Goal: Information Seeking & Learning: Learn about a topic

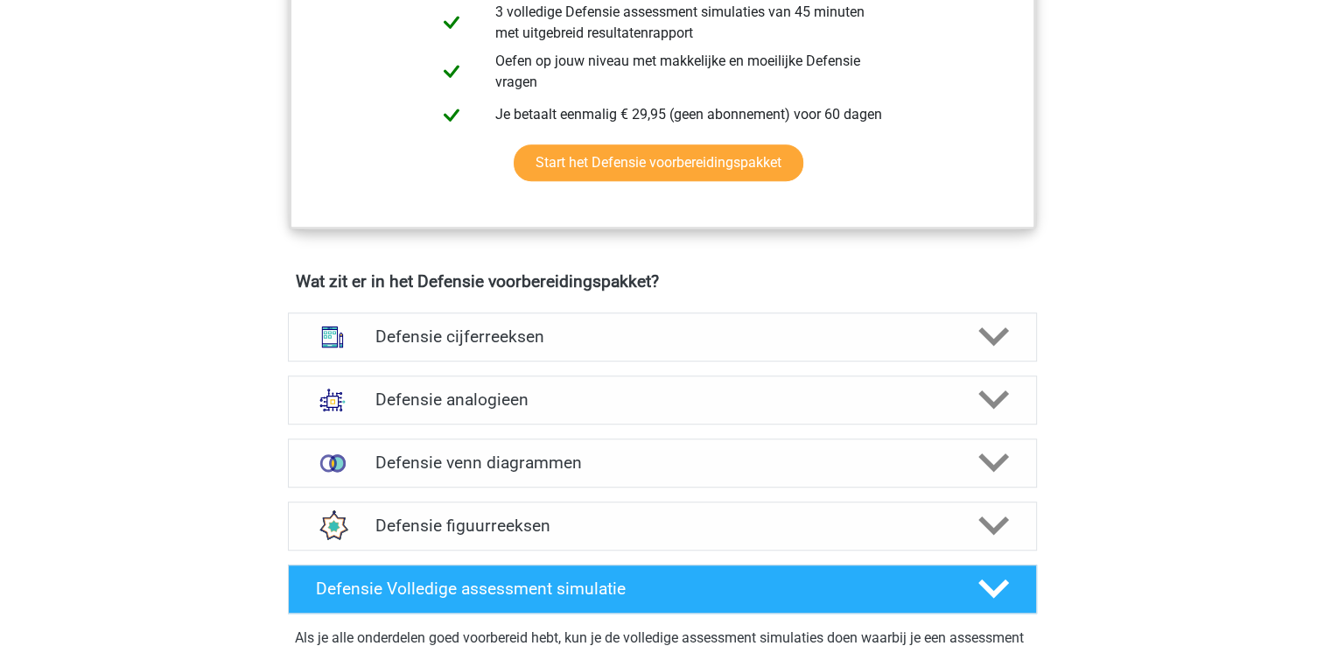
scroll to position [1032, 0]
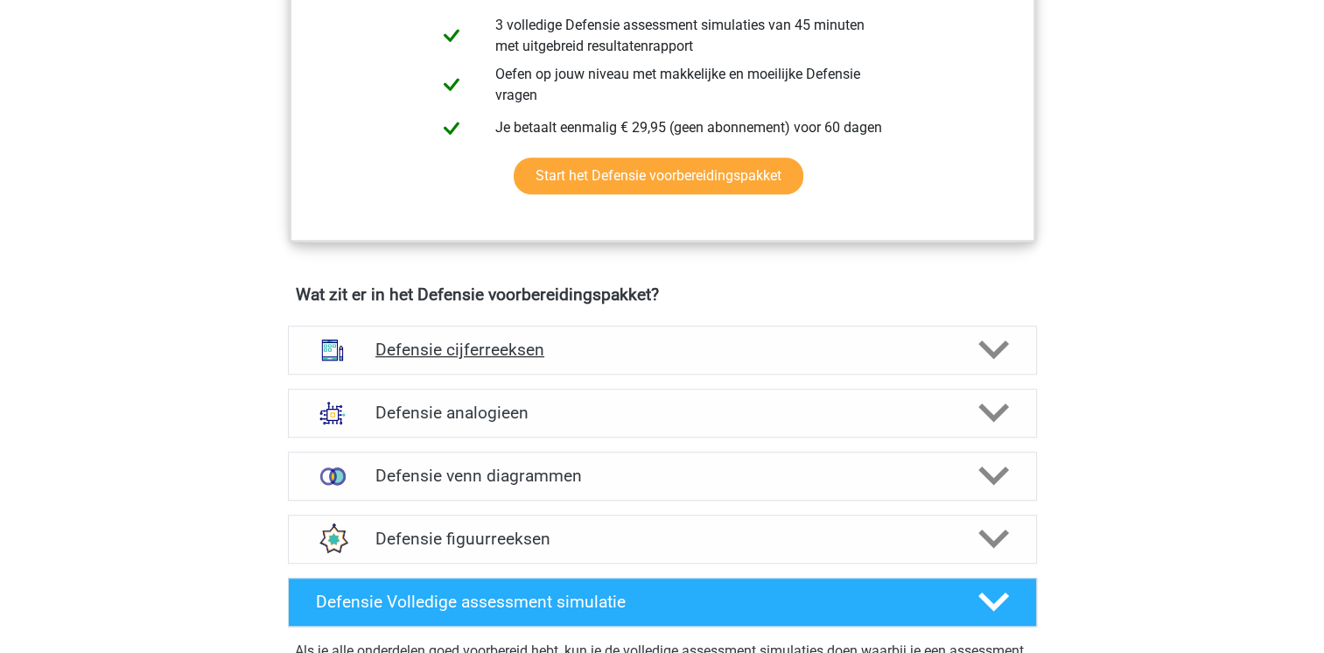
click at [417, 347] on h4 "Defensie cijferreeksen" at bounding box center [661, 350] width 573 height 20
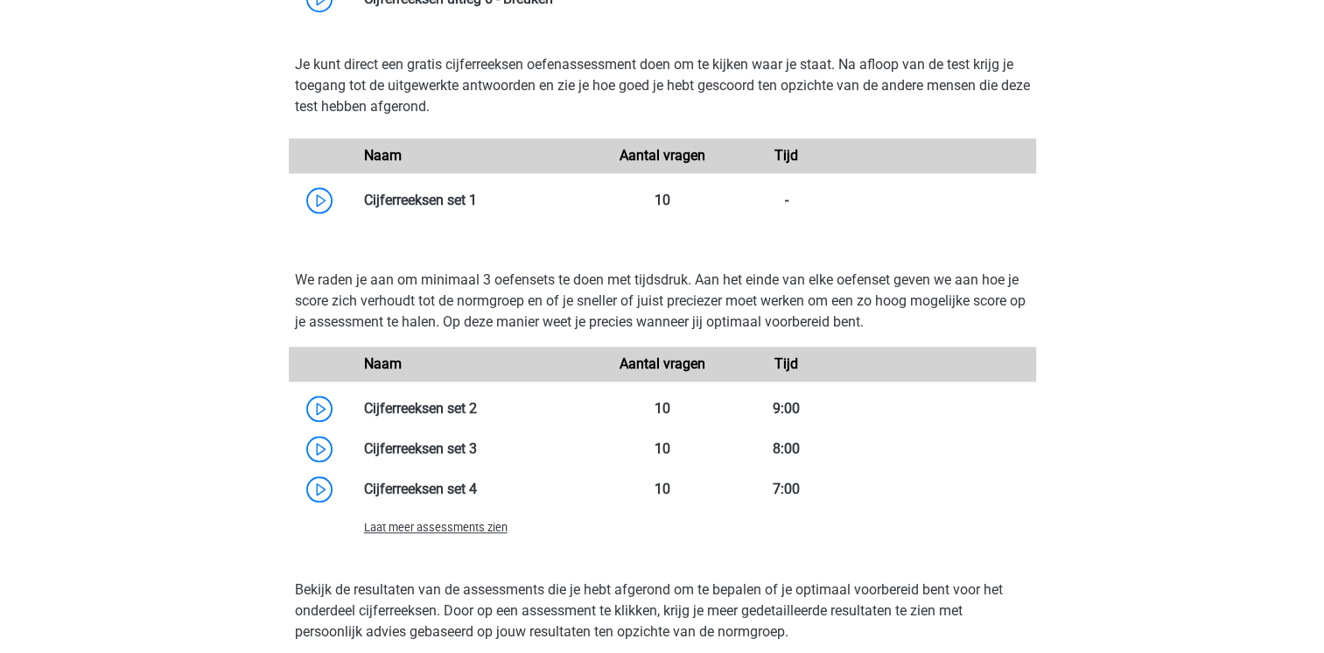
scroll to position [1715, 0]
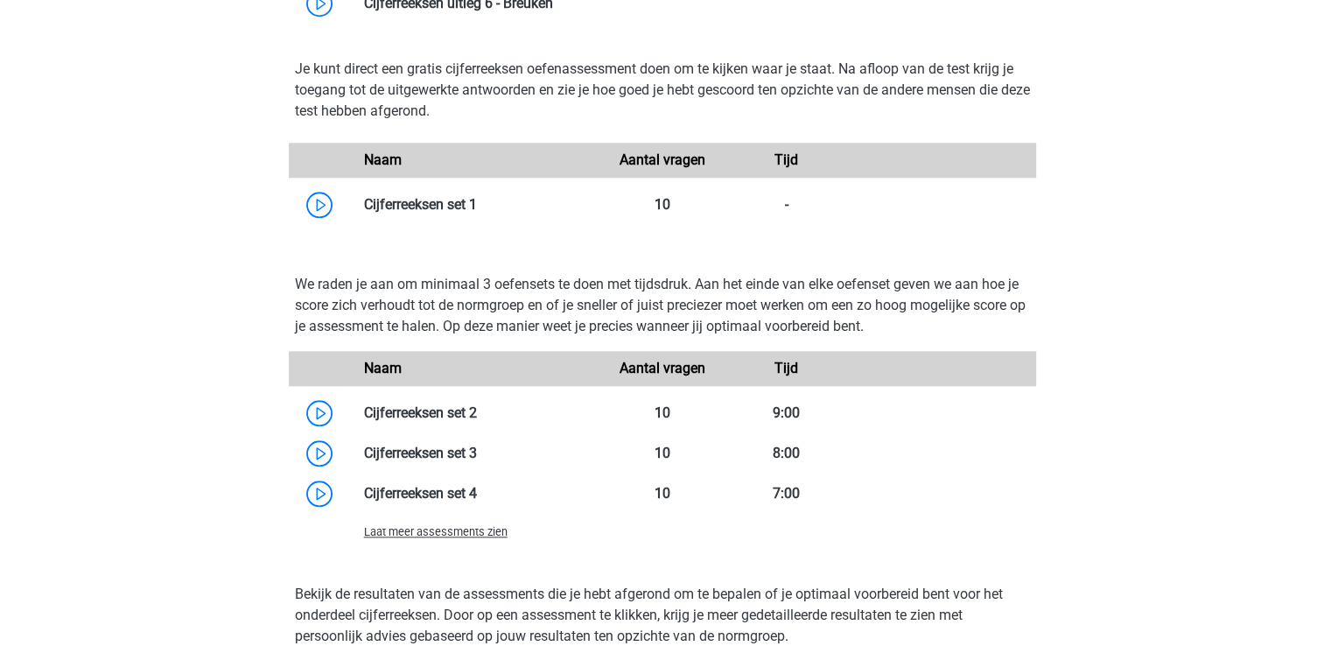
click at [451, 233] on div "Je kunt direct een gratis cijferreeksen oefenassessment doen om te kijken waar …" at bounding box center [662, 142] width 763 height 194
click at [477, 206] on link at bounding box center [477, 204] width 0 height 17
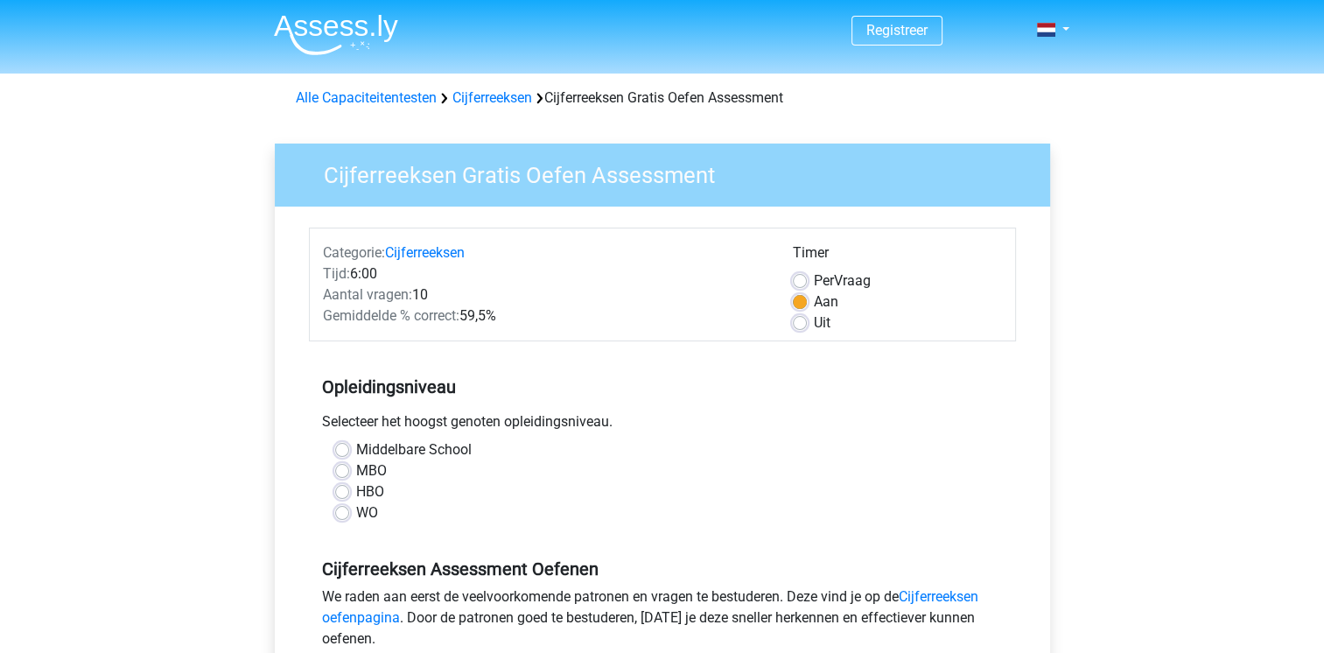
click at [356, 452] on label "Middelbare School" at bounding box center [414, 449] width 116 height 21
click at [344, 452] on input "Middelbare School" at bounding box center [342, 448] width 14 height 18
radio input "true"
click at [356, 452] on label "Middelbare School" at bounding box center [414, 449] width 116 height 21
click at [344, 452] on input "Middelbare School" at bounding box center [342, 448] width 14 height 18
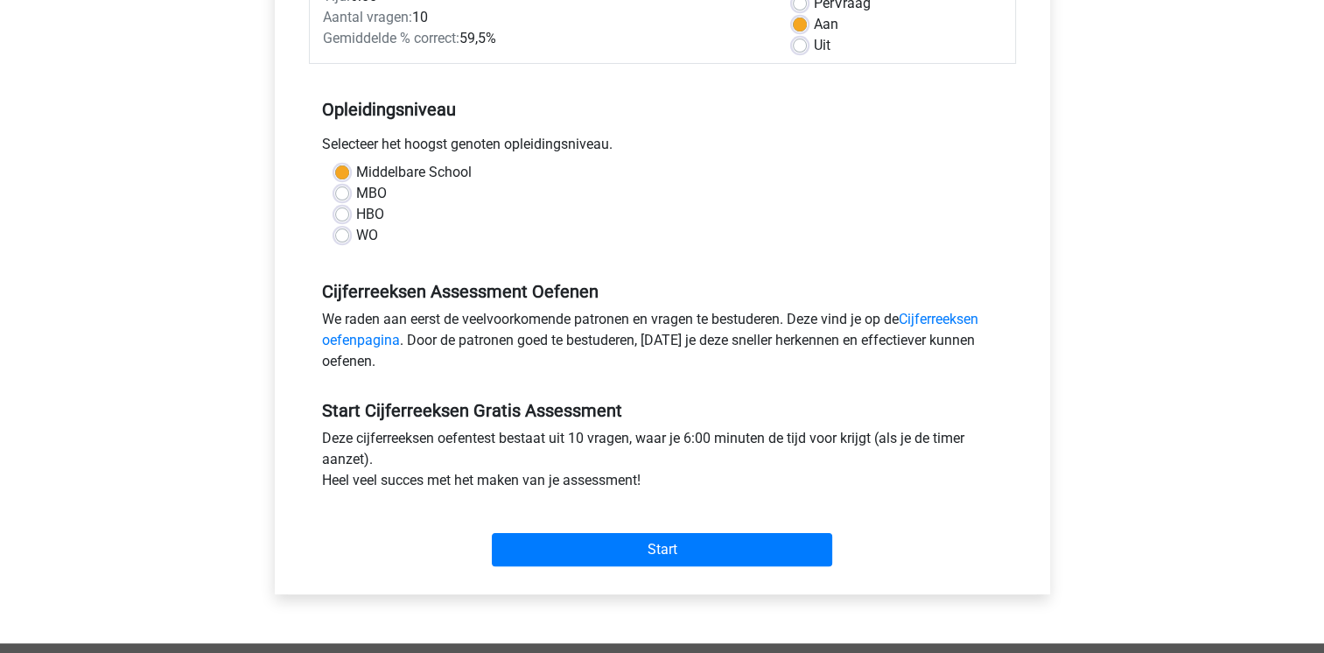
scroll to position [278, 0]
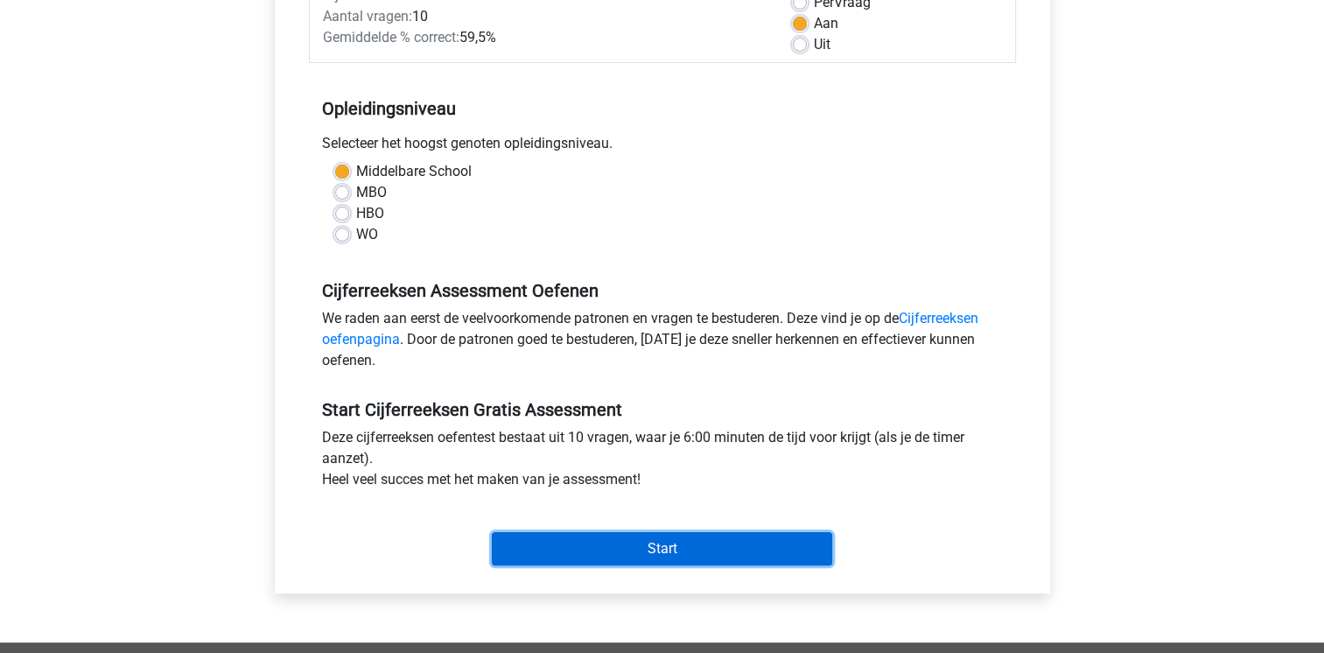
click at [669, 547] on input "Start" at bounding box center [662, 548] width 340 height 33
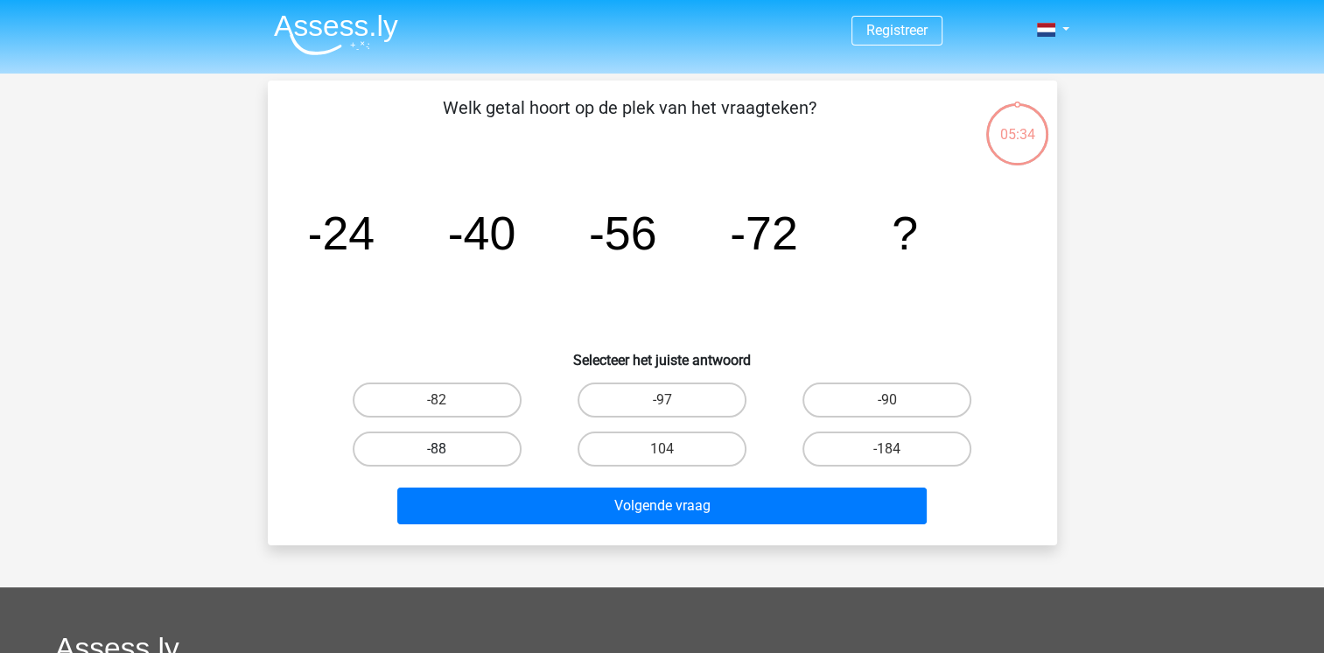
click at [445, 440] on label "-88" at bounding box center [437, 448] width 169 height 35
click at [445, 449] on input "-88" at bounding box center [442, 454] width 11 height 11
radio input "true"
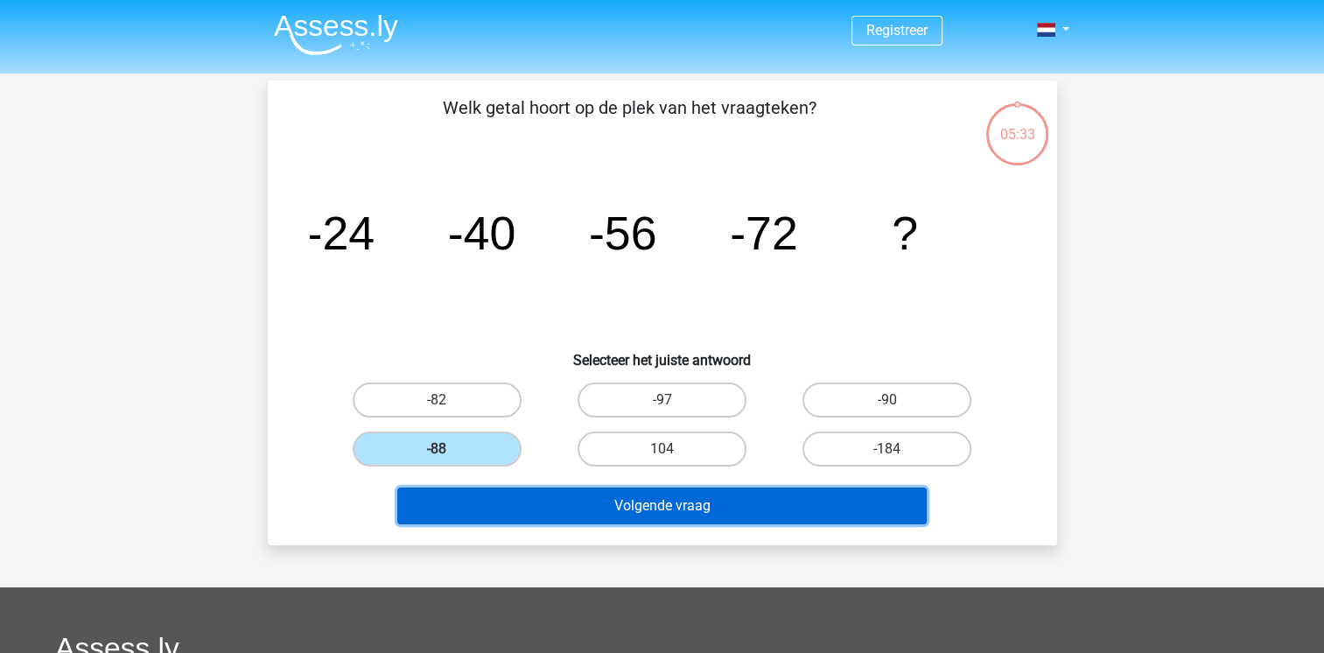
click at [616, 503] on button "Volgende vraag" at bounding box center [662, 505] width 530 height 37
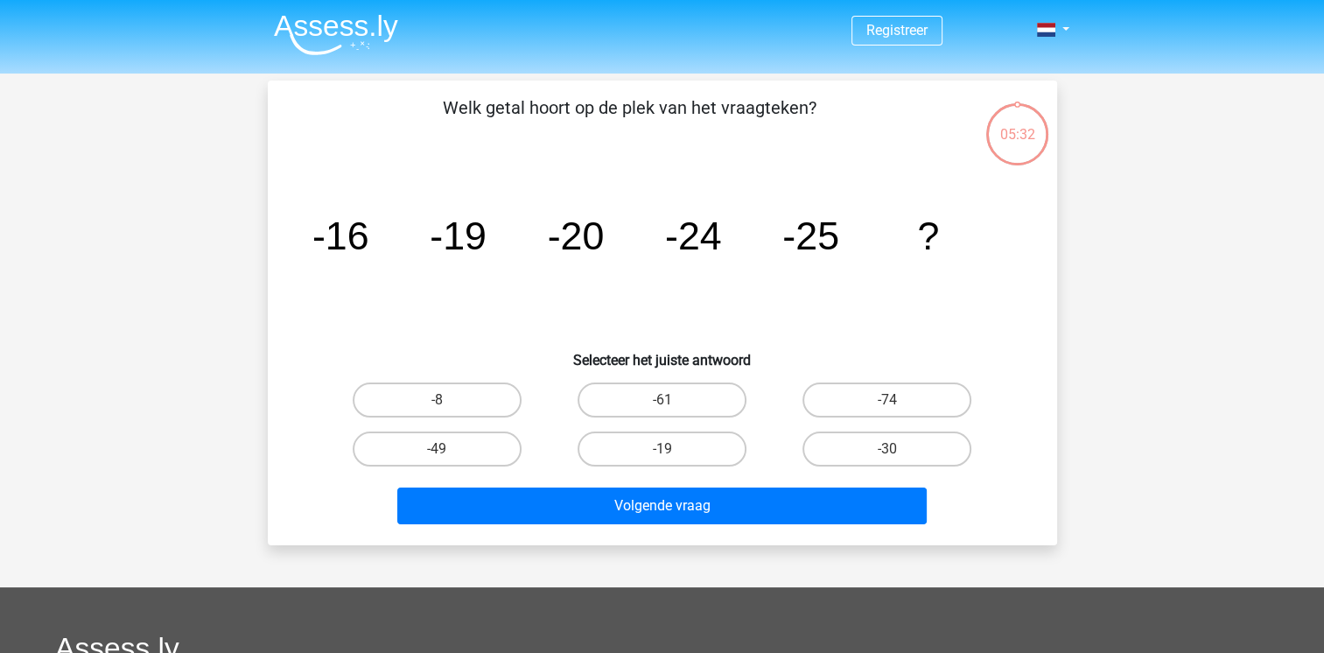
scroll to position [81, 0]
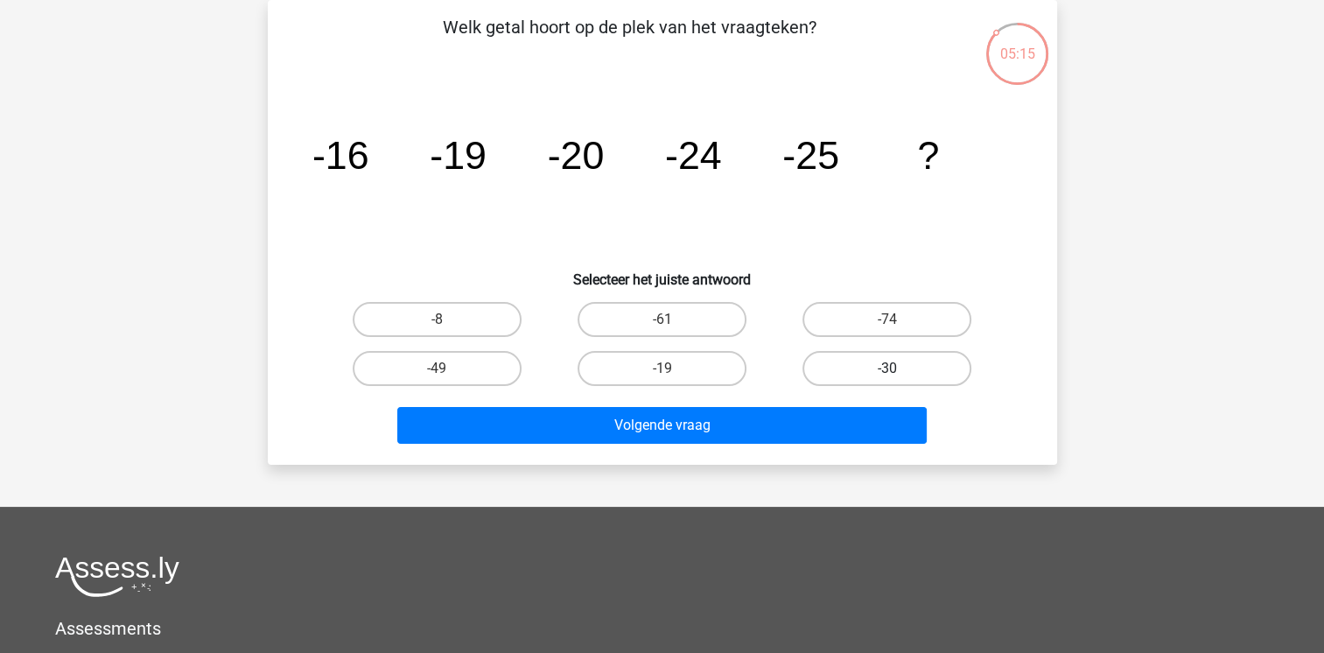
click at [909, 359] on label "-30" at bounding box center [887, 368] width 169 height 35
click at [899, 368] on input "-30" at bounding box center [892, 373] width 11 height 11
radio input "true"
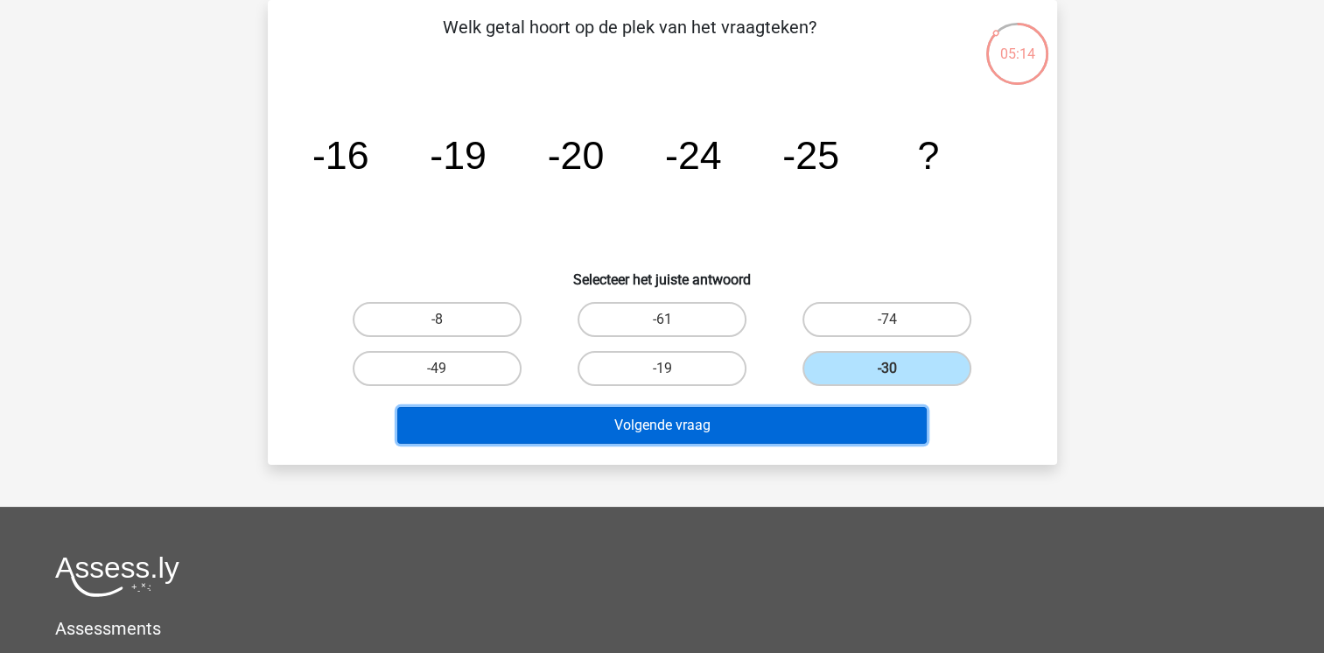
click at [782, 418] on button "Volgende vraag" at bounding box center [662, 425] width 530 height 37
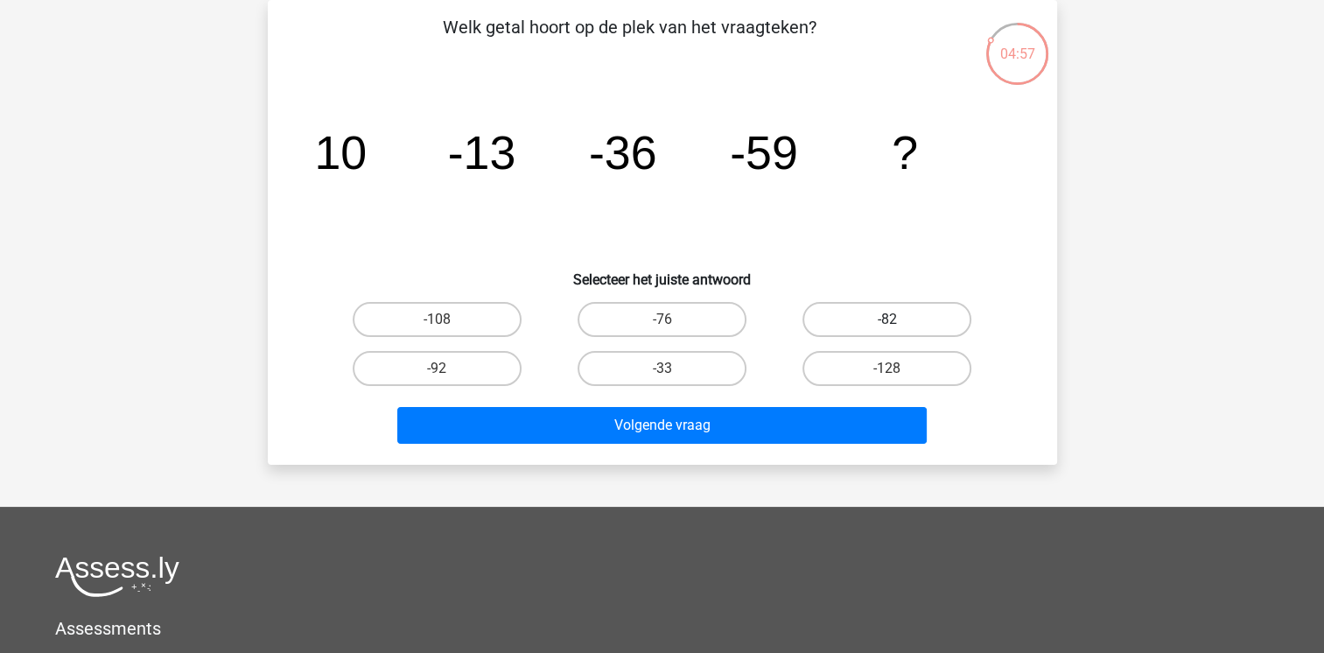
click at [911, 320] on label "-82" at bounding box center [887, 319] width 169 height 35
click at [899, 320] on input "-82" at bounding box center [892, 324] width 11 height 11
radio input "true"
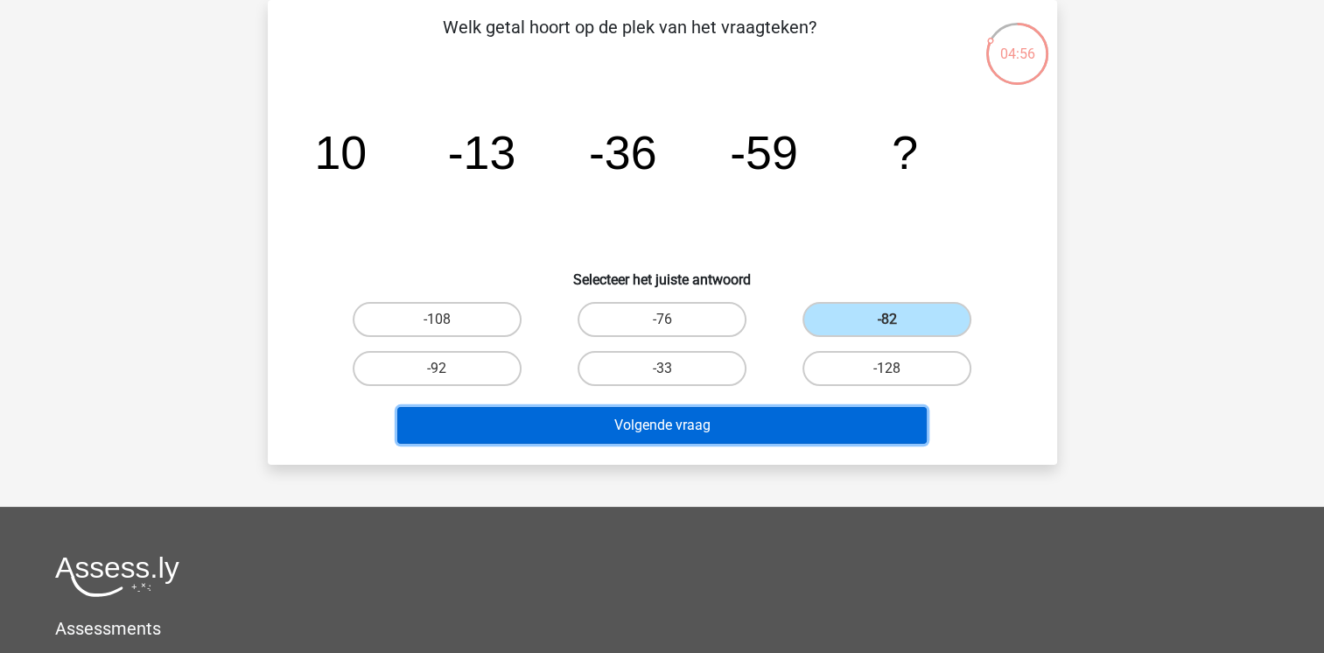
click at [785, 419] on button "Volgende vraag" at bounding box center [662, 425] width 530 height 37
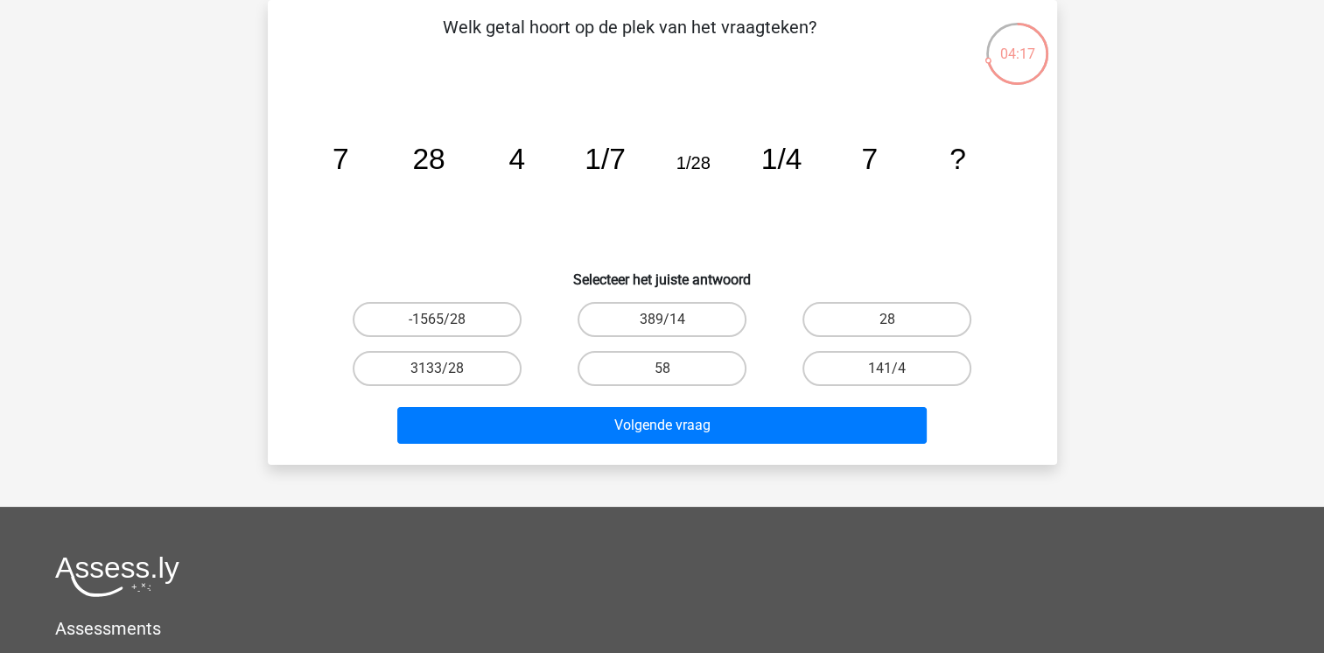
click at [894, 324] on input "28" at bounding box center [892, 324] width 11 height 11
radio input "true"
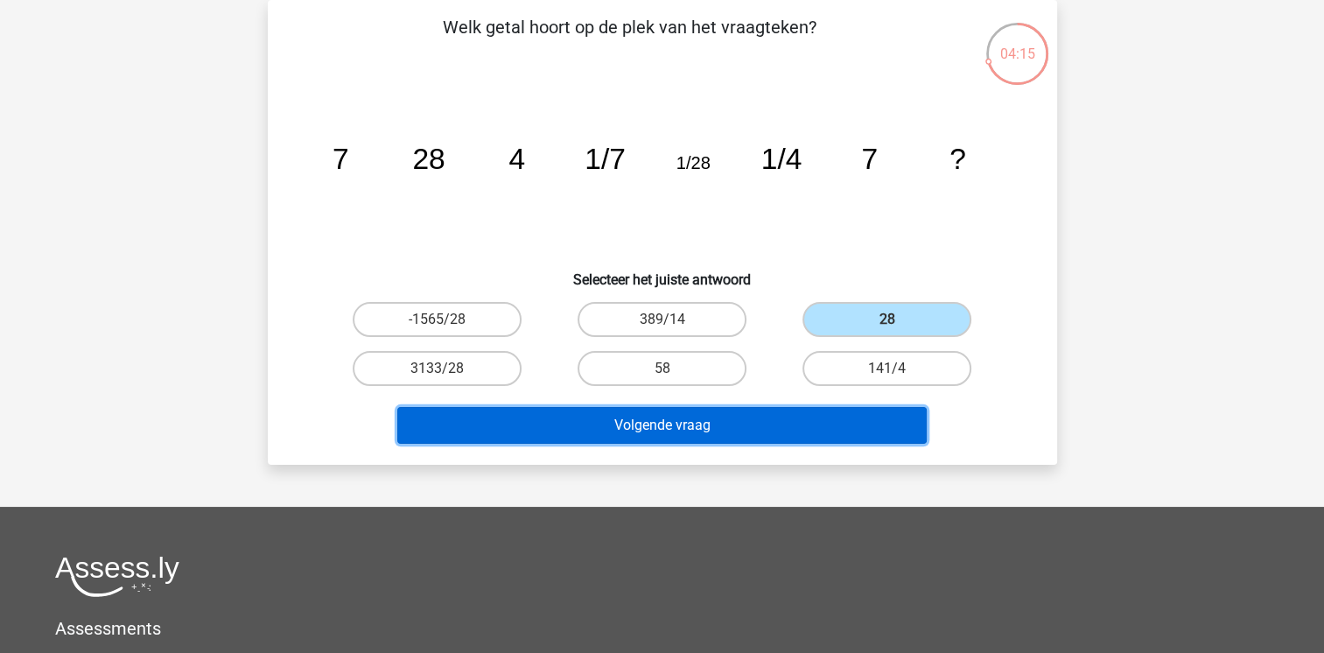
click at [691, 422] on button "Volgende vraag" at bounding box center [662, 425] width 530 height 37
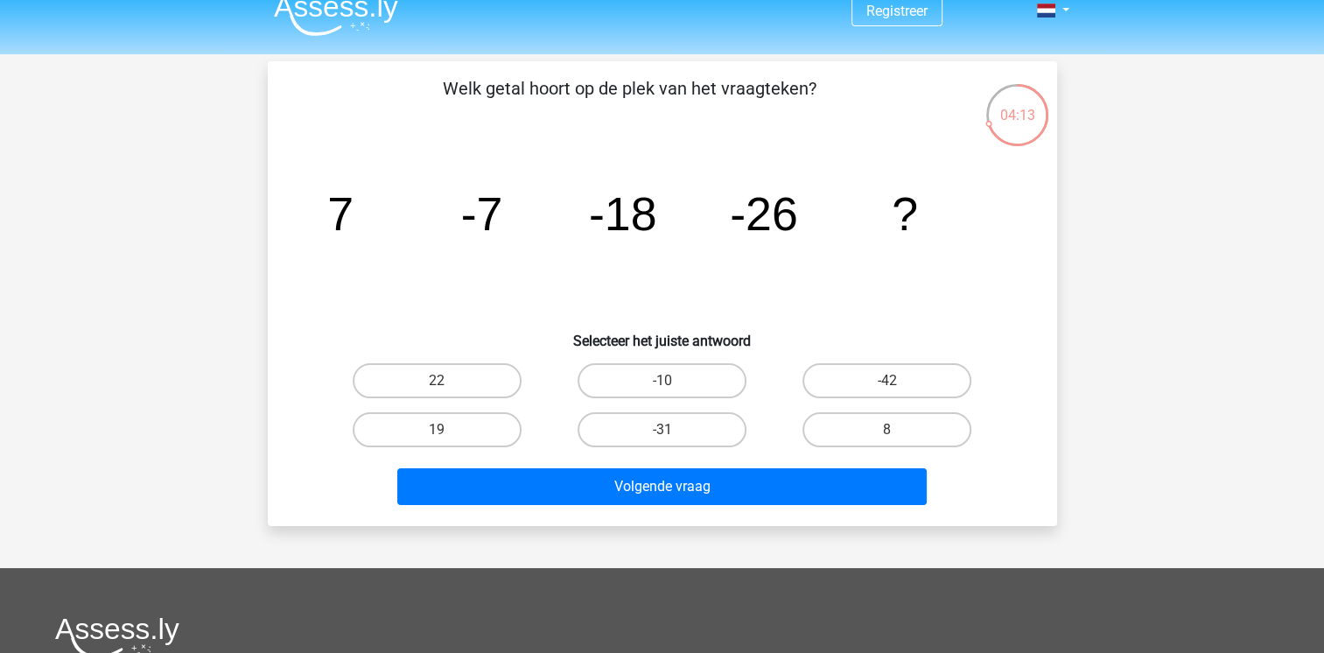
scroll to position [7, 0]
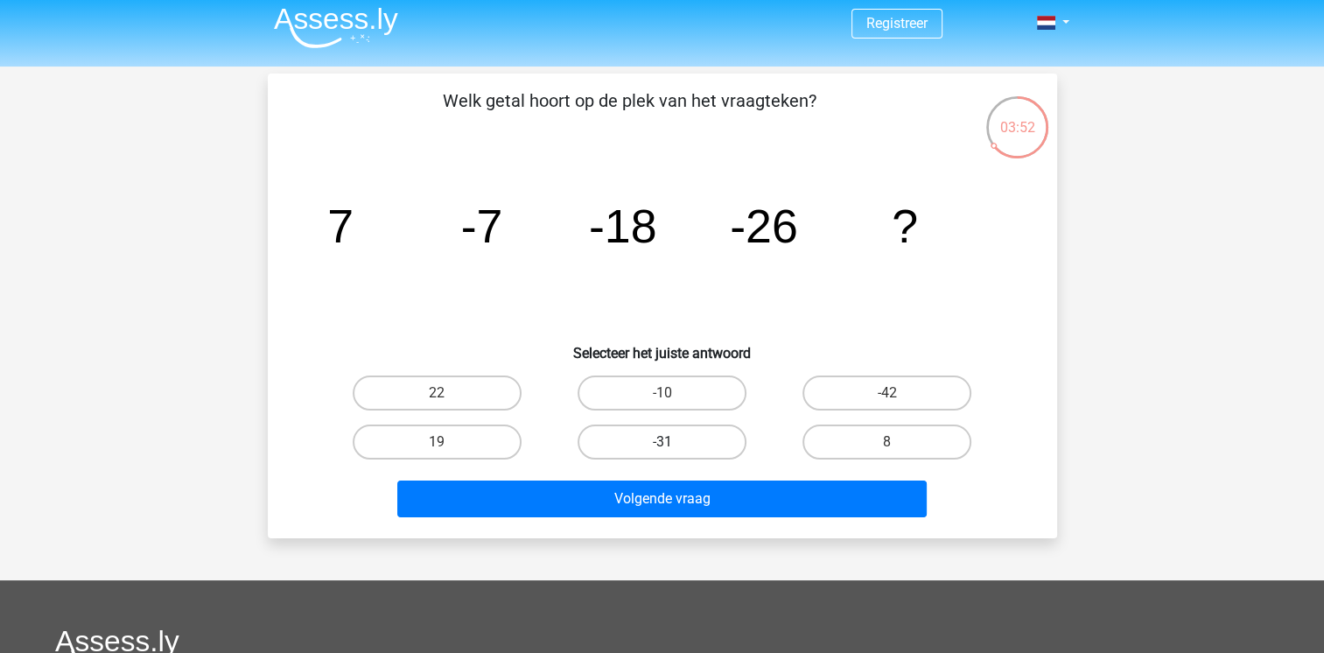
click at [678, 452] on label "-31" at bounding box center [662, 441] width 169 height 35
click at [673, 452] on input "-31" at bounding box center [667, 447] width 11 height 11
radio input "true"
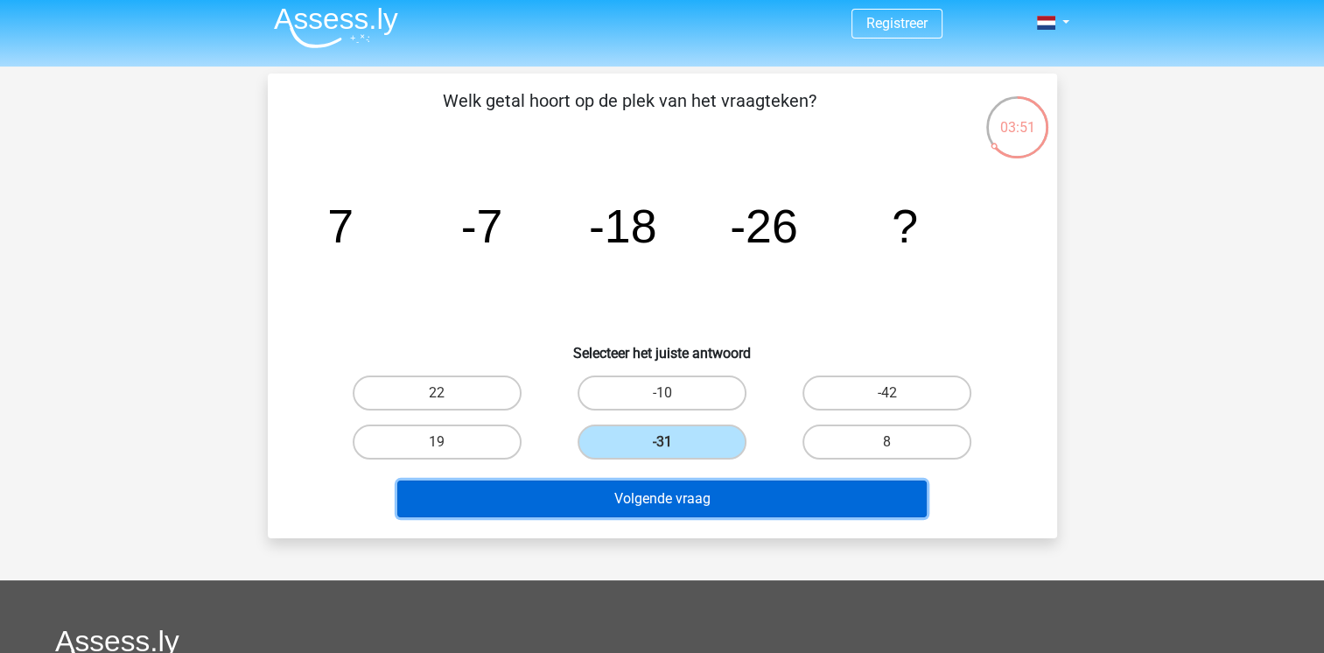
click at [713, 502] on button "Volgende vraag" at bounding box center [662, 498] width 530 height 37
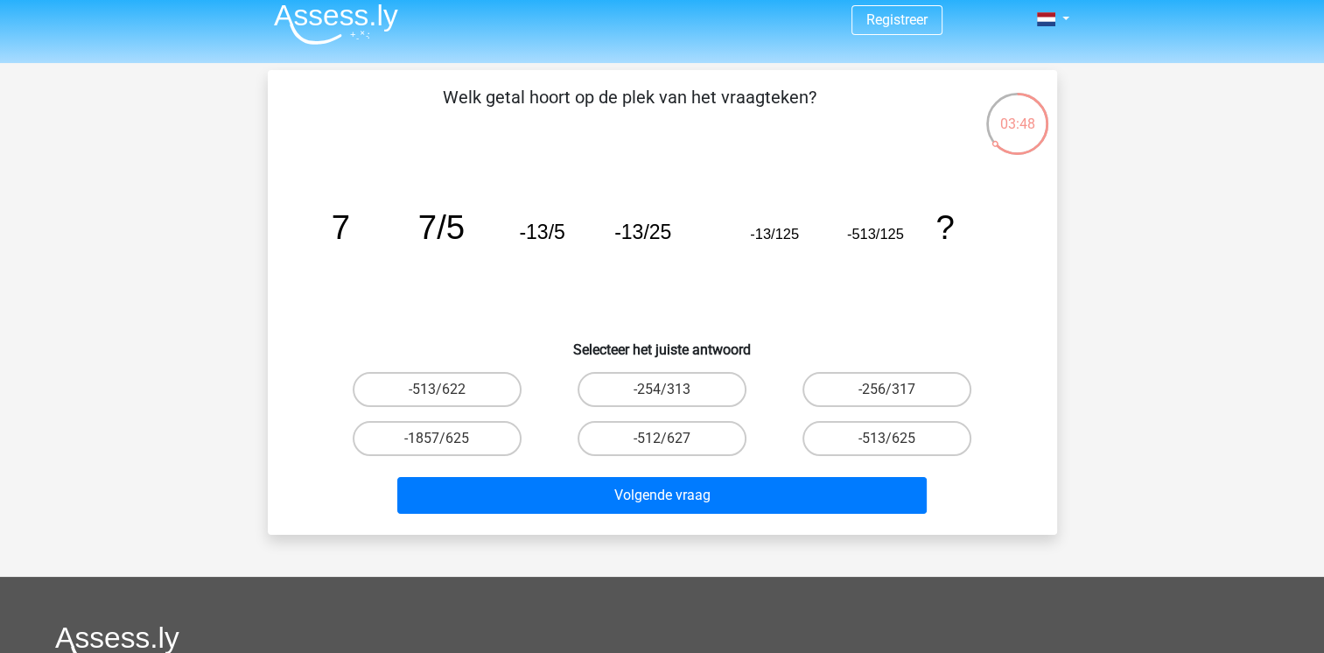
scroll to position [10, 0]
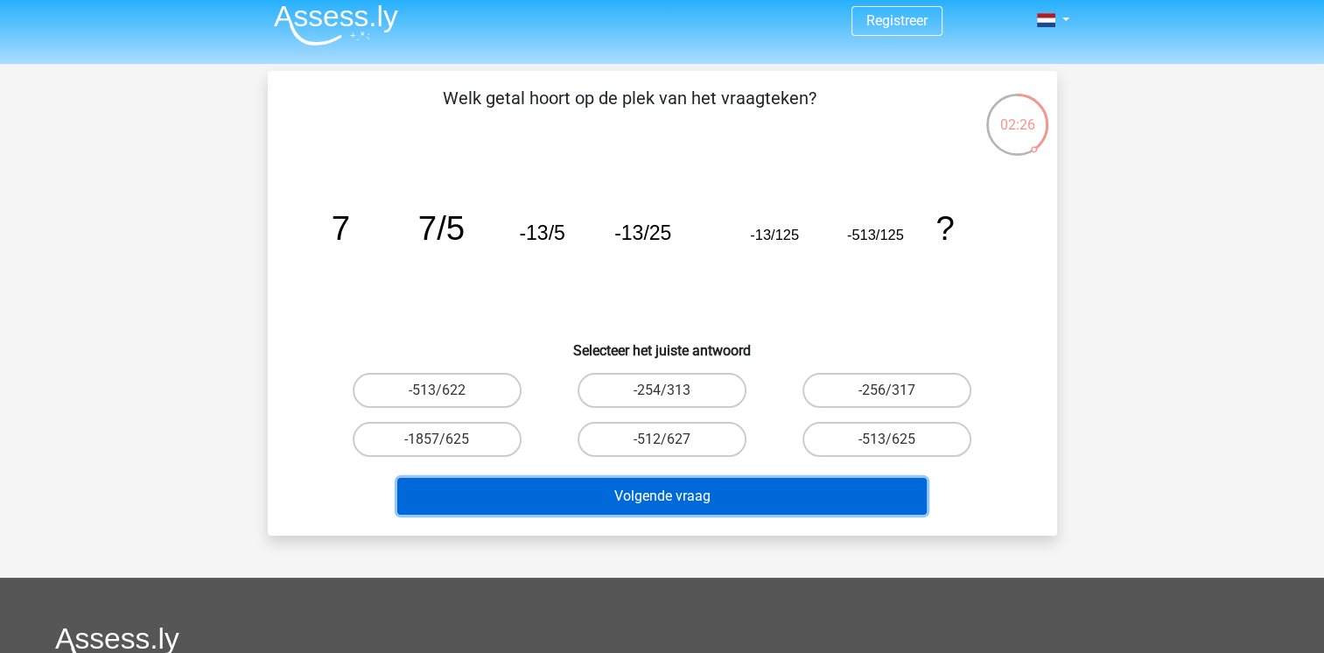
click at [713, 501] on button "Volgende vraag" at bounding box center [662, 496] width 530 height 37
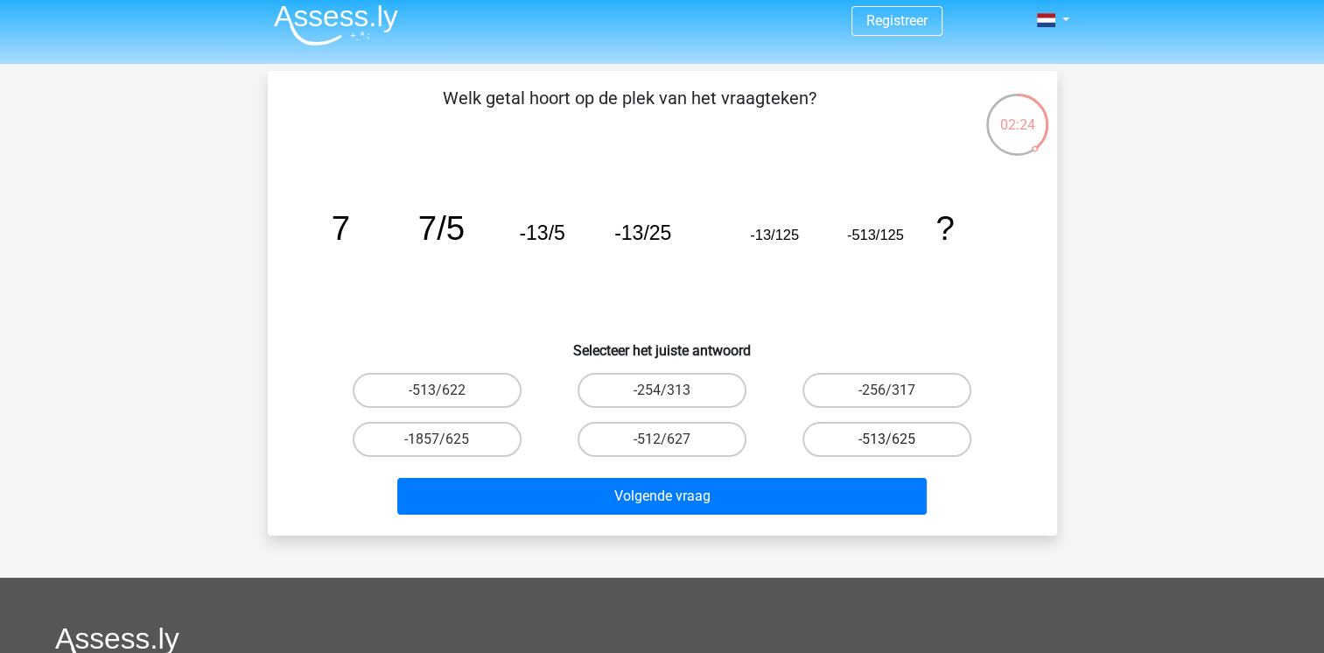
click at [928, 449] on label "-513/625" at bounding box center [887, 439] width 169 height 35
click at [899, 449] on input "-513/625" at bounding box center [892, 444] width 11 height 11
radio input "true"
click at [928, 449] on label "-513/625" at bounding box center [887, 439] width 169 height 35
click at [899, 449] on input "-513/625" at bounding box center [892, 444] width 11 height 11
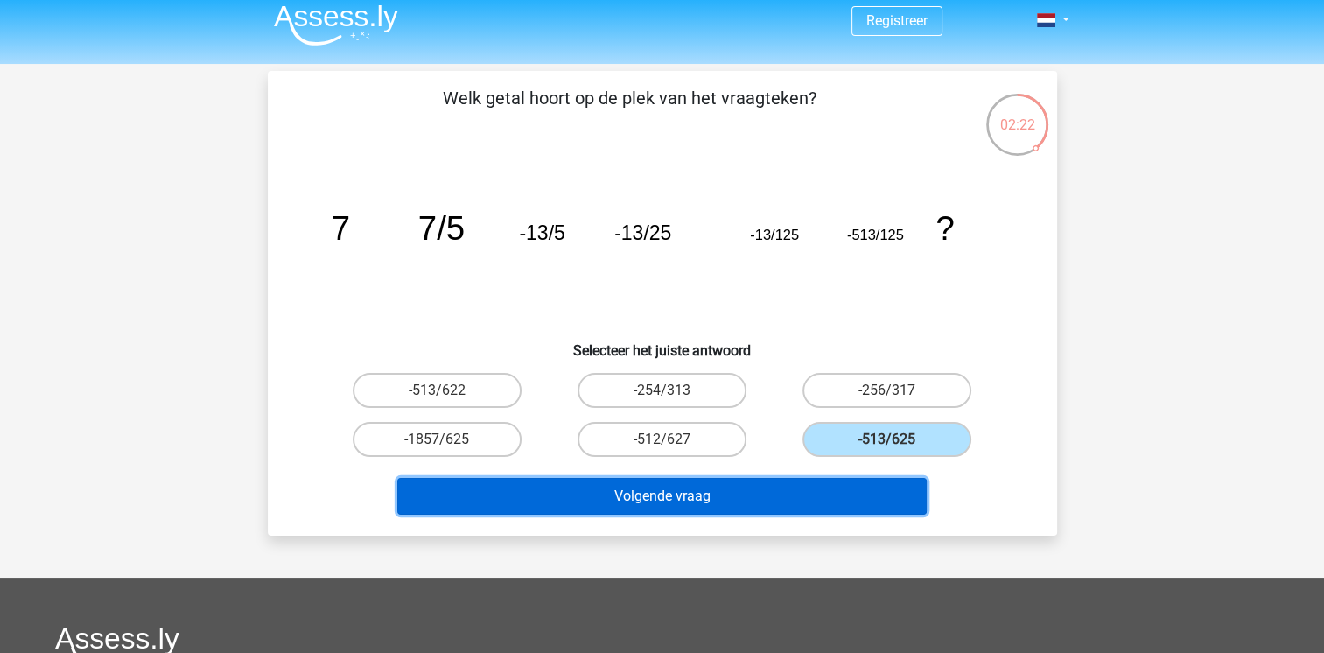
click at [846, 494] on button "Volgende vraag" at bounding box center [662, 496] width 530 height 37
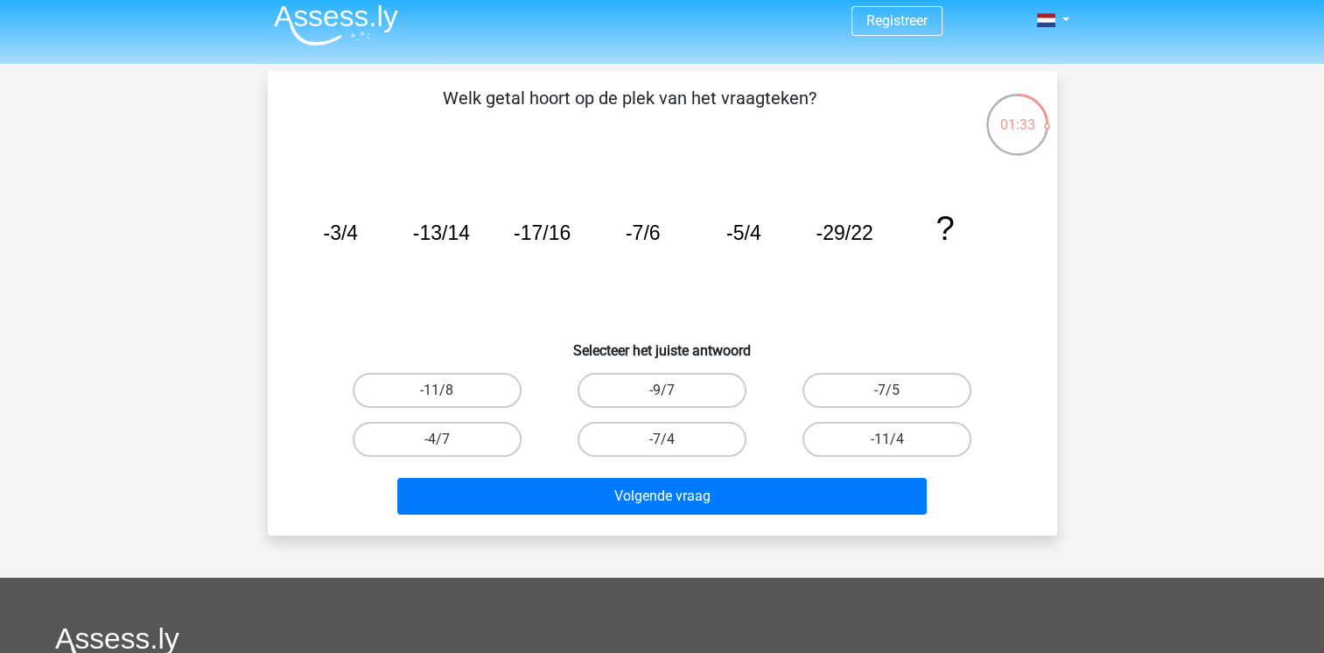
click at [902, 417] on div "-11/4" at bounding box center [887, 439] width 225 height 49
click at [887, 437] on label "-11/4" at bounding box center [887, 439] width 169 height 35
click at [887, 439] on input "-11/4" at bounding box center [892, 444] width 11 height 11
radio input "true"
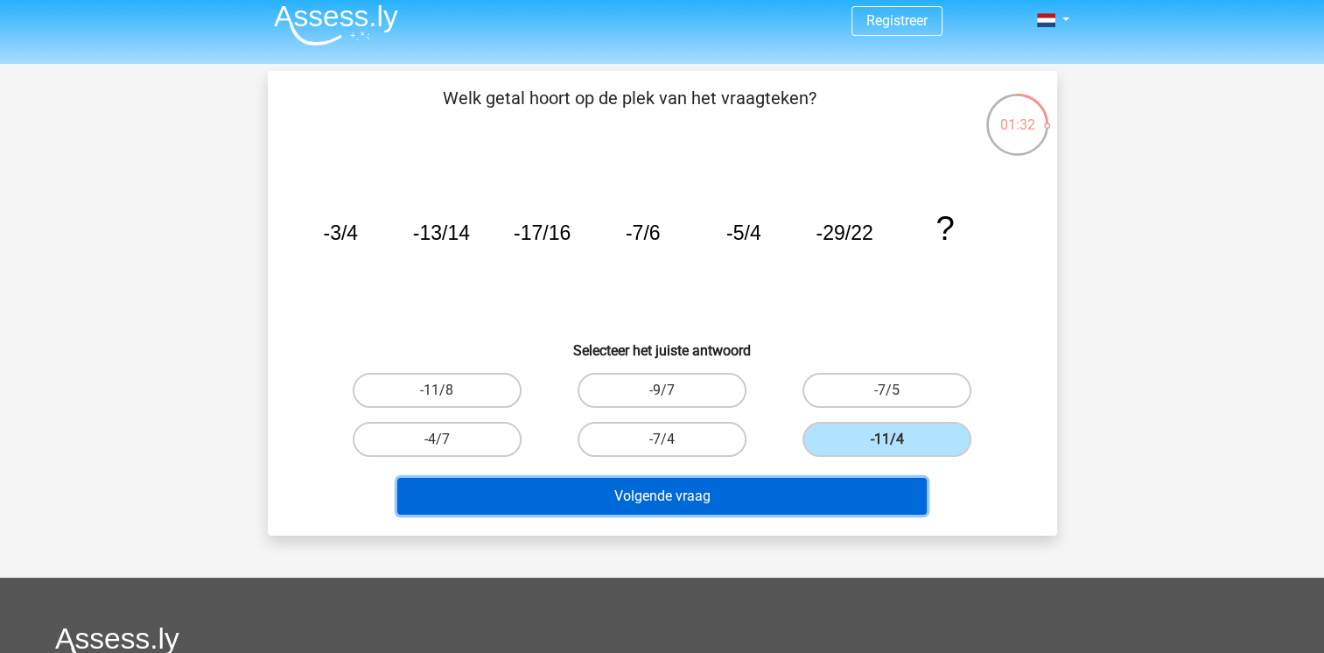
click at [768, 503] on button "Volgende vraag" at bounding box center [662, 496] width 530 height 37
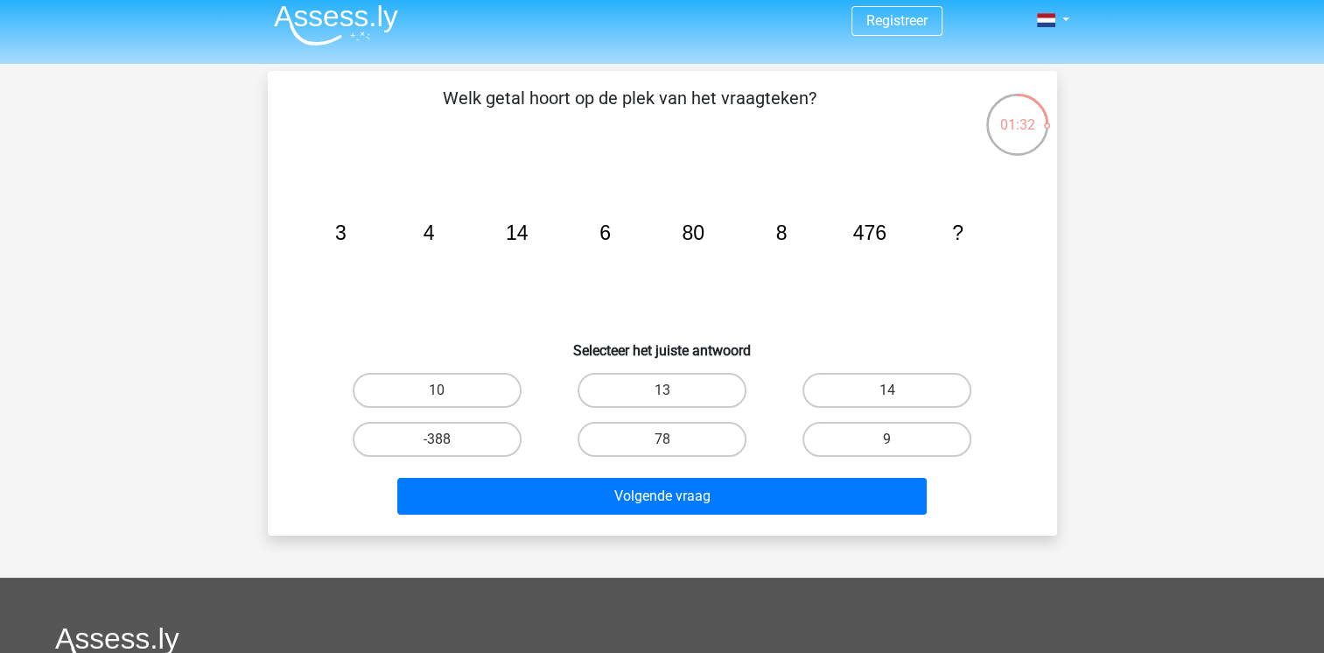
scroll to position [81, 0]
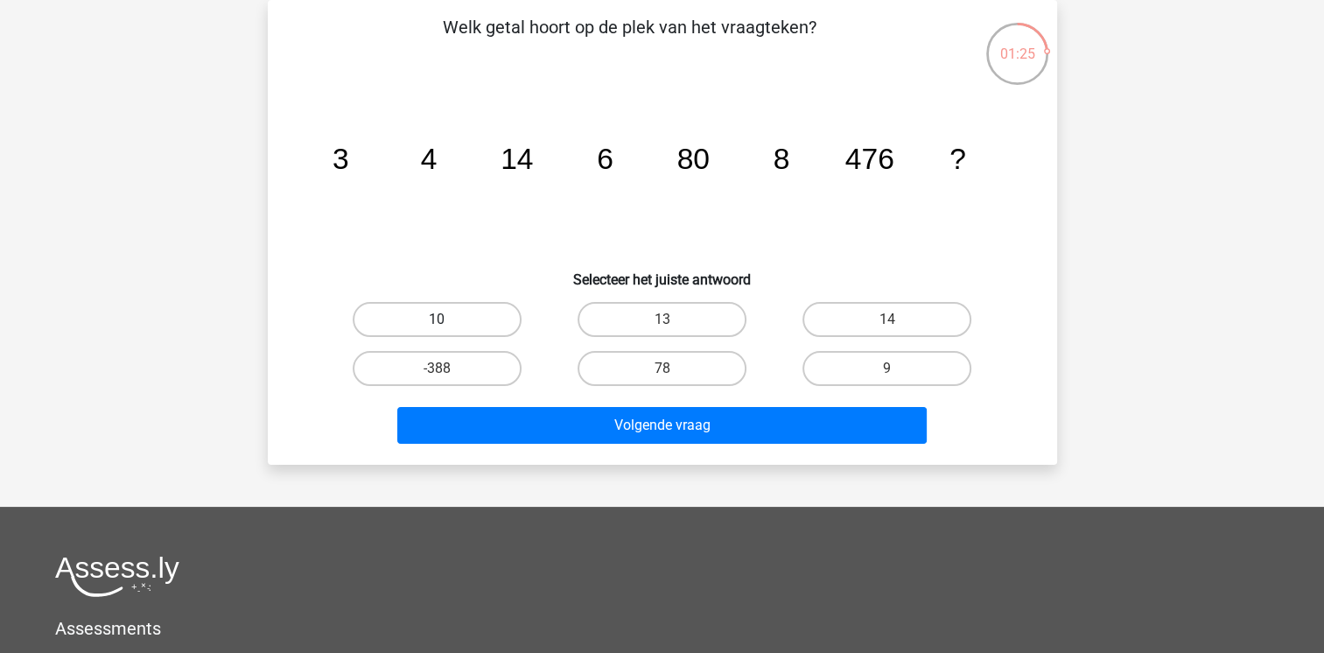
click at [461, 327] on label "10" at bounding box center [437, 319] width 169 height 35
click at [448, 327] on input "10" at bounding box center [442, 324] width 11 height 11
radio input "true"
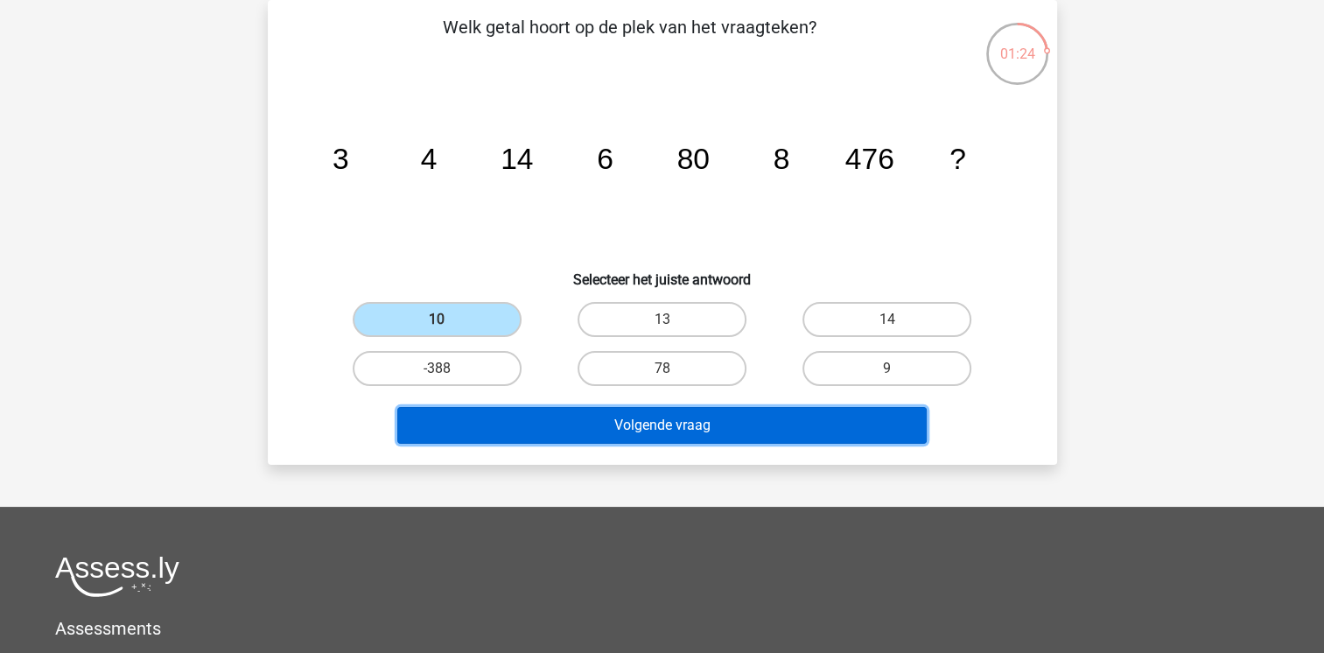
click at [771, 430] on button "Volgende vraag" at bounding box center [662, 425] width 530 height 37
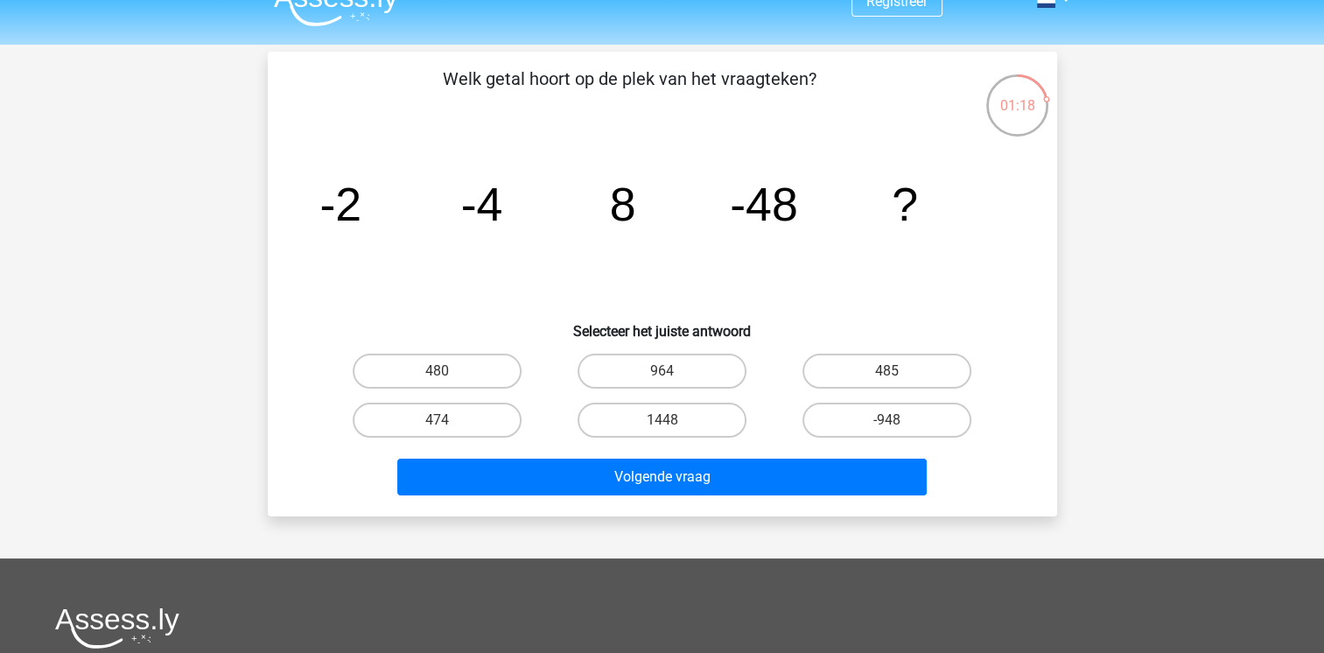
scroll to position [28, 0]
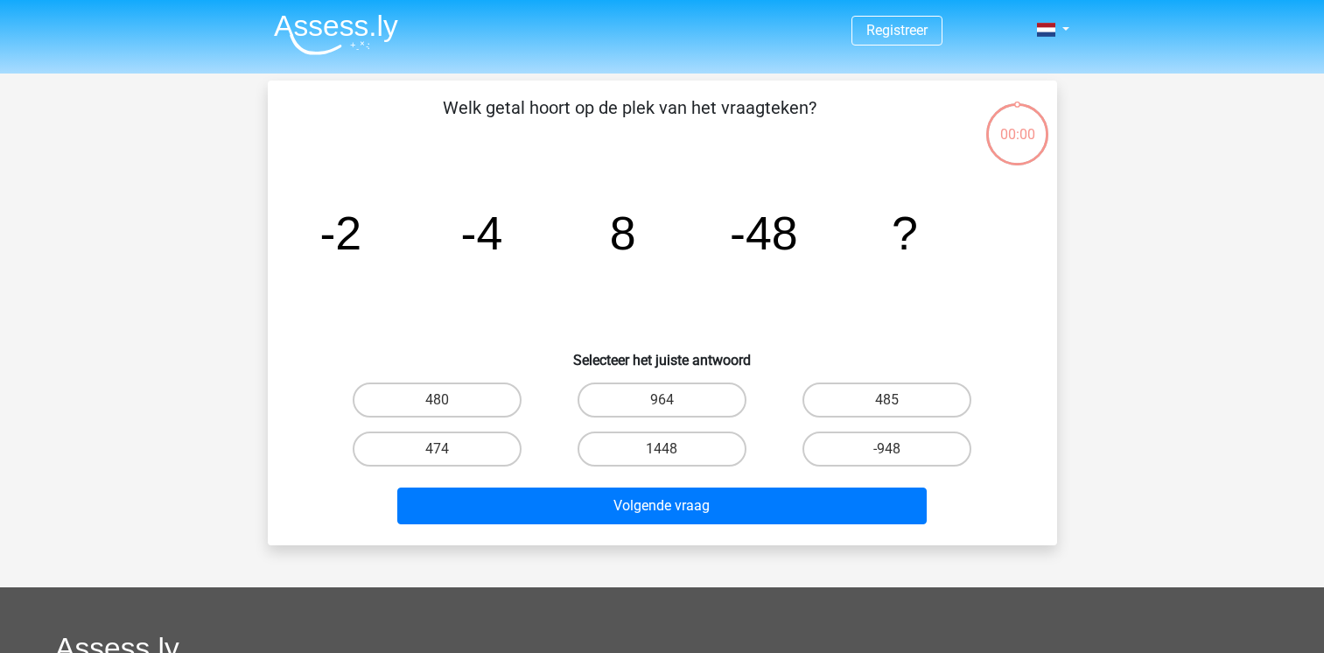
scroll to position [28, 0]
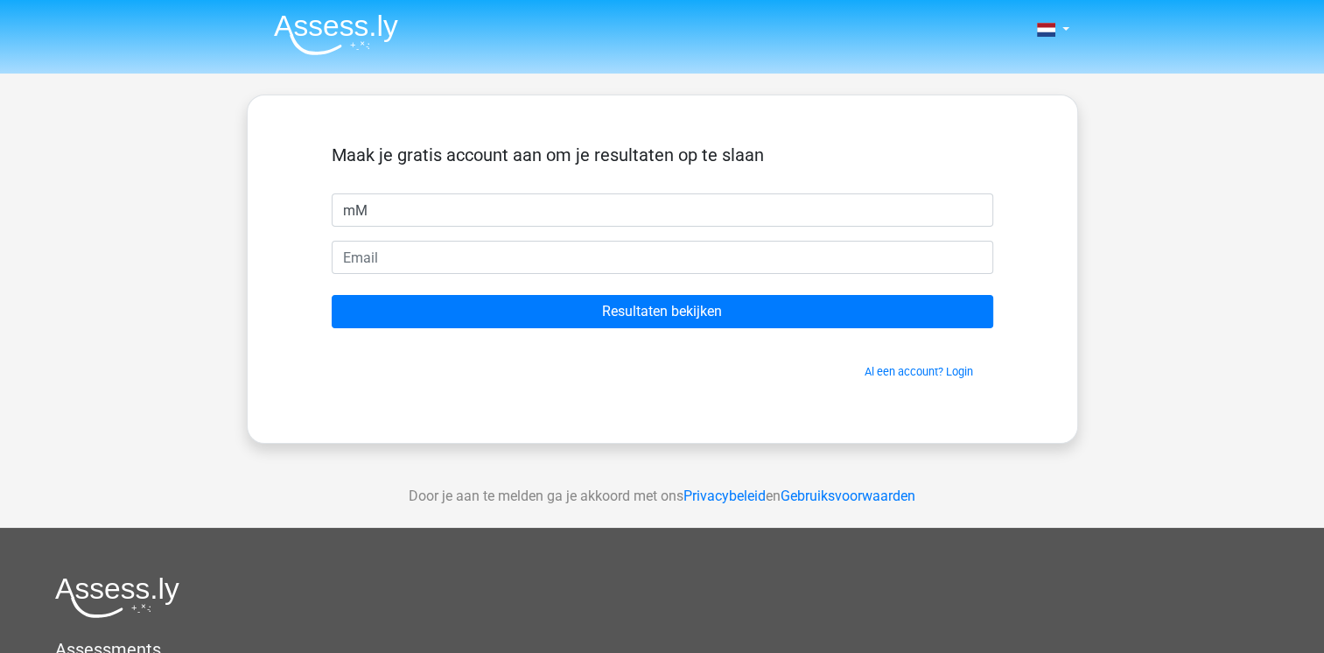
type input "m"
type input "Maron"
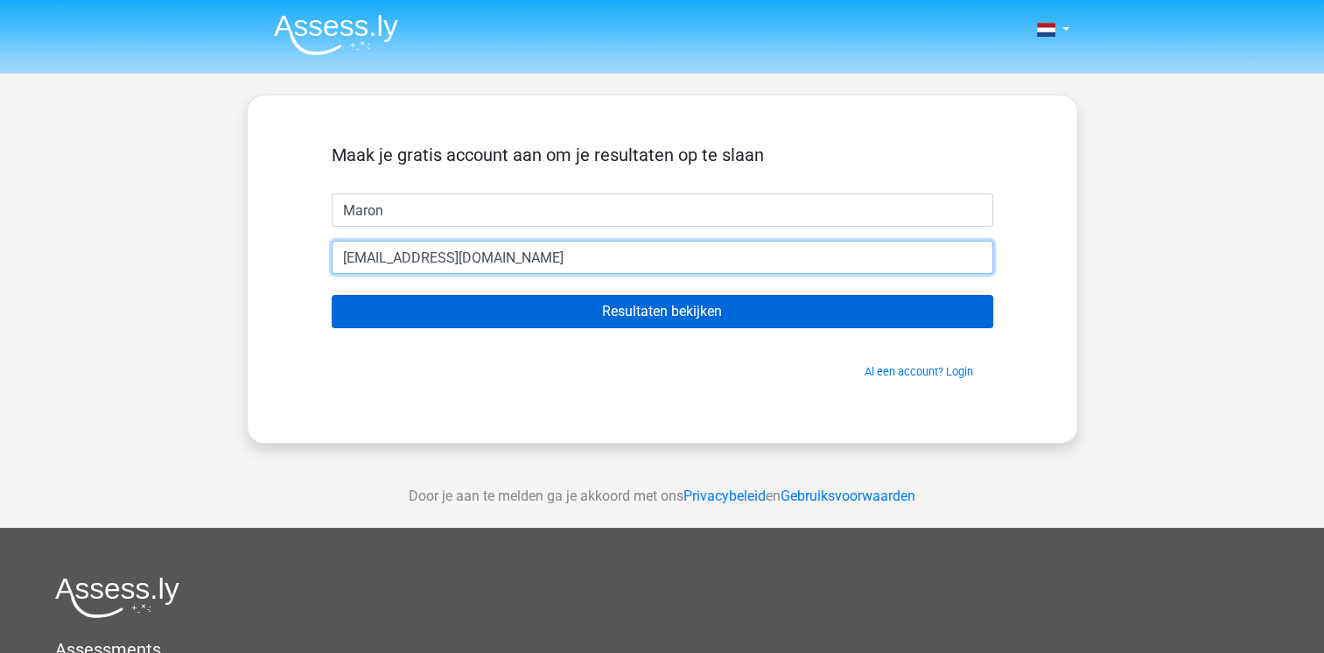
type input "[EMAIL_ADDRESS][DOMAIN_NAME]"
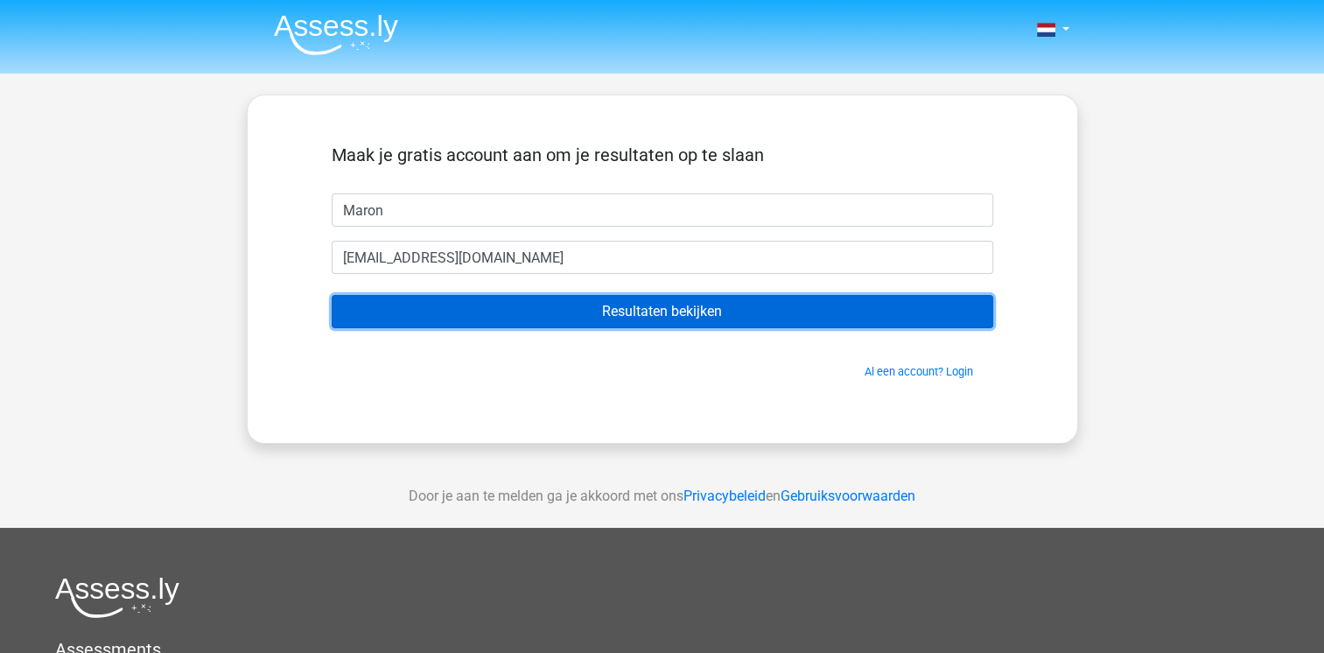
click at [698, 316] on input "Resultaten bekijken" at bounding box center [663, 311] width 662 height 33
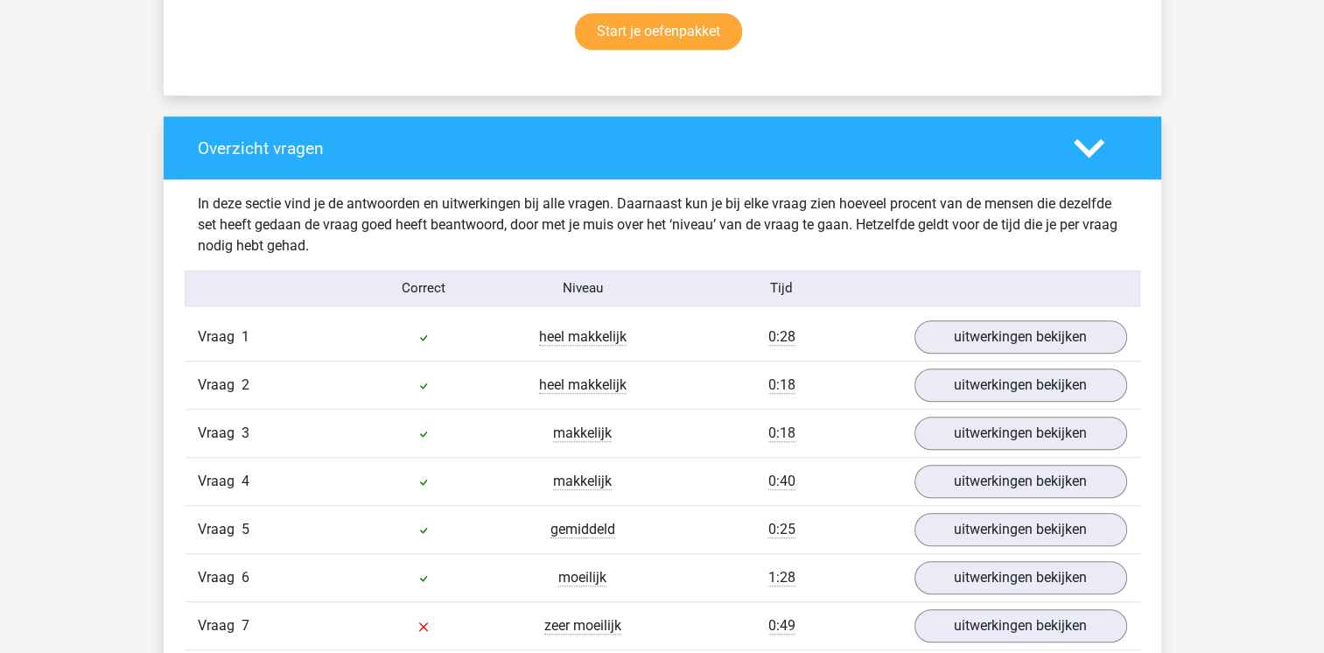
scroll to position [1201, 0]
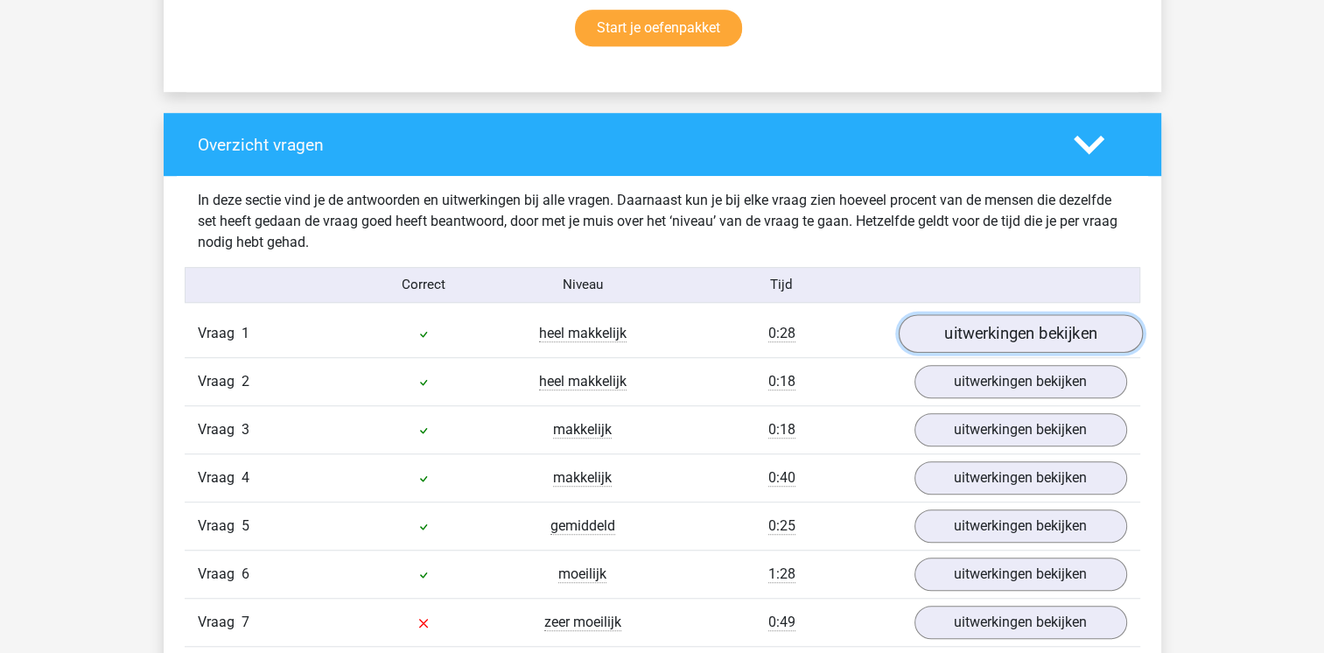
click at [952, 334] on link "uitwerkingen bekijken" at bounding box center [1020, 333] width 244 height 39
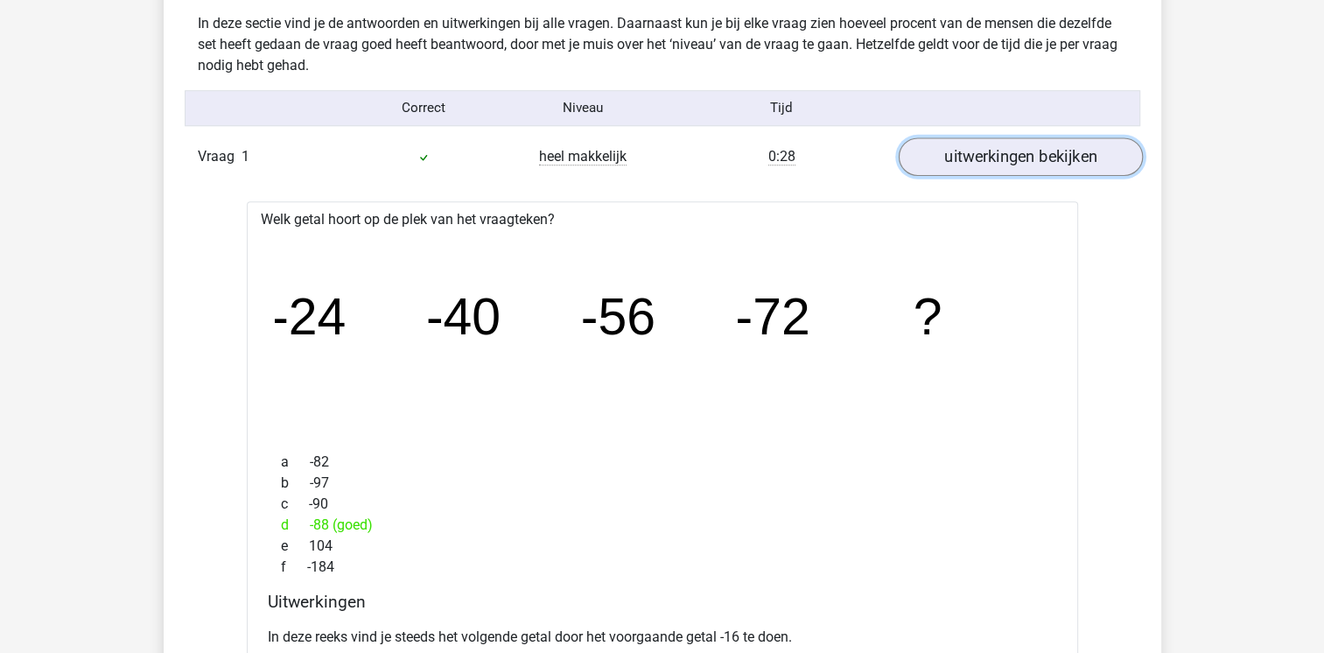
scroll to position [1376, 0]
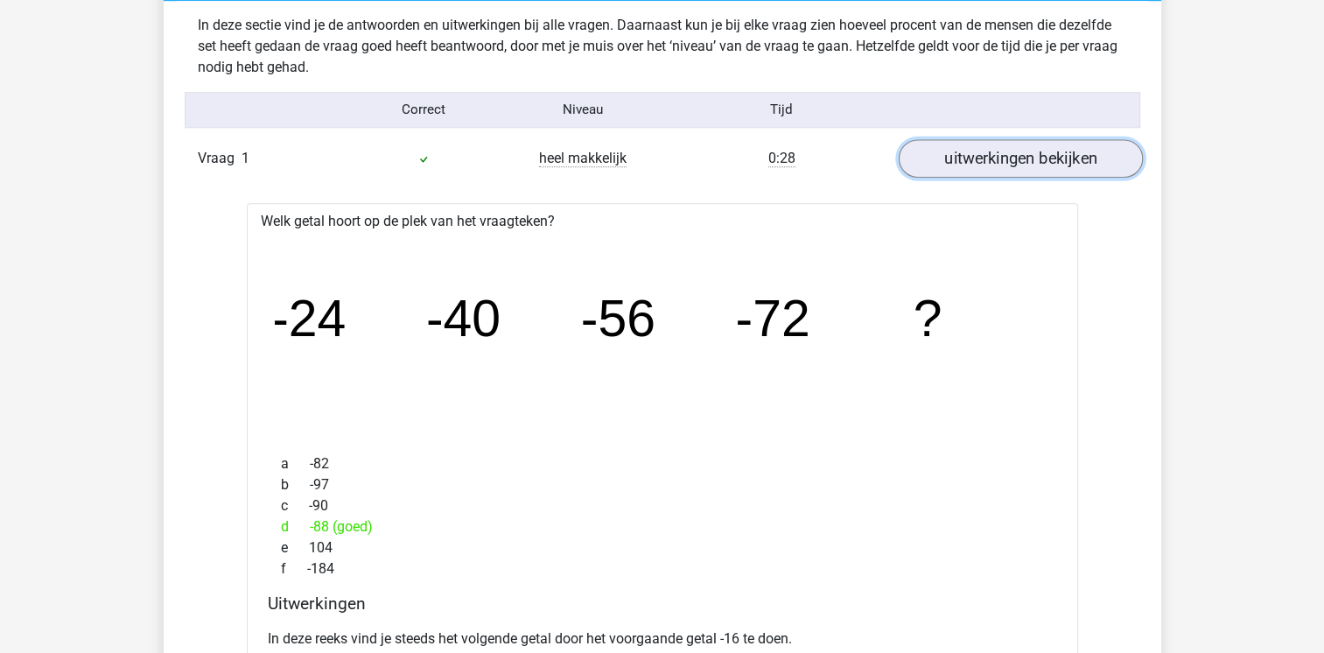
click at [980, 155] on link "uitwerkingen bekijken" at bounding box center [1020, 158] width 244 height 39
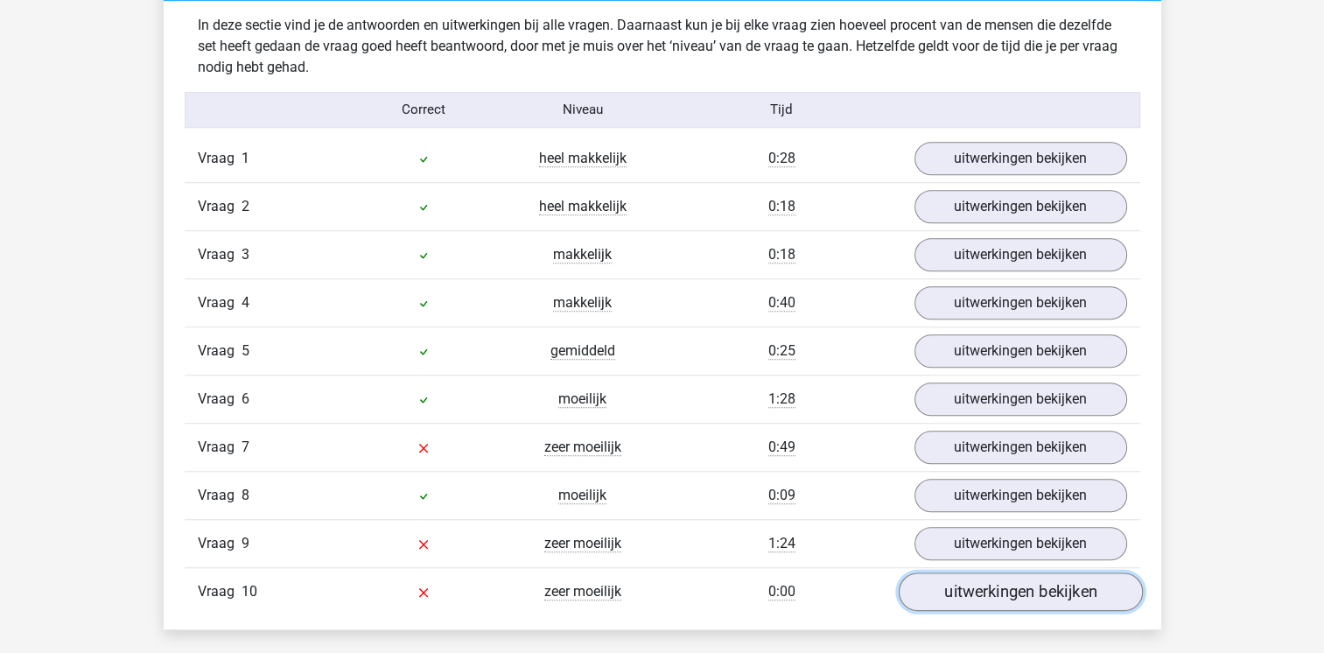
click at [937, 590] on link "uitwerkingen bekijken" at bounding box center [1020, 591] width 244 height 39
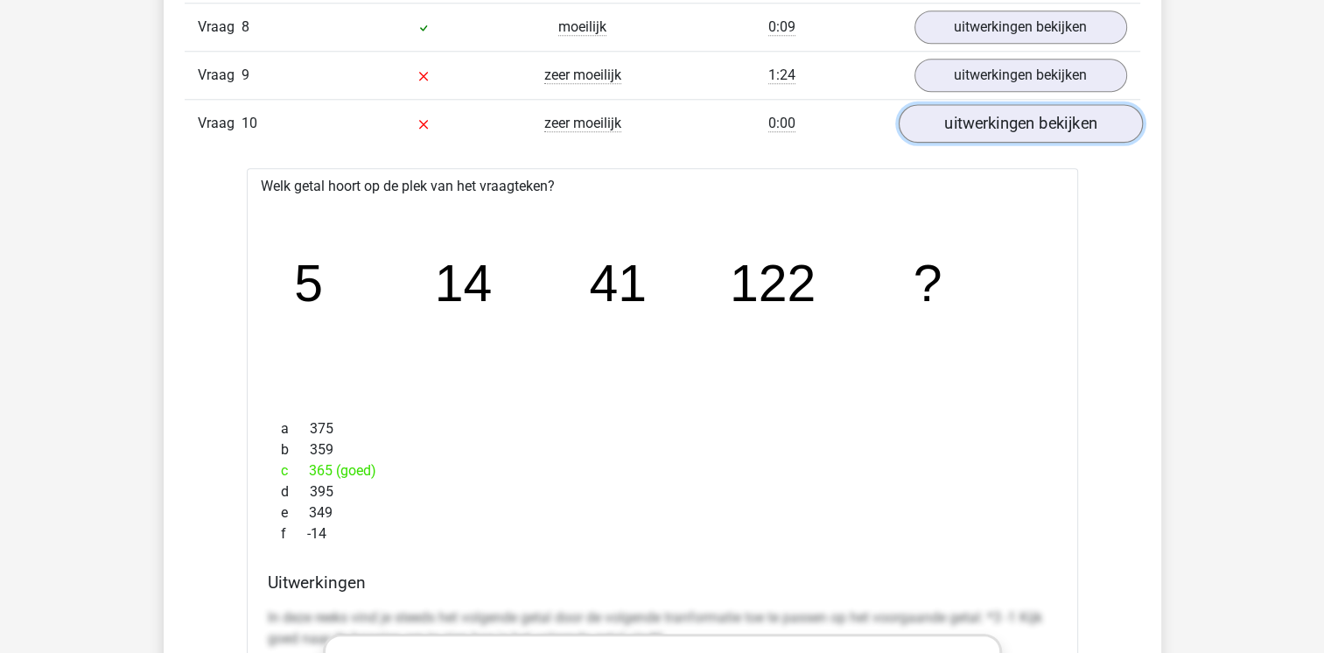
scroll to position [1841, 0]
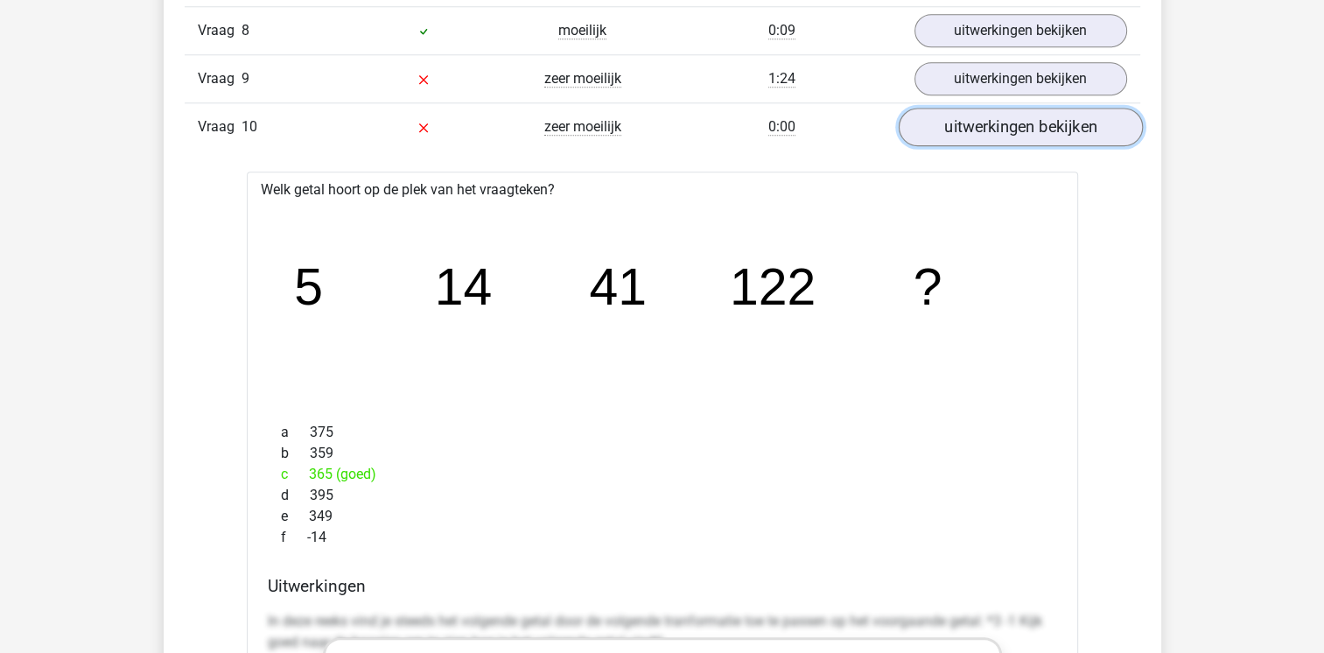
click at [1017, 125] on link "uitwerkingen bekijken" at bounding box center [1020, 127] width 244 height 39
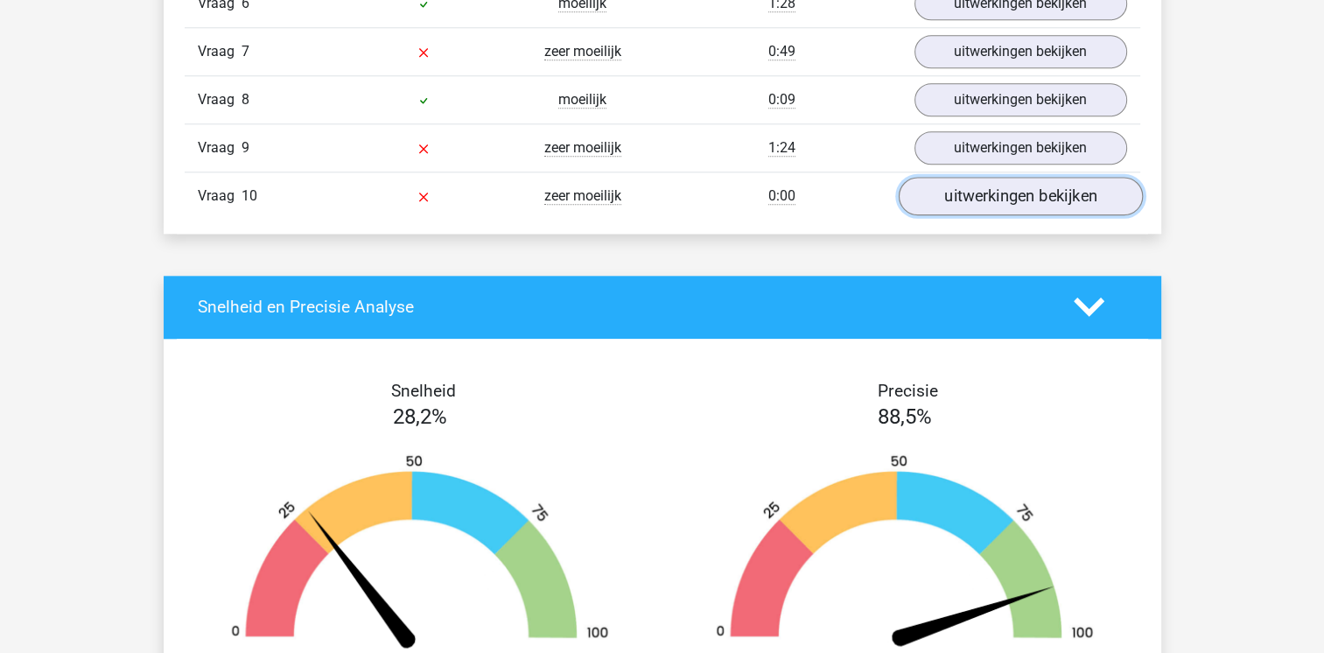
scroll to position [1756, 0]
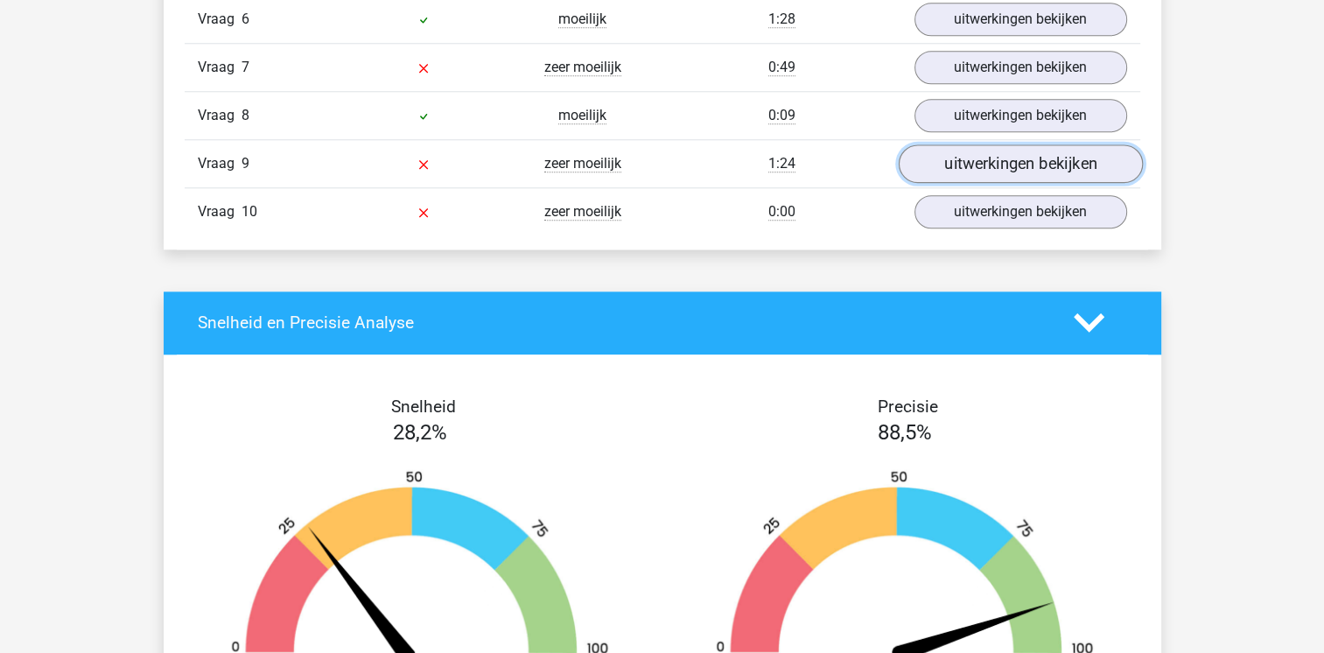
click at [1011, 173] on link "uitwerkingen bekijken" at bounding box center [1020, 163] width 244 height 39
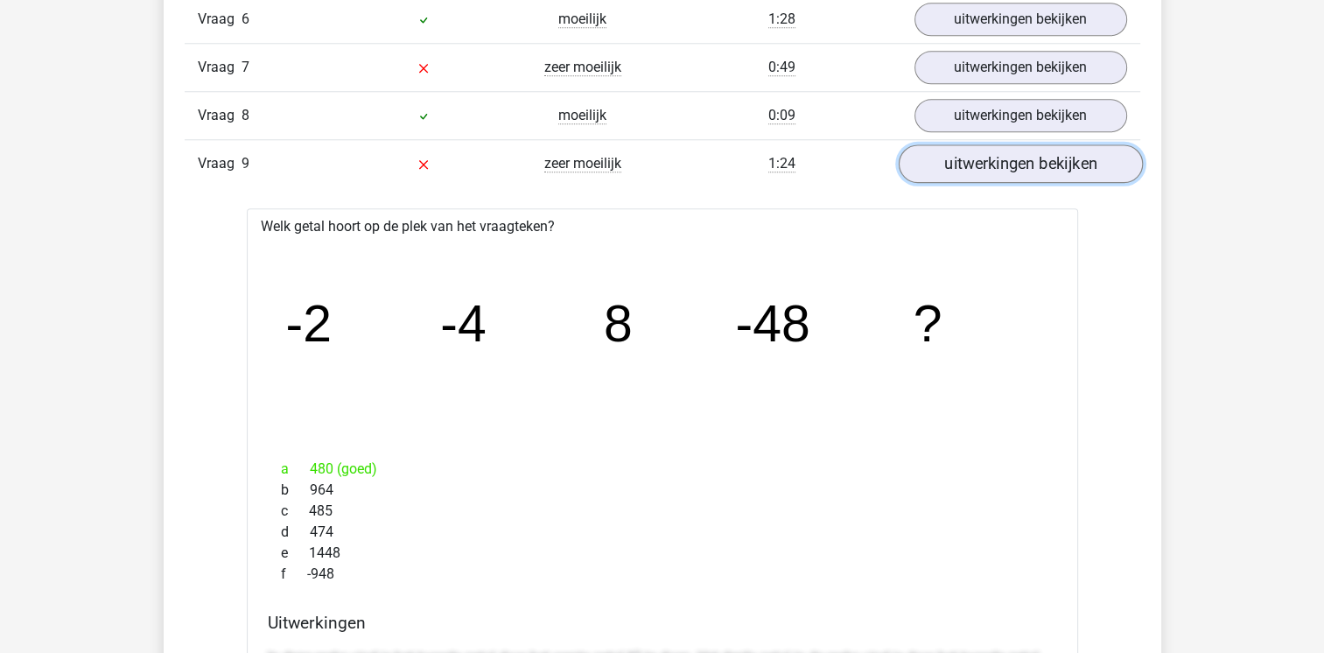
click at [1041, 163] on link "uitwerkingen bekijken" at bounding box center [1020, 163] width 244 height 39
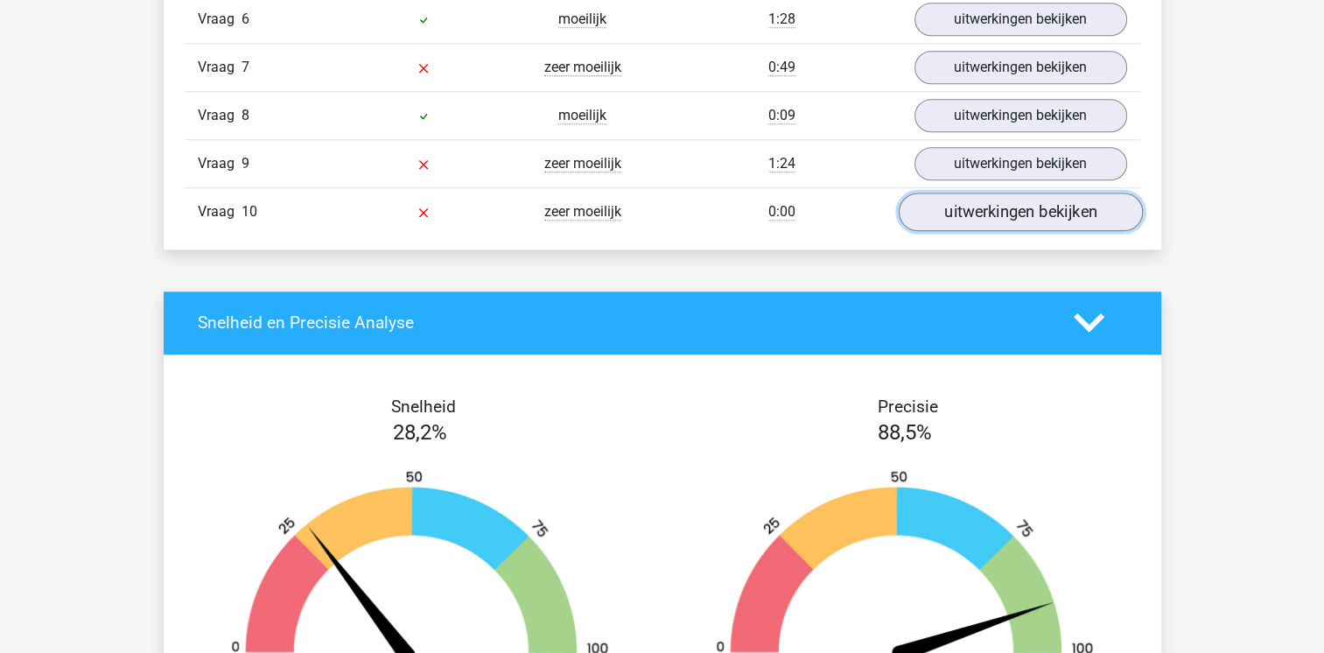
click at [969, 209] on link "uitwerkingen bekijken" at bounding box center [1020, 212] width 244 height 39
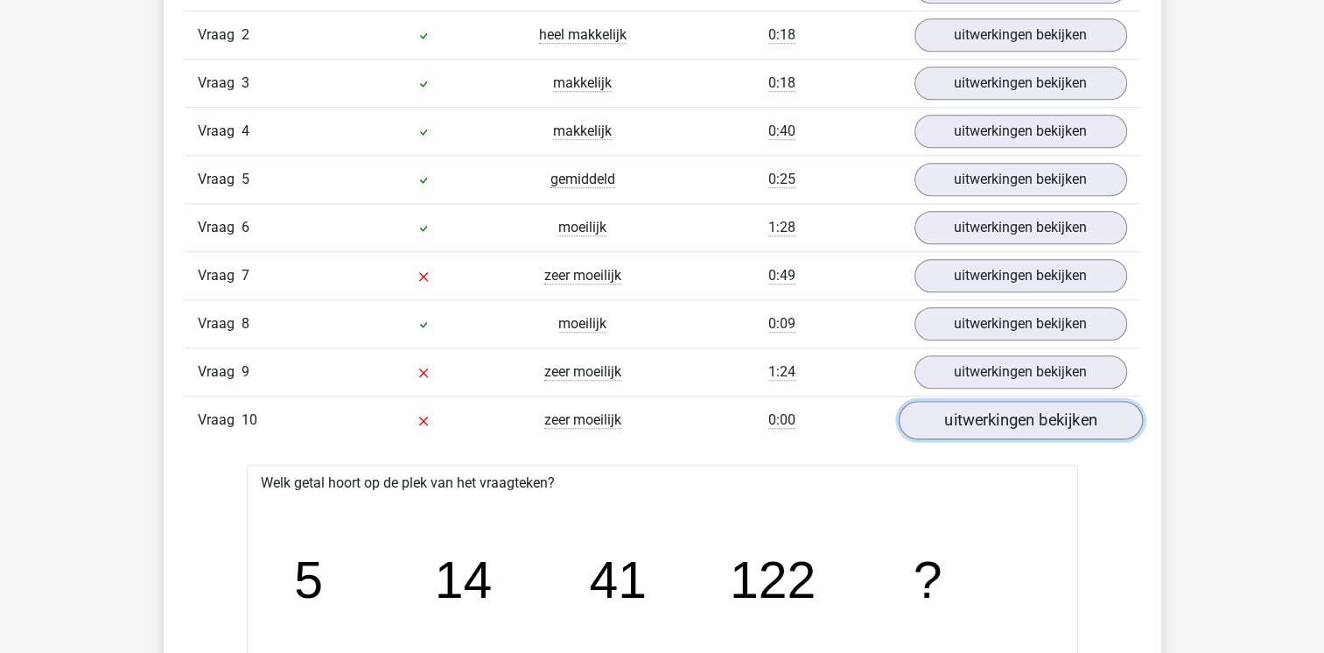
scroll to position [1547, 0]
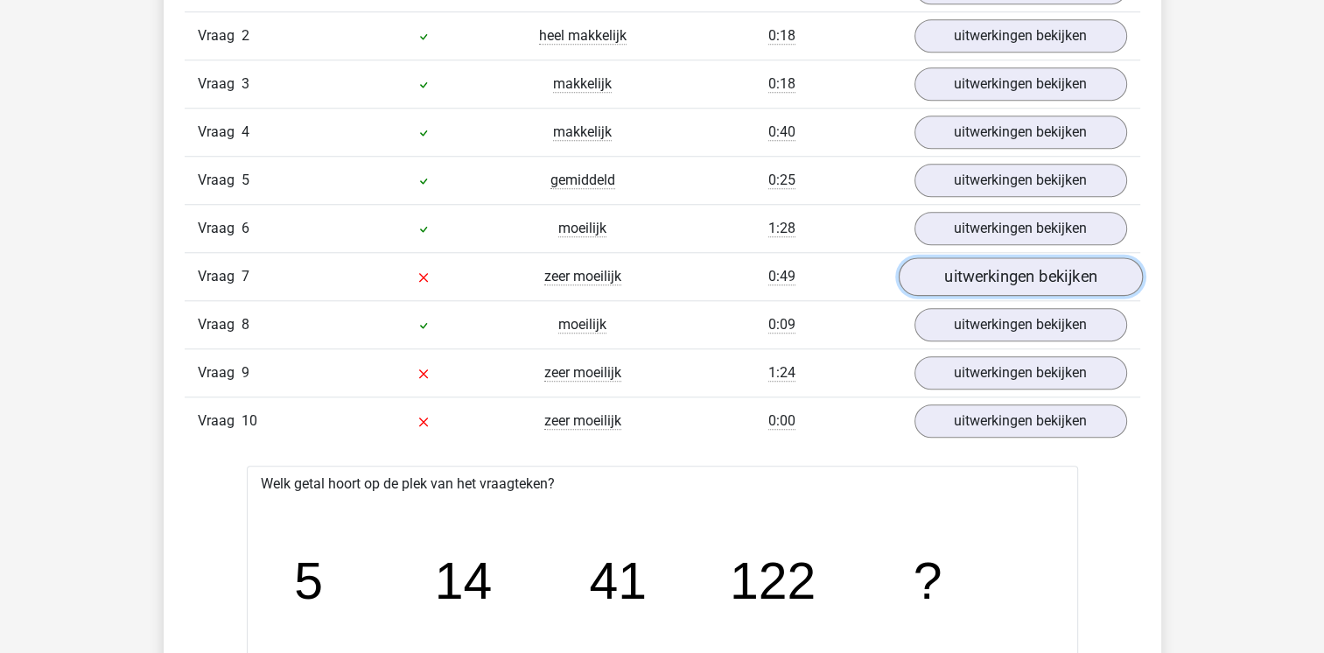
click at [952, 271] on link "uitwerkingen bekijken" at bounding box center [1020, 276] width 244 height 39
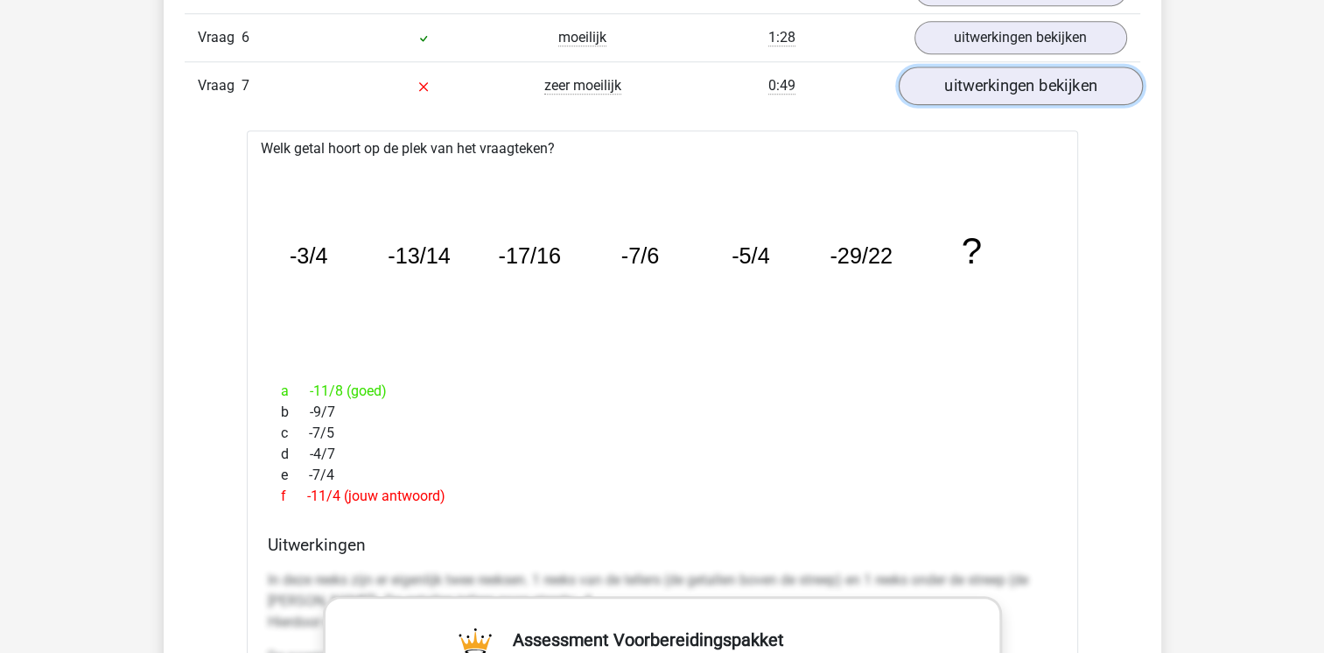
scroll to position [1739, 0]
click at [1102, 84] on link "uitwerkingen bekijken" at bounding box center [1020, 84] width 244 height 39
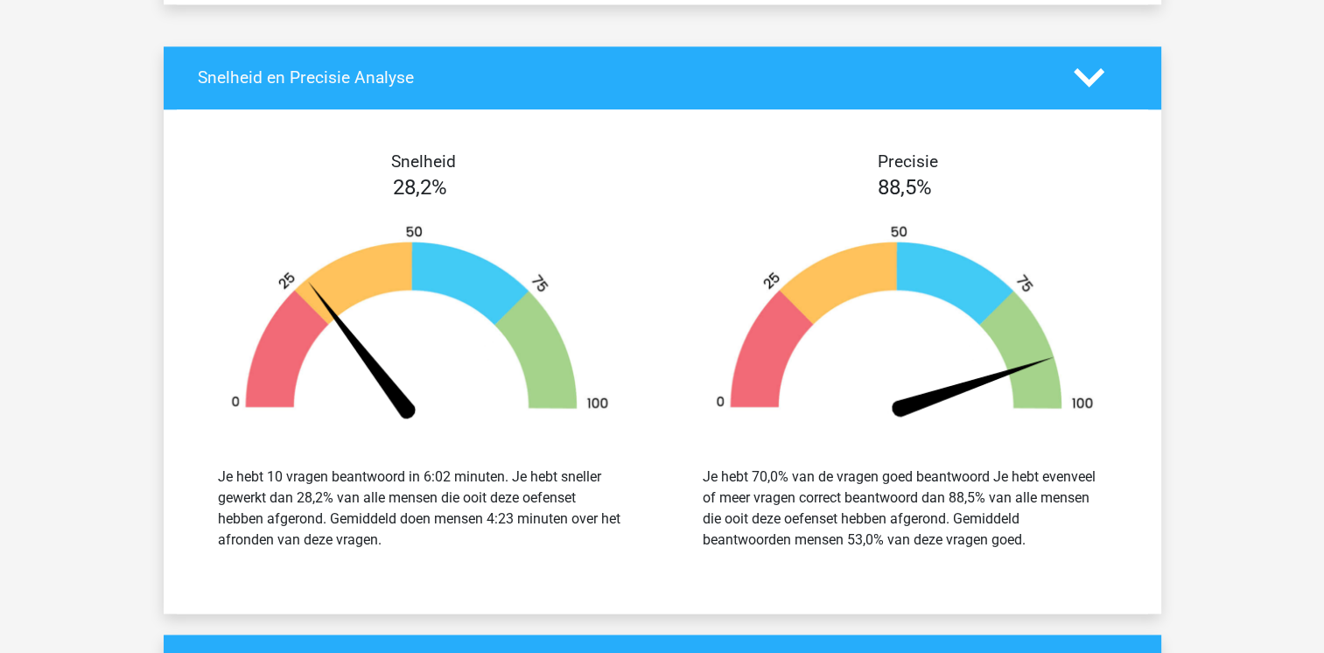
scroll to position [1967, 0]
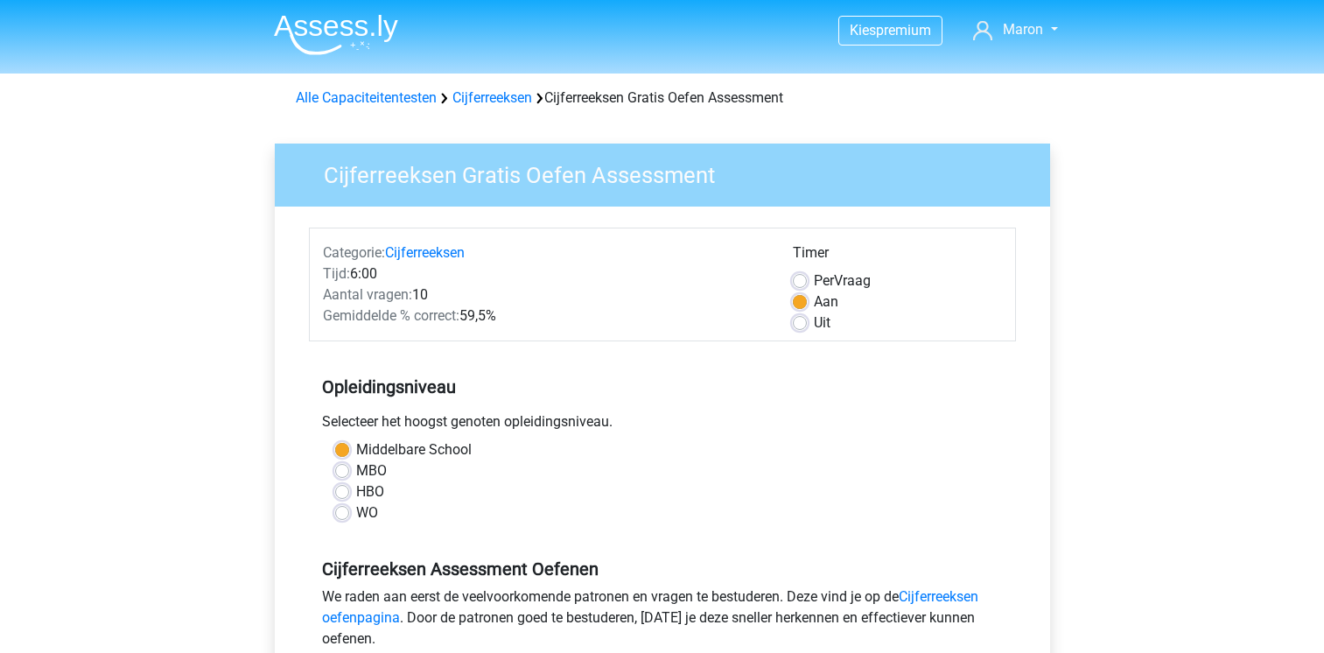
scroll to position [278, 0]
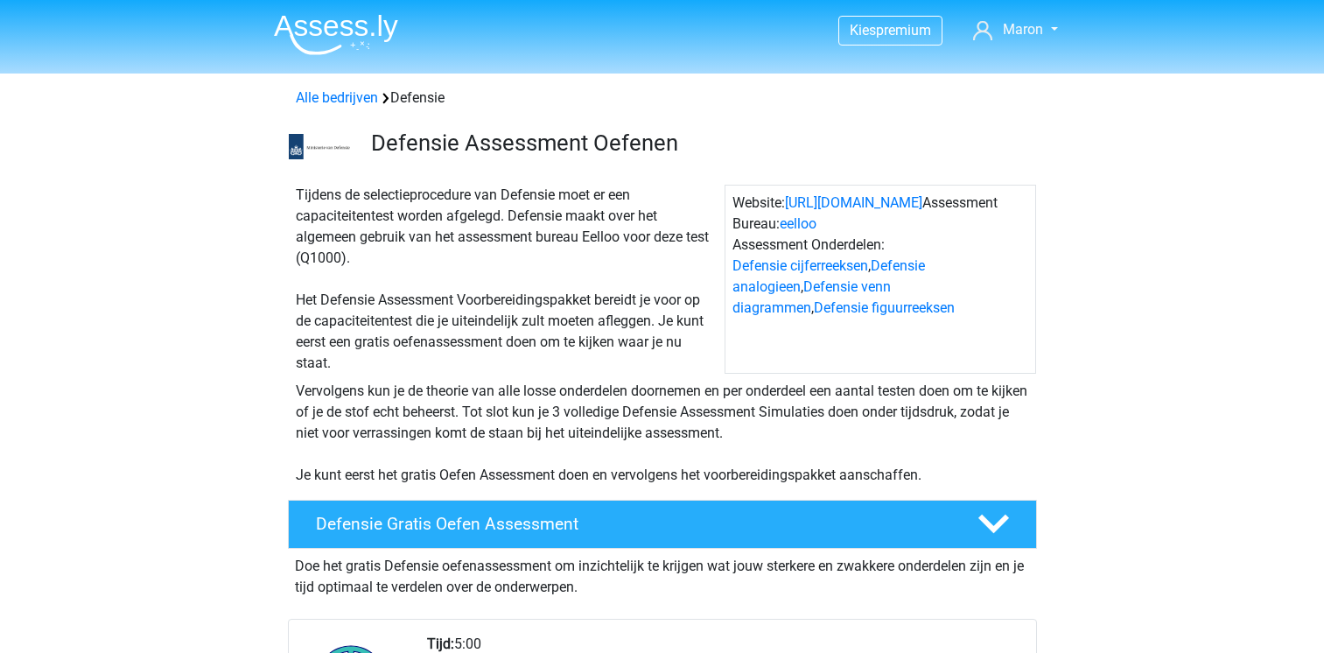
scroll to position [1715, 0]
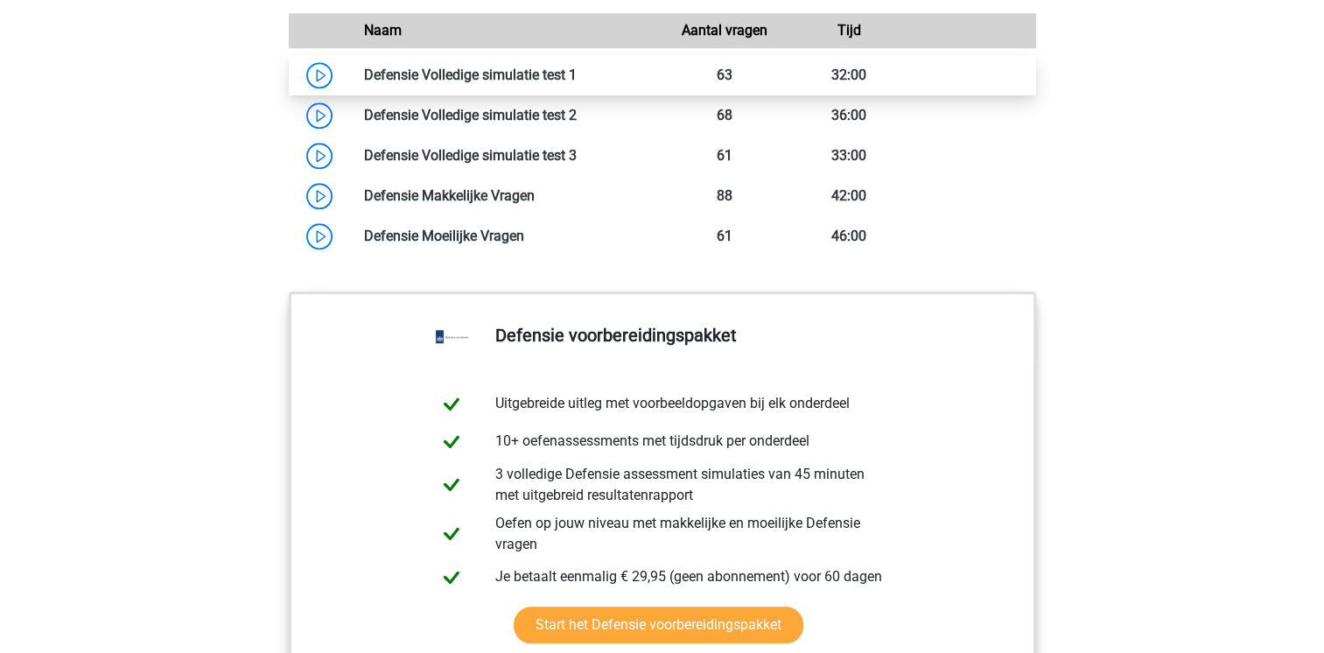
click at [577, 83] on link at bounding box center [577, 75] width 0 height 17
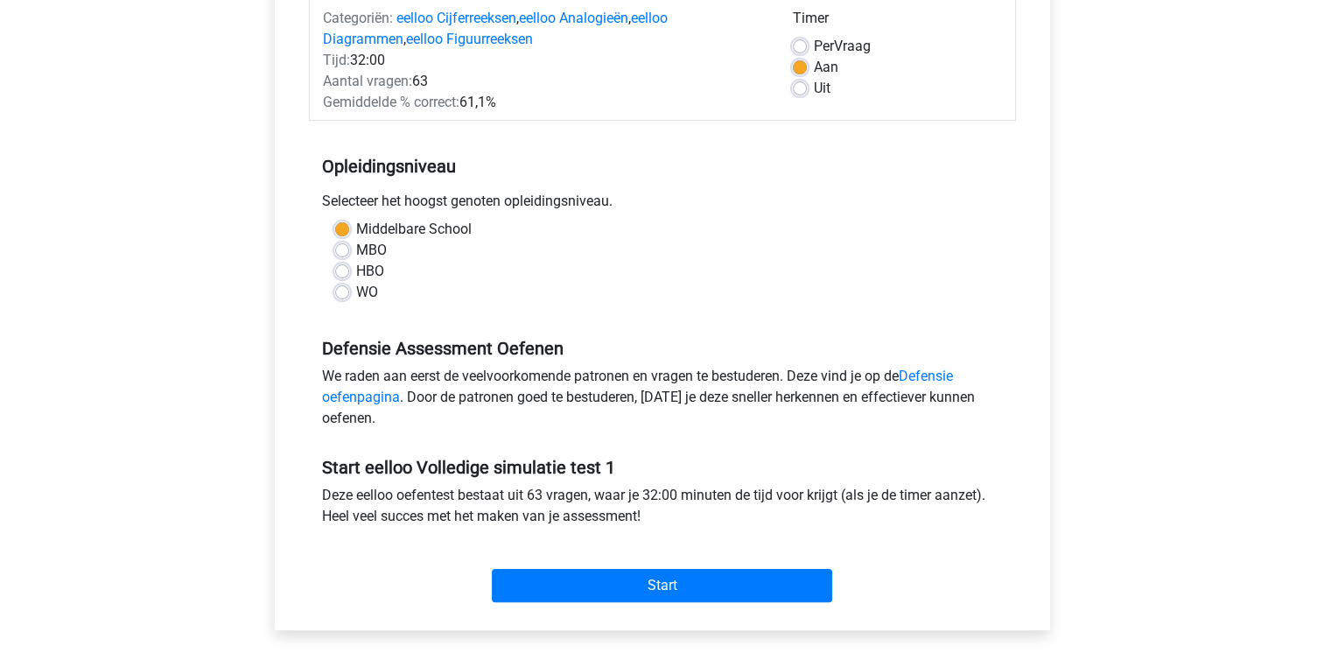
scroll to position [233, 0]
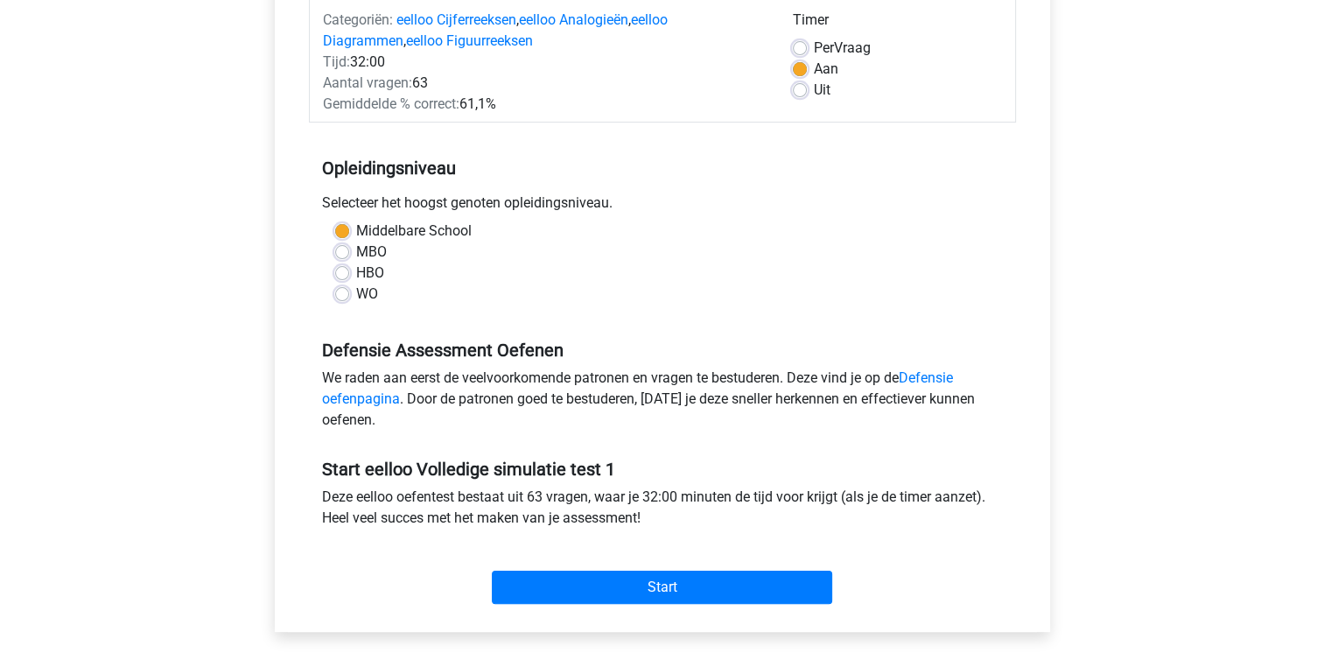
click at [814, 44] on label "Per Vraag" at bounding box center [842, 48] width 57 height 21
click at [798, 44] on input "Per Vraag" at bounding box center [800, 47] width 14 height 18
radio input "true"
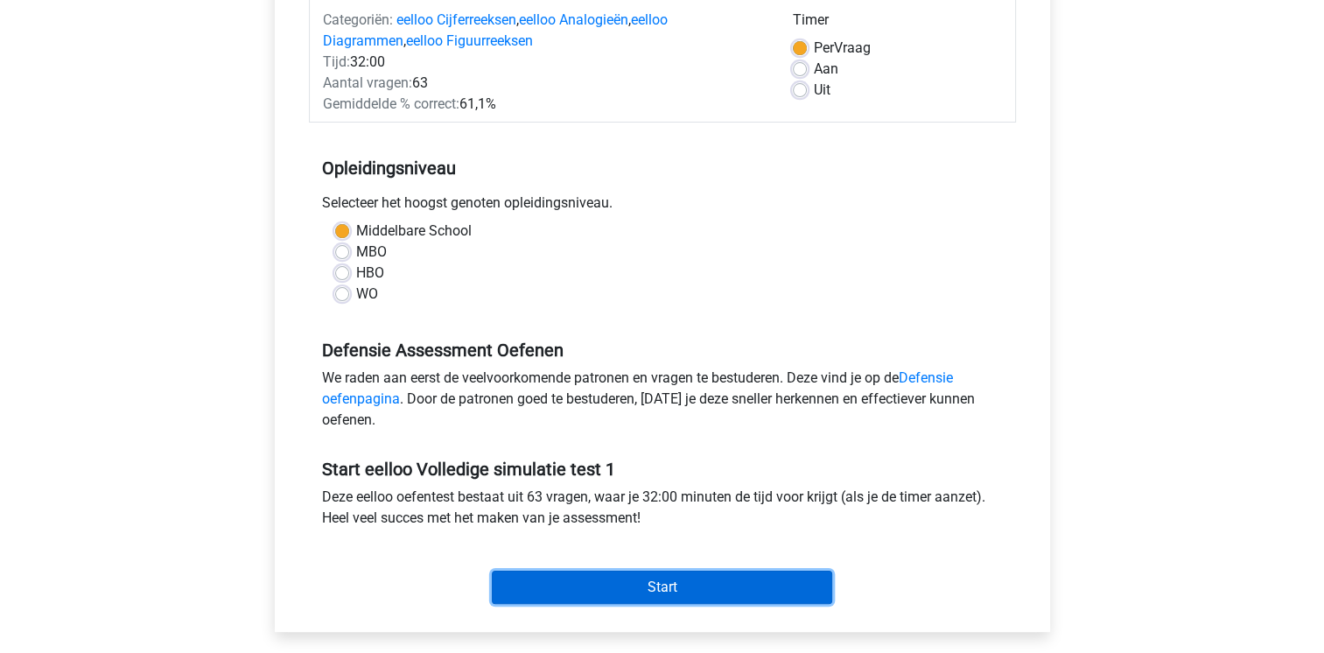
click at [731, 586] on input "Start" at bounding box center [662, 587] width 340 height 33
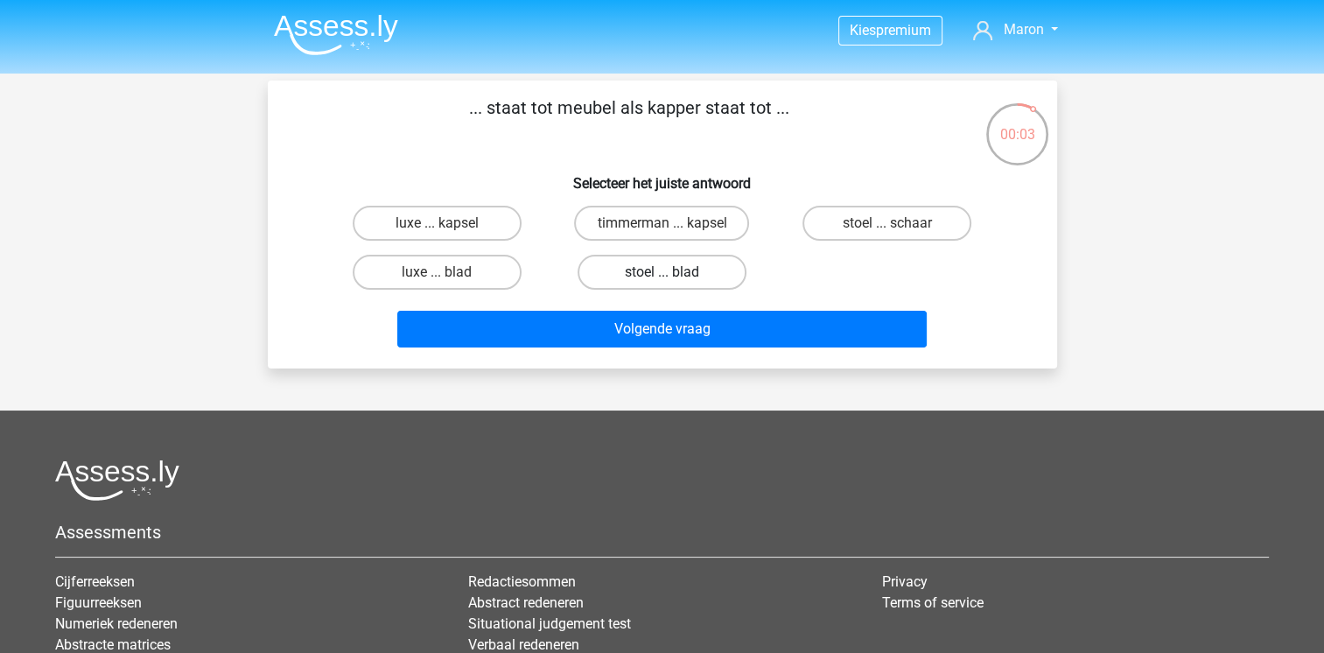
click at [656, 267] on label "stoel ... blad" at bounding box center [662, 272] width 169 height 35
click at [662, 272] on input "stoel ... blad" at bounding box center [667, 277] width 11 height 11
radio input "true"
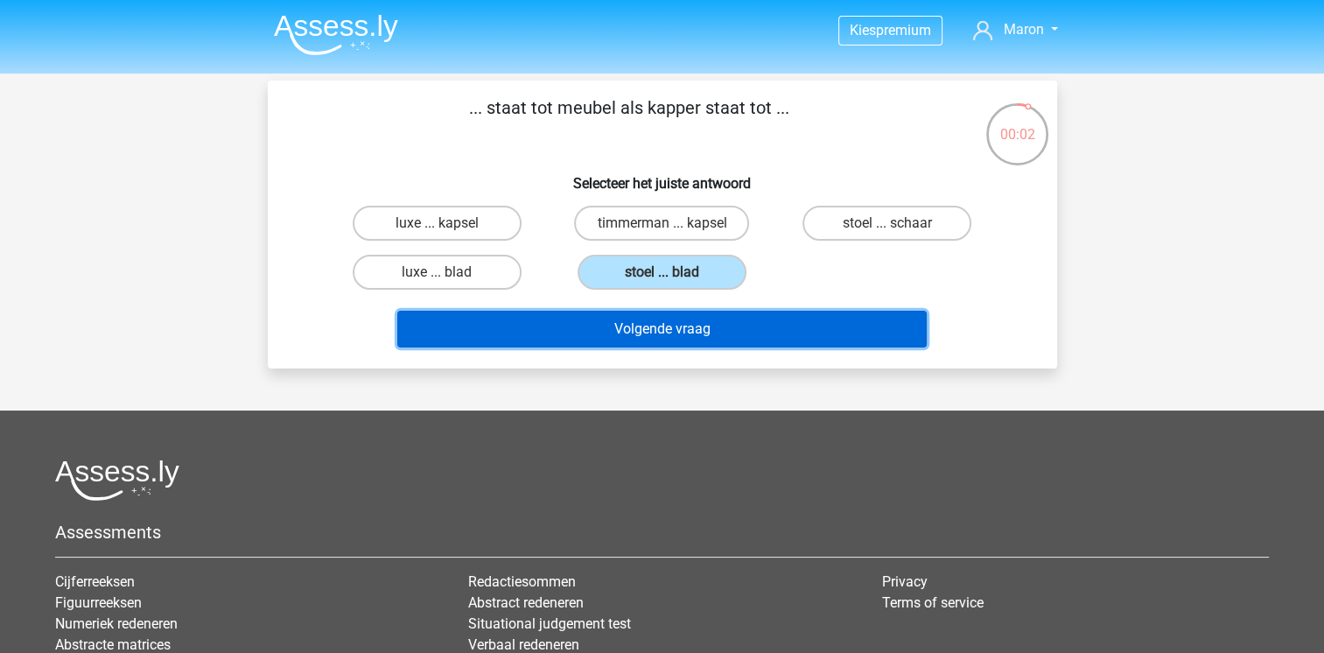
click at [663, 333] on button "Volgende vraag" at bounding box center [662, 329] width 530 height 37
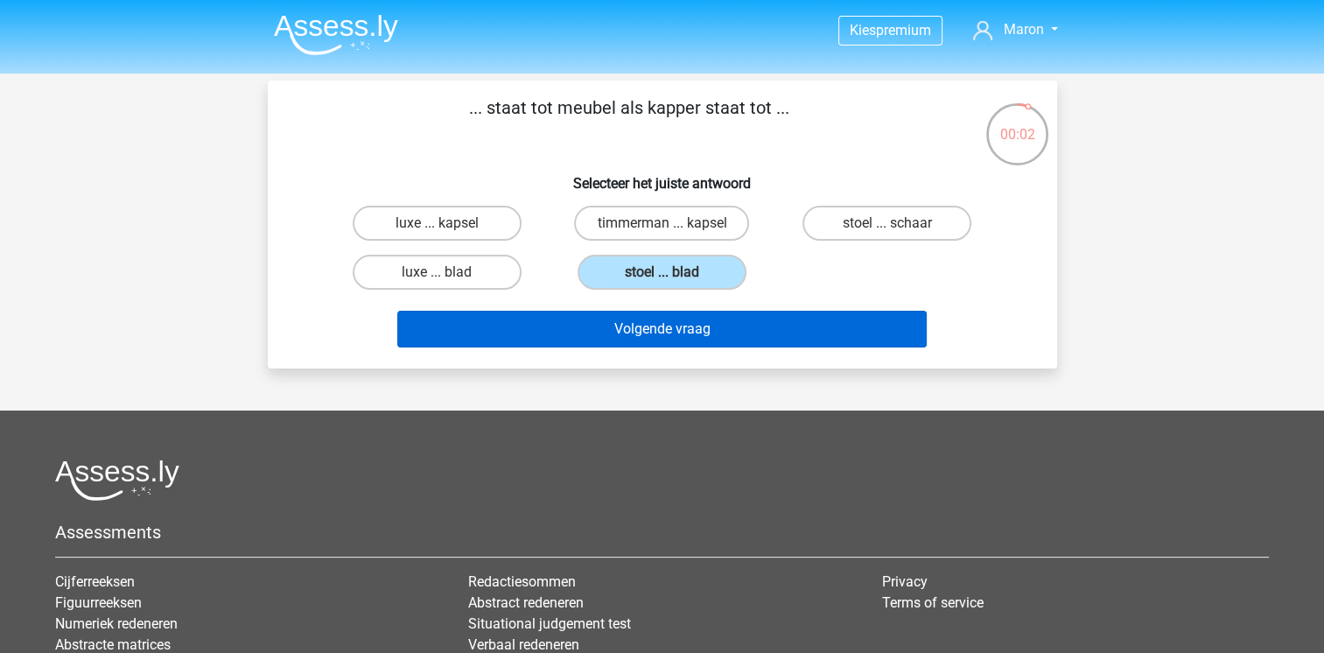
scroll to position [81, 0]
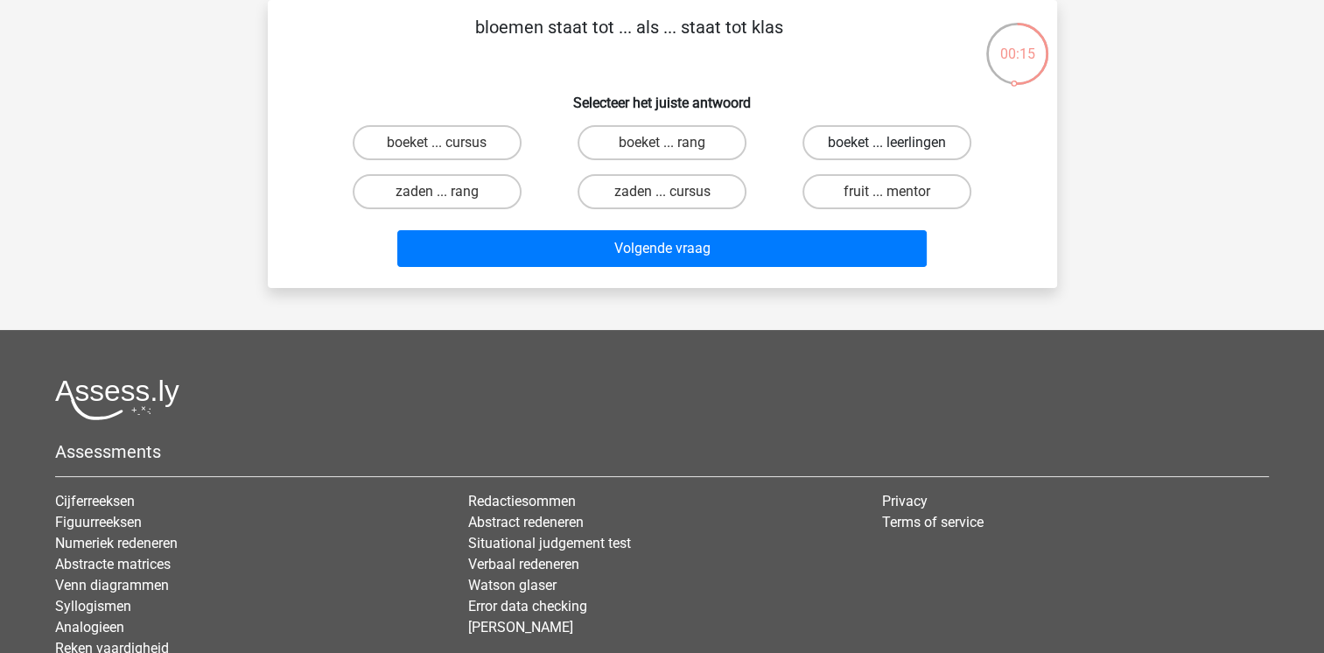
click at [868, 142] on label "boeket ... leerlingen" at bounding box center [887, 142] width 169 height 35
click at [887, 143] on input "boeket ... leerlingen" at bounding box center [892, 148] width 11 height 11
radio input "true"
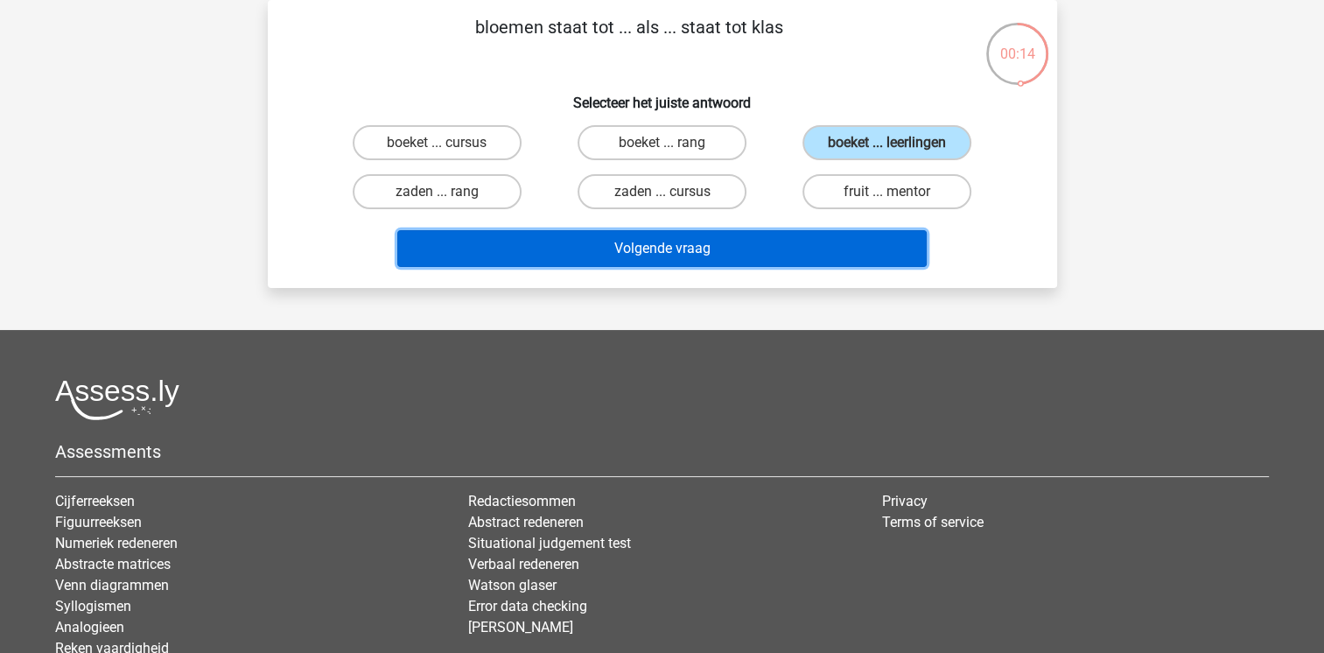
click at [773, 261] on button "Volgende vraag" at bounding box center [662, 248] width 530 height 37
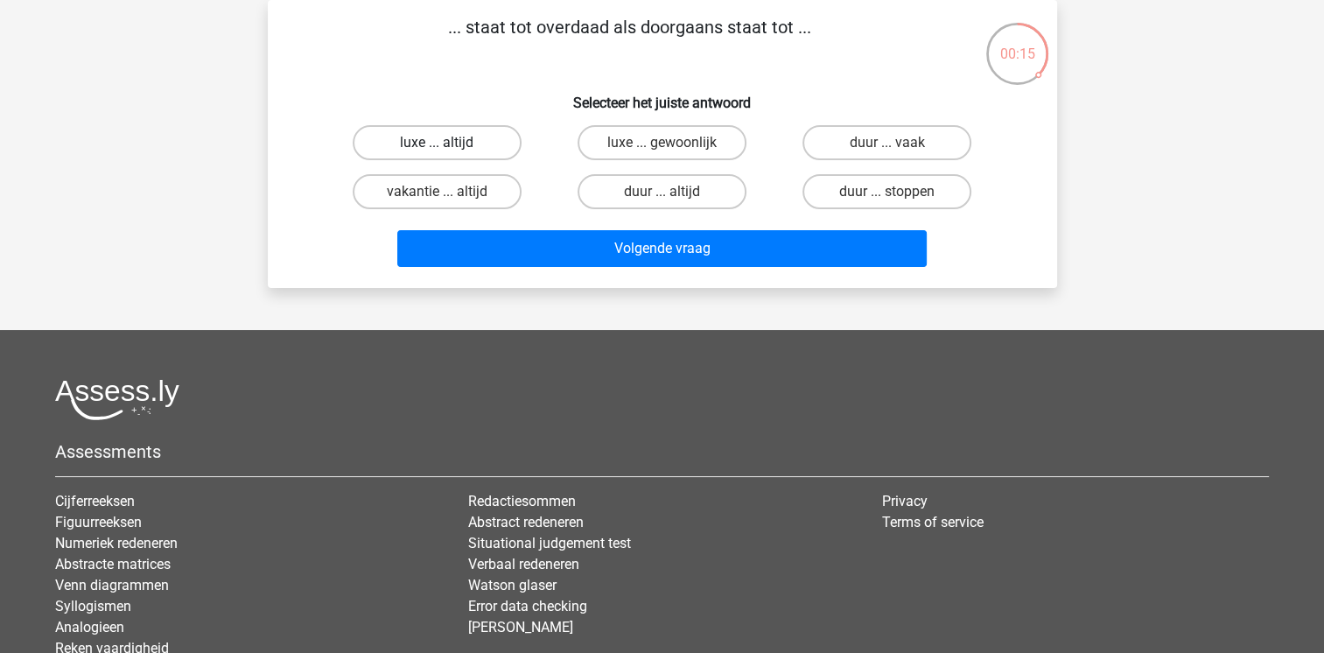
click at [479, 151] on label "luxe ... altijd" at bounding box center [437, 142] width 169 height 35
click at [448, 151] on input "luxe ... altijd" at bounding box center [442, 148] width 11 height 11
radio input "true"
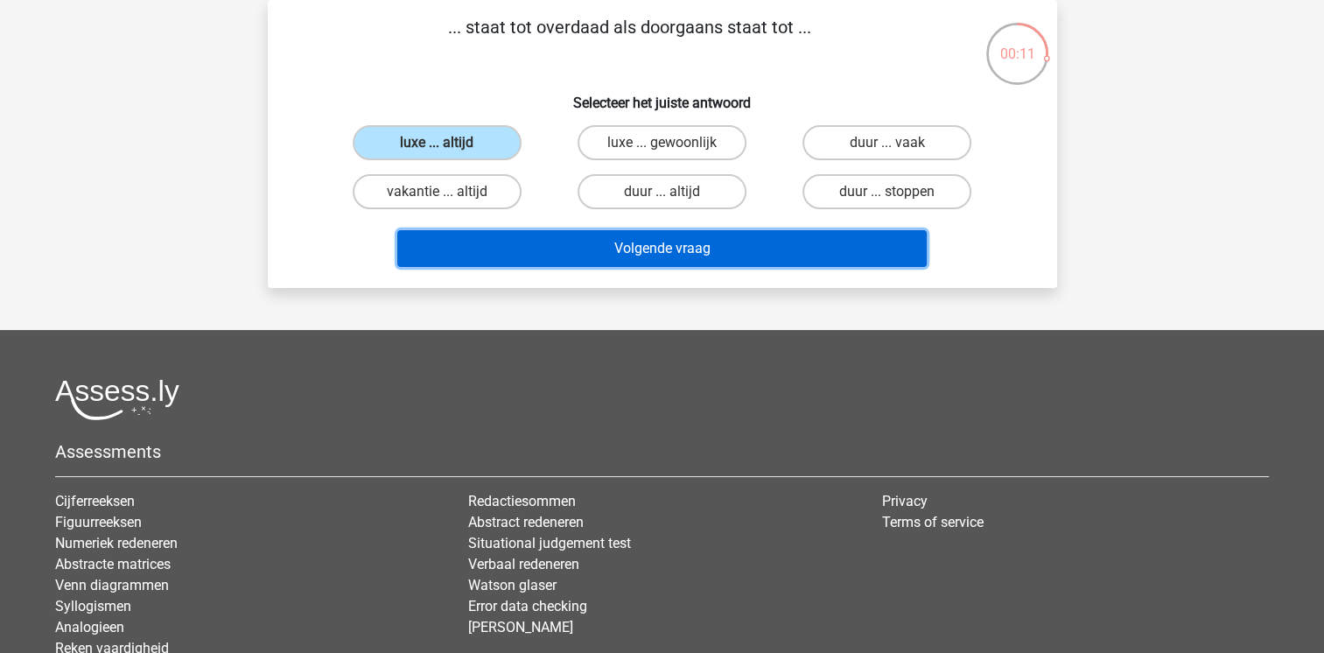
click at [673, 253] on button "Volgende vraag" at bounding box center [662, 248] width 530 height 37
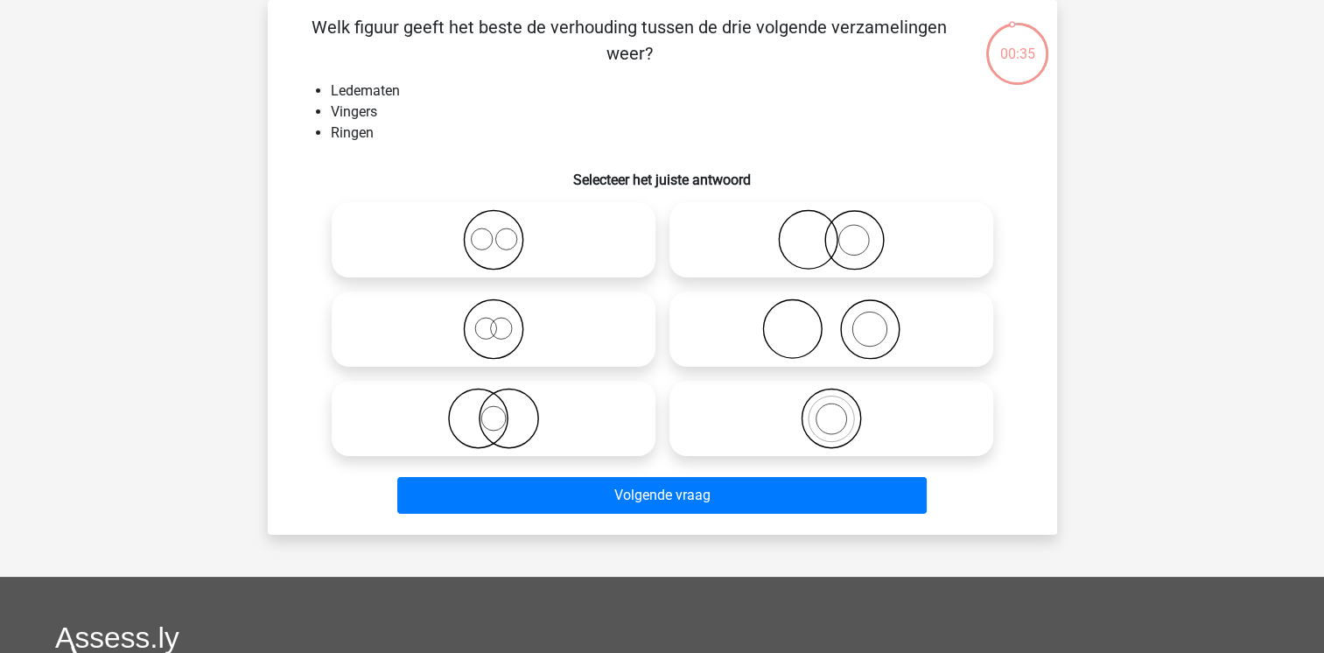
scroll to position [32, 0]
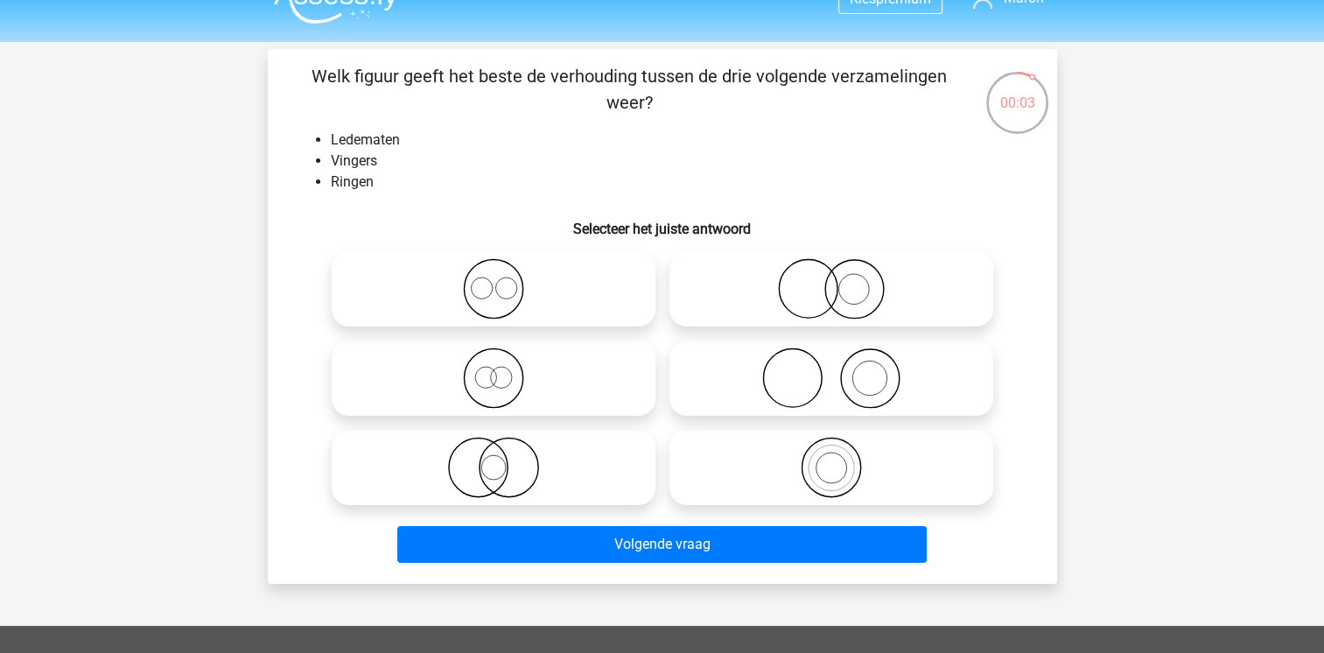
click at [858, 291] on icon at bounding box center [832, 288] width 310 height 61
click at [843, 280] on input "radio" at bounding box center [836, 274] width 11 height 11
radio input "true"
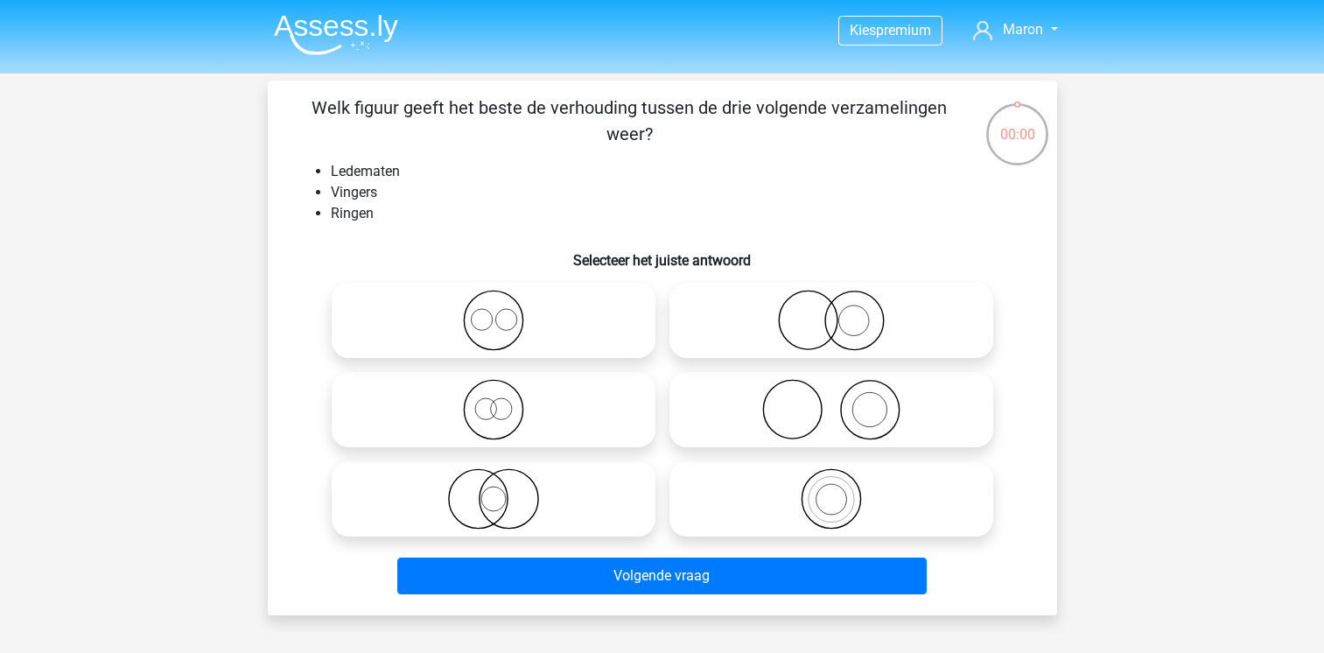
scroll to position [32, 0]
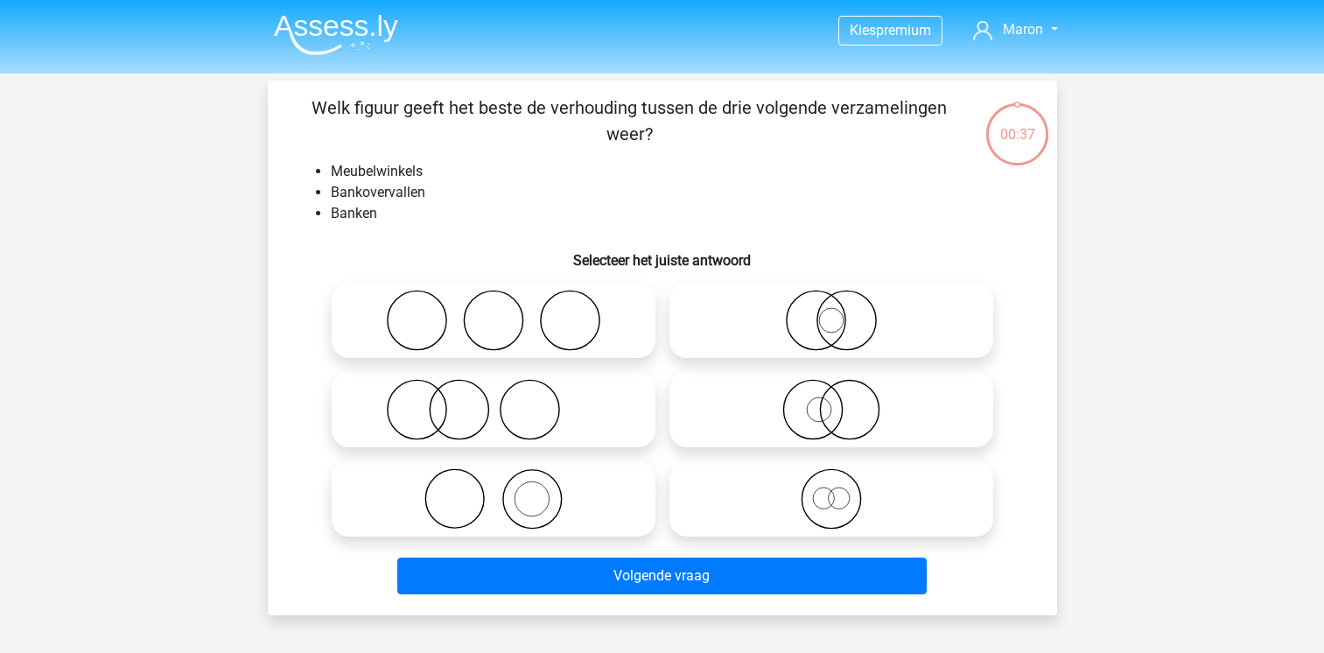
scroll to position [32, 0]
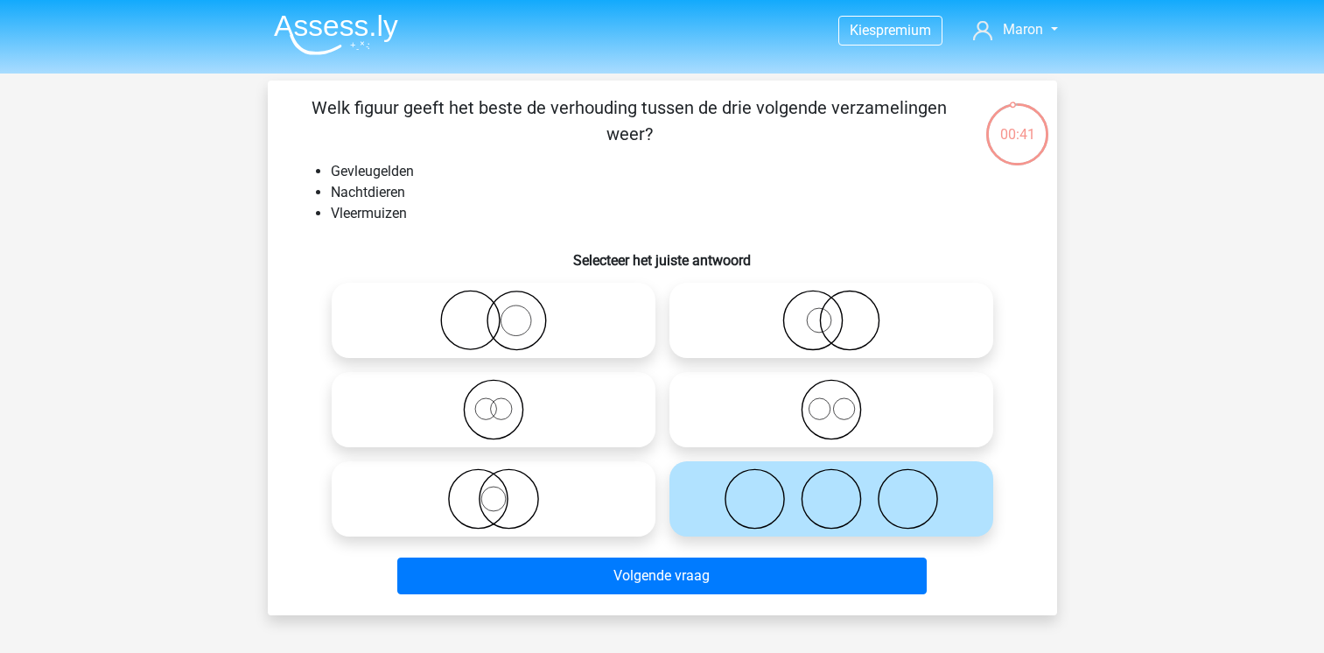
scroll to position [32, 0]
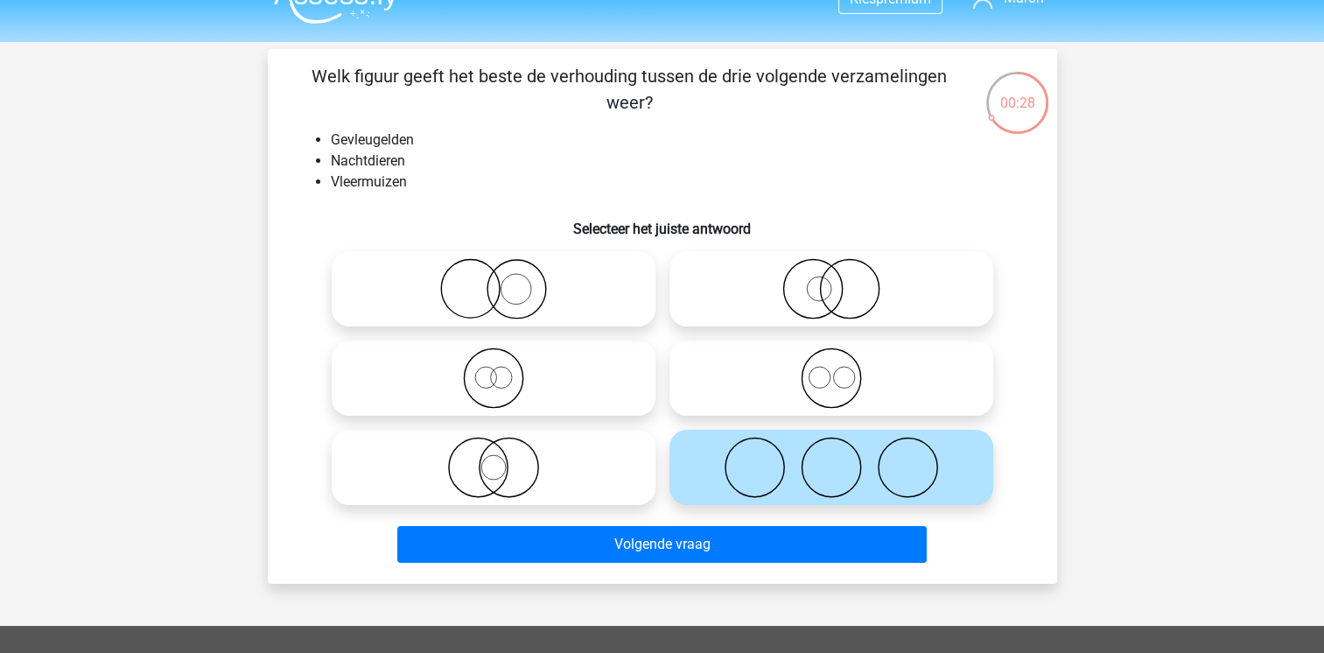
click at [407, 149] on li "Gevleugelden" at bounding box center [680, 140] width 698 height 21
click at [507, 457] on icon at bounding box center [494, 467] width 310 height 61
click at [505, 457] on input "radio" at bounding box center [499, 452] width 11 height 11
radio input "true"
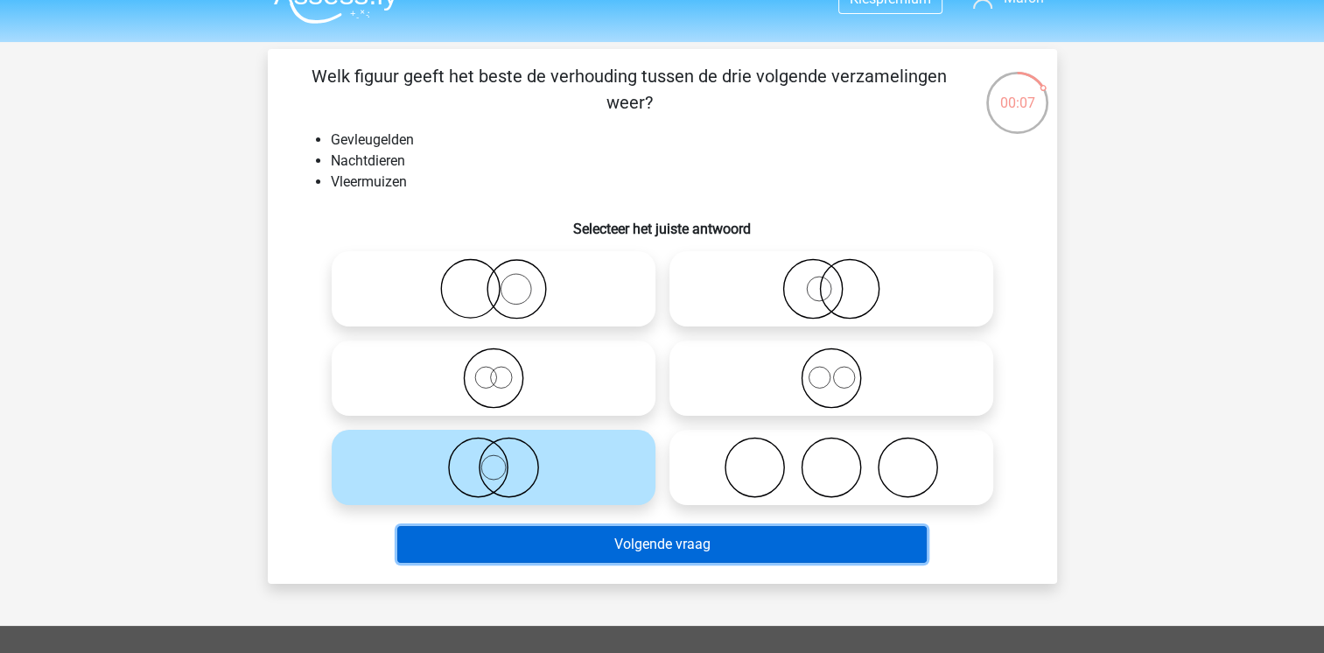
click at [624, 553] on button "Volgende vraag" at bounding box center [662, 544] width 530 height 37
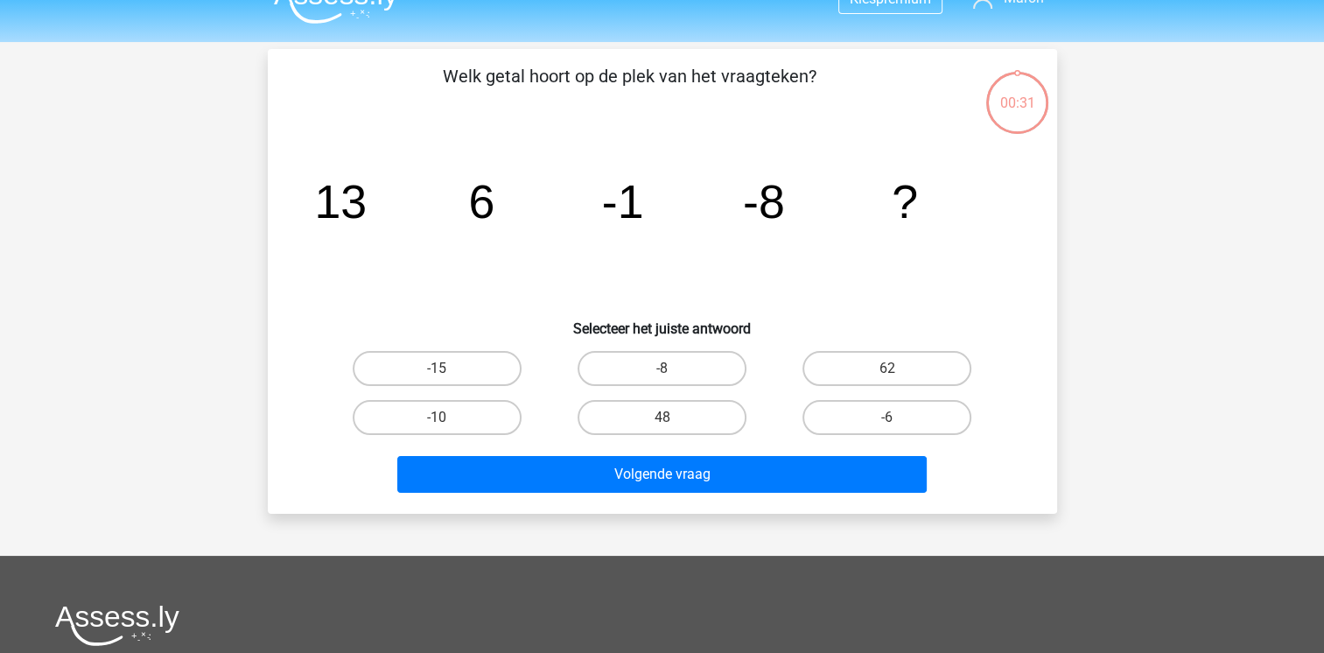
scroll to position [81, 0]
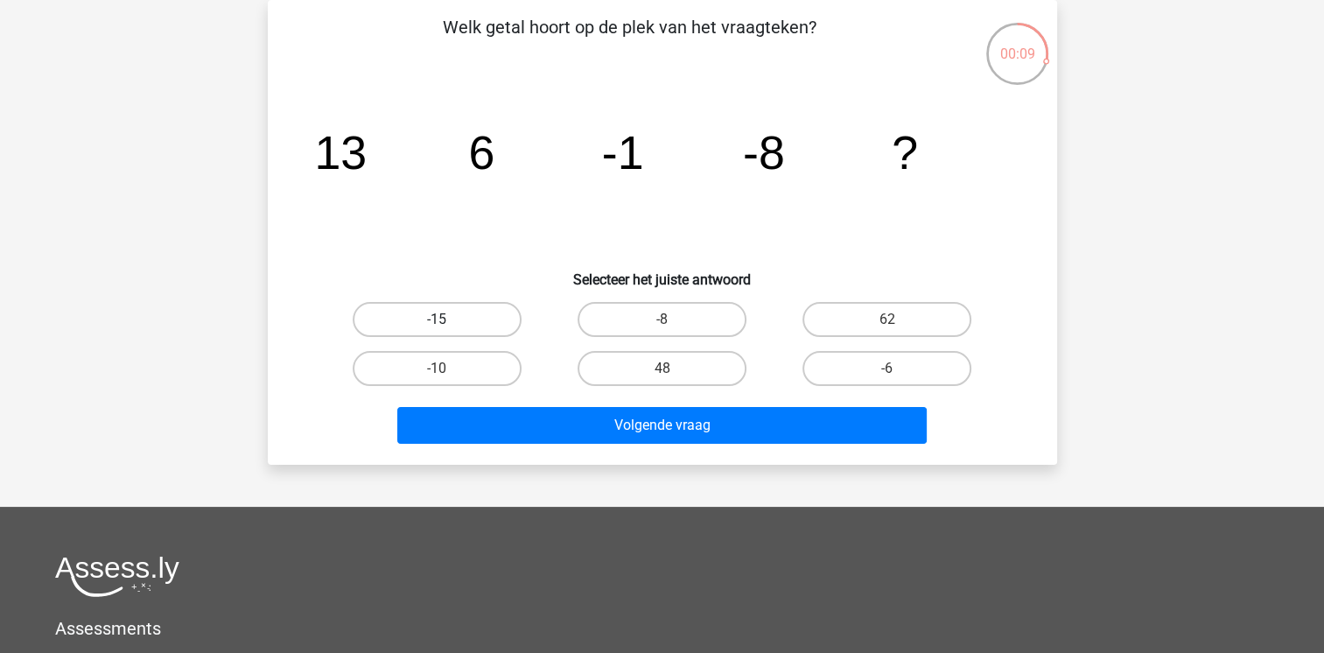
click at [452, 320] on label "-15" at bounding box center [437, 319] width 169 height 35
click at [448, 320] on input "-15" at bounding box center [442, 324] width 11 height 11
radio input "true"
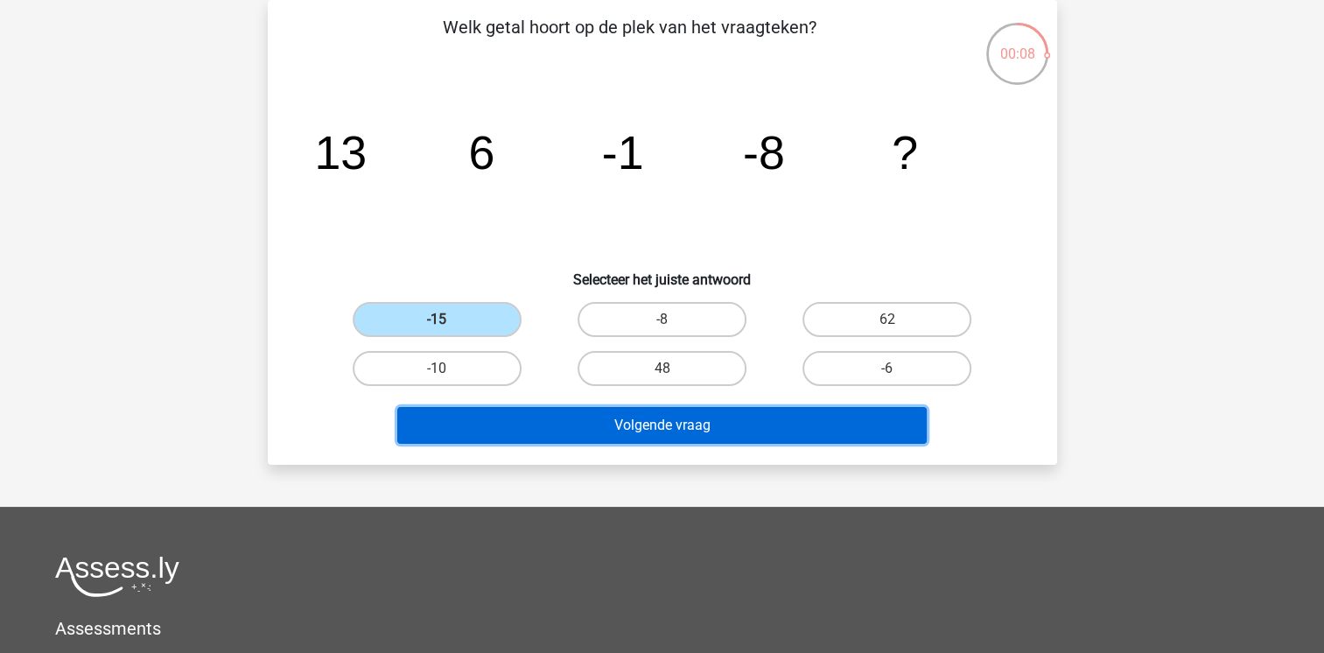
click at [677, 417] on button "Volgende vraag" at bounding box center [662, 425] width 530 height 37
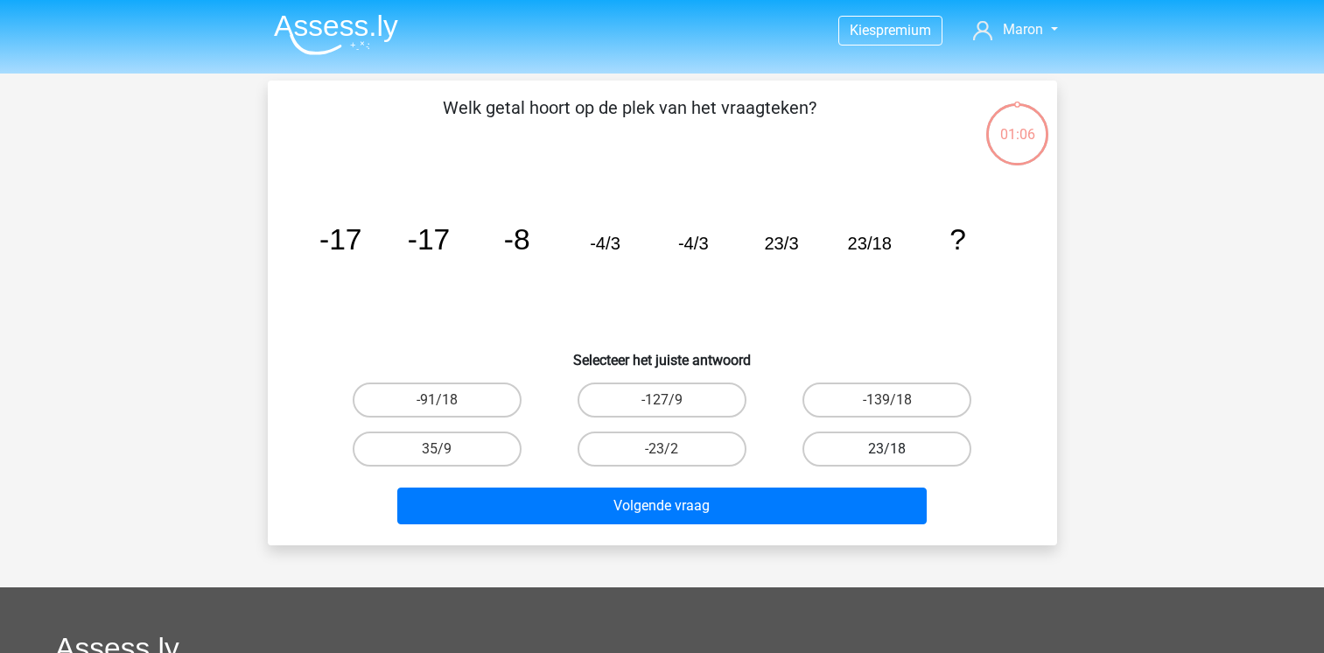
scroll to position [81, 0]
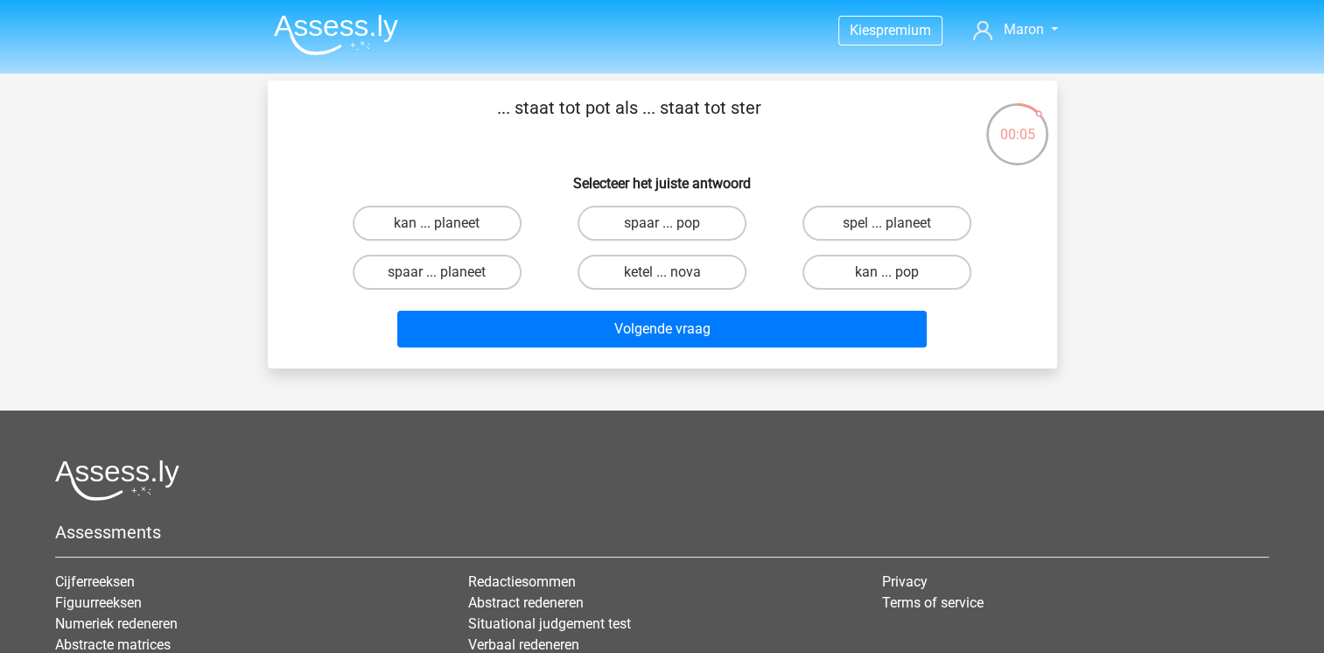
click at [672, 228] on input "spaar ... pop" at bounding box center [667, 228] width 11 height 11
radio input "true"
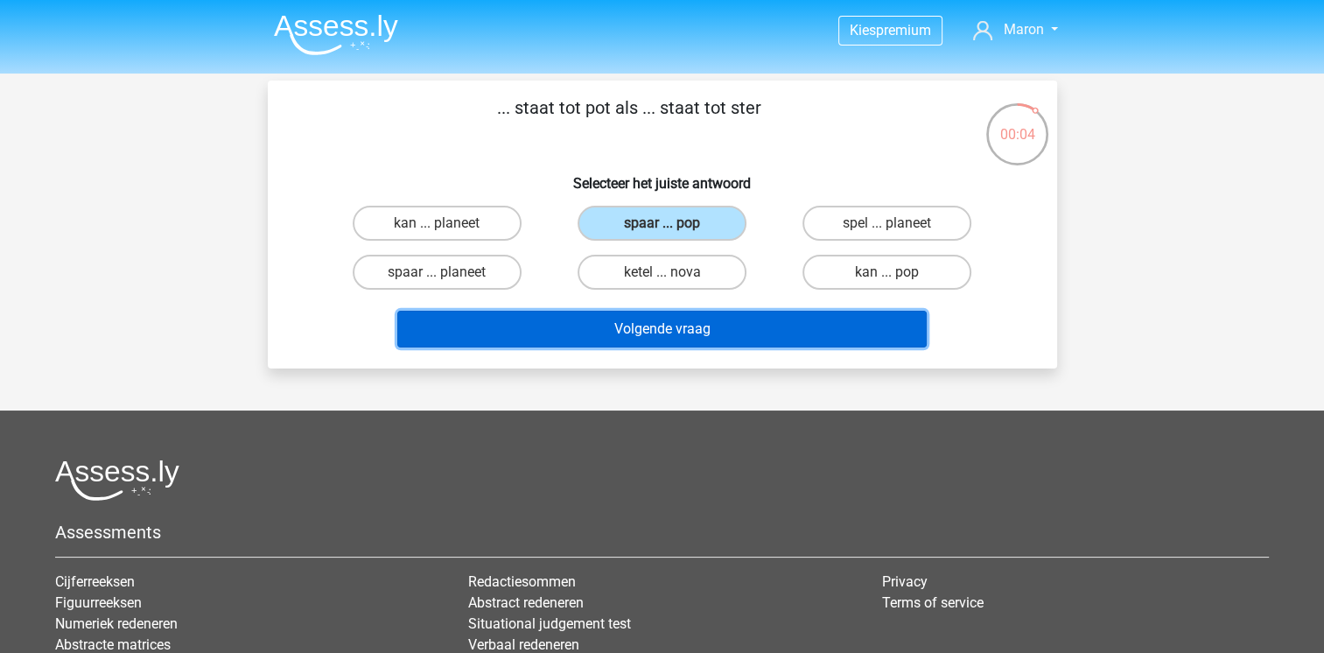
click at [686, 318] on button "Volgende vraag" at bounding box center [662, 329] width 530 height 37
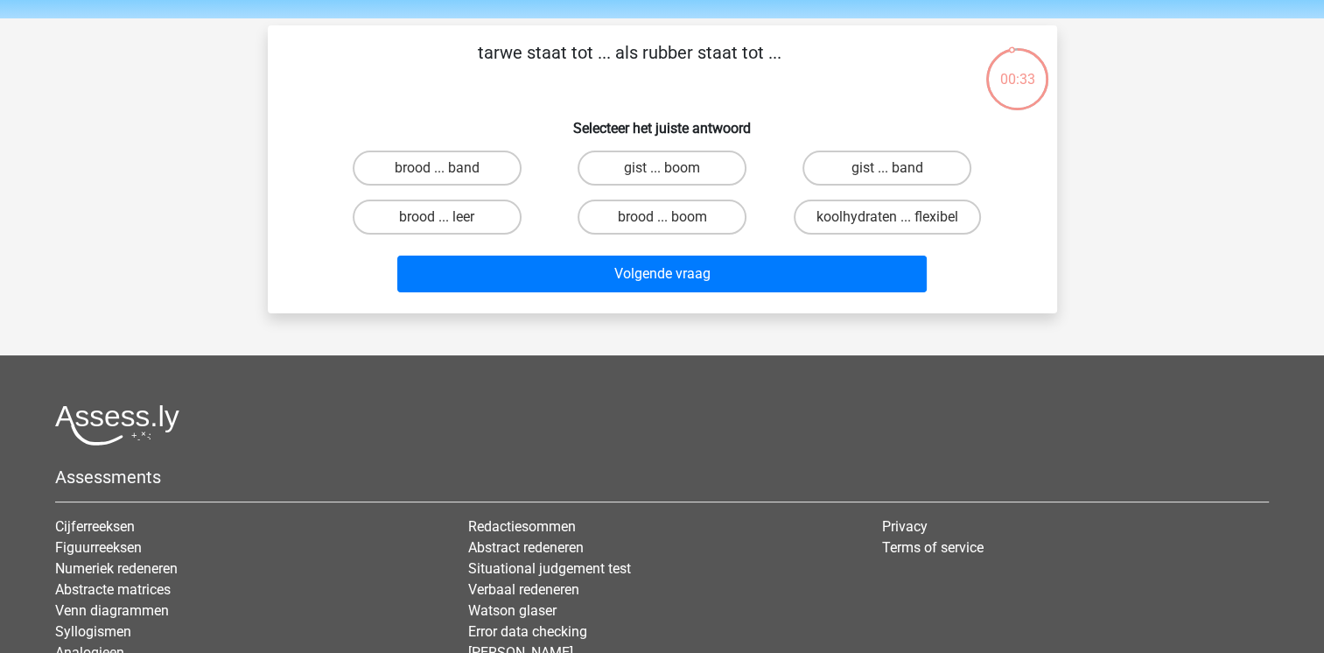
scroll to position [14, 0]
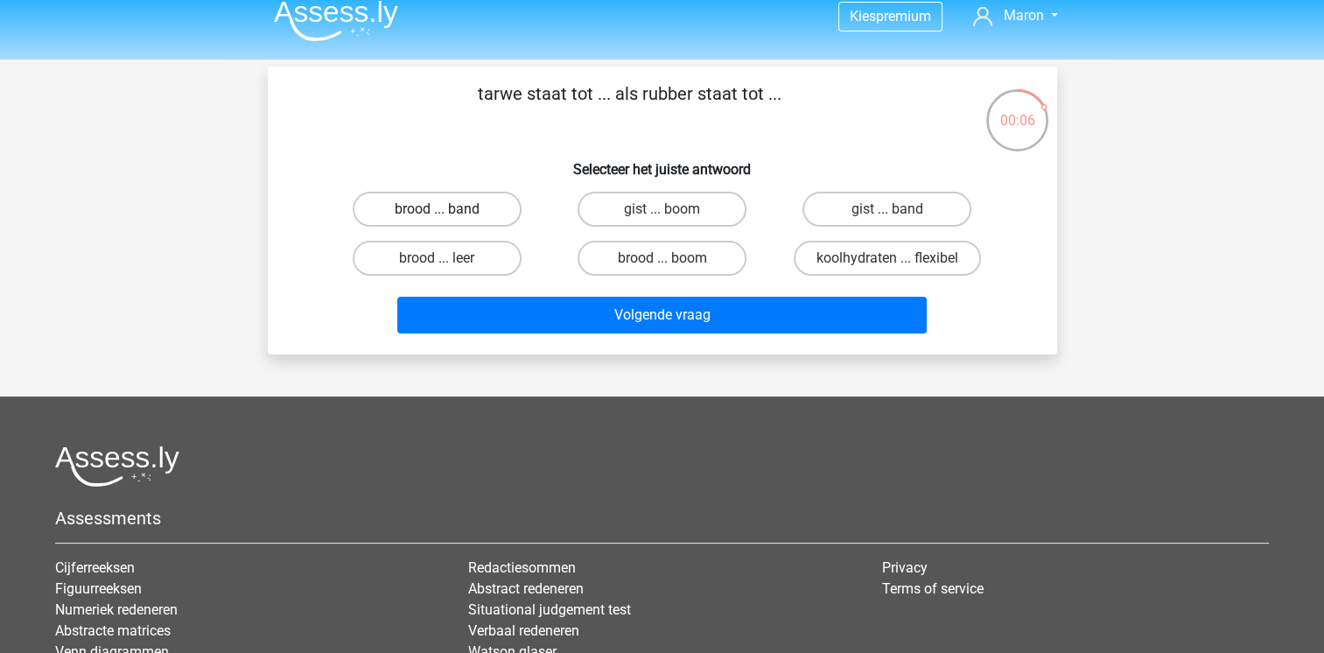
click at [478, 215] on label "brood ... band" at bounding box center [437, 209] width 169 height 35
click at [448, 215] on input "brood ... band" at bounding box center [442, 214] width 11 height 11
radio input "true"
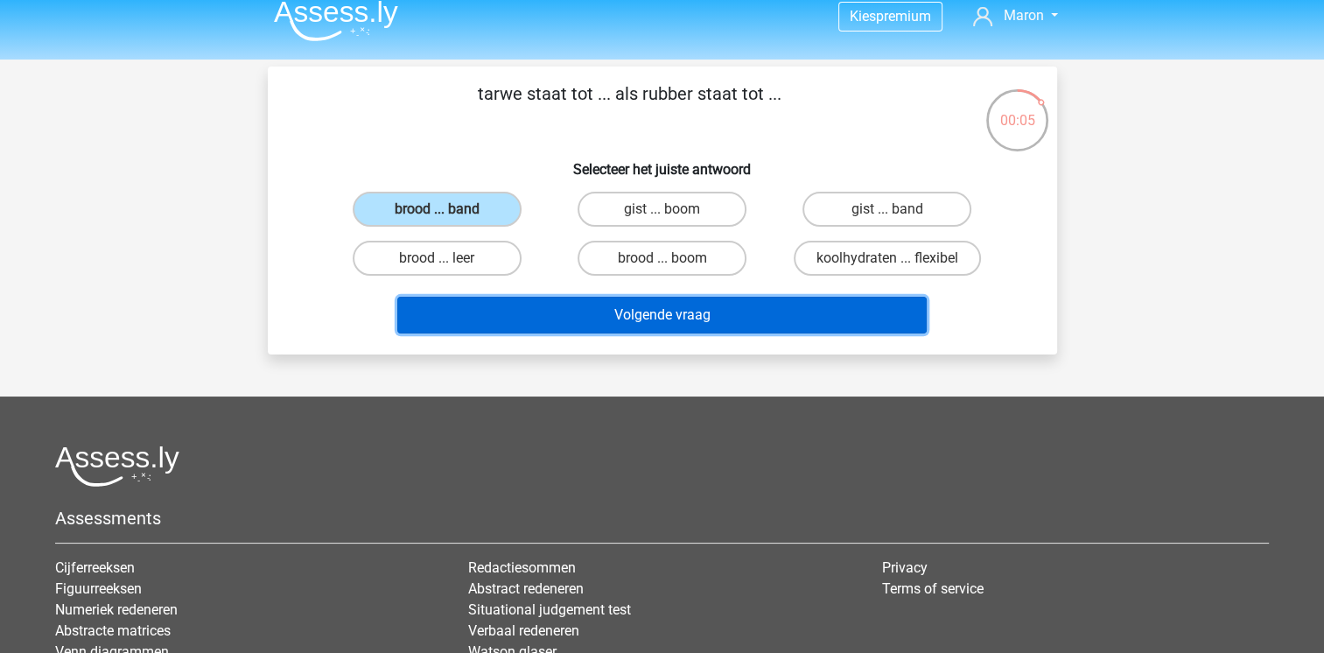
click at [652, 322] on button "Volgende vraag" at bounding box center [662, 315] width 530 height 37
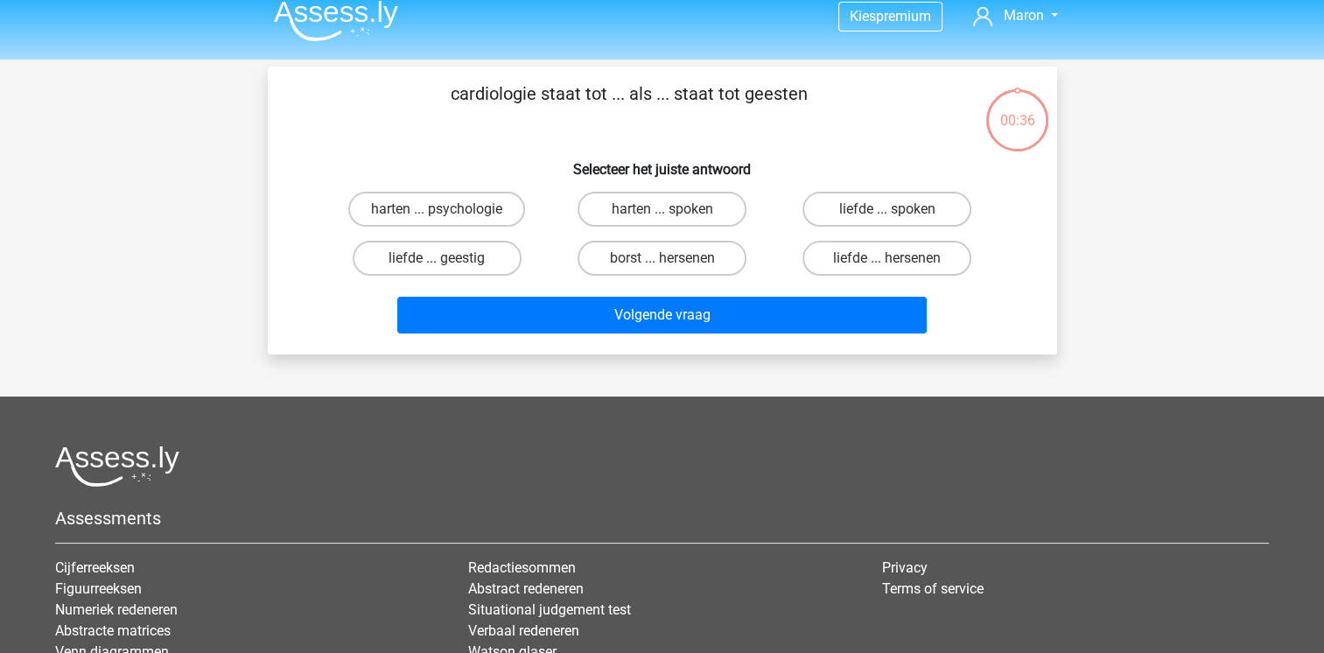
scroll to position [81, 0]
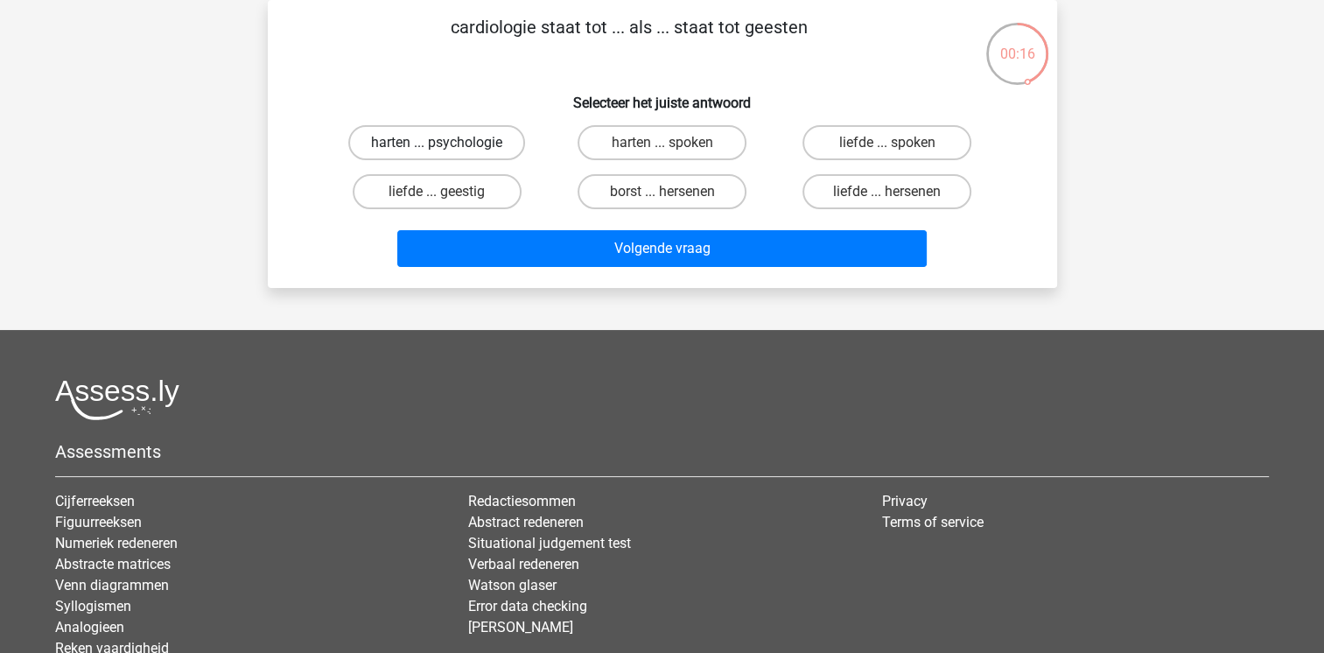
click at [454, 137] on label "harten ... psychologie" at bounding box center [436, 142] width 177 height 35
click at [448, 143] on input "harten ... psychologie" at bounding box center [442, 148] width 11 height 11
radio input "true"
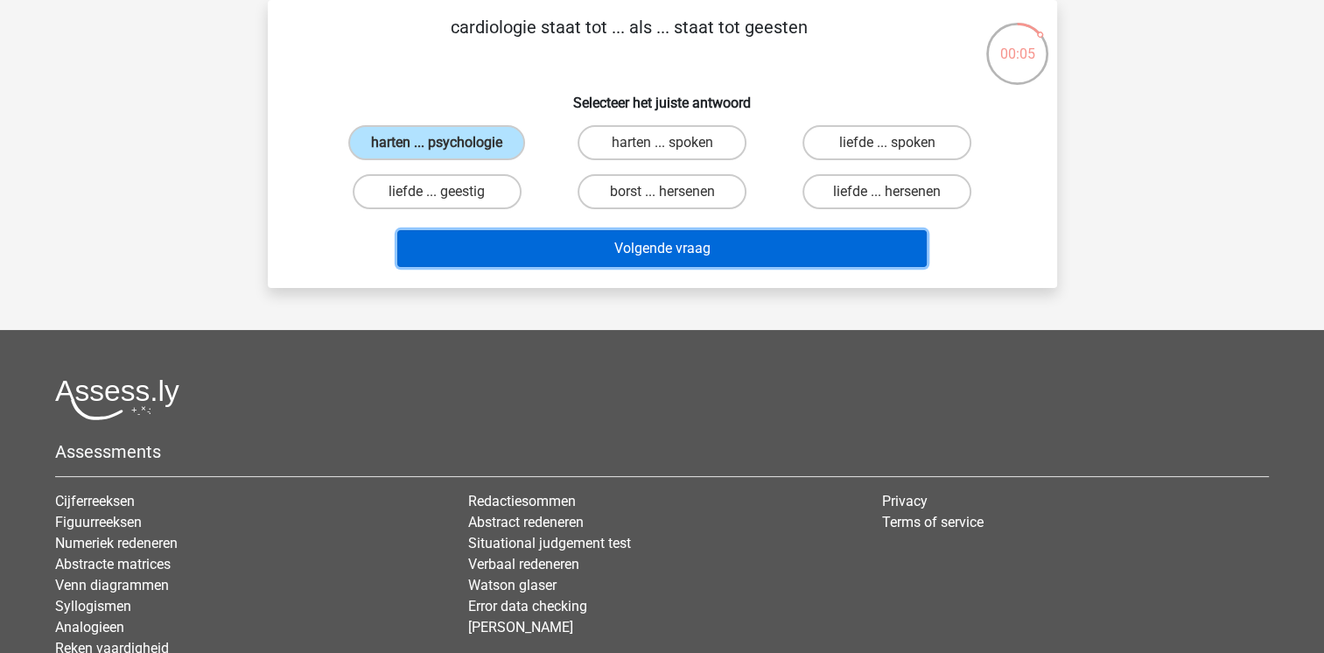
click at [663, 247] on button "Volgende vraag" at bounding box center [662, 248] width 530 height 37
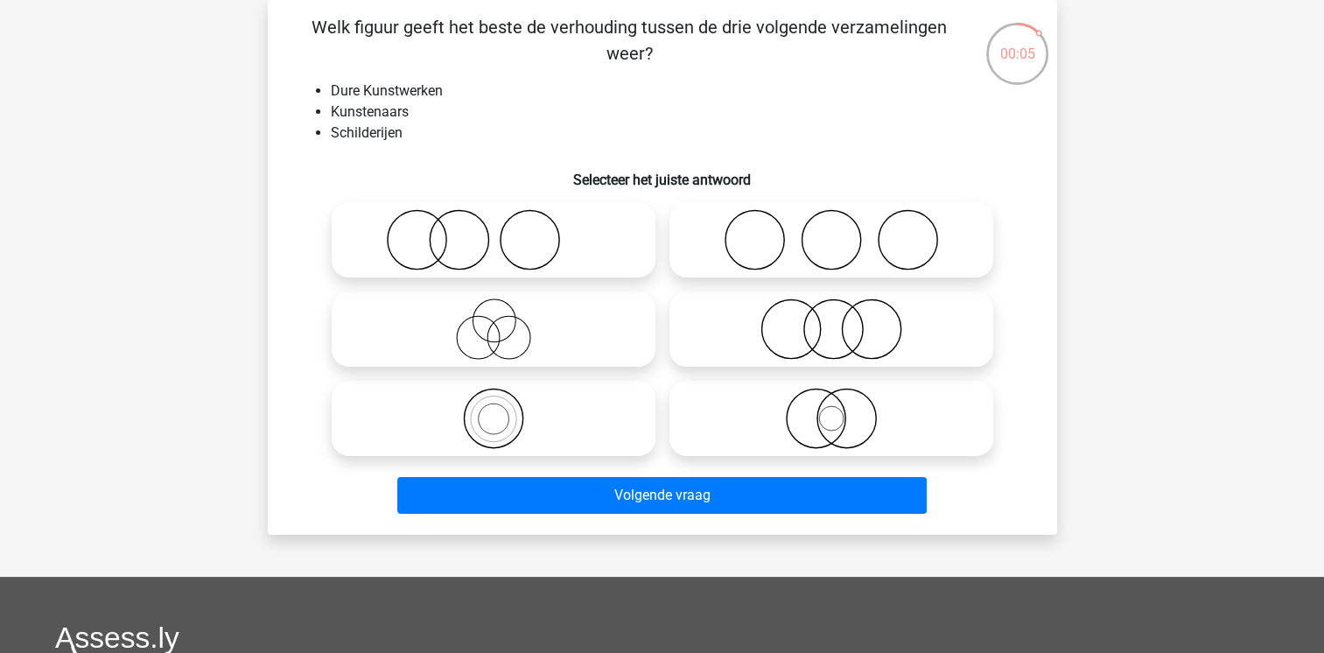
click at [522, 336] on icon at bounding box center [494, 328] width 310 height 61
click at [505, 320] on input "radio" at bounding box center [499, 314] width 11 height 11
radio input "true"
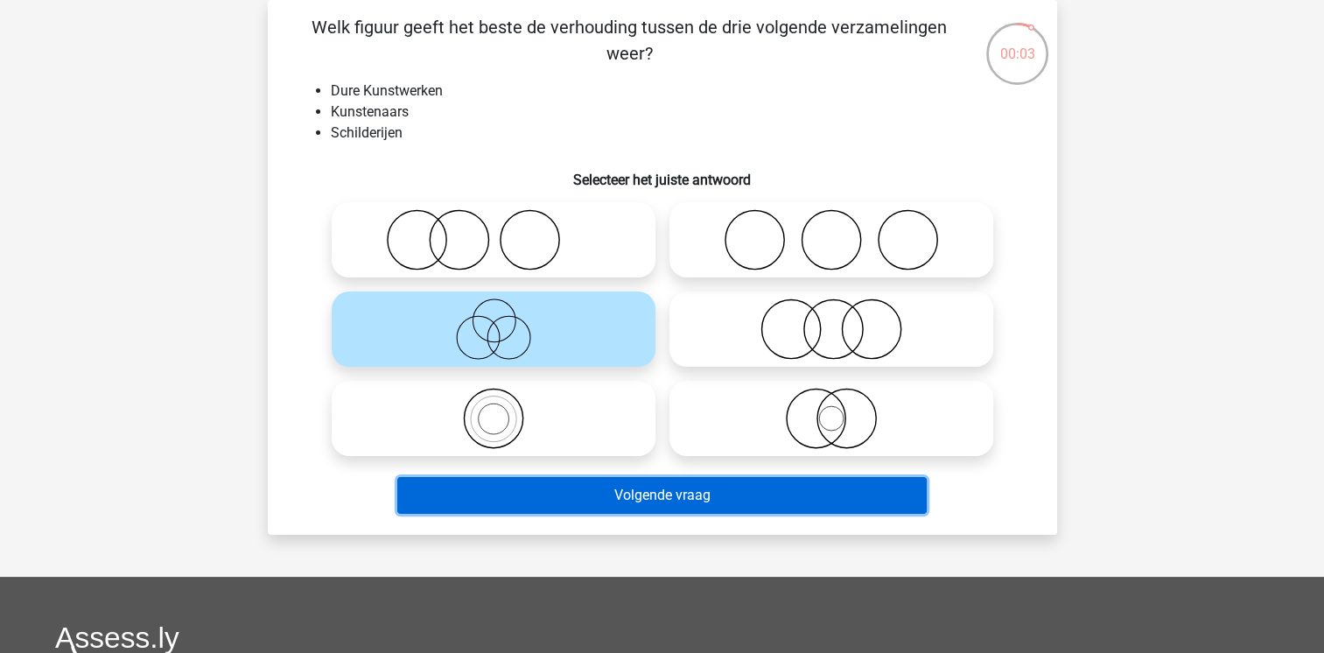
click at [616, 494] on button "Volgende vraag" at bounding box center [662, 495] width 530 height 37
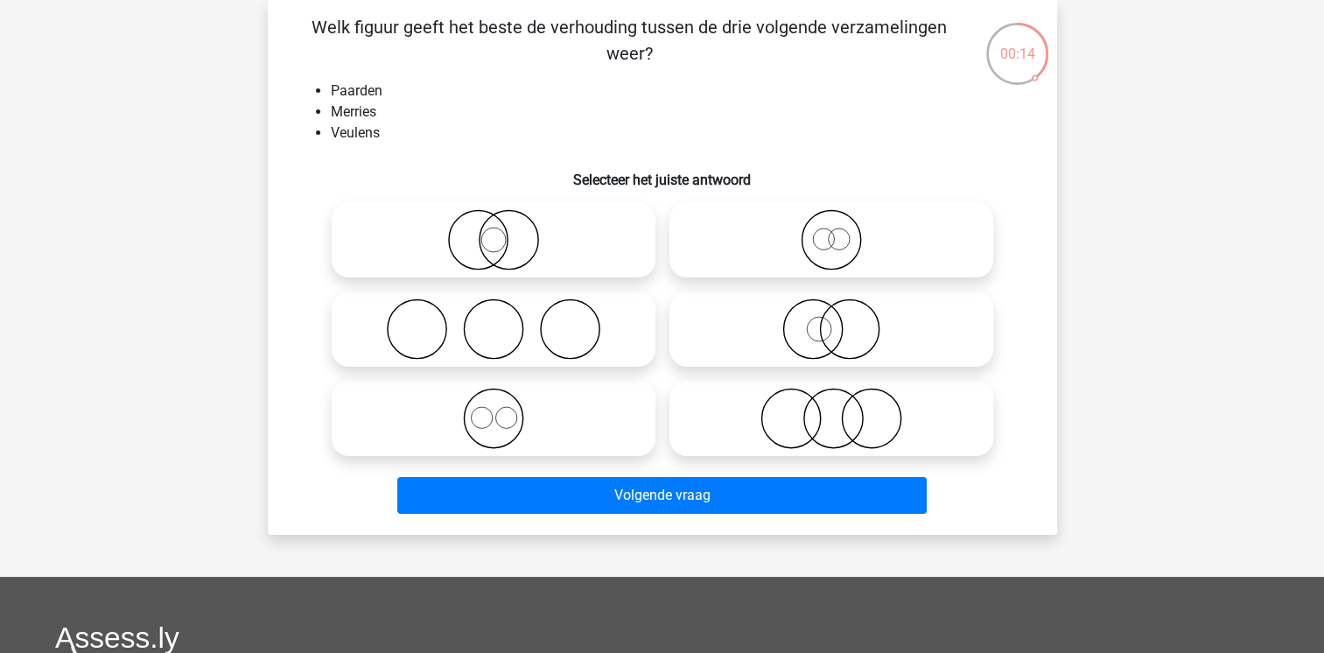
click at [861, 239] on icon at bounding box center [832, 239] width 310 height 61
click at [843, 231] on input "radio" at bounding box center [836, 225] width 11 height 11
radio input "true"
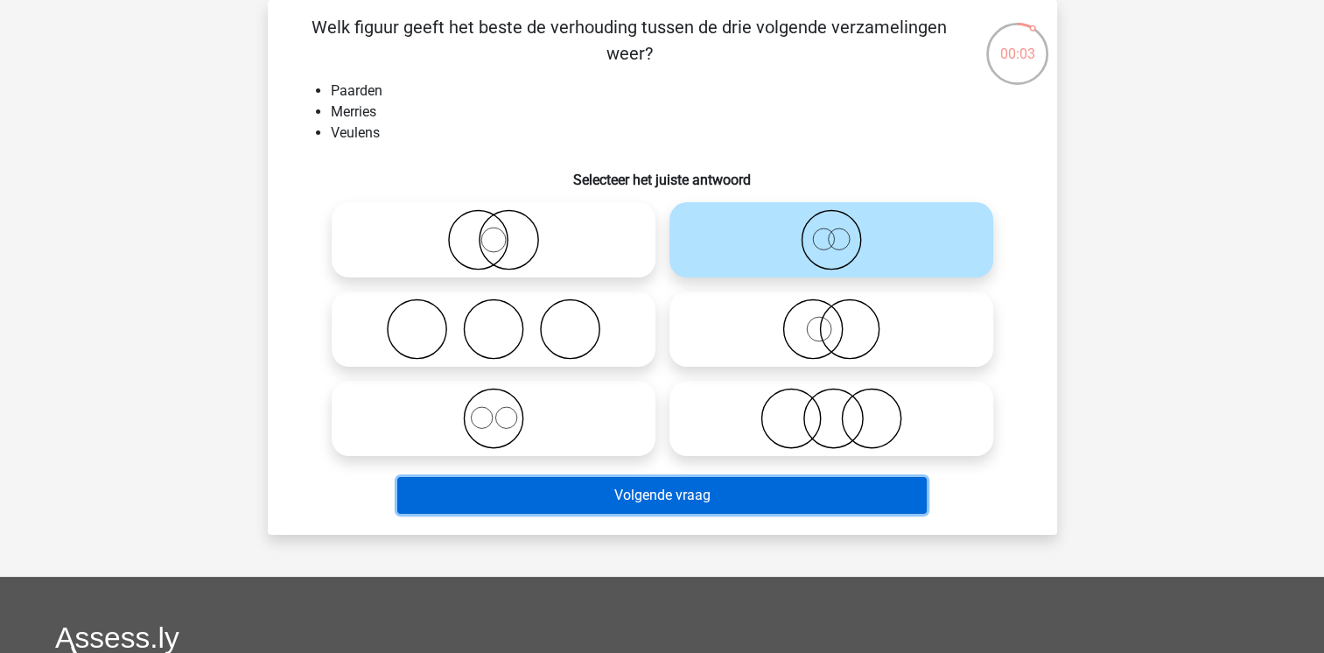
click at [664, 492] on button "Volgende vraag" at bounding box center [662, 495] width 530 height 37
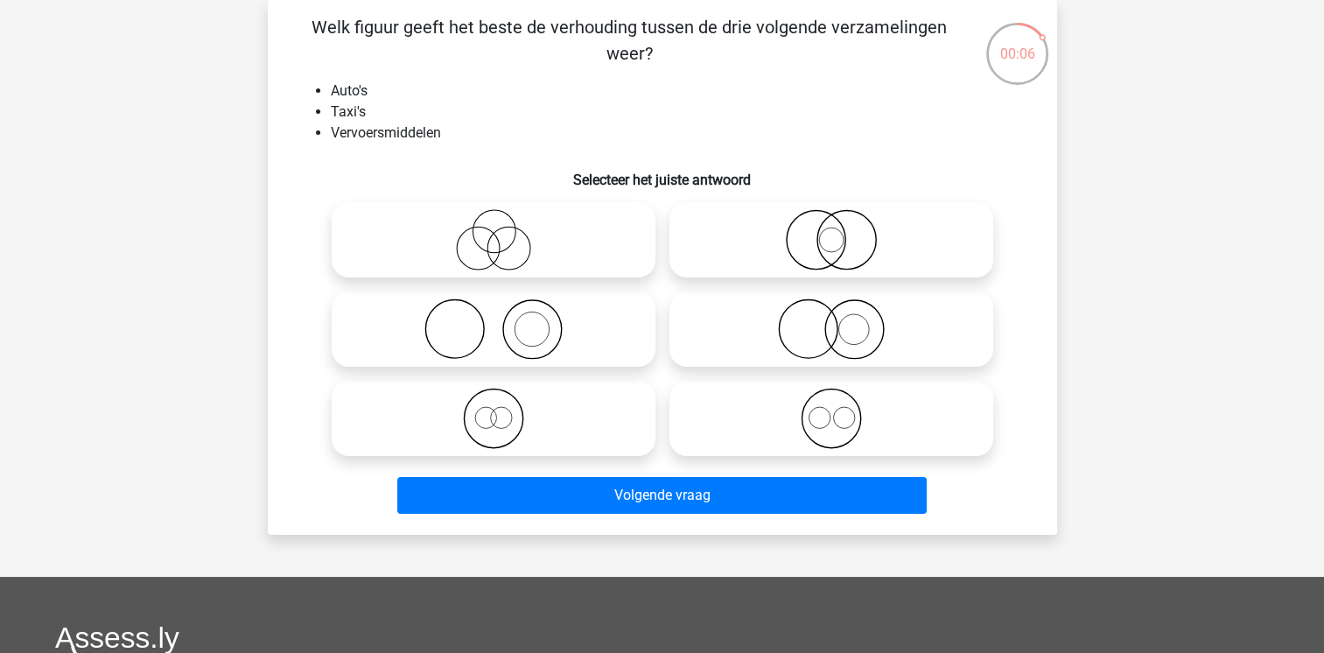
click at [497, 245] on icon at bounding box center [494, 239] width 310 height 61
click at [497, 231] on input "radio" at bounding box center [499, 225] width 11 height 11
radio input "true"
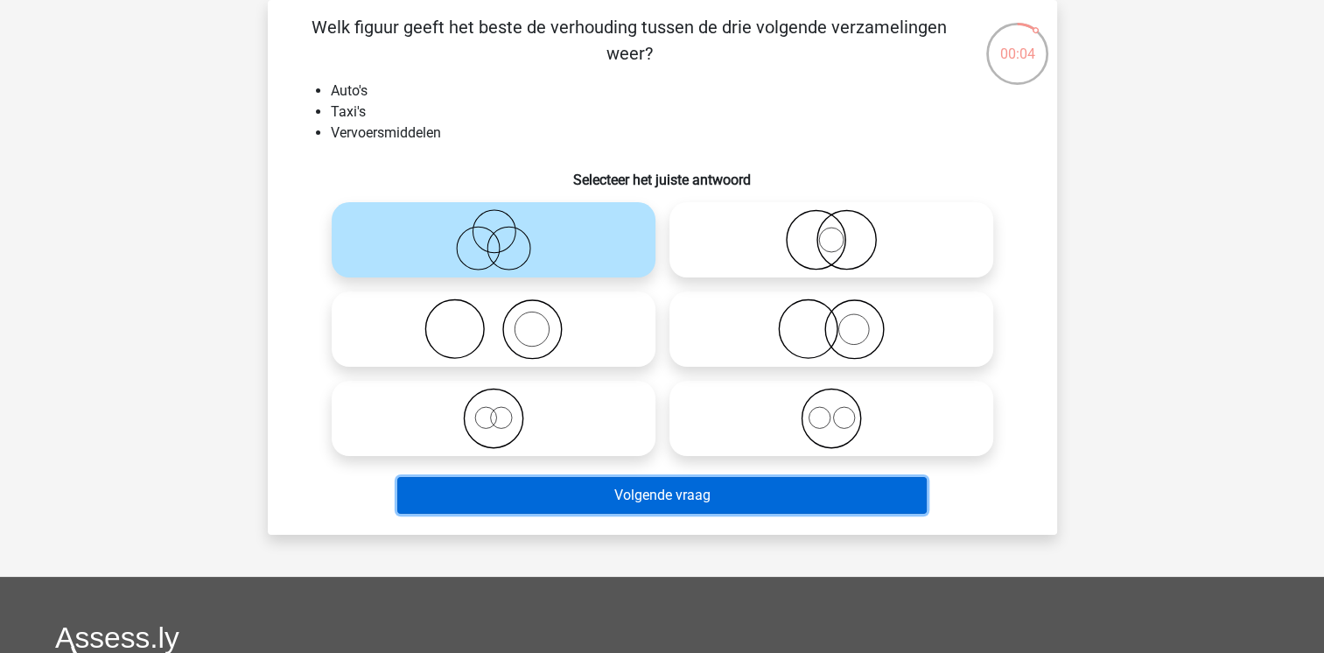
click at [648, 495] on button "Volgende vraag" at bounding box center [662, 495] width 530 height 37
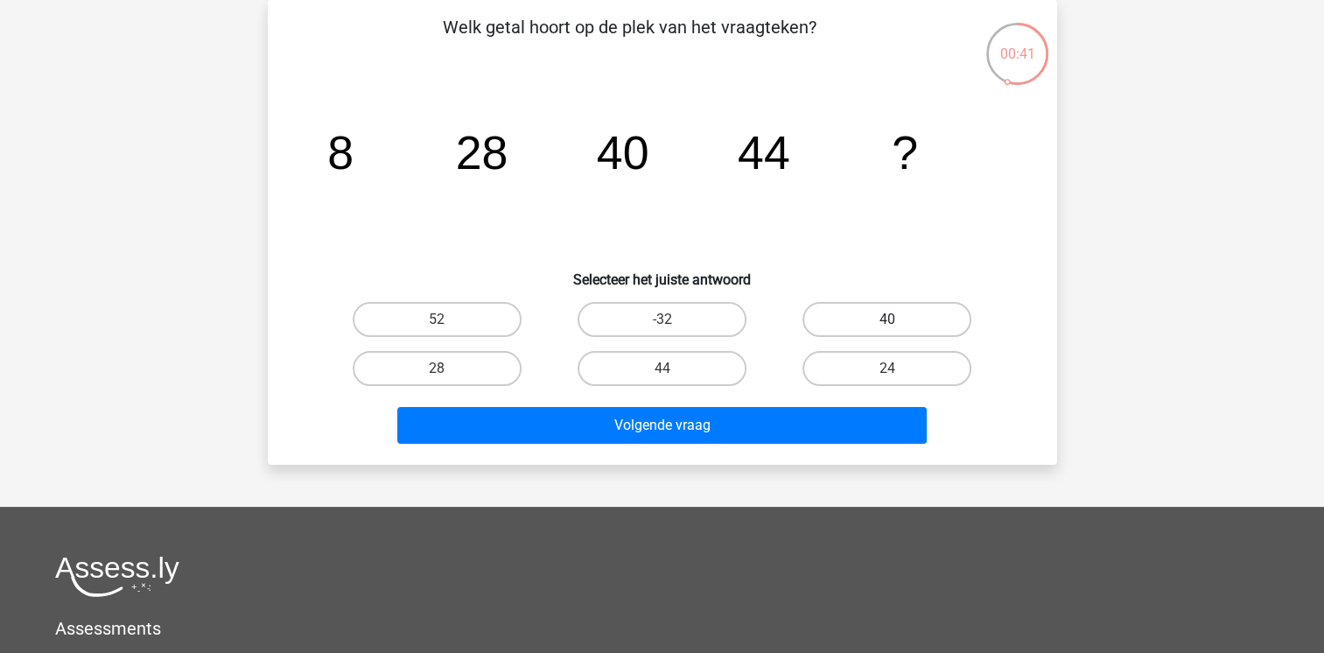
click at [903, 323] on label "40" at bounding box center [887, 319] width 169 height 35
click at [899, 323] on input "40" at bounding box center [892, 324] width 11 height 11
radio input "true"
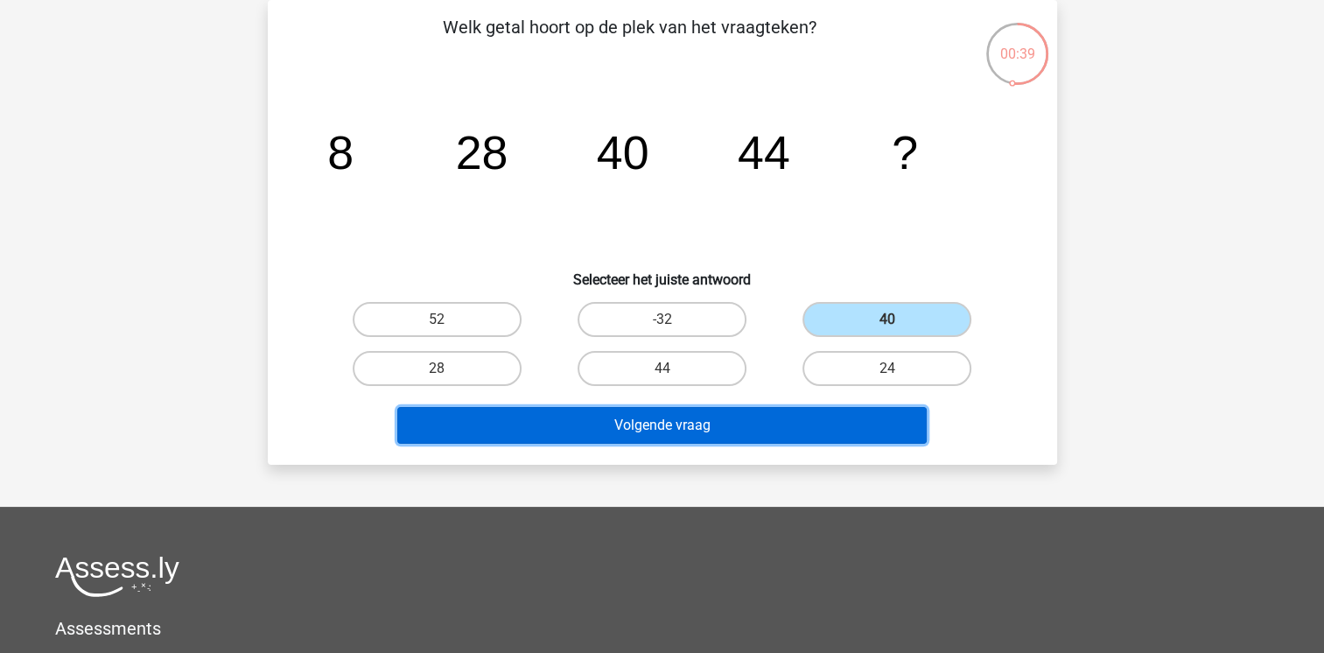
click at [684, 420] on button "Volgende vraag" at bounding box center [662, 425] width 530 height 37
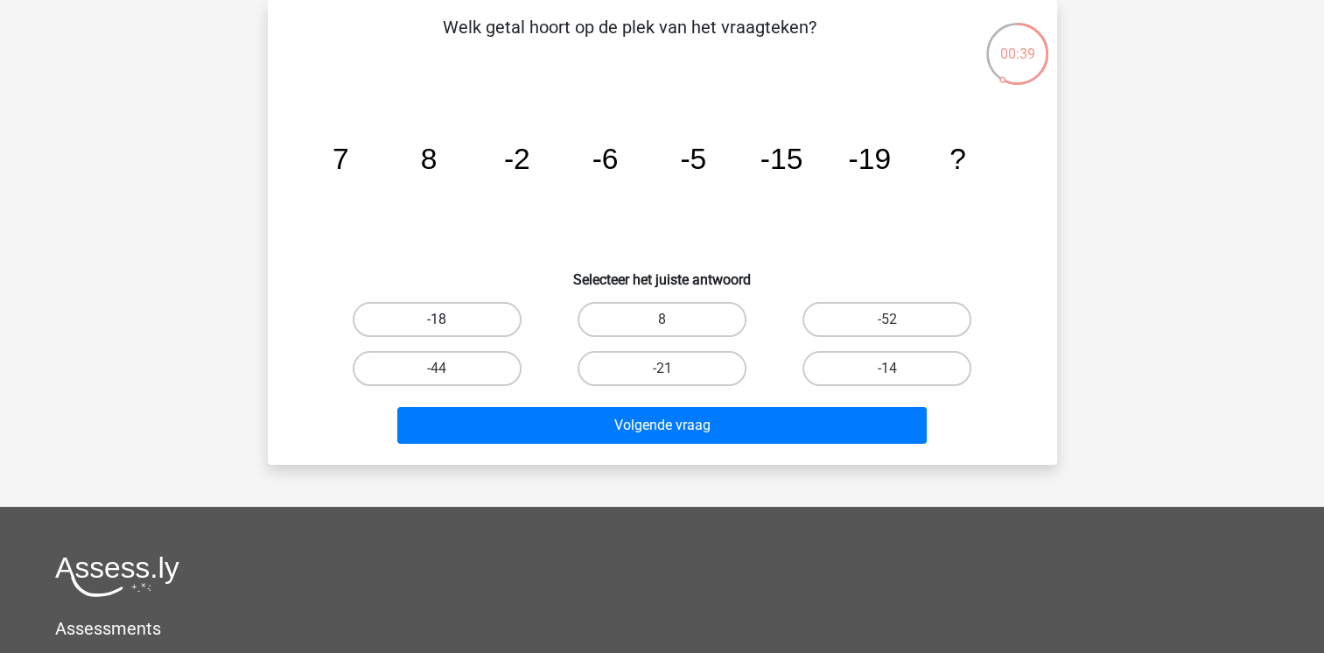
click at [431, 307] on label "-18" at bounding box center [437, 319] width 169 height 35
click at [437, 319] on input "-18" at bounding box center [442, 324] width 11 height 11
radio input "true"
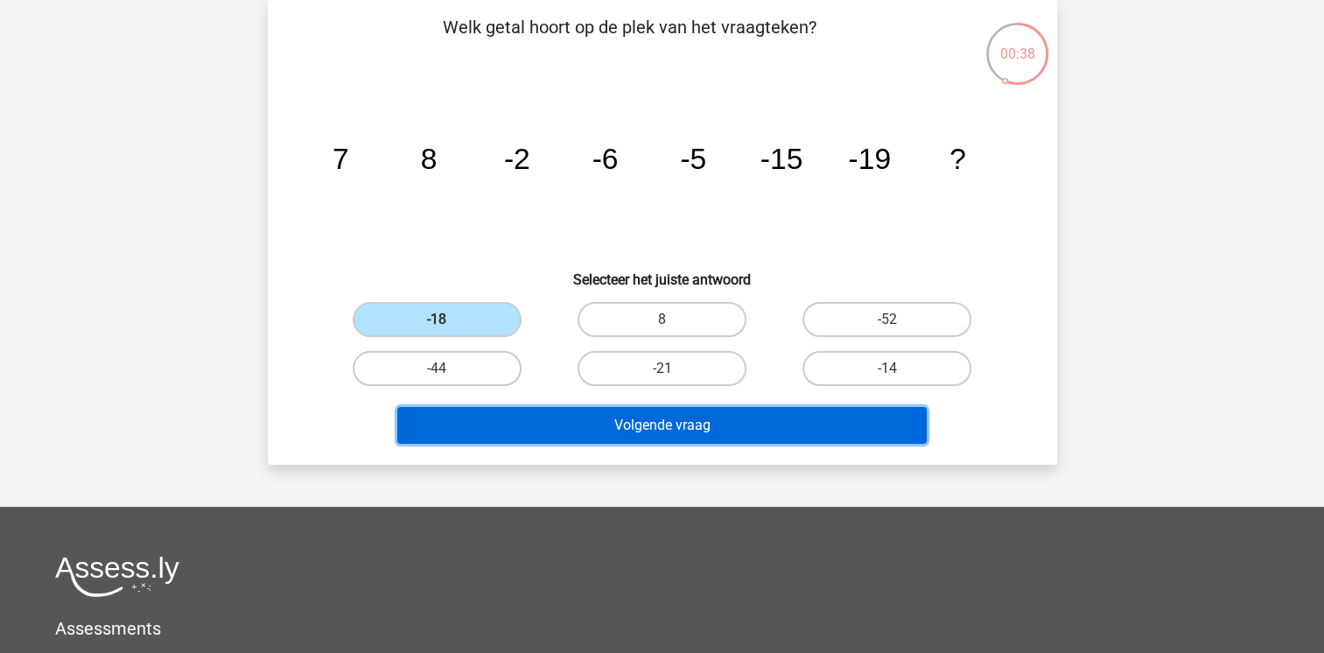
click at [639, 428] on button "Volgende vraag" at bounding box center [662, 425] width 530 height 37
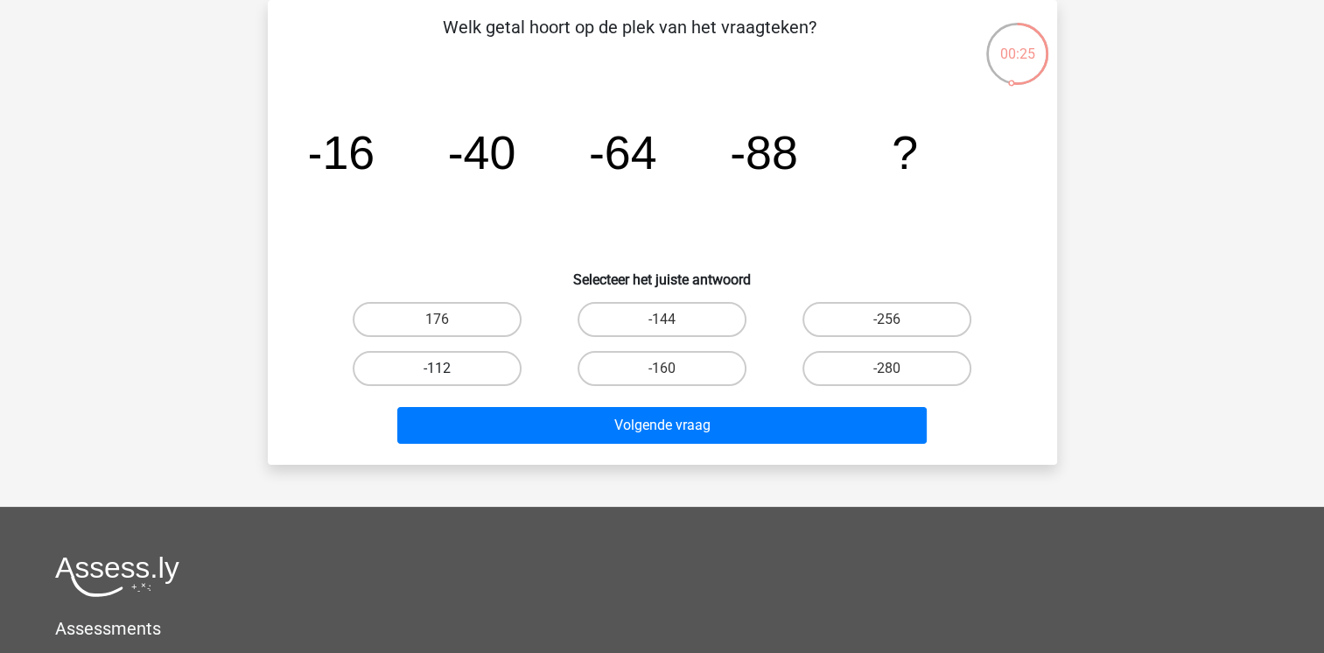
click at [461, 373] on label "-112" at bounding box center [437, 368] width 169 height 35
click at [448, 373] on input "-112" at bounding box center [442, 373] width 11 height 11
radio input "true"
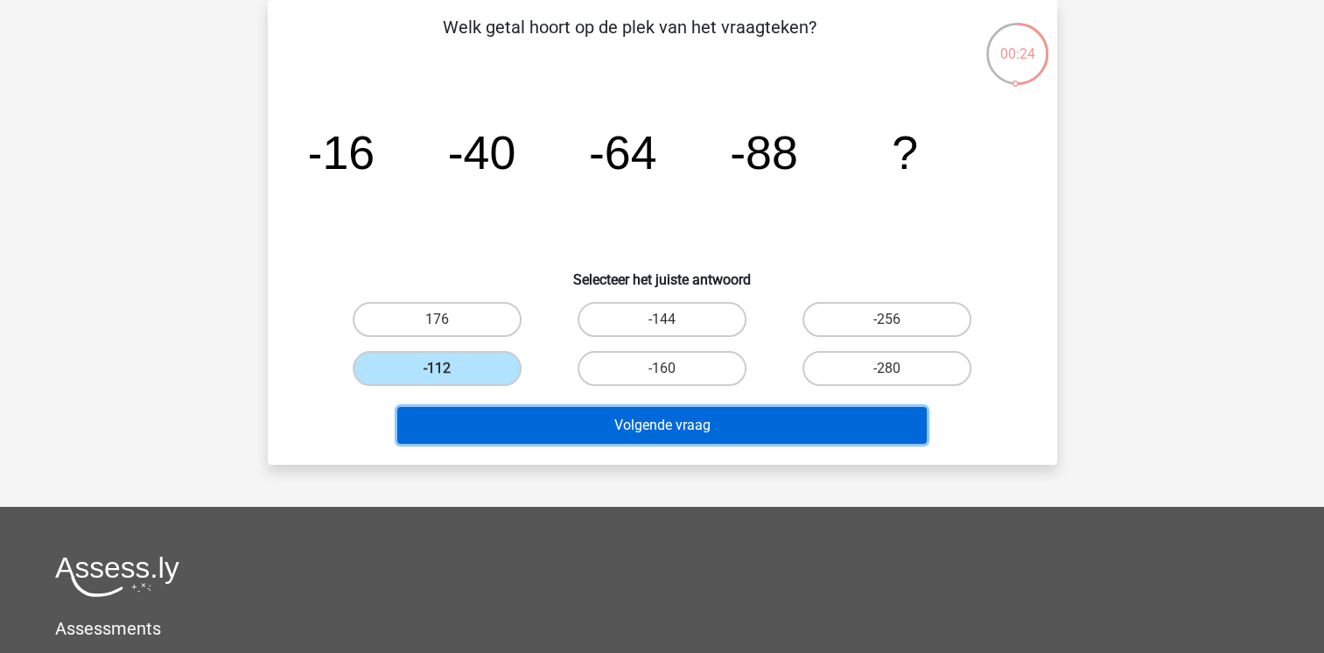
click at [648, 420] on button "Volgende vraag" at bounding box center [662, 425] width 530 height 37
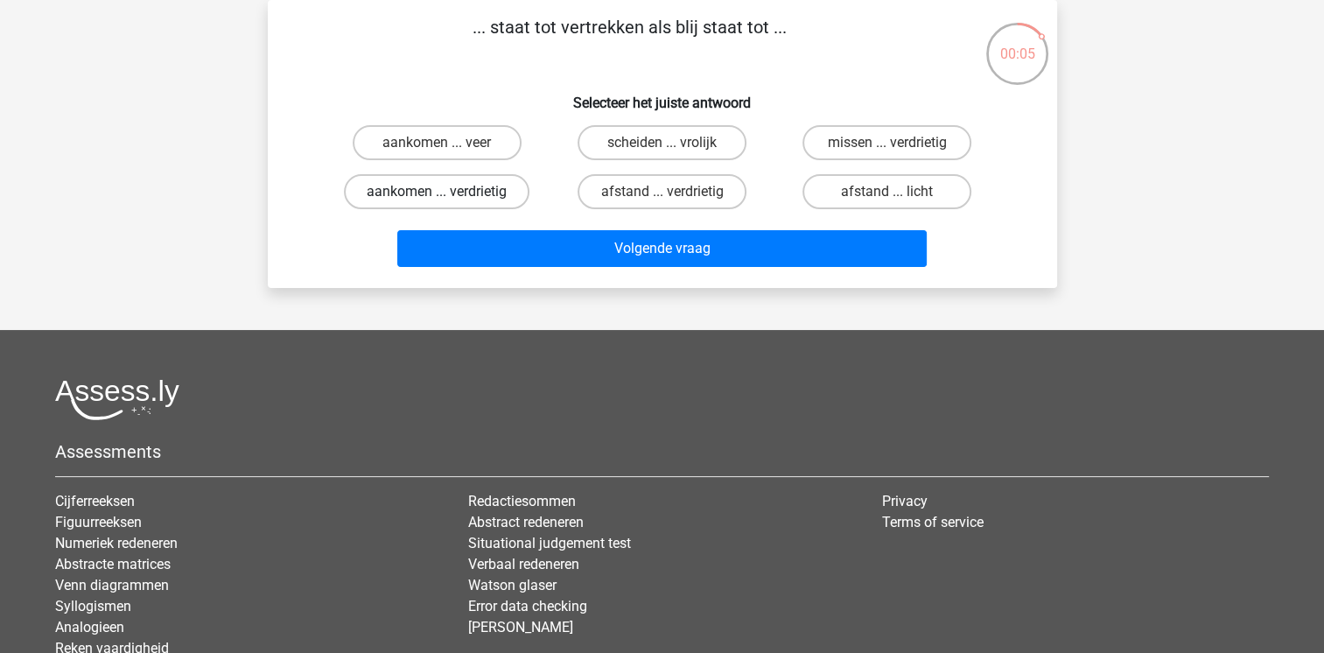
click at [436, 189] on label "aankomen ... verdrietig" at bounding box center [437, 191] width 186 height 35
click at [437, 192] on input "aankomen ... verdrietig" at bounding box center [442, 197] width 11 height 11
radio input "true"
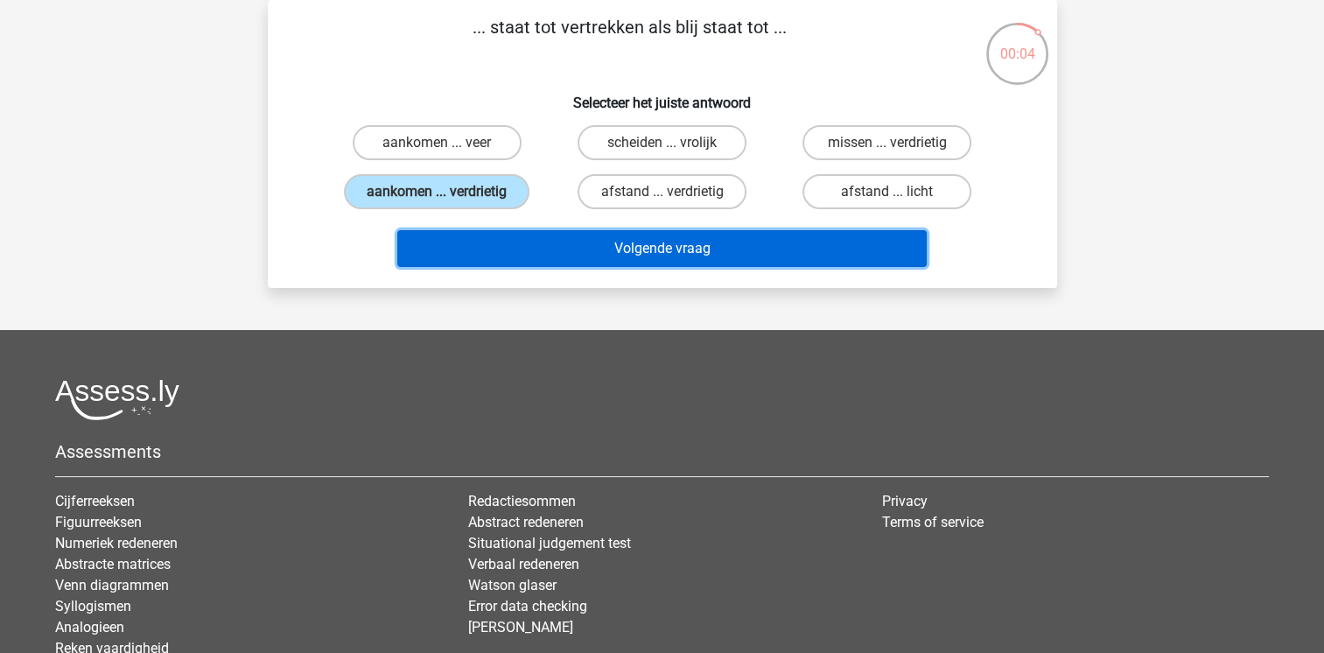
click at [588, 243] on button "Volgende vraag" at bounding box center [662, 248] width 530 height 37
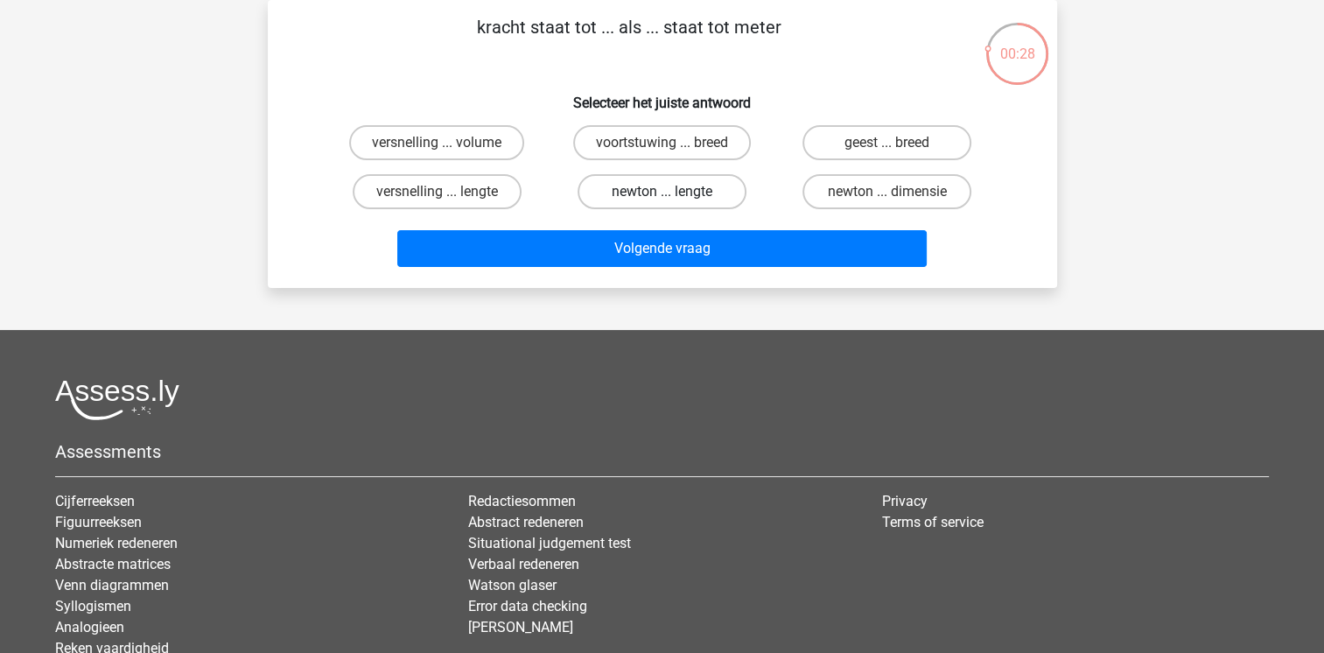
click at [655, 190] on label "newton ... lengte" at bounding box center [662, 191] width 169 height 35
click at [662, 192] on input "newton ... lengte" at bounding box center [667, 197] width 11 height 11
radio input "true"
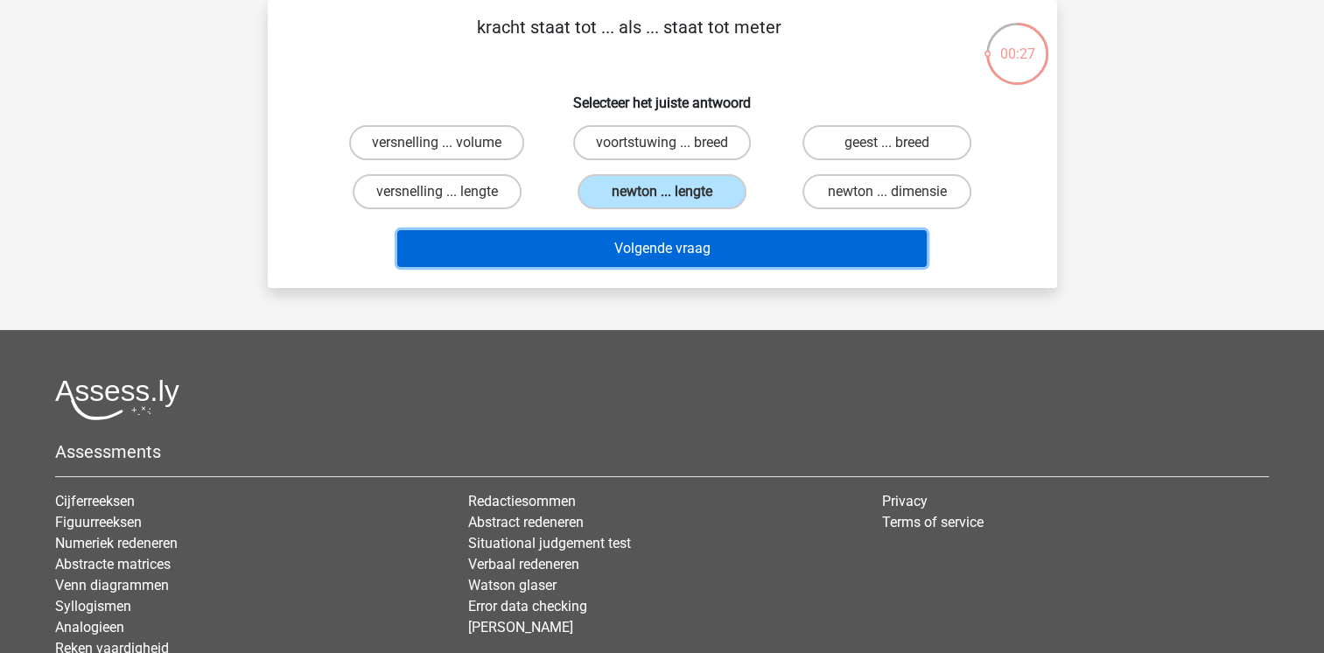
click at [650, 236] on button "Volgende vraag" at bounding box center [662, 248] width 530 height 37
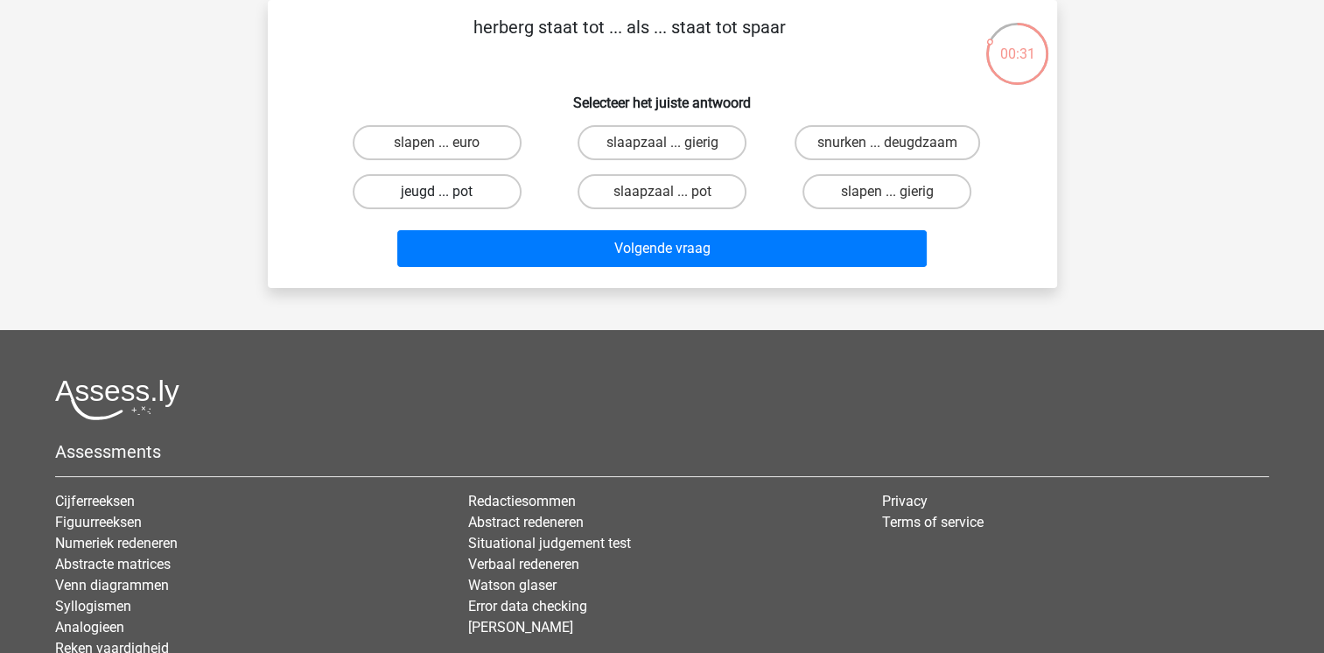
click at [399, 195] on label "jeugd ... pot" at bounding box center [437, 191] width 169 height 35
click at [437, 195] on input "jeugd ... pot" at bounding box center [442, 197] width 11 height 11
radio input "true"
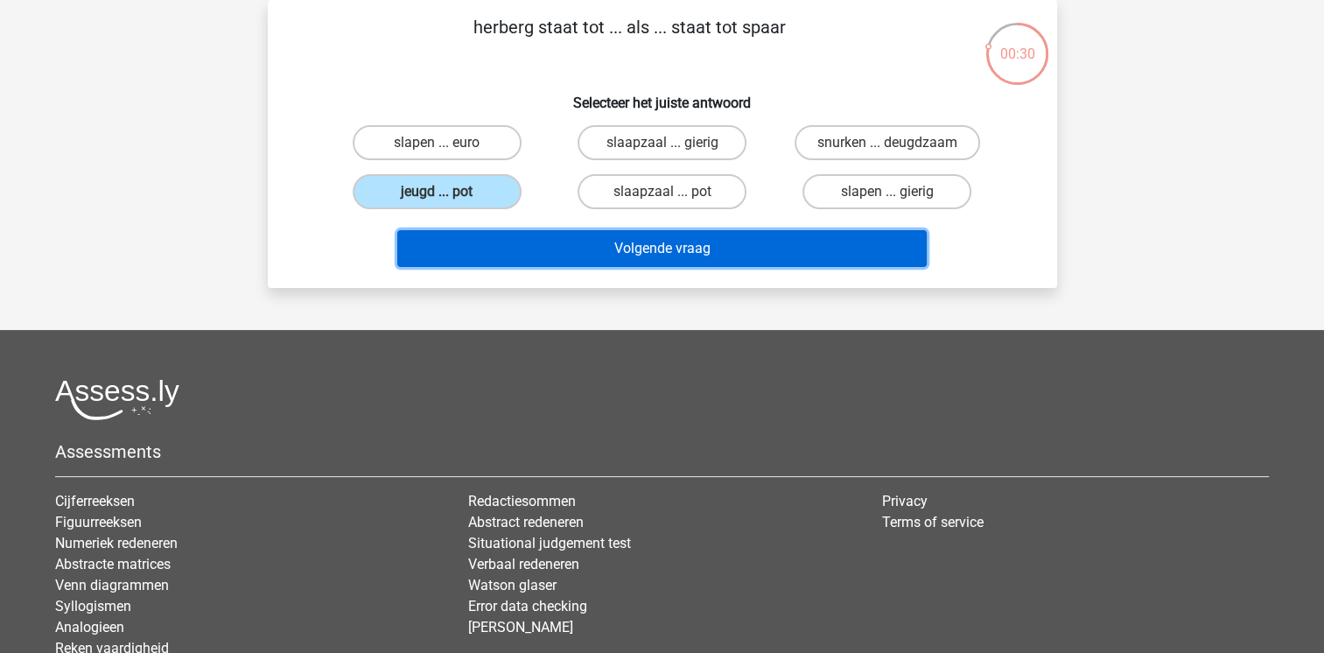
click at [652, 247] on button "Volgende vraag" at bounding box center [662, 248] width 530 height 37
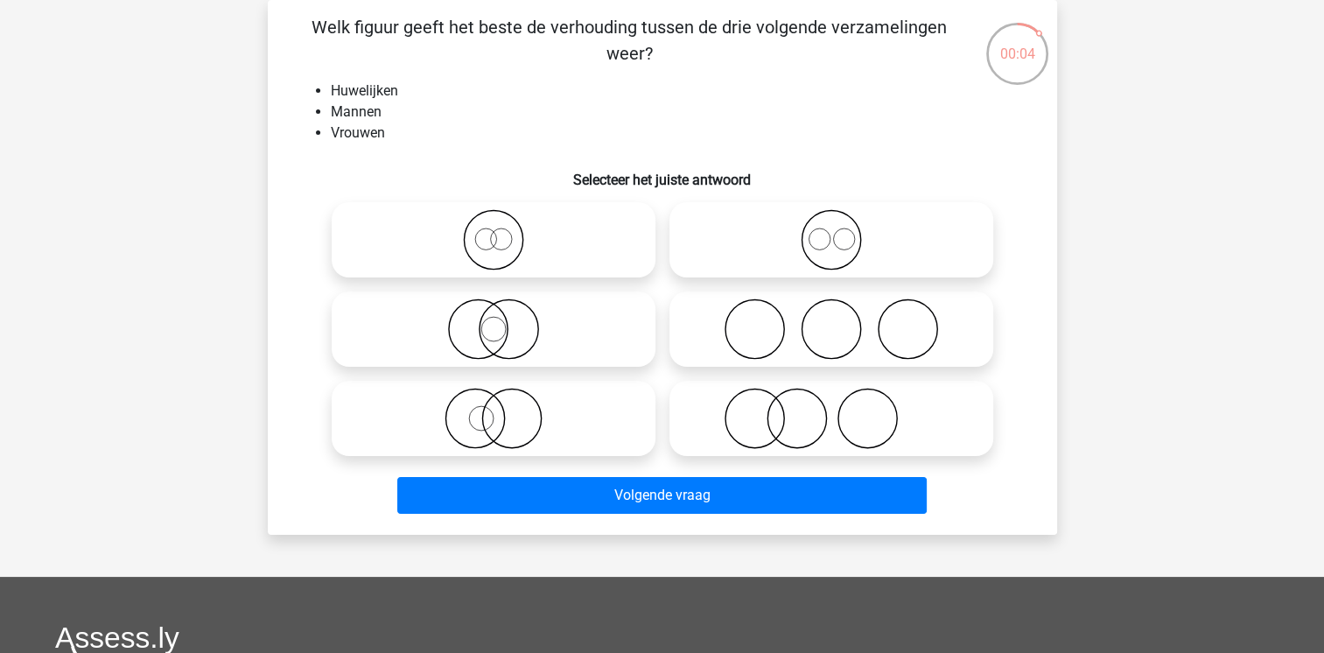
click at [747, 312] on icon at bounding box center [832, 328] width 310 height 61
click at [831, 312] on input "radio" at bounding box center [836, 314] width 11 height 11
radio input "true"
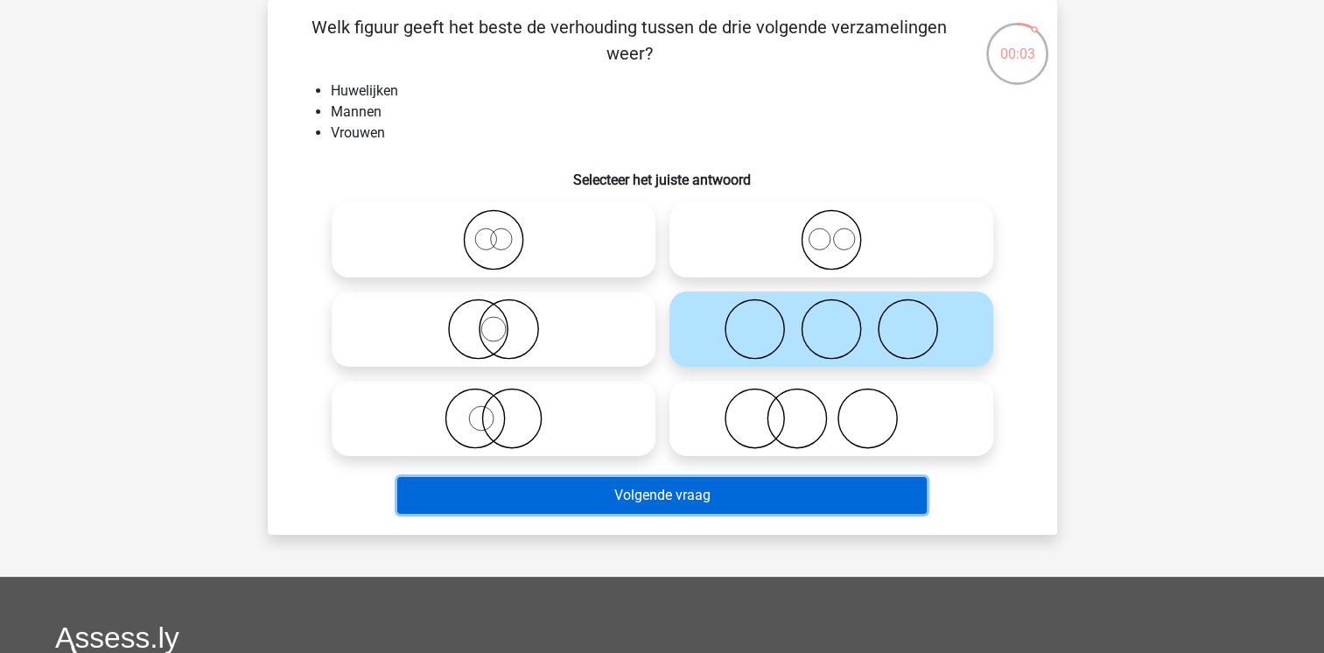
click at [673, 503] on button "Volgende vraag" at bounding box center [662, 495] width 530 height 37
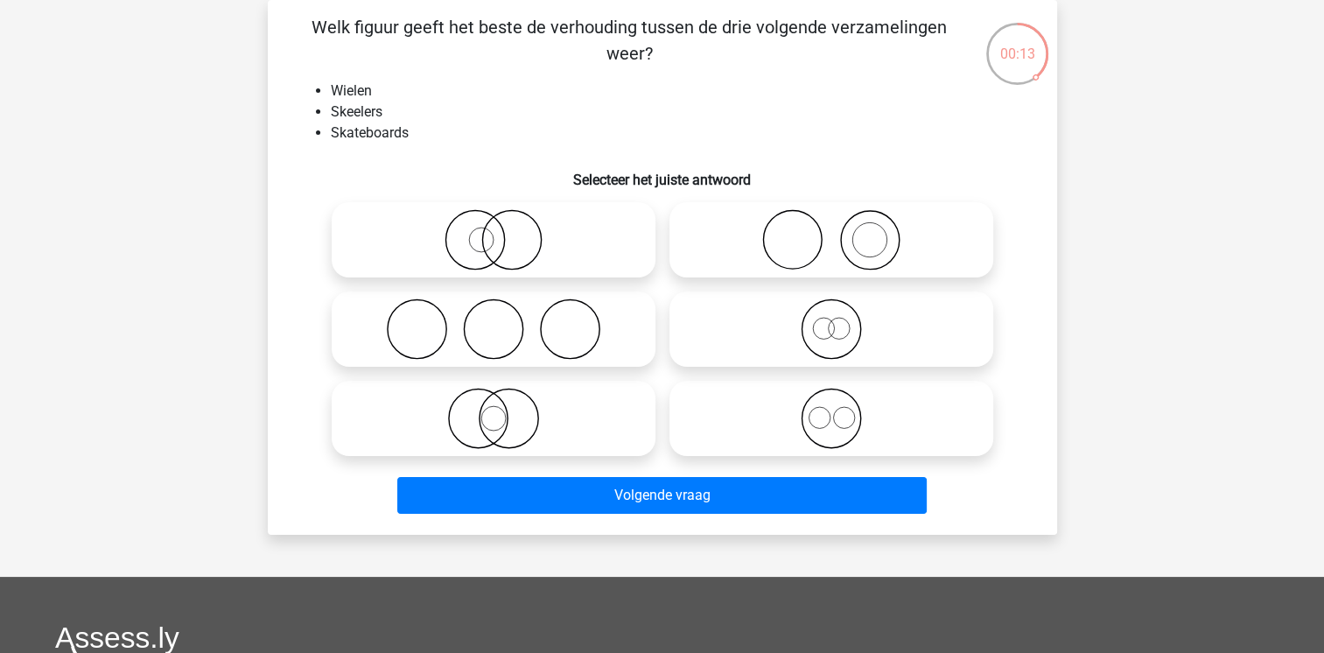
click at [832, 432] on icon at bounding box center [832, 418] width 310 height 61
click at [832, 410] on input "radio" at bounding box center [836, 403] width 11 height 11
radio input "true"
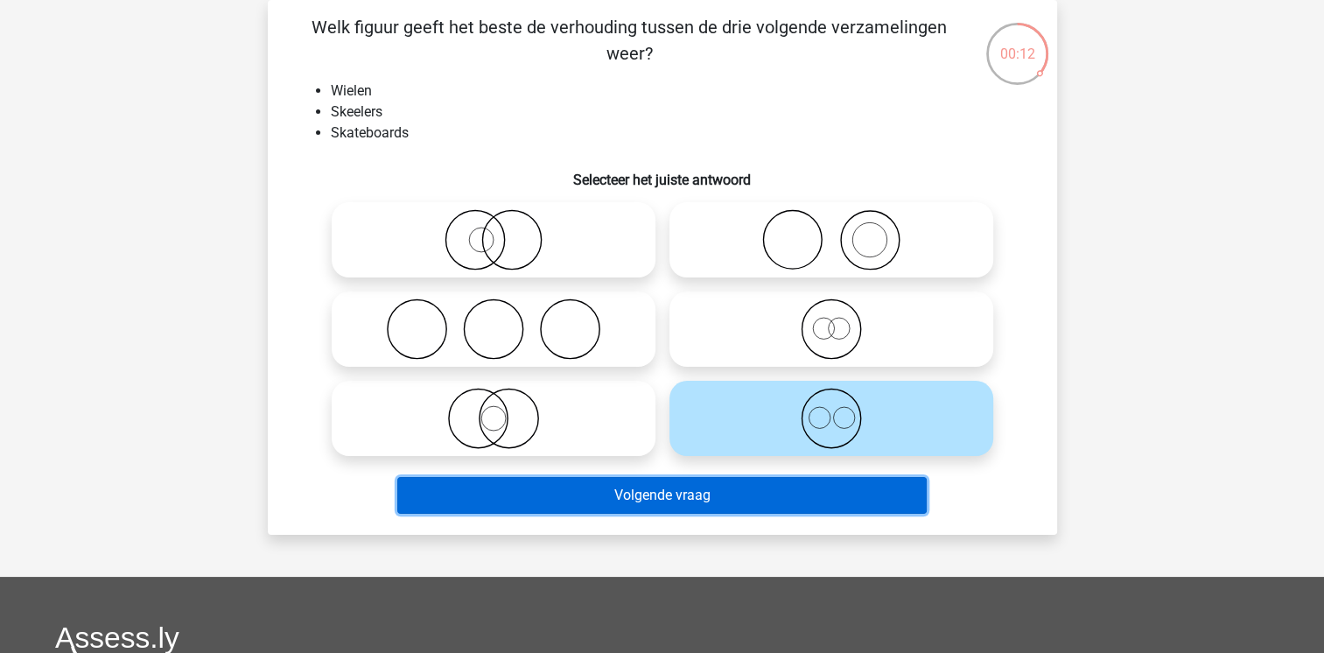
click at [683, 491] on button "Volgende vraag" at bounding box center [662, 495] width 530 height 37
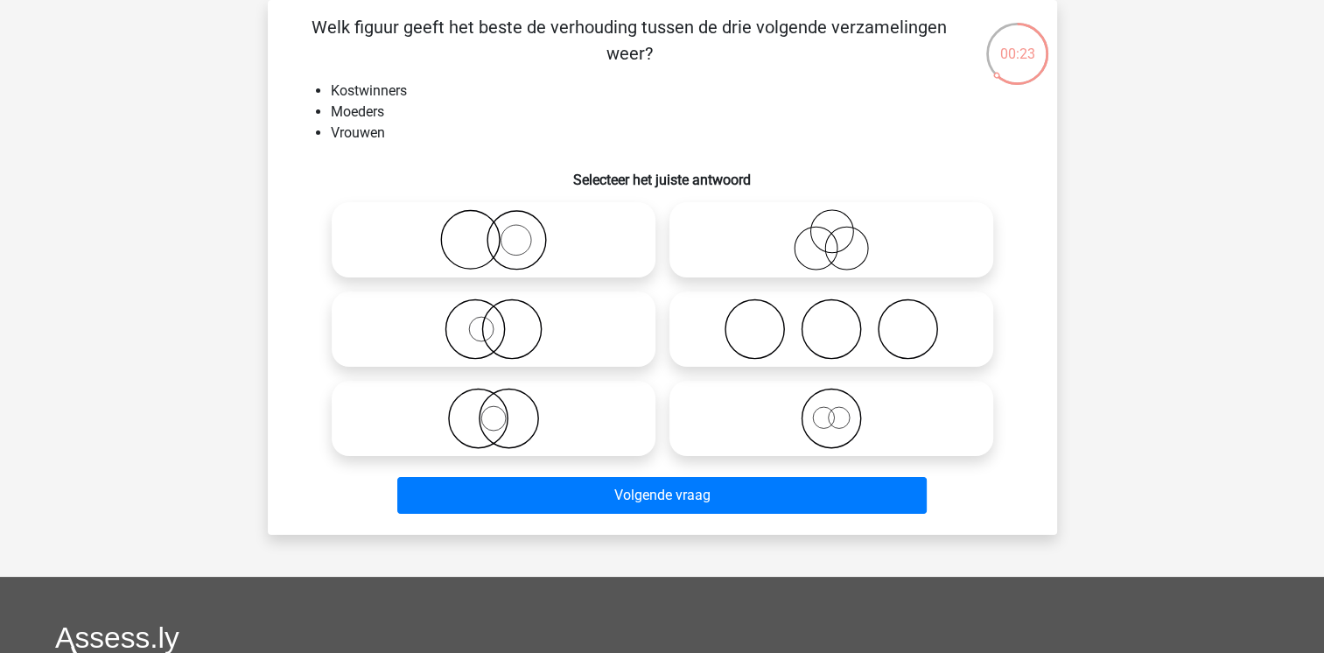
click at [832, 261] on circle at bounding box center [816, 249] width 43 height 43
click at [832, 231] on input "radio" at bounding box center [836, 225] width 11 height 11
radio input "true"
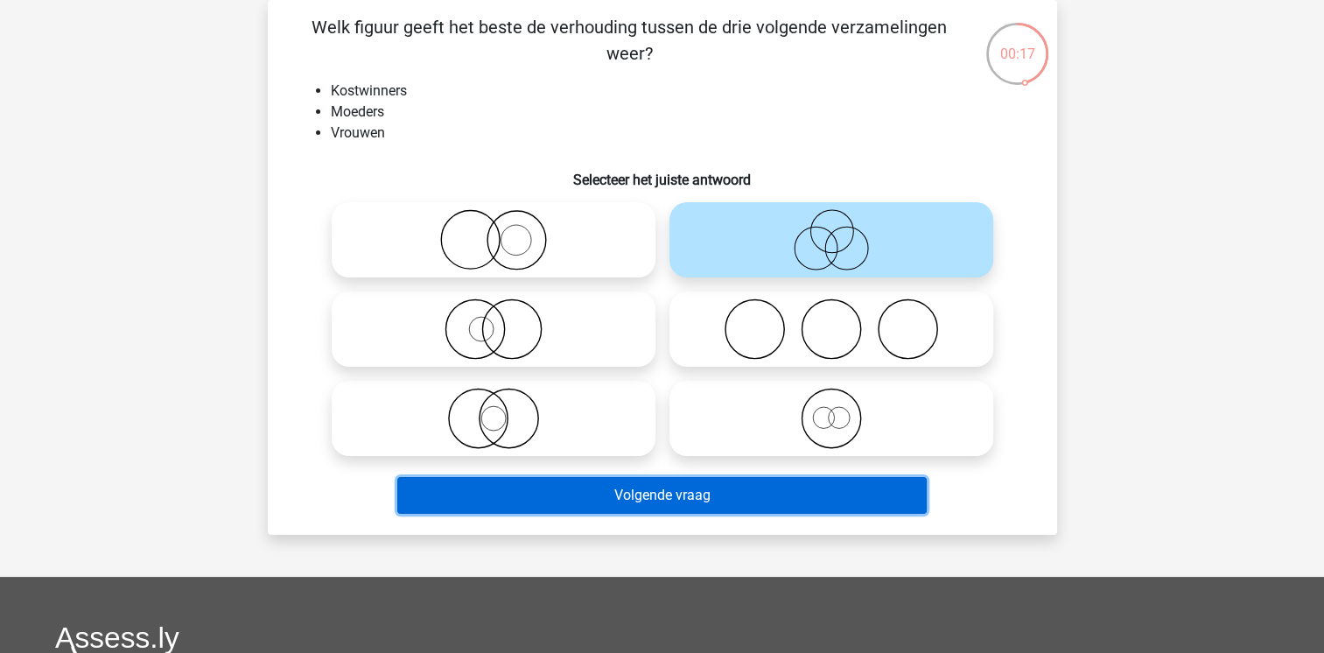
click at [672, 507] on button "Volgende vraag" at bounding box center [662, 495] width 530 height 37
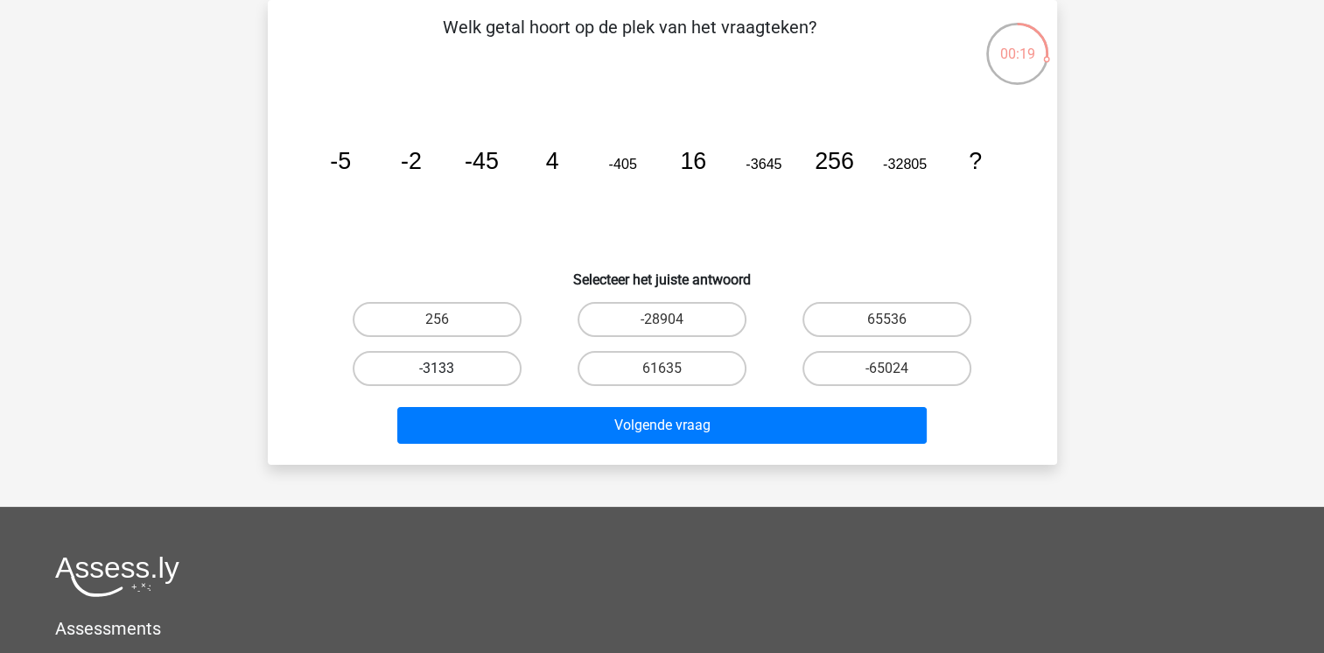
click at [441, 354] on label "-3133" at bounding box center [437, 368] width 169 height 35
click at [441, 368] on input "-3133" at bounding box center [442, 373] width 11 height 11
radio input "true"
click at [441, 354] on label "-3133" at bounding box center [437, 368] width 169 height 35
click at [441, 368] on input "-3133" at bounding box center [442, 373] width 11 height 11
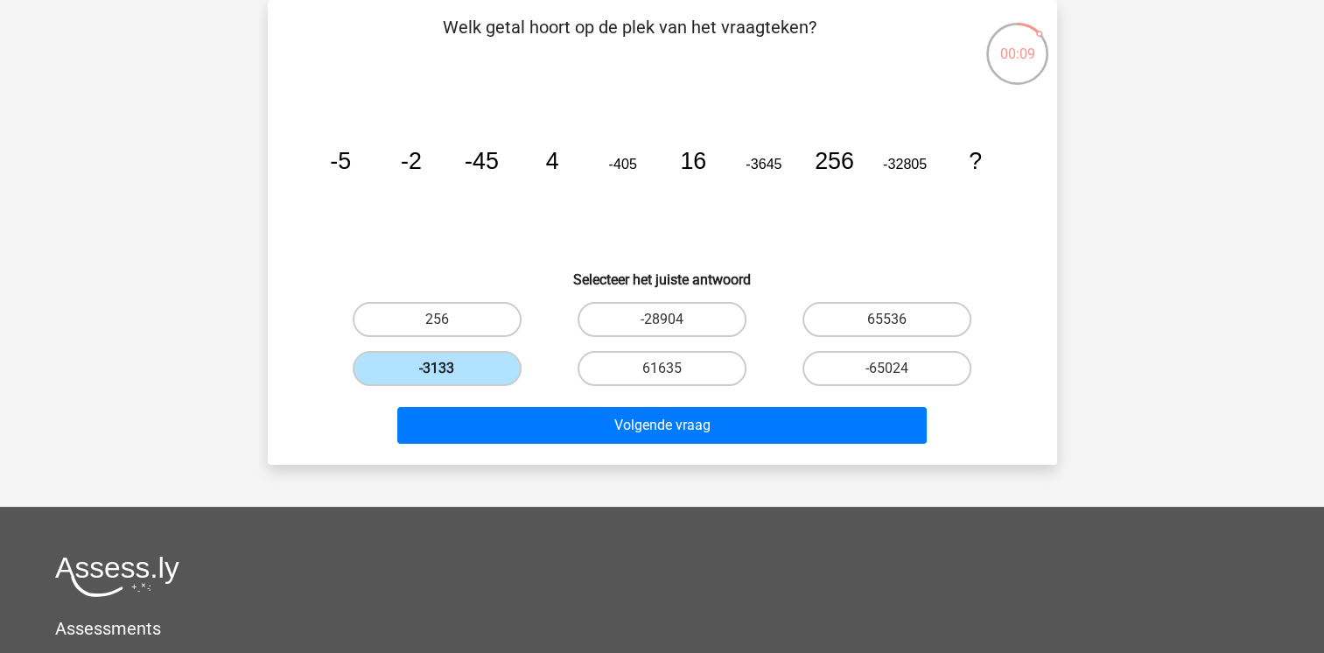
click at [441, 354] on label "-3133" at bounding box center [437, 368] width 169 height 35
click at [441, 368] on input "-3133" at bounding box center [442, 373] width 11 height 11
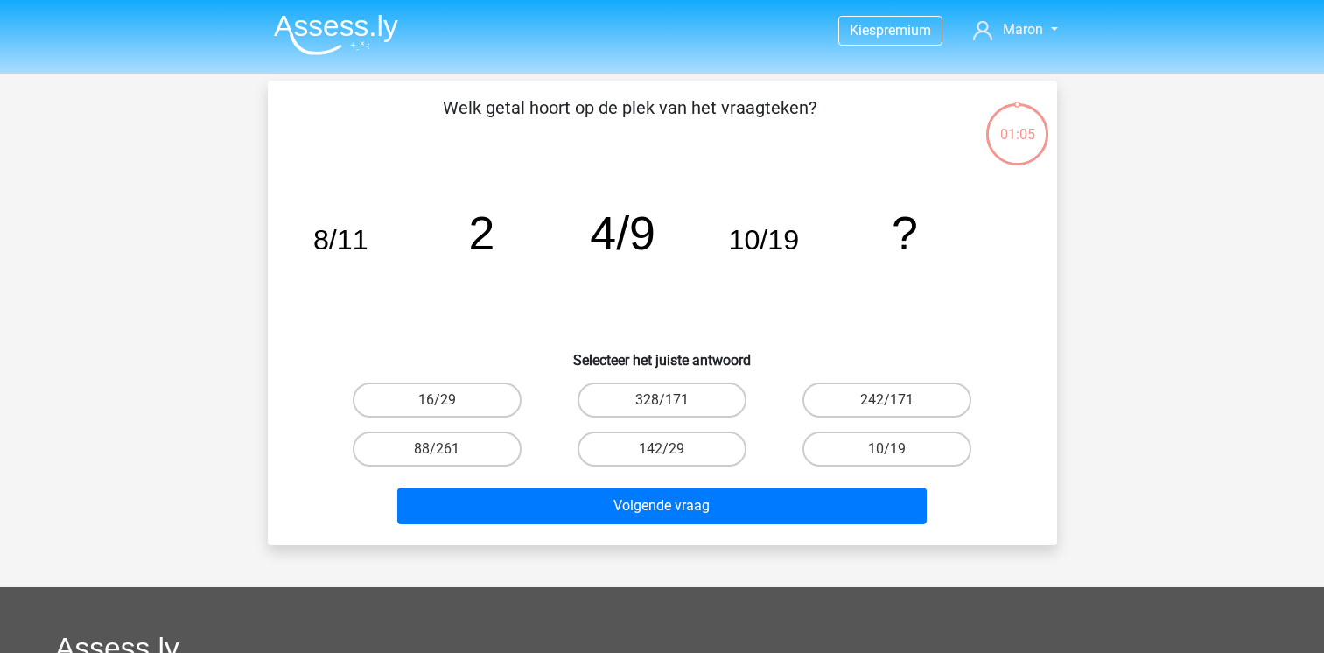
scroll to position [81, 0]
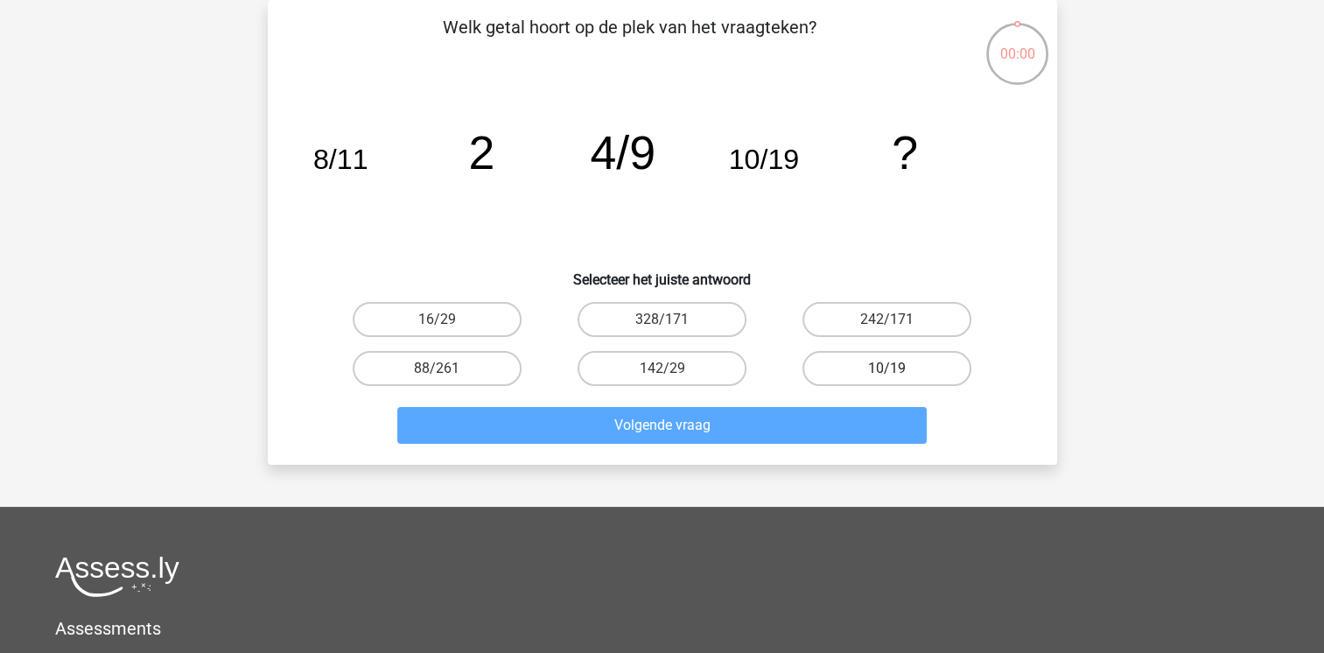
click at [876, 366] on label "10/19" at bounding box center [887, 368] width 169 height 35
click at [887, 368] on input "10/19" at bounding box center [892, 373] width 11 height 11
radio input "true"
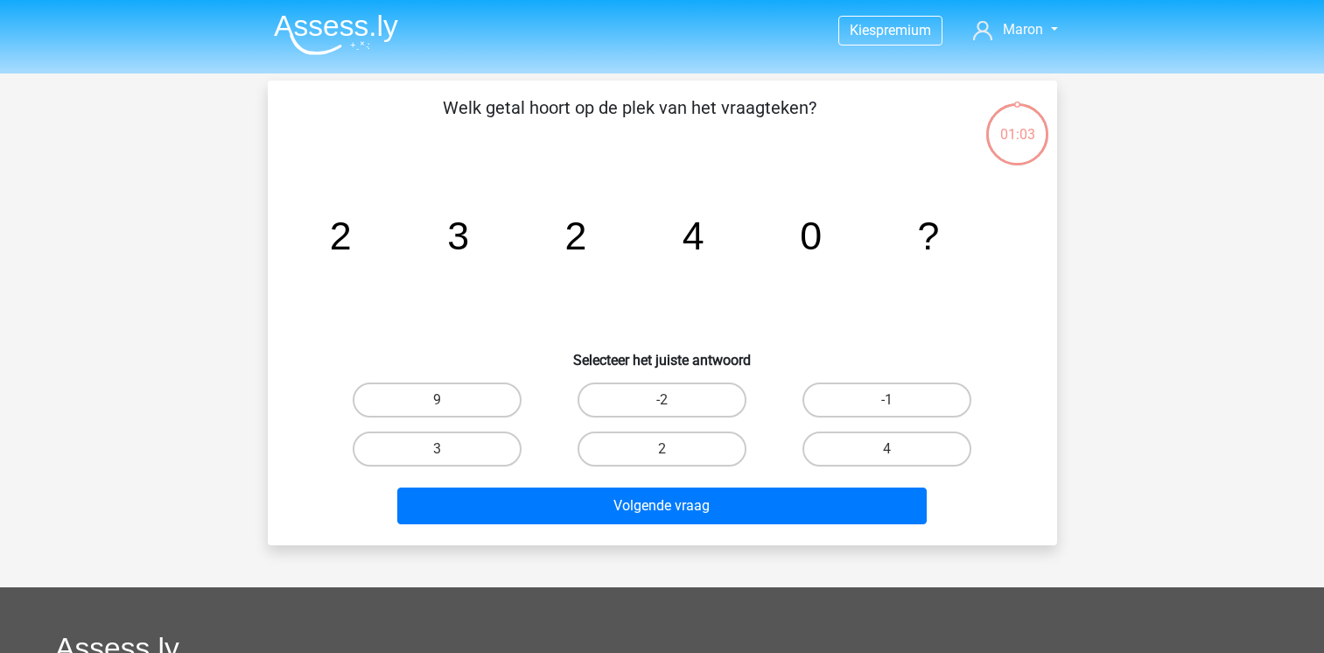
scroll to position [81, 0]
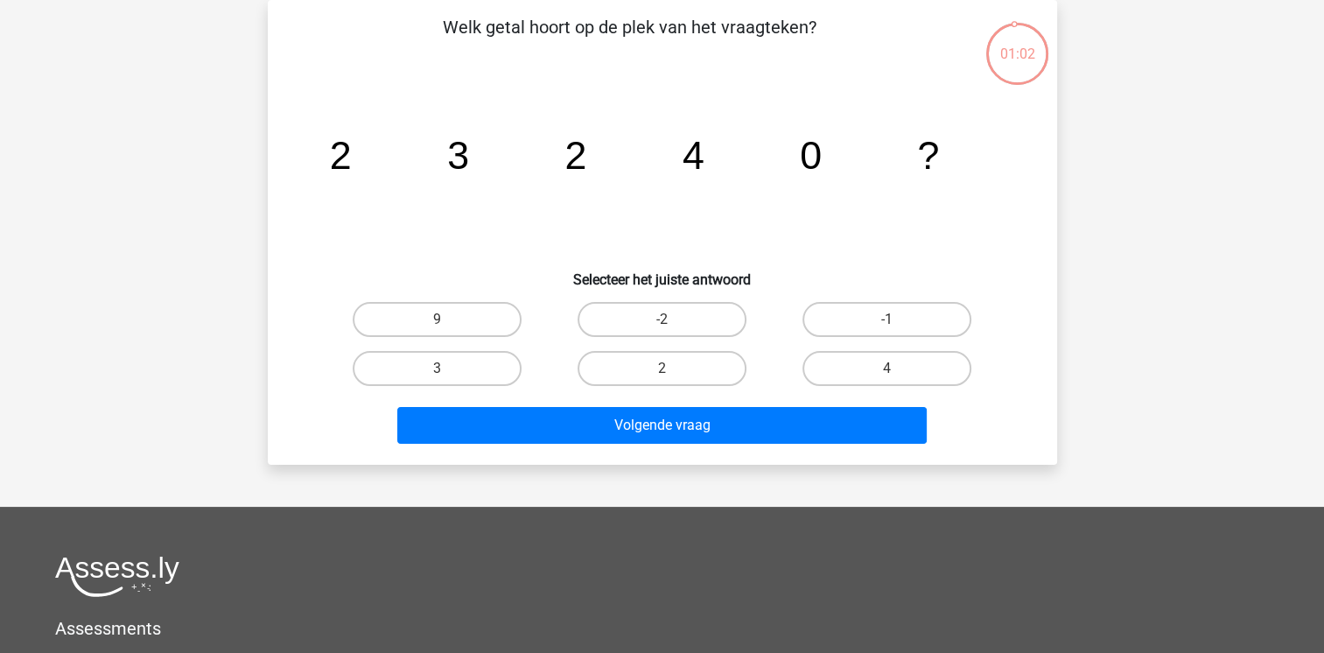
click at [554, 203] on icon "image/svg+xml 2 3 2 4 0 ?" at bounding box center [662, 169] width 705 height 177
click at [457, 372] on label "3" at bounding box center [437, 368] width 169 height 35
click at [448, 372] on input "3" at bounding box center [442, 373] width 11 height 11
radio input "true"
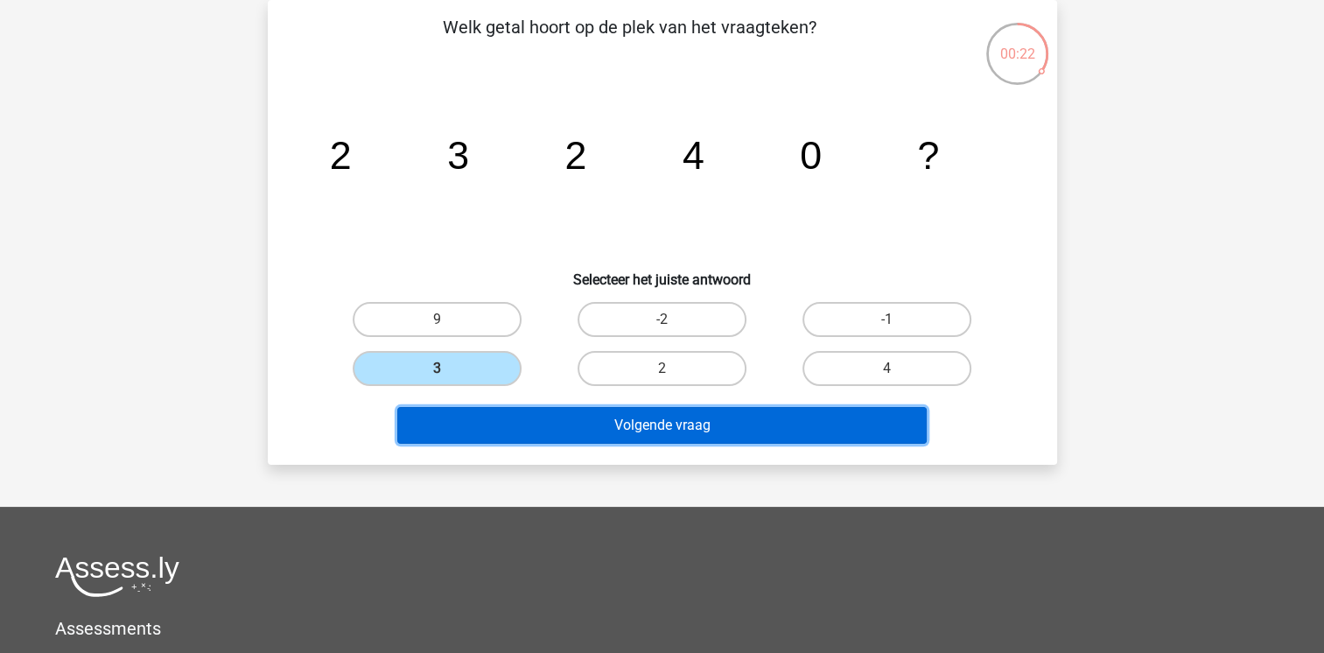
click at [628, 428] on button "Volgende vraag" at bounding box center [662, 425] width 530 height 37
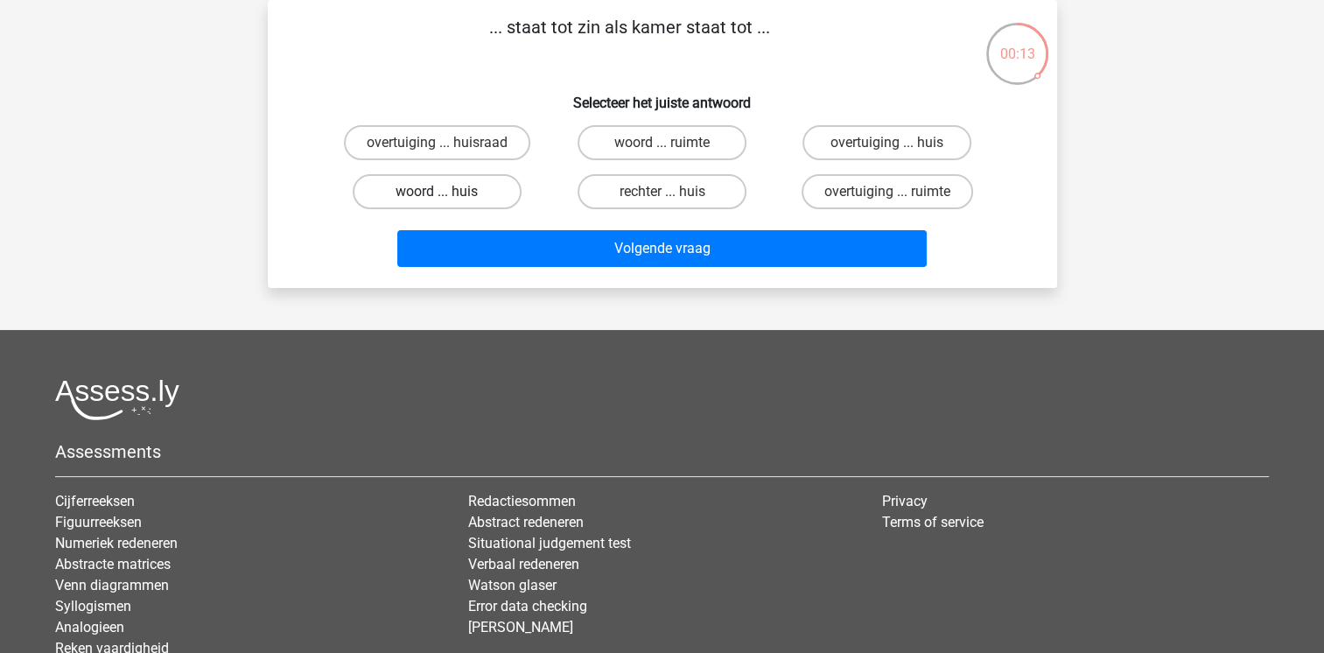
click at [480, 193] on label "woord ... huis" at bounding box center [437, 191] width 169 height 35
click at [448, 193] on input "woord ... huis" at bounding box center [442, 197] width 11 height 11
radio input "true"
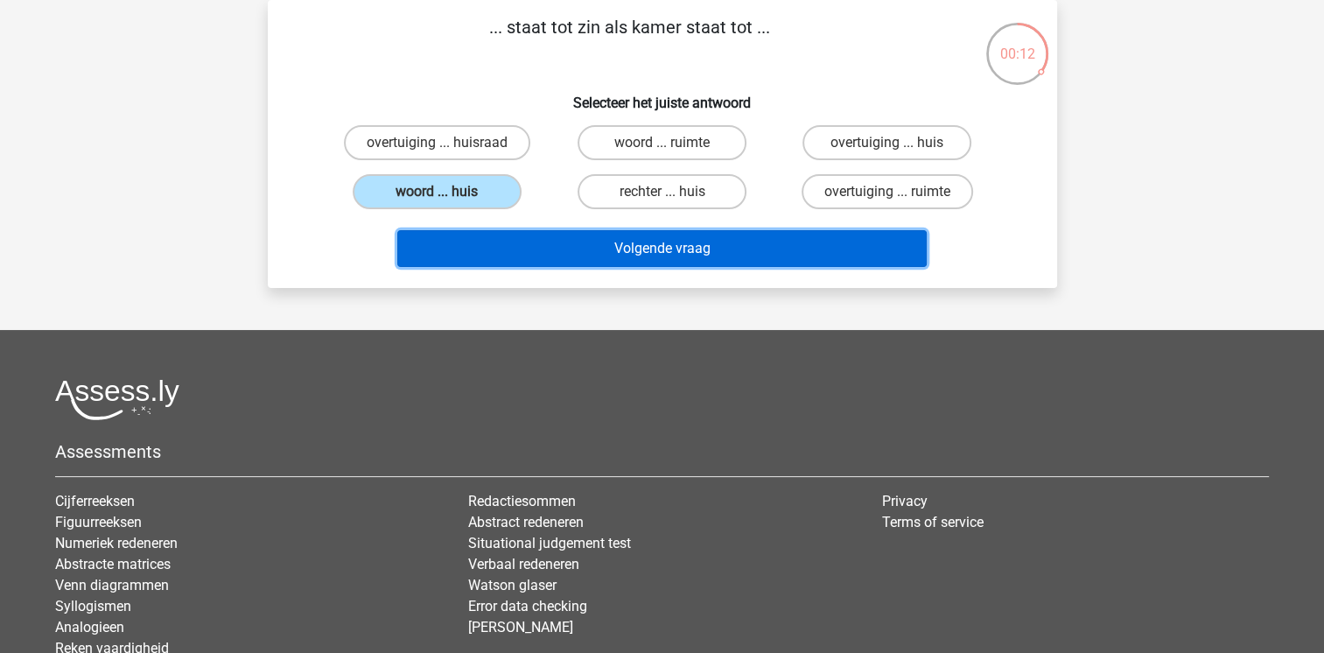
click at [616, 250] on button "Volgende vraag" at bounding box center [662, 248] width 530 height 37
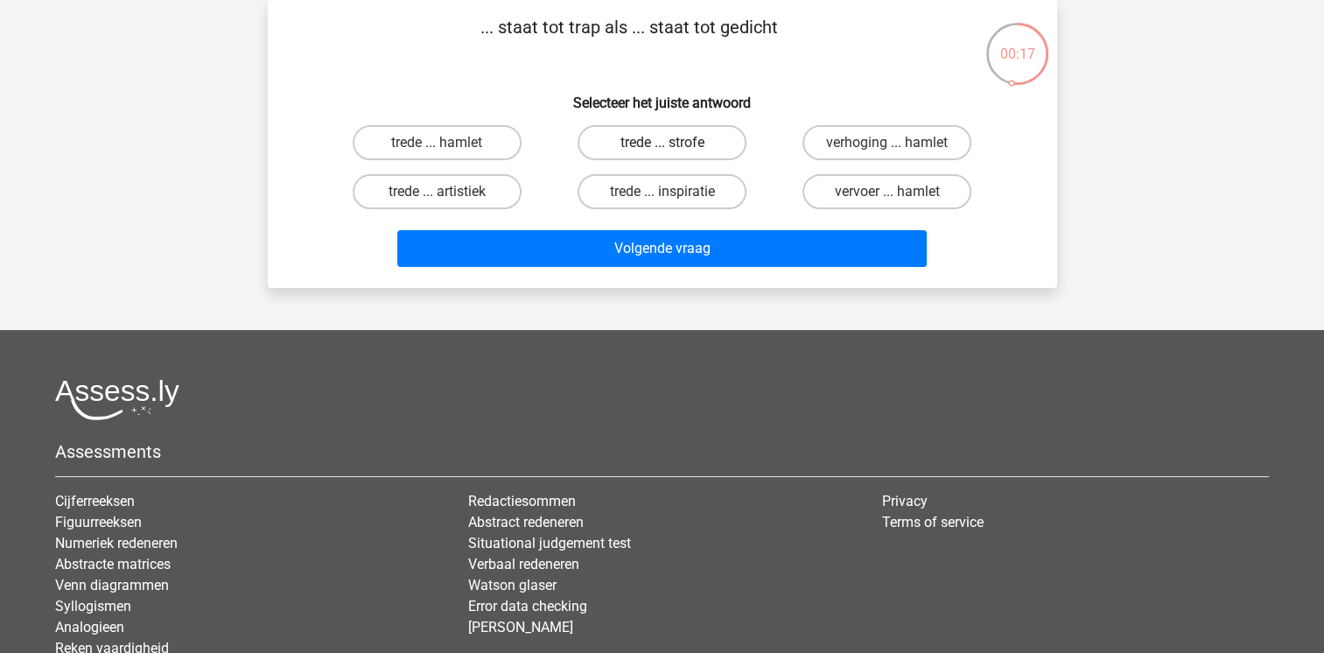
click at [698, 135] on label "trede ... strofe" at bounding box center [662, 142] width 169 height 35
click at [673, 143] on input "trede ... strofe" at bounding box center [667, 148] width 11 height 11
radio input "true"
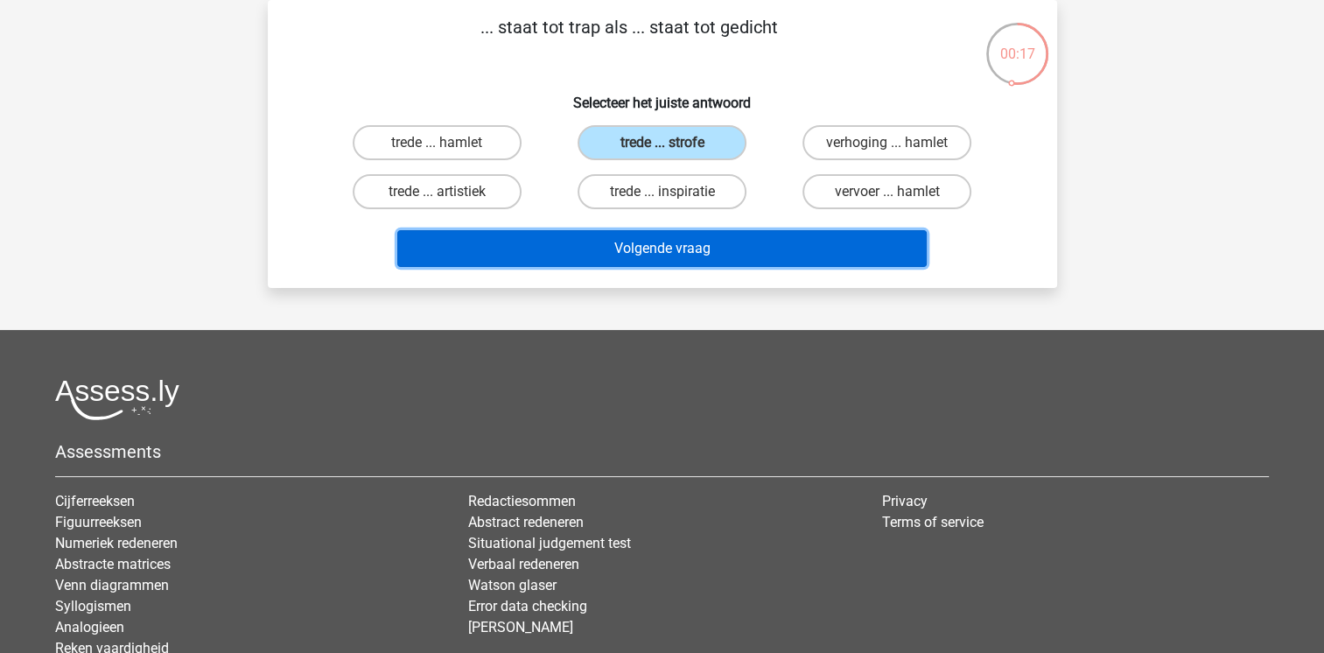
click at [694, 237] on button "Volgende vraag" at bounding box center [662, 248] width 530 height 37
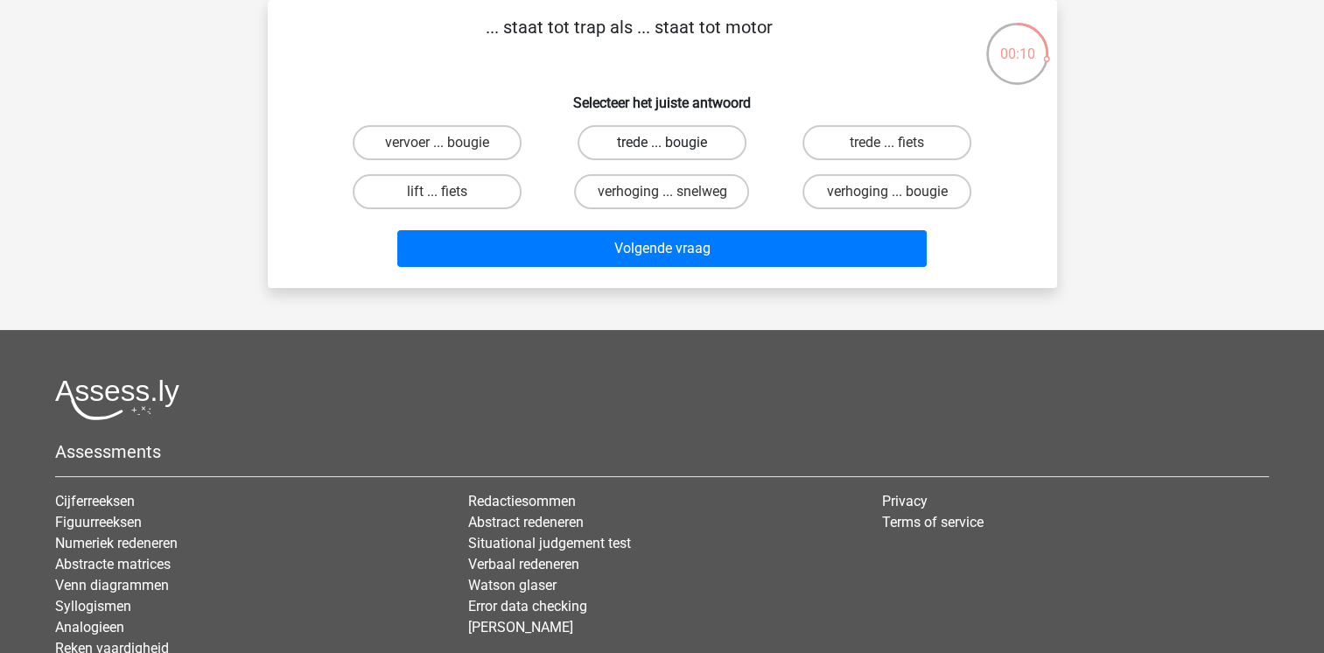
click at [683, 144] on label "trede ... bougie" at bounding box center [662, 142] width 169 height 35
click at [673, 144] on input "trede ... bougie" at bounding box center [667, 148] width 11 height 11
radio input "true"
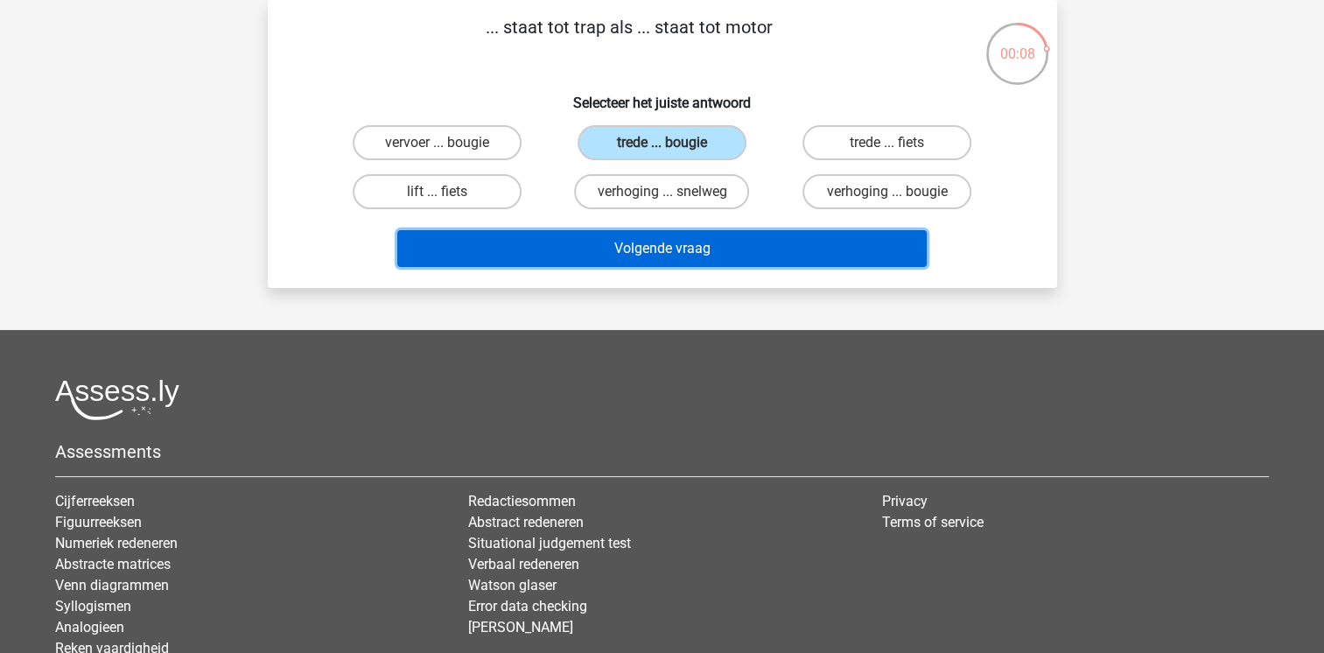
click at [687, 248] on button "Volgende vraag" at bounding box center [662, 248] width 530 height 37
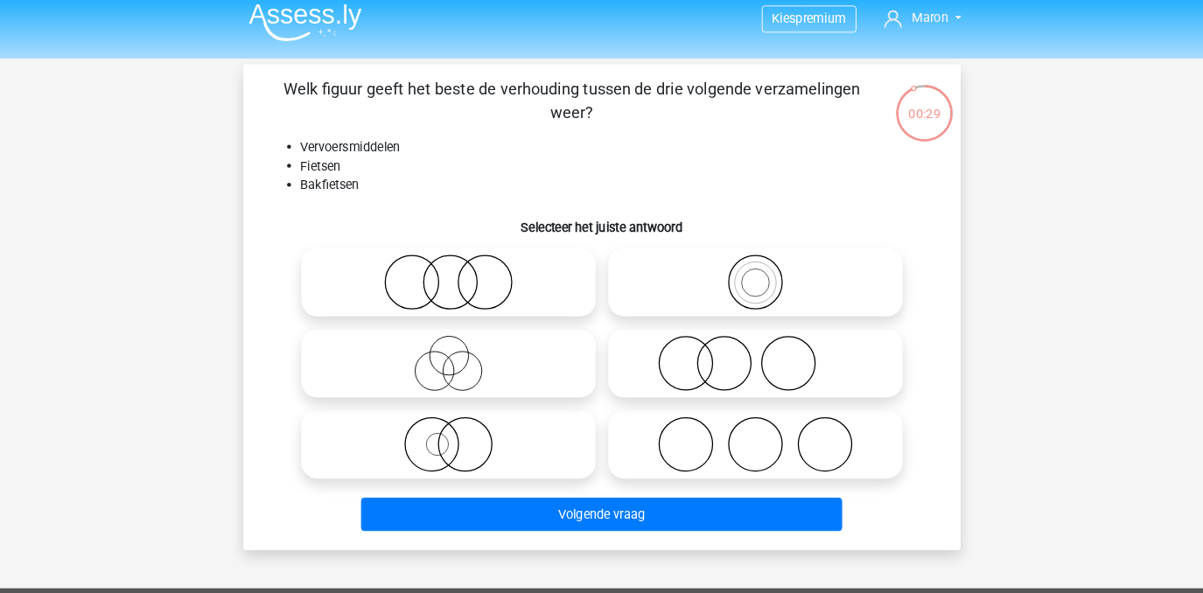
scroll to position [14, 0]
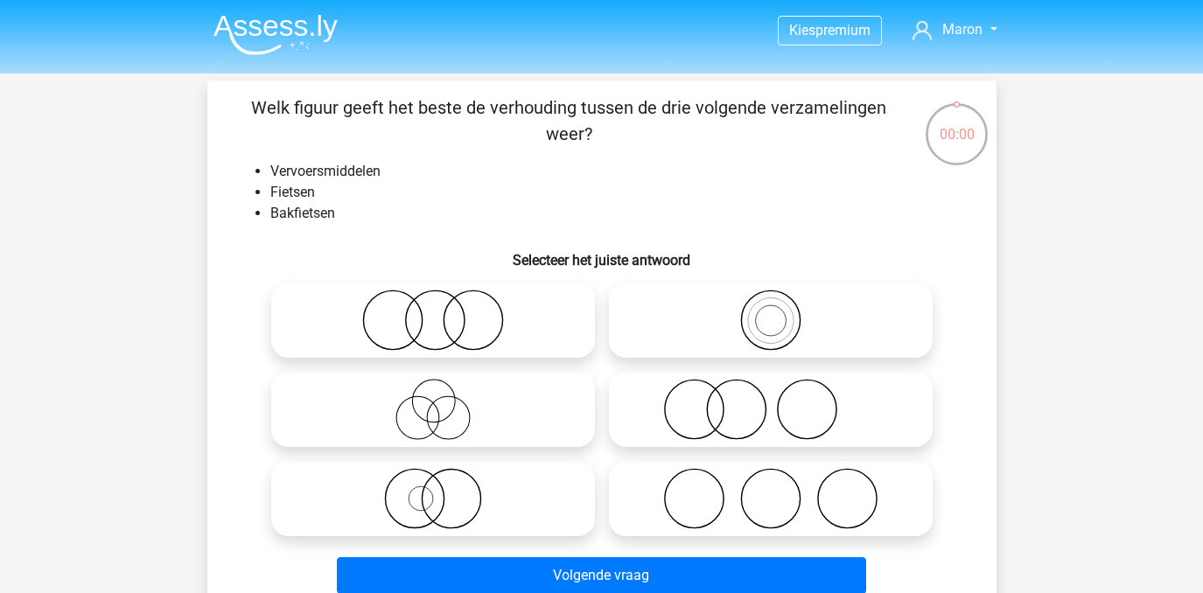
scroll to position [14, 0]
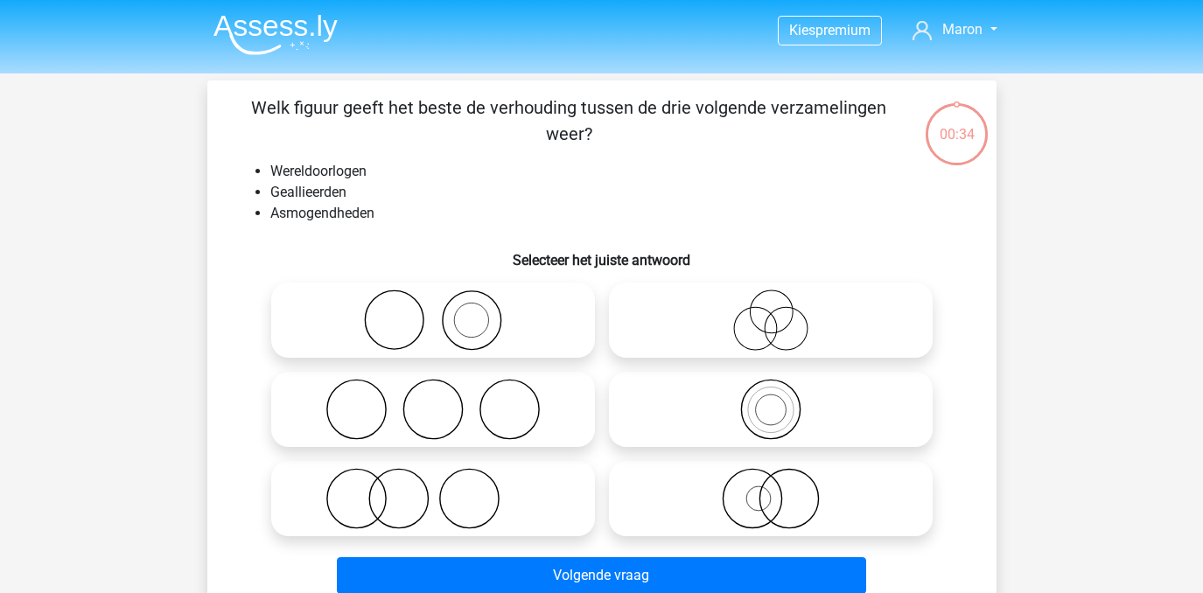
scroll to position [14, 0]
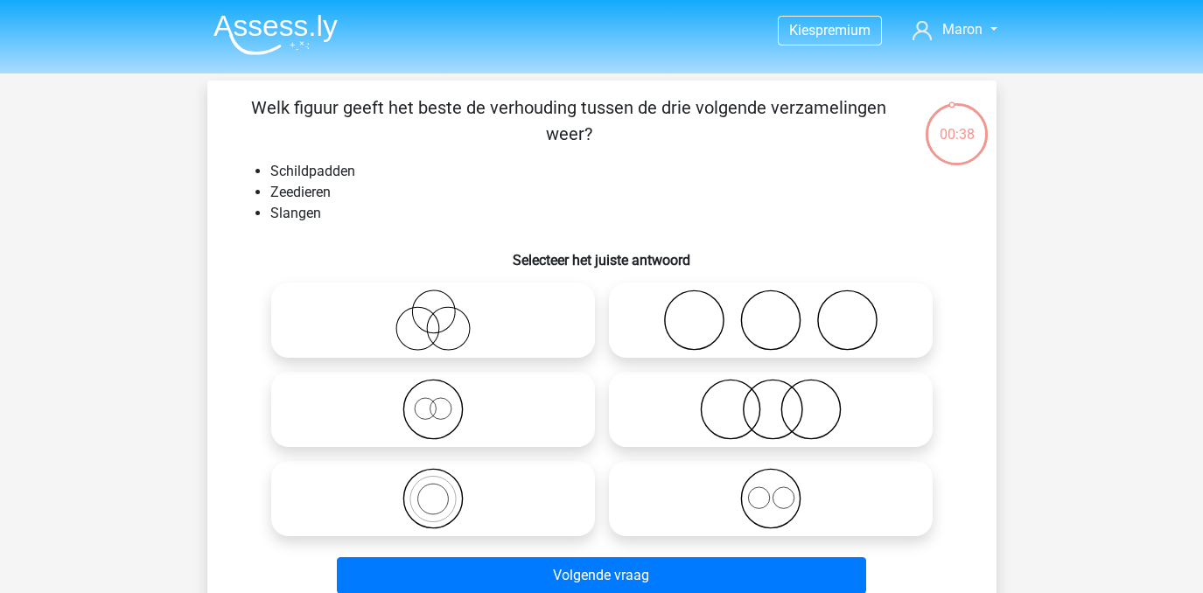
scroll to position [14, 0]
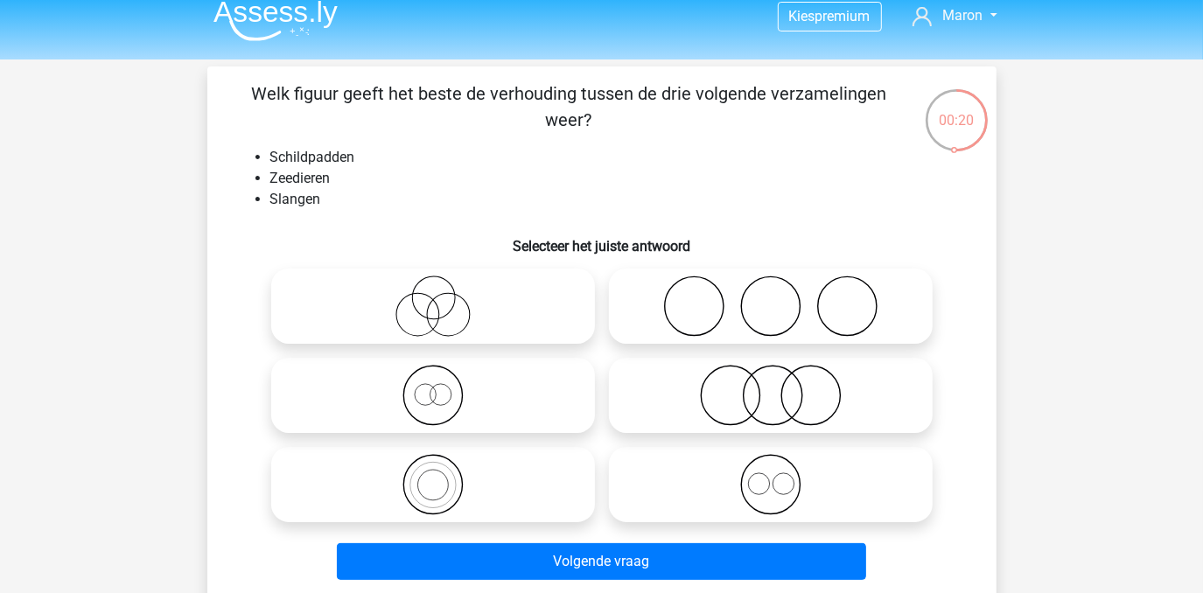
click at [780, 402] on icon at bounding box center [771, 395] width 310 height 61
click at [780, 387] on input "radio" at bounding box center [776, 380] width 11 height 11
radio input "true"
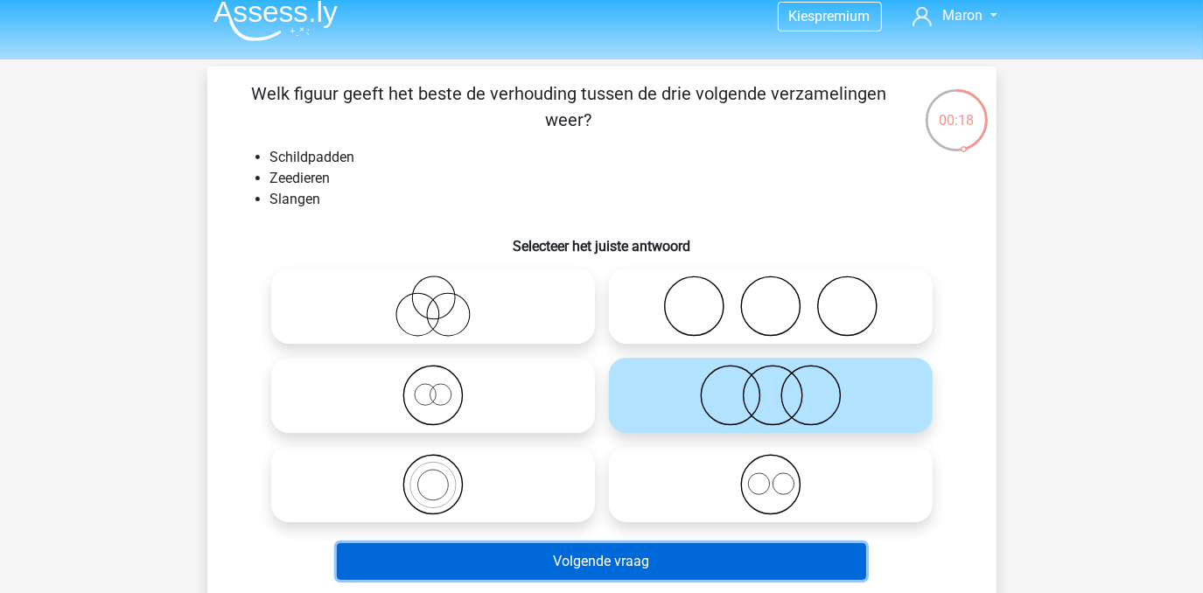
click at [634, 568] on button "Volgende vraag" at bounding box center [602, 562] width 530 height 37
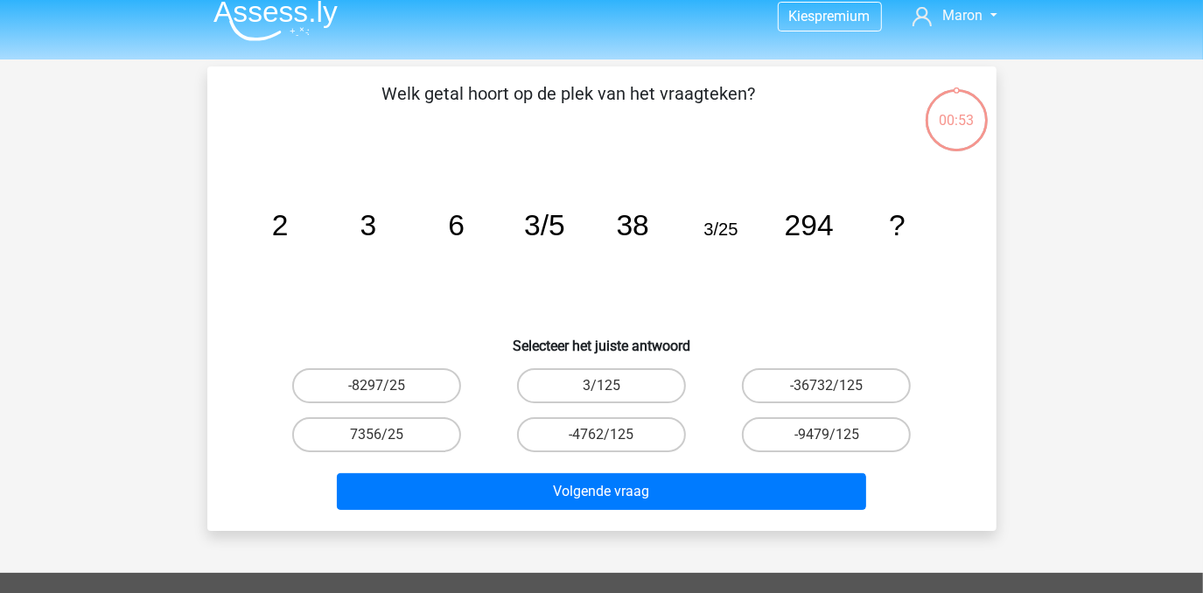
scroll to position [81, 0]
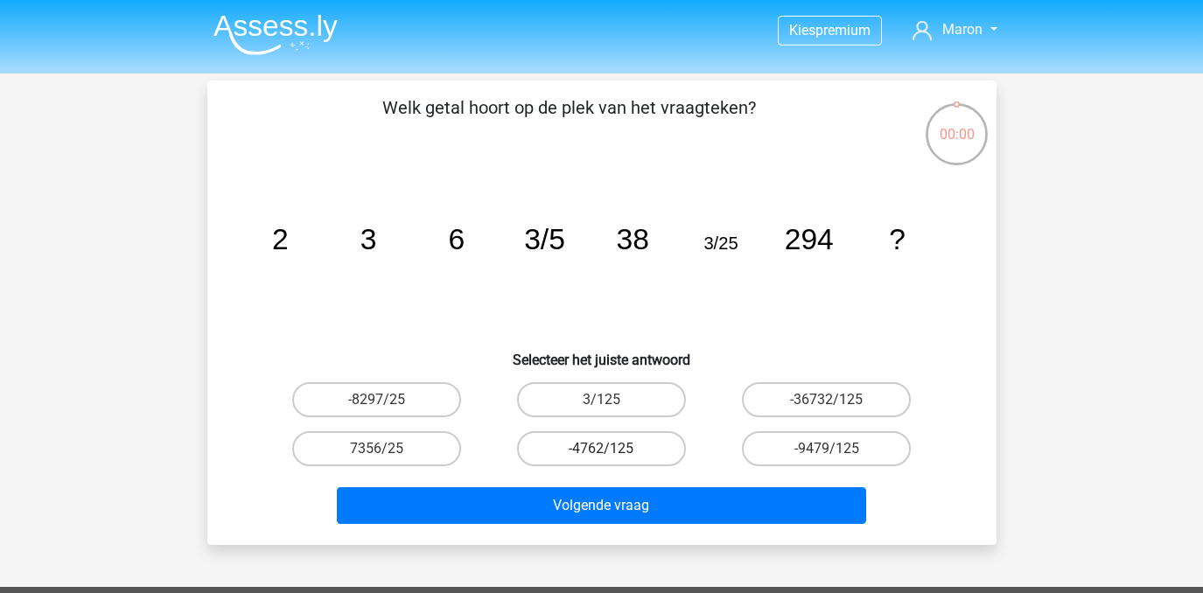
scroll to position [81, 0]
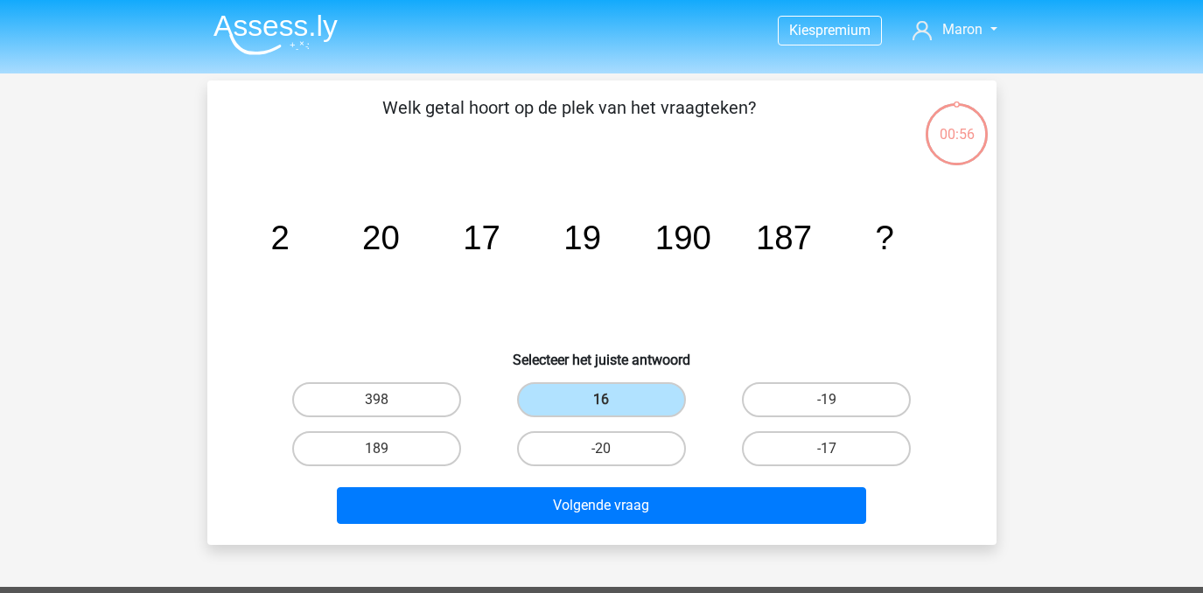
scroll to position [81, 0]
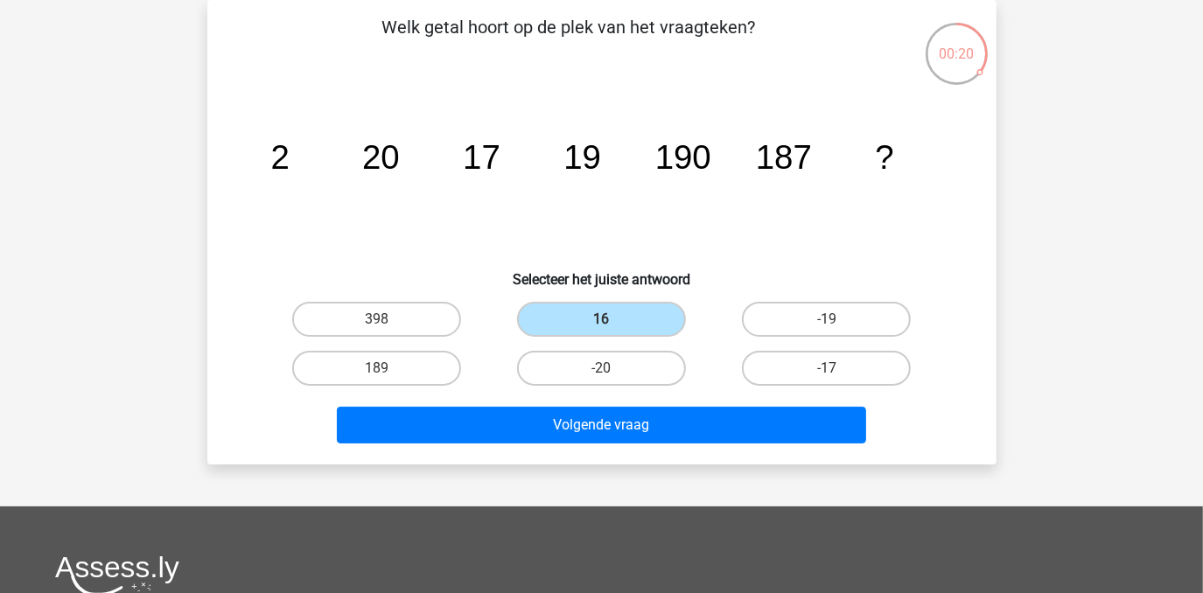
click at [377, 375] on input "189" at bounding box center [381, 373] width 11 height 11
radio input "true"
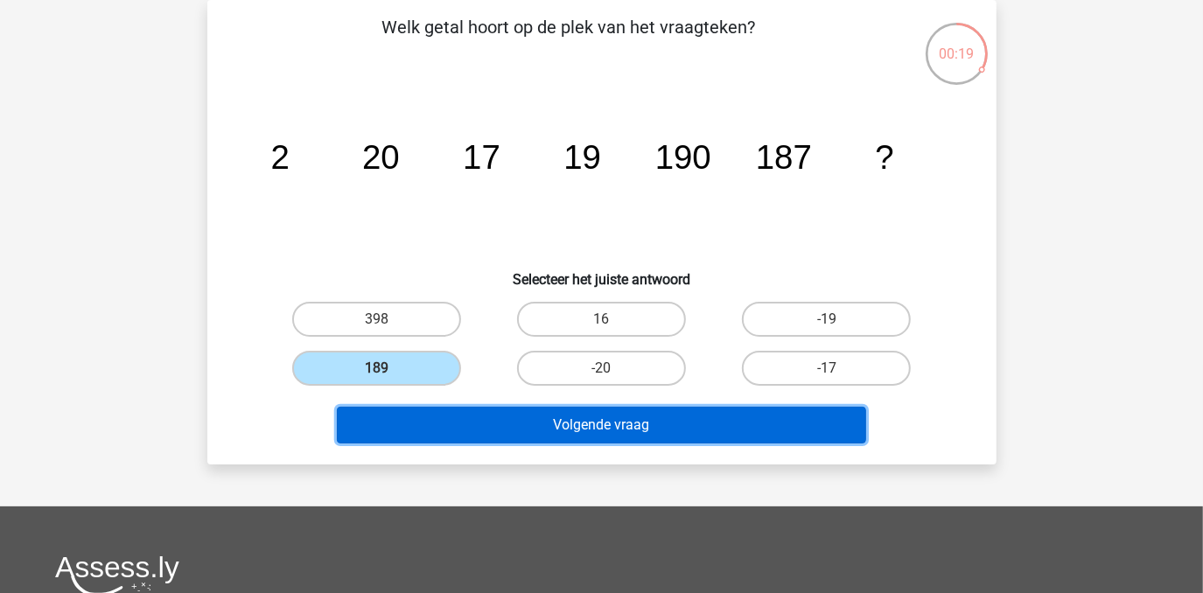
click at [541, 423] on button "Volgende vraag" at bounding box center [602, 425] width 530 height 37
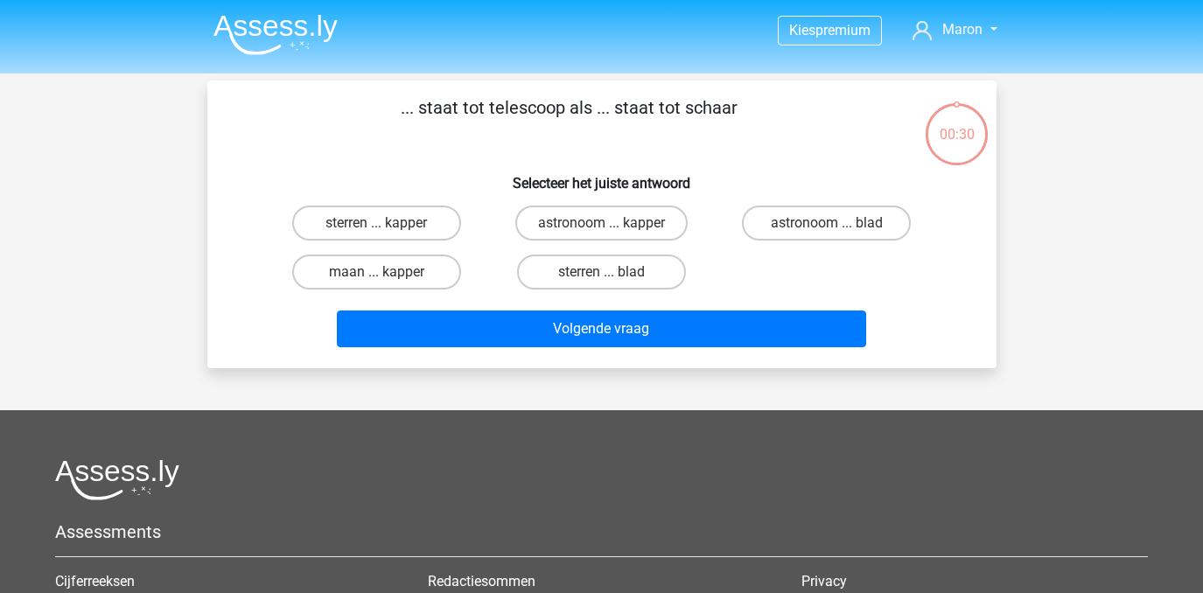
scroll to position [81, 0]
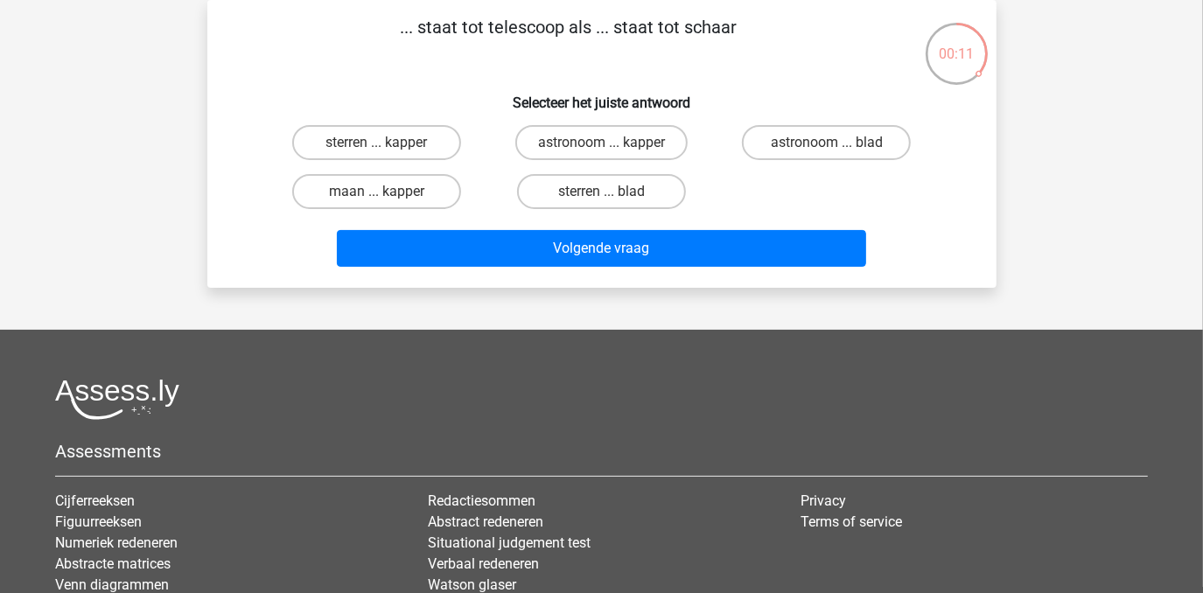
click at [606, 150] on input "astronoom ... kapper" at bounding box center [606, 148] width 11 height 11
radio input "true"
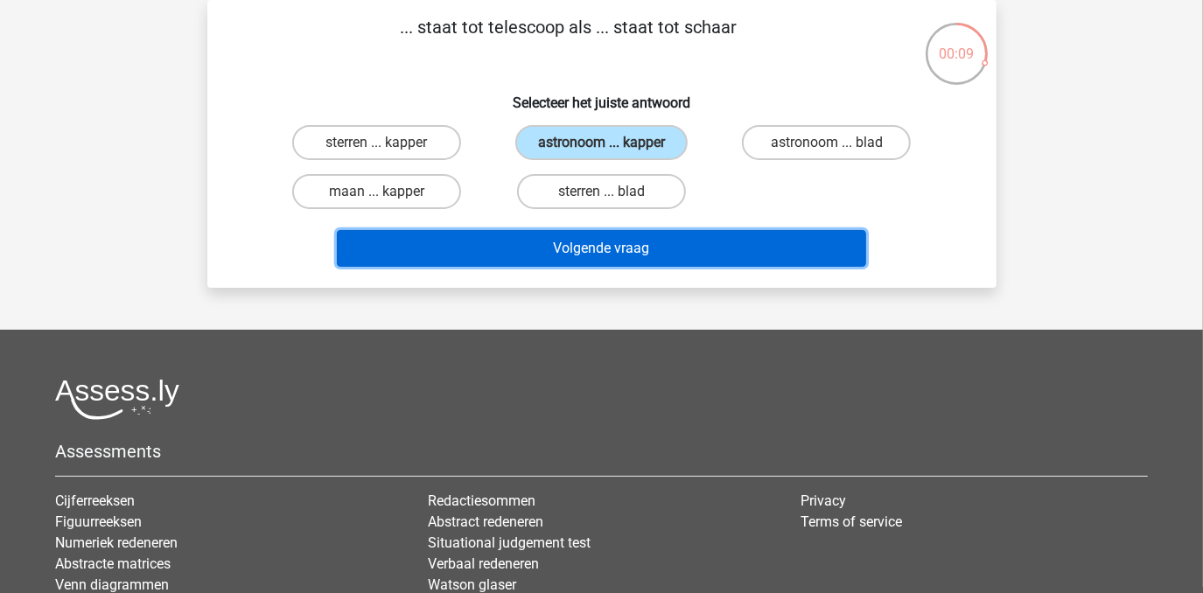
click at [609, 255] on button "Volgende vraag" at bounding box center [602, 248] width 530 height 37
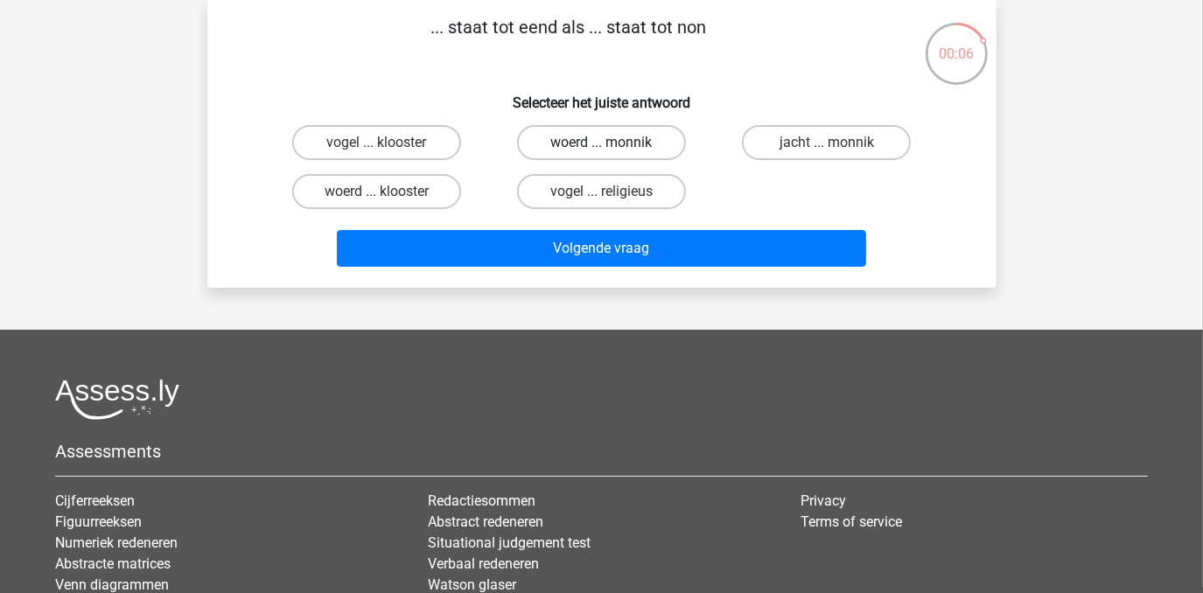
click at [623, 141] on label "woerd ... monnik" at bounding box center [601, 142] width 169 height 35
click at [613, 143] on input "woerd ... monnik" at bounding box center [606, 148] width 11 height 11
radio input "true"
click at [621, 264] on div "Volgende vraag" at bounding box center [602, 252] width 676 height 44
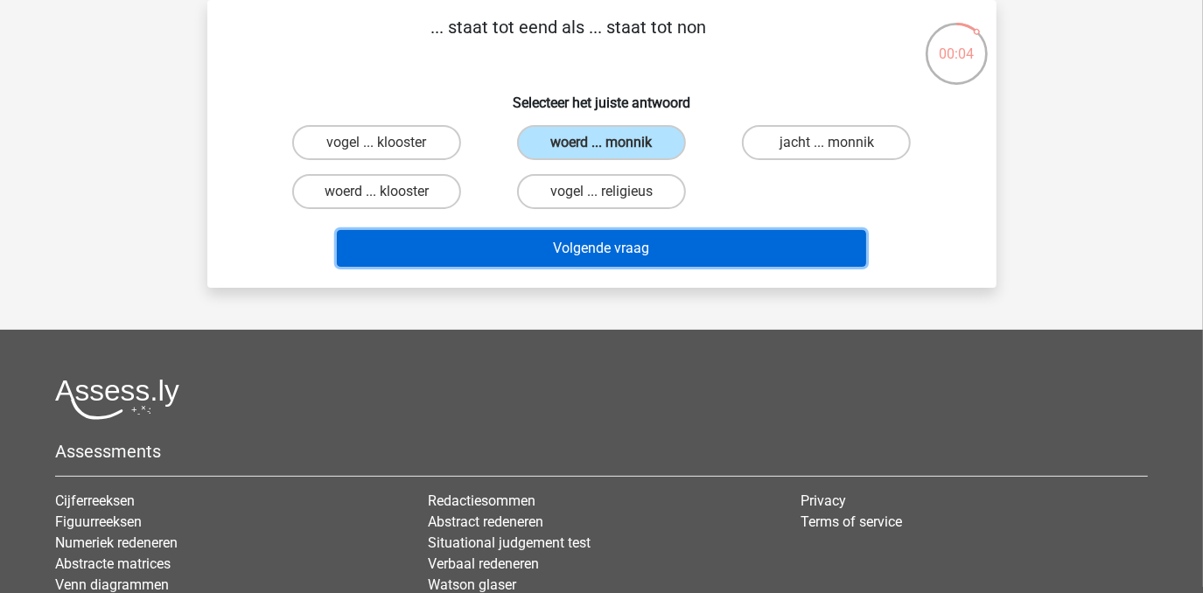
click at [621, 247] on button "Volgende vraag" at bounding box center [602, 248] width 530 height 37
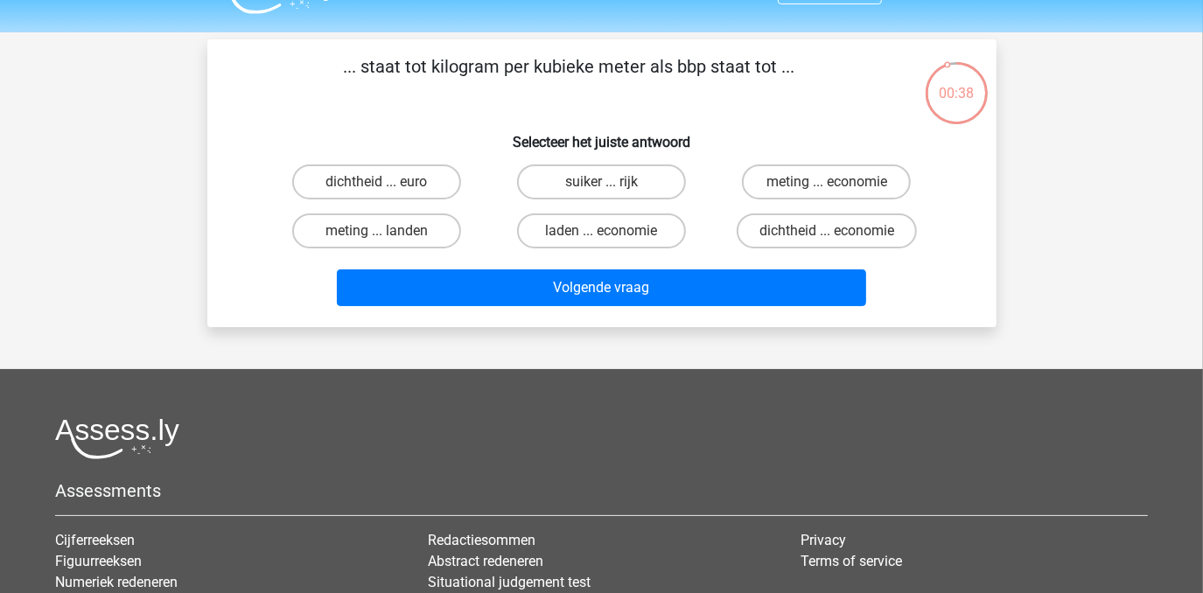
scroll to position [44, 0]
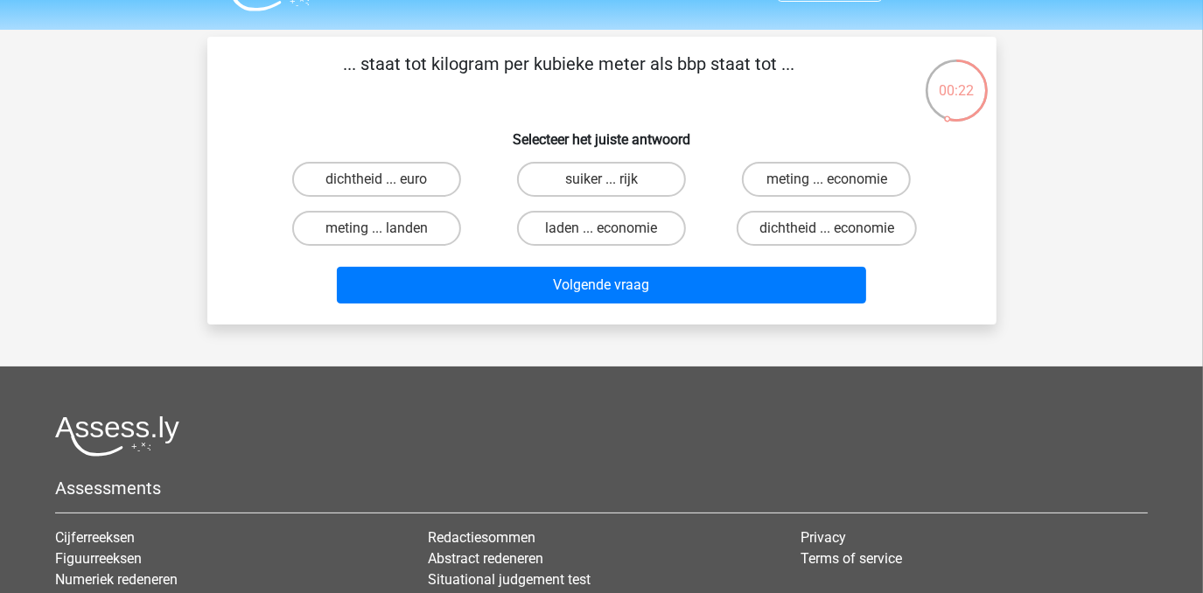
click at [378, 186] on input "dichtheid ... euro" at bounding box center [381, 184] width 11 height 11
radio input "true"
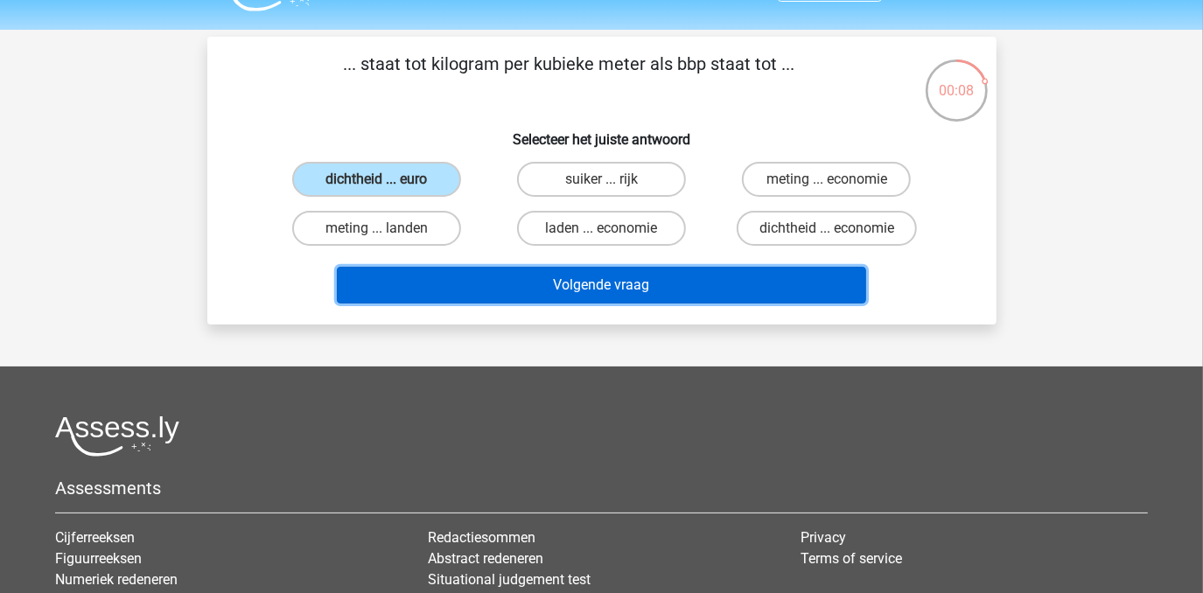
click at [622, 281] on button "Volgende vraag" at bounding box center [602, 285] width 530 height 37
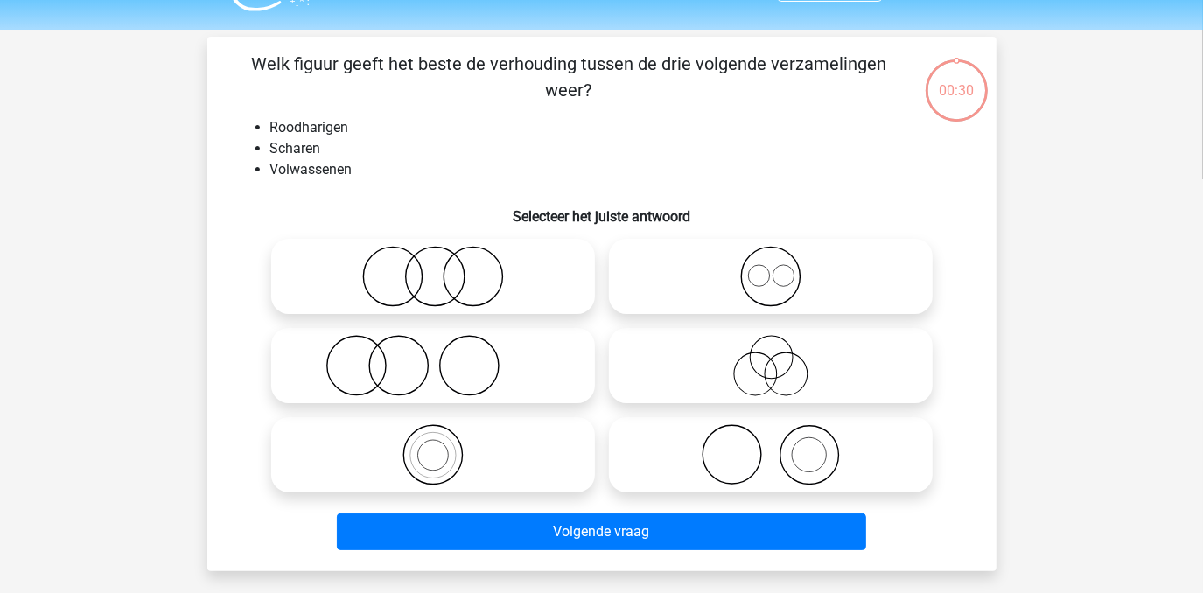
scroll to position [81, 0]
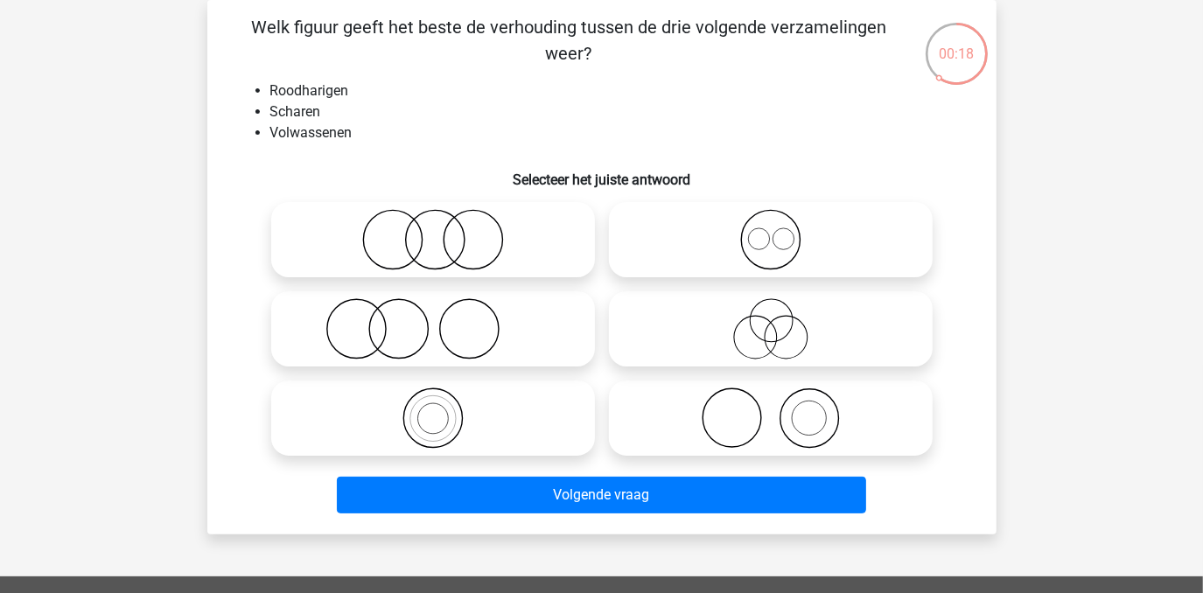
click at [419, 339] on icon at bounding box center [433, 328] width 310 height 61
click at [433, 320] on input "radio" at bounding box center [438, 314] width 11 height 11
radio input "true"
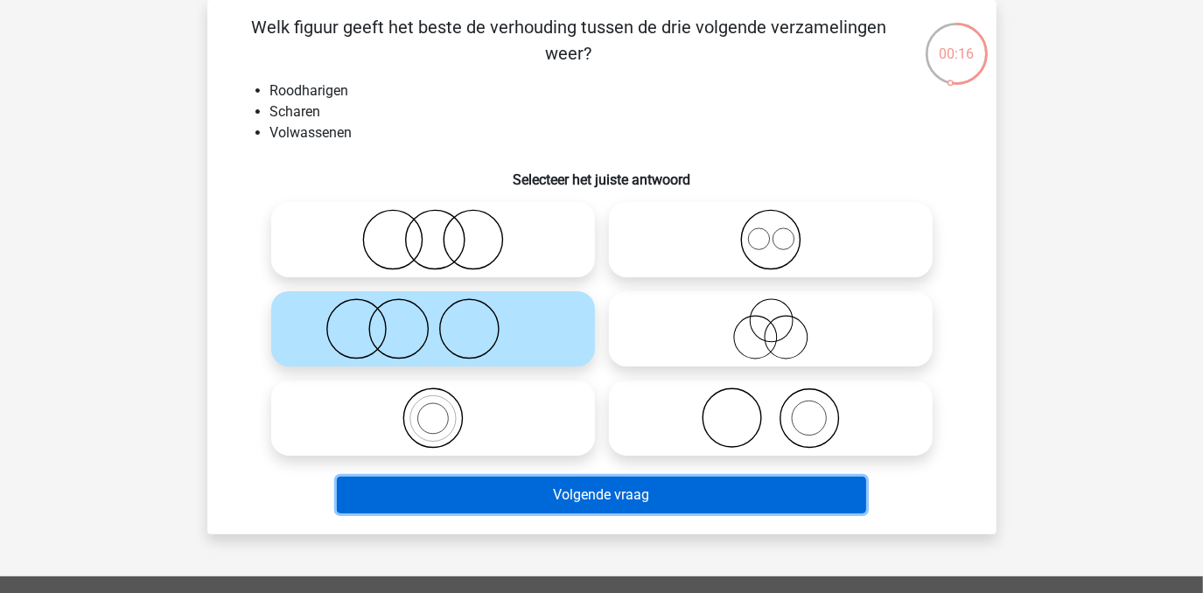
click at [630, 485] on button "Volgende vraag" at bounding box center [602, 495] width 530 height 37
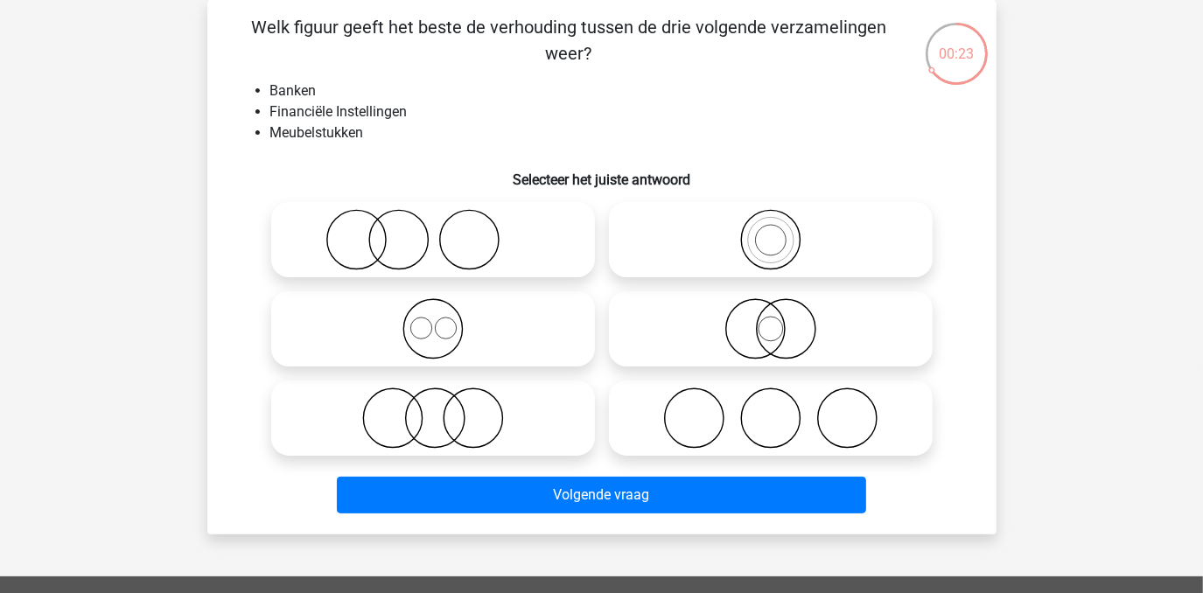
click at [418, 425] on icon at bounding box center [433, 418] width 310 height 61
click at [433, 410] on input "radio" at bounding box center [438, 403] width 11 height 11
radio input "true"
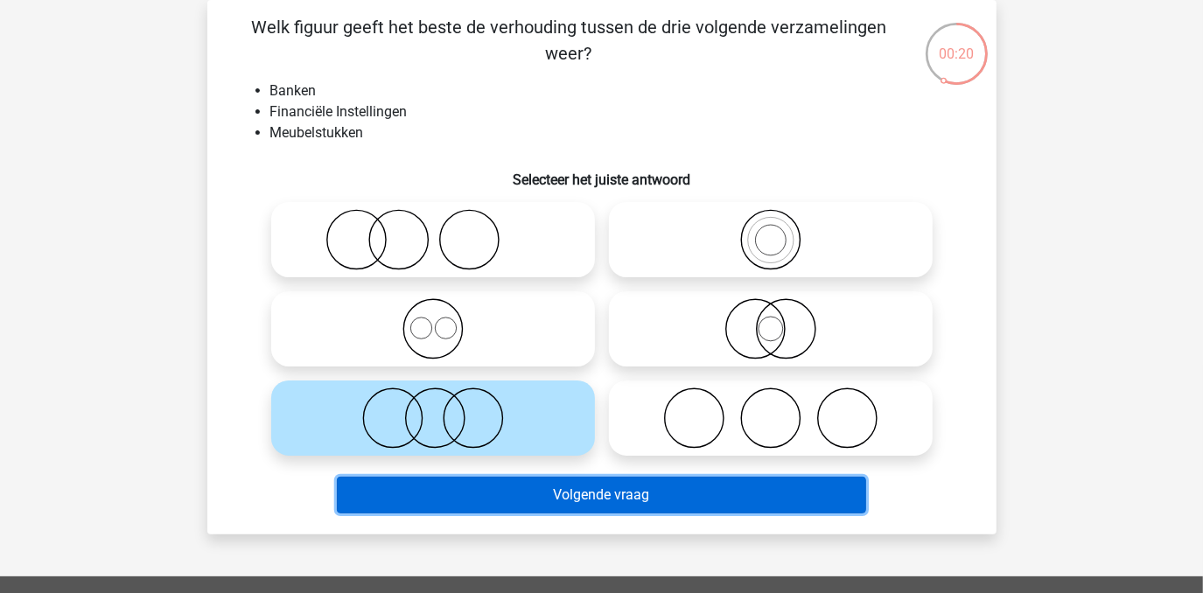
click at [601, 497] on button "Volgende vraag" at bounding box center [602, 495] width 530 height 37
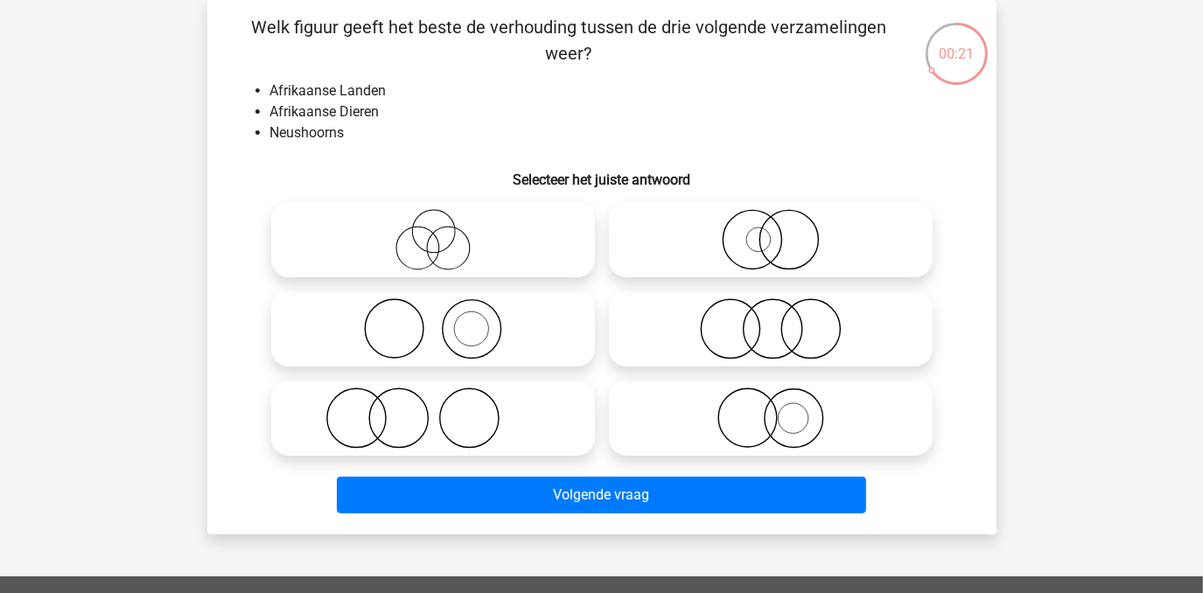
click at [817, 239] on icon at bounding box center [771, 239] width 310 height 61
click at [782, 231] on input "radio" at bounding box center [776, 225] width 11 height 11
radio input "true"
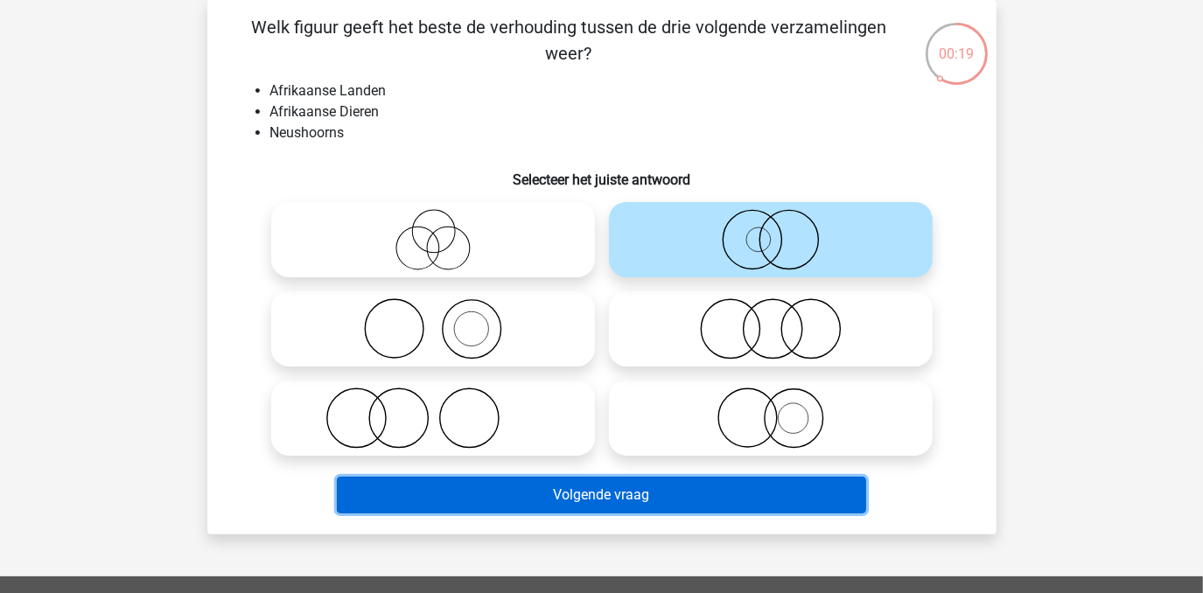
click at [614, 488] on button "Volgende vraag" at bounding box center [602, 495] width 530 height 37
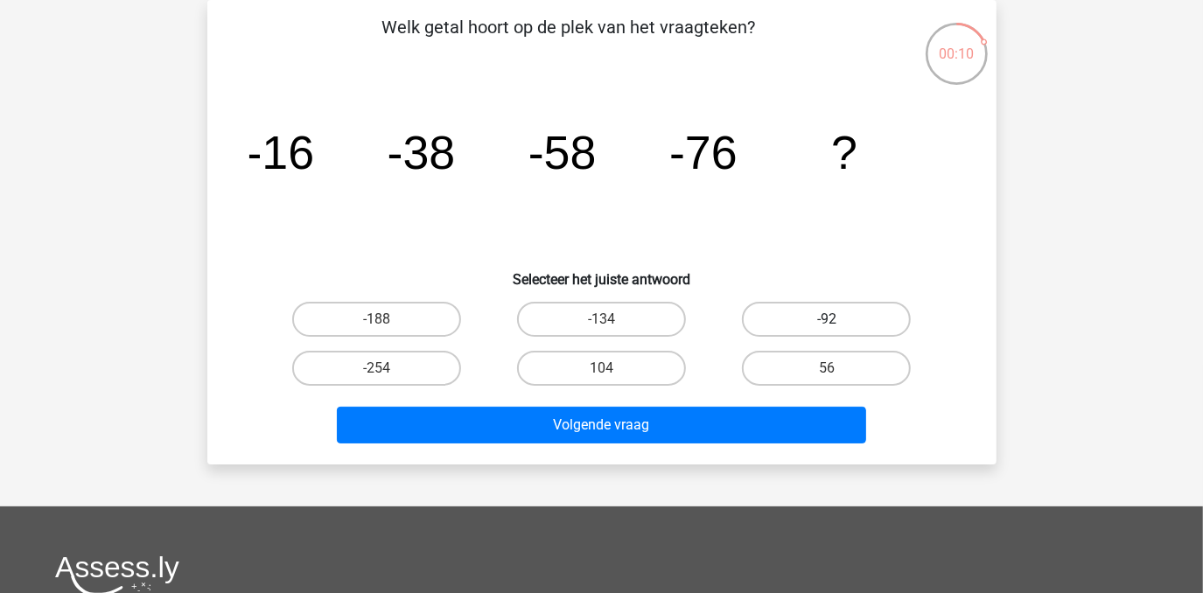
click at [842, 317] on label "-92" at bounding box center [826, 319] width 169 height 35
click at [838, 319] on input "-92" at bounding box center [832, 324] width 11 height 11
radio input "true"
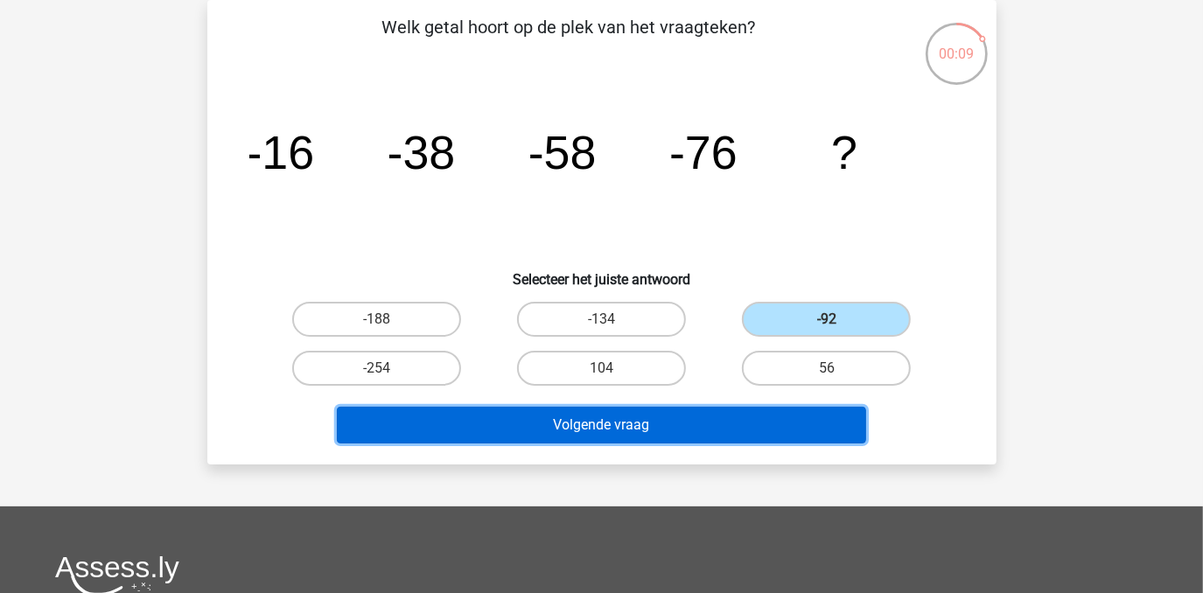
click at [644, 419] on button "Volgende vraag" at bounding box center [602, 425] width 530 height 37
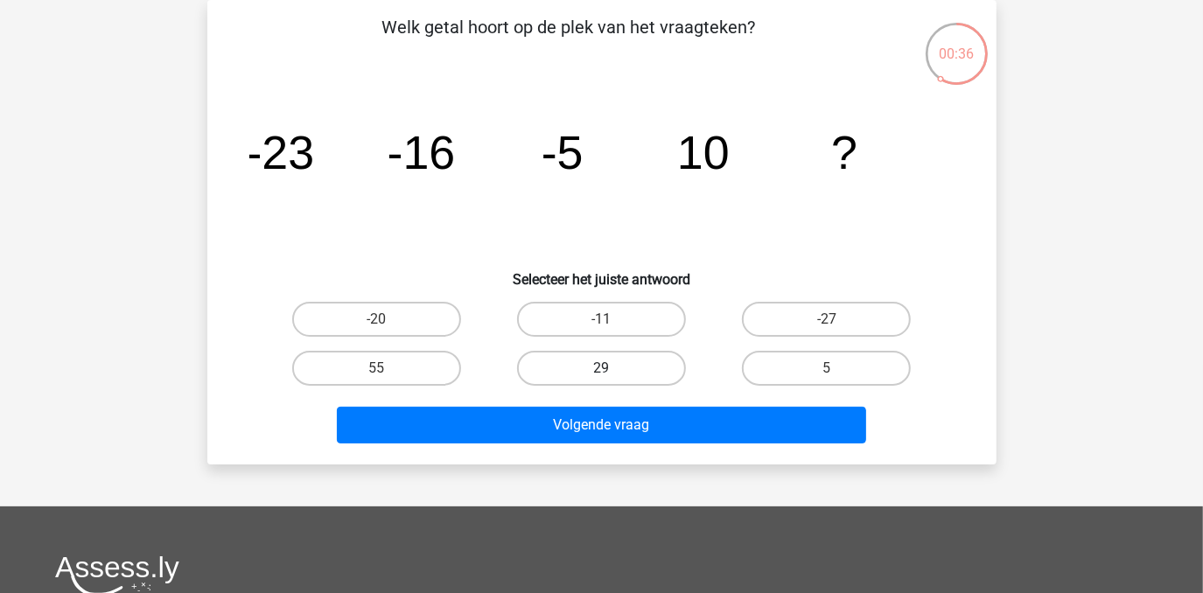
click at [552, 370] on label "29" at bounding box center [601, 368] width 169 height 35
click at [601, 370] on input "29" at bounding box center [606, 373] width 11 height 11
radio input "true"
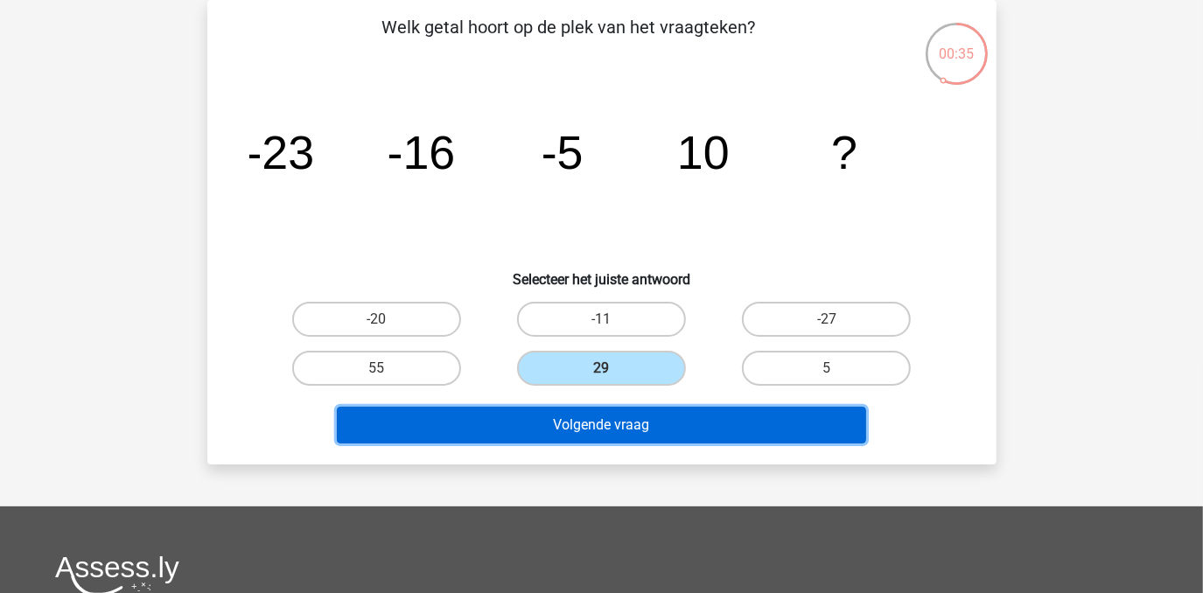
click at [576, 428] on button "Volgende vraag" at bounding box center [602, 425] width 530 height 37
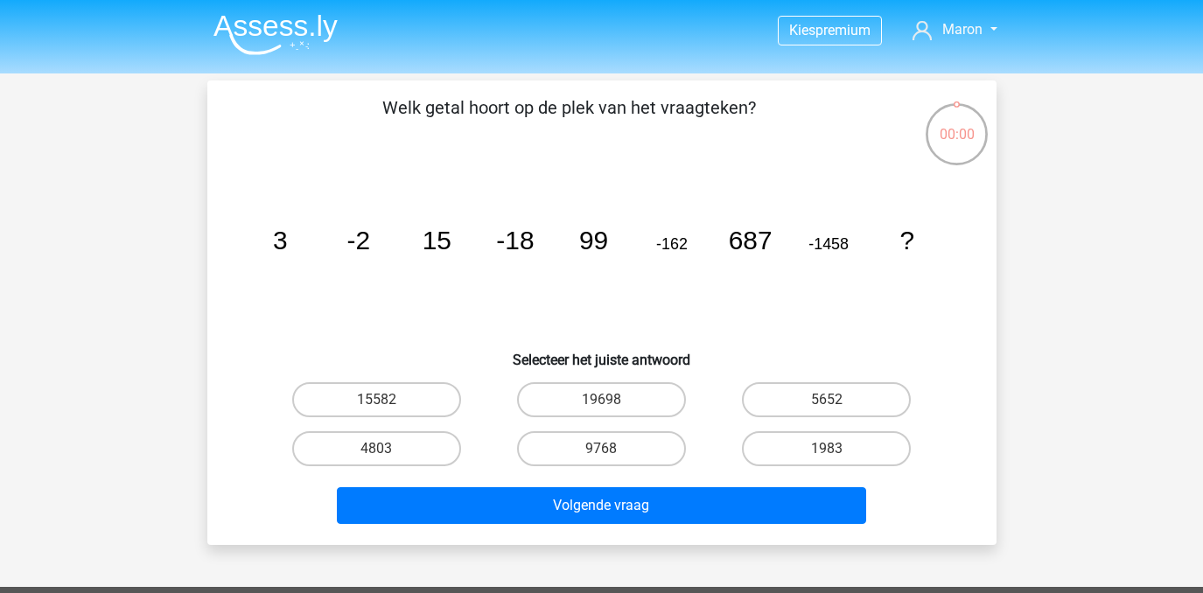
scroll to position [81, 0]
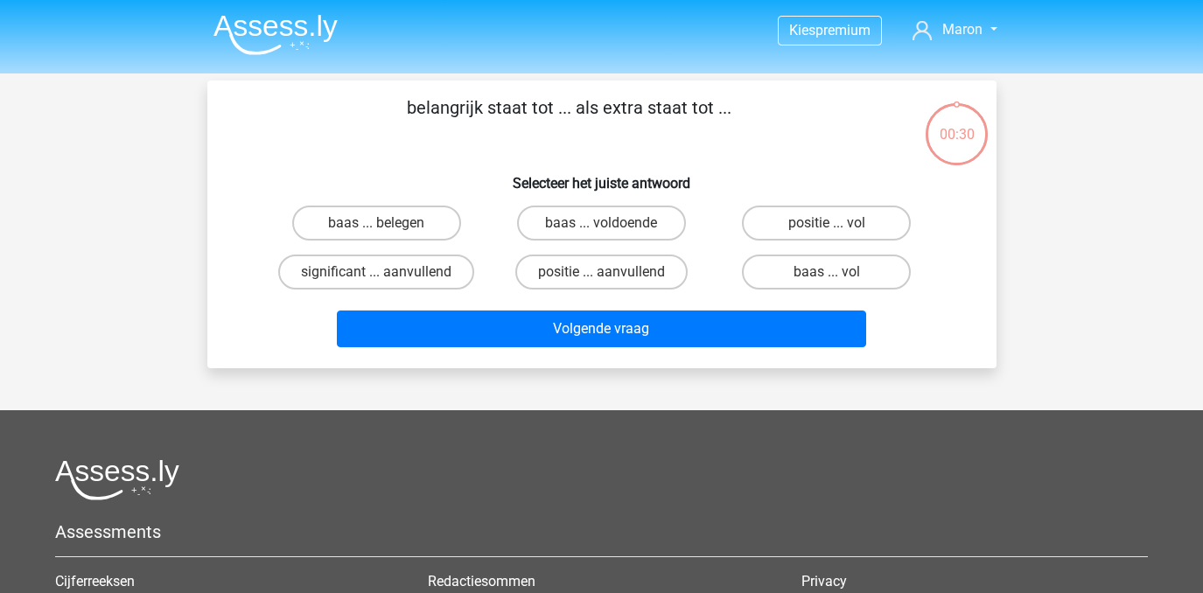
scroll to position [81, 0]
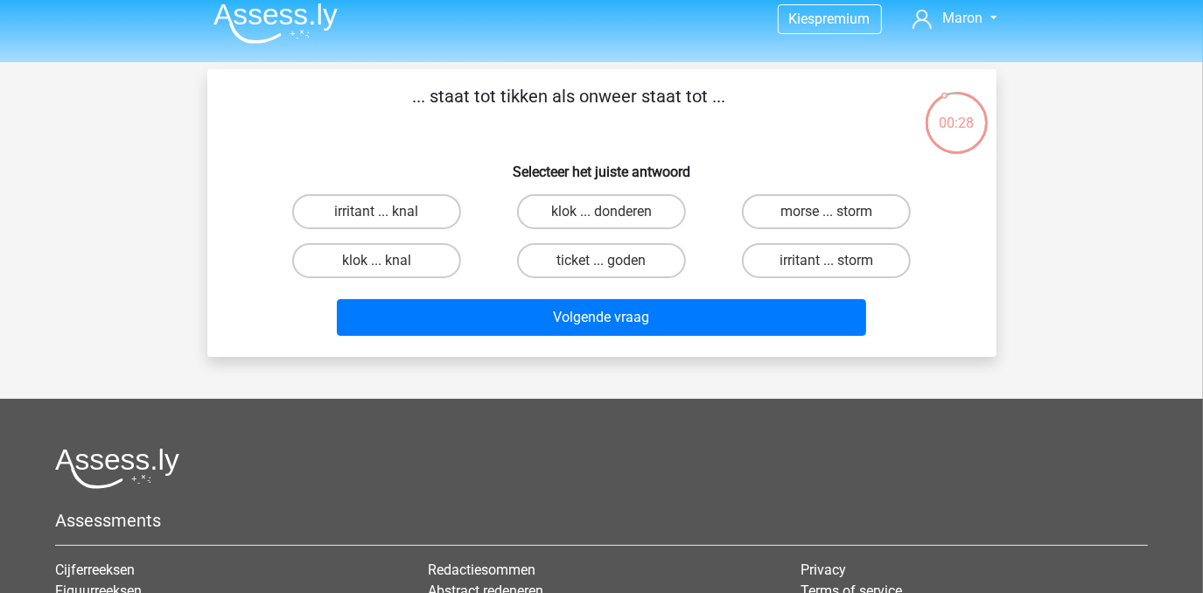
scroll to position [12, 0]
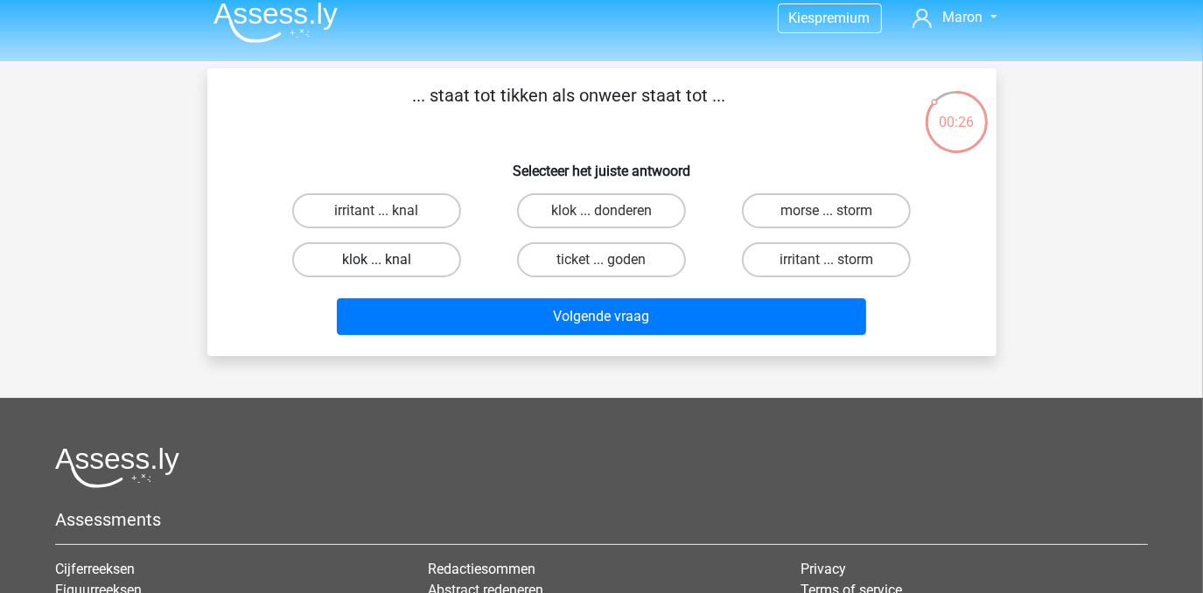
click at [411, 253] on label "klok ... knal" at bounding box center [376, 259] width 169 height 35
click at [388, 260] on input "klok ... knal" at bounding box center [381, 265] width 11 height 11
radio input "true"
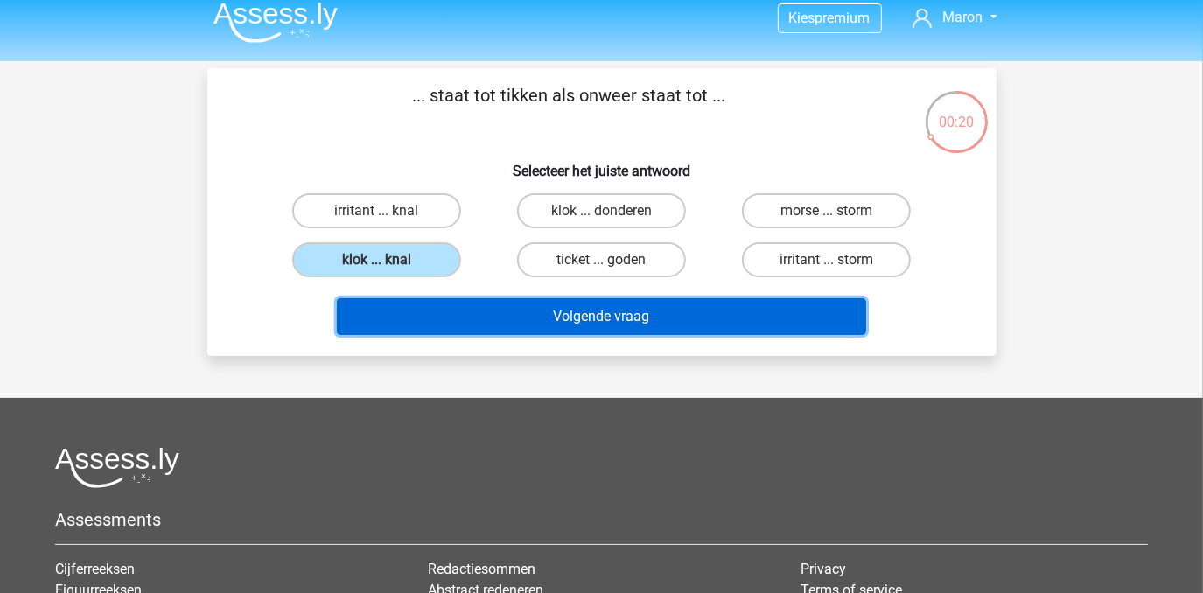
click at [625, 323] on button "Volgende vraag" at bounding box center [602, 316] width 530 height 37
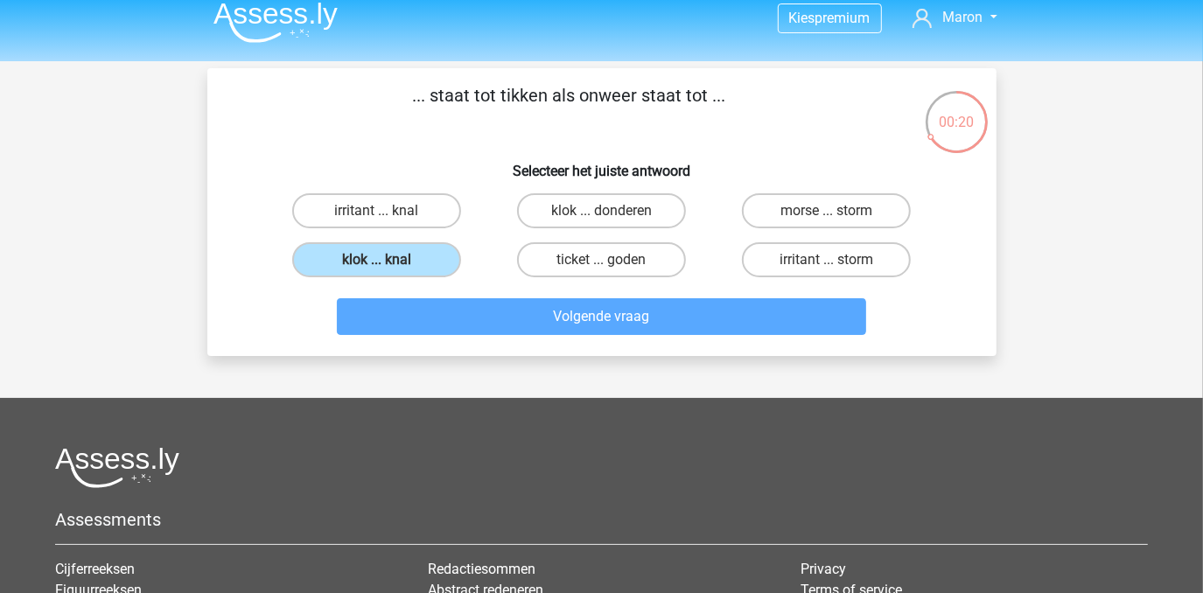
scroll to position [81, 0]
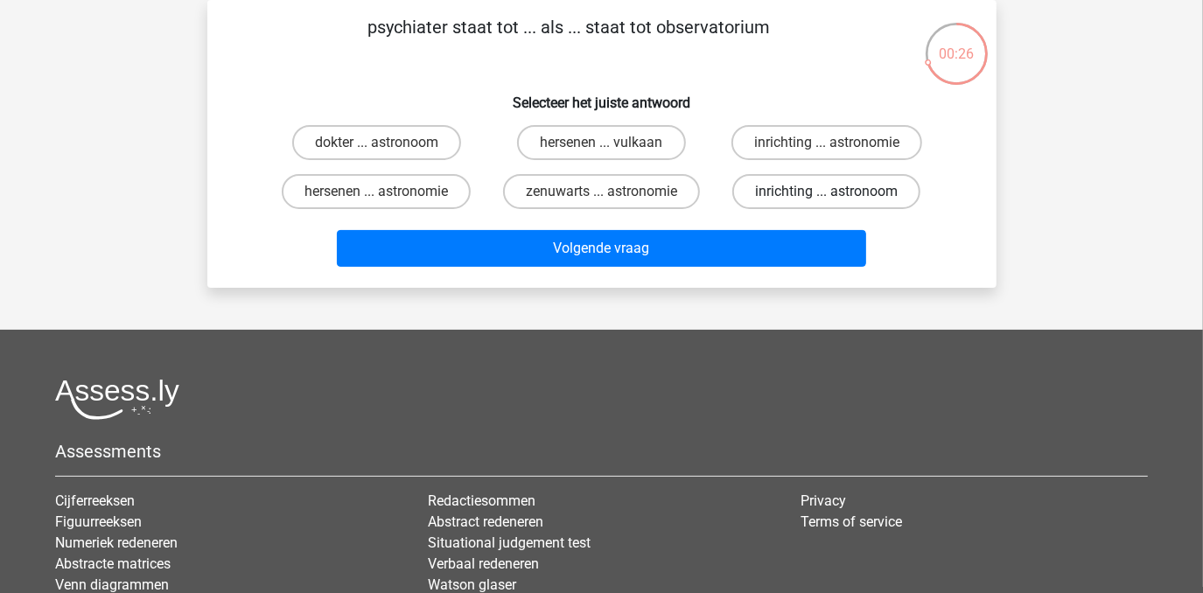
click at [833, 183] on label "inrichting ... astronoom" at bounding box center [827, 191] width 188 height 35
click at [833, 192] on input "inrichting ... astronoom" at bounding box center [832, 197] width 11 height 11
radio input "true"
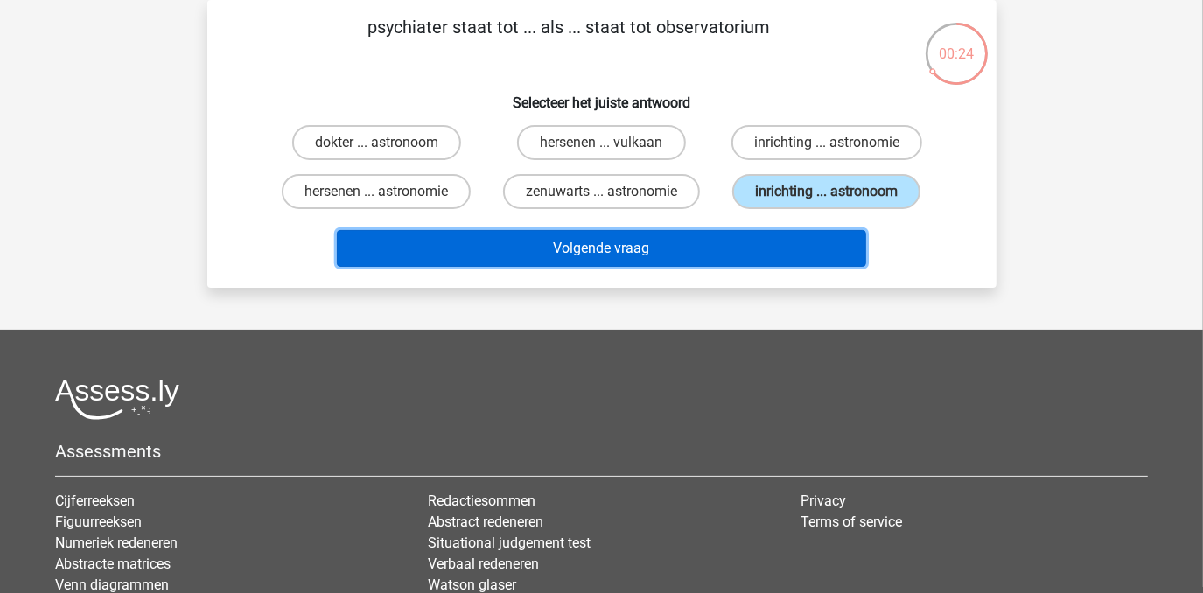
click at [717, 248] on button "Volgende vraag" at bounding box center [602, 248] width 530 height 37
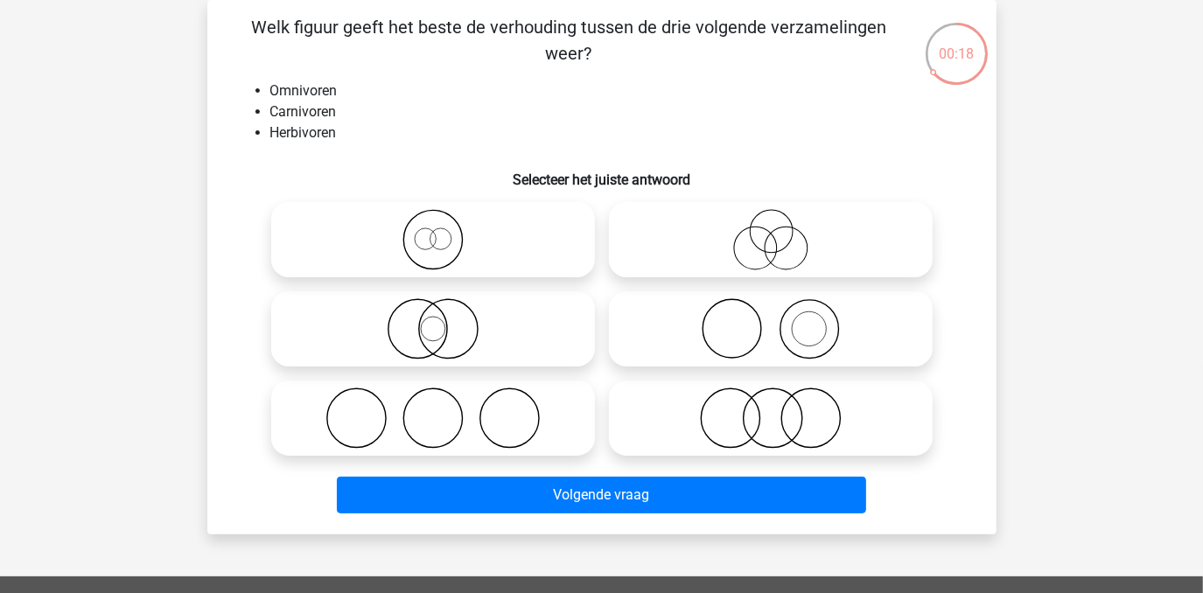
click at [472, 328] on icon at bounding box center [433, 328] width 310 height 61
click at [445, 320] on input "radio" at bounding box center [438, 314] width 11 height 11
radio input "true"
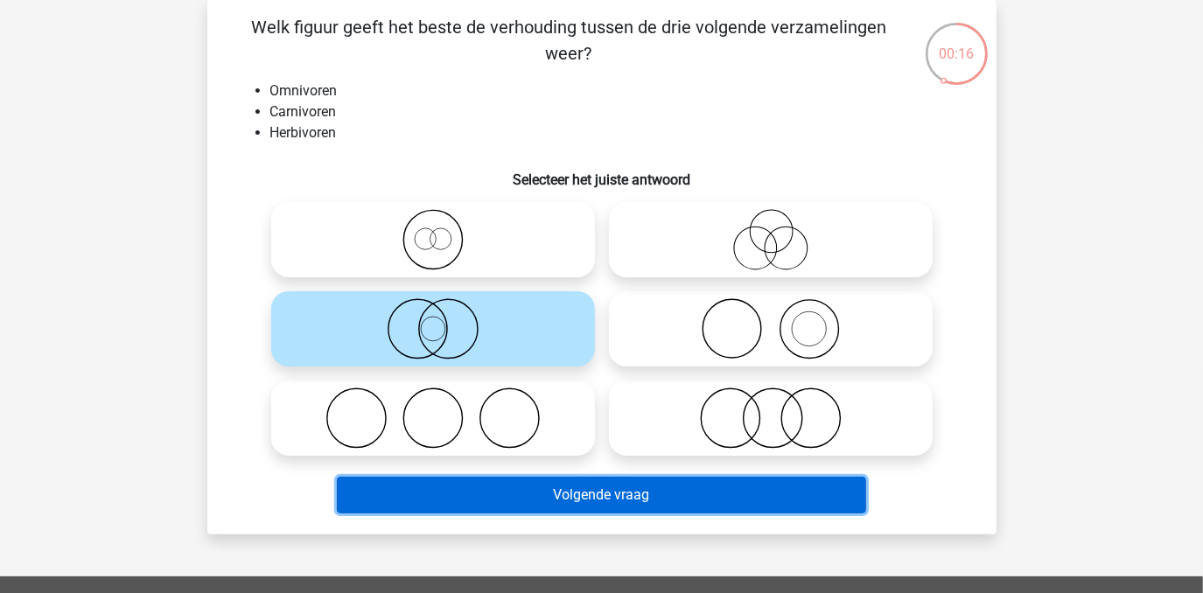
click at [625, 500] on button "Volgende vraag" at bounding box center [602, 495] width 530 height 37
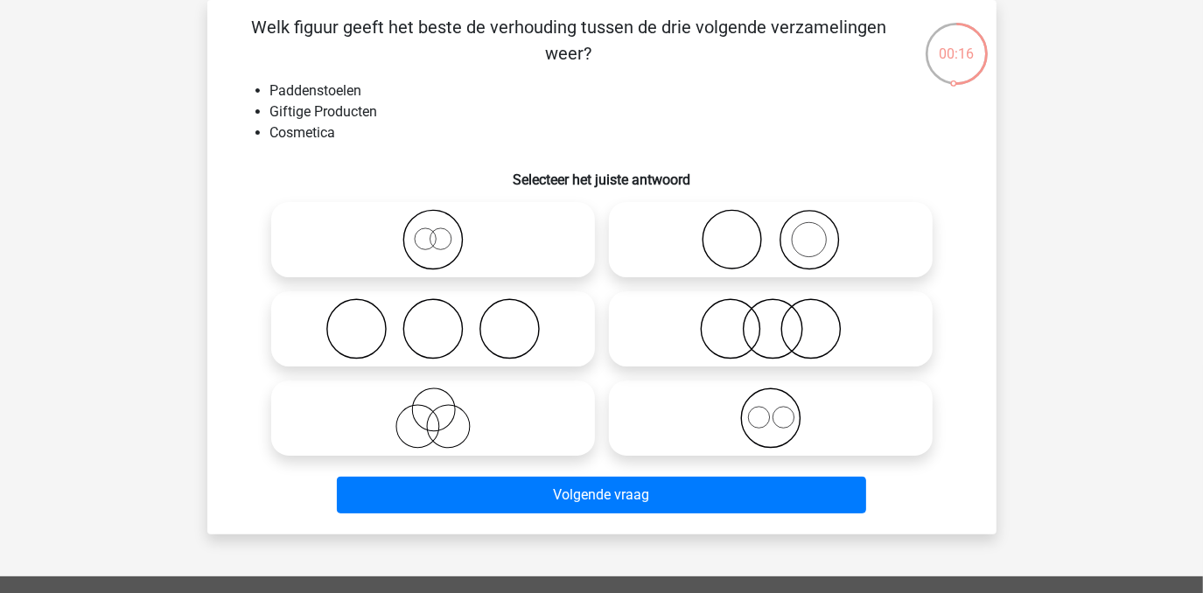
click at [438, 418] on circle at bounding box center [417, 427] width 43 height 43
click at [438, 410] on input "radio" at bounding box center [438, 403] width 11 height 11
radio input "true"
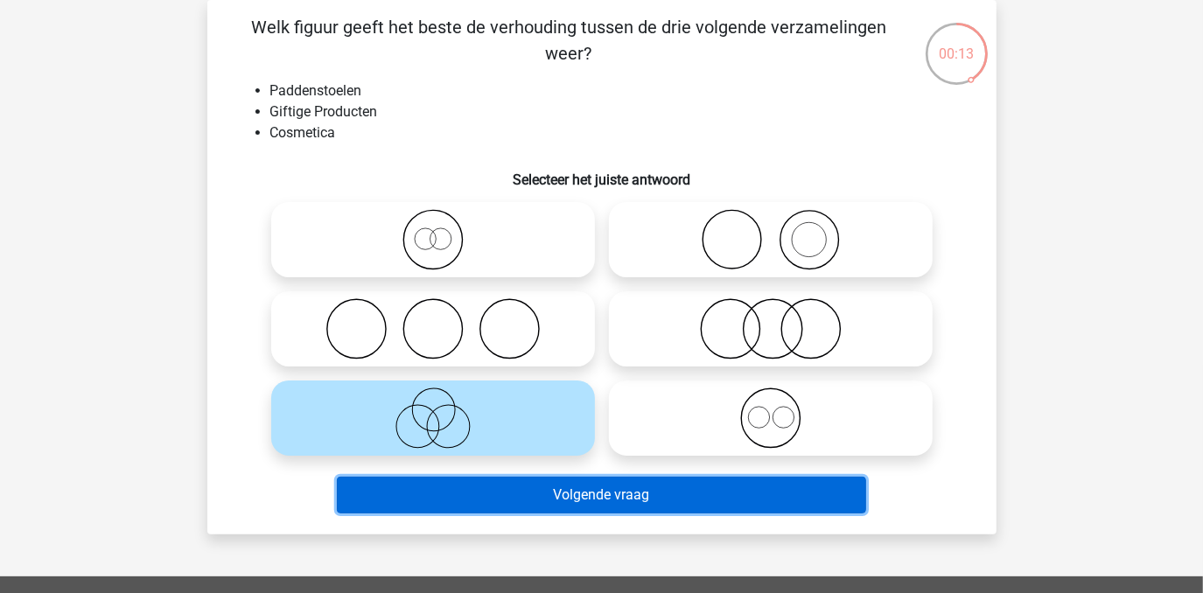
click at [601, 498] on button "Volgende vraag" at bounding box center [602, 495] width 530 height 37
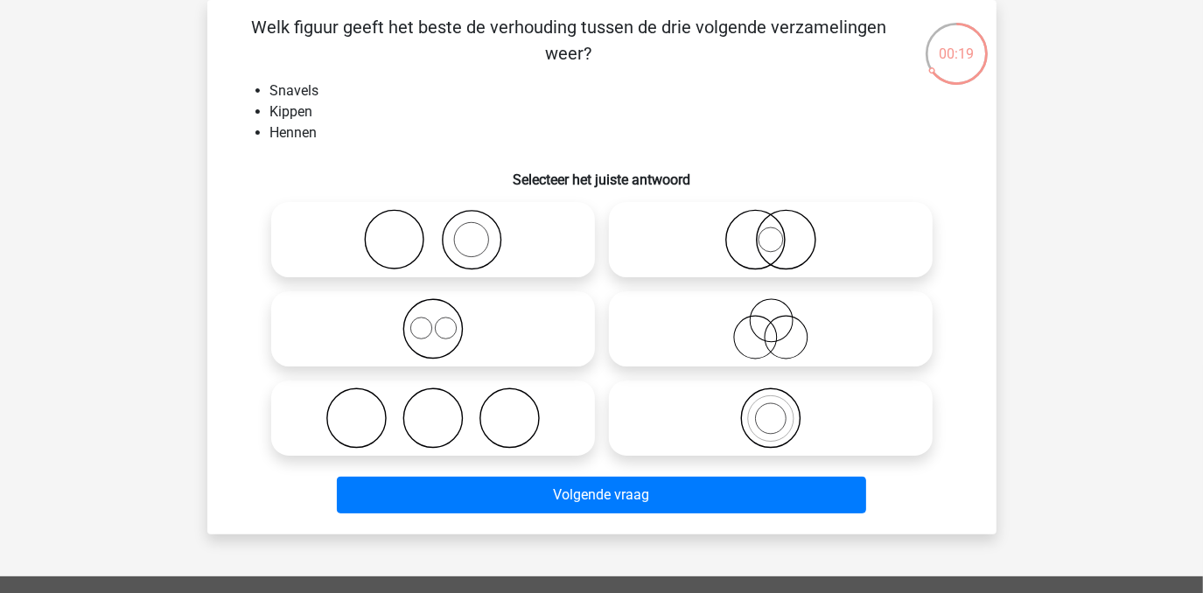
click at [781, 238] on icon at bounding box center [771, 239] width 310 height 61
click at [781, 231] on input "radio" at bounding box center [776, 225] width 11 height 11
radio input "true"
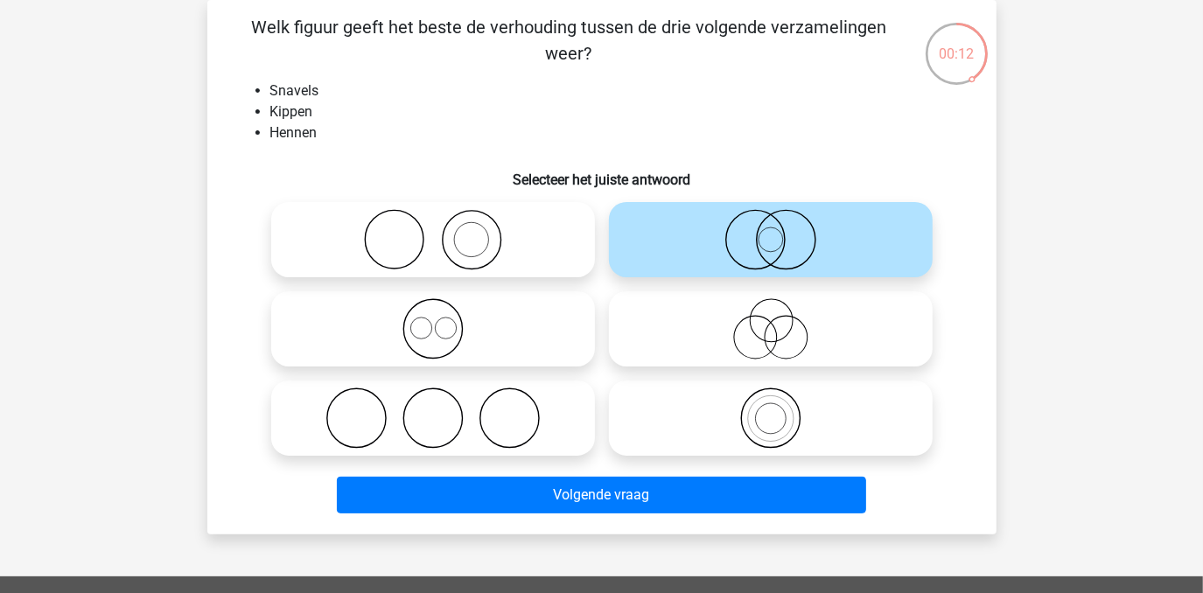
click at [436, 340] on icon at bounding box center [433, 328] width 310 height 61
click at [436, 320] on input "radio" at bounding box center [438, 314] width 11 height 11
radio input "true"
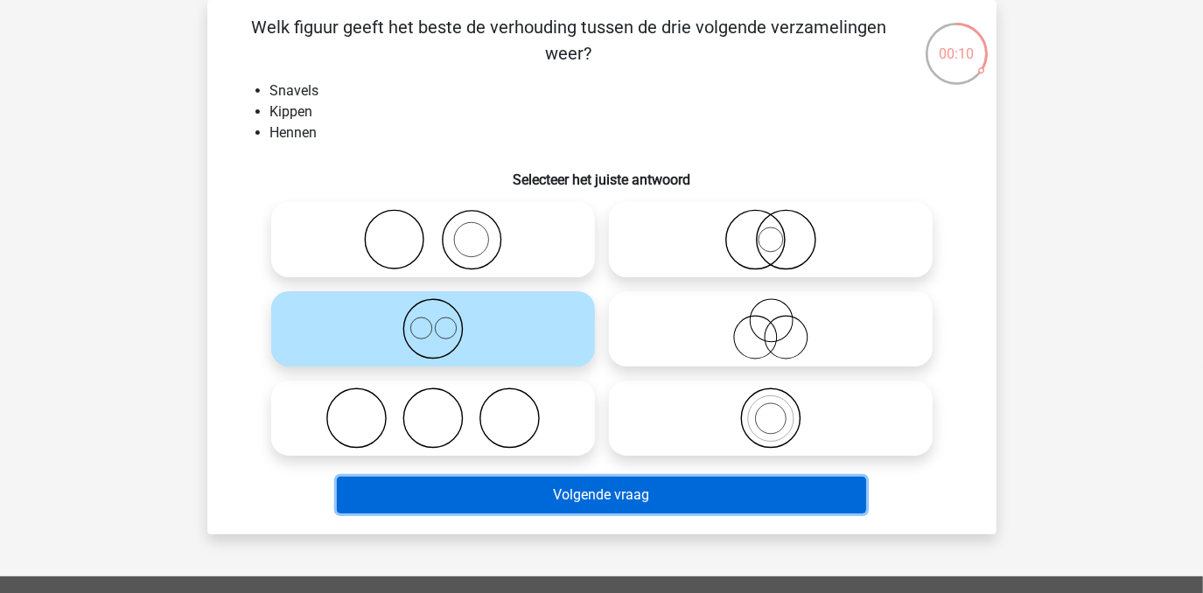
click at [651, 496] on button "Volgende vraag" at bounding box center [602, 495] width 530 height 37
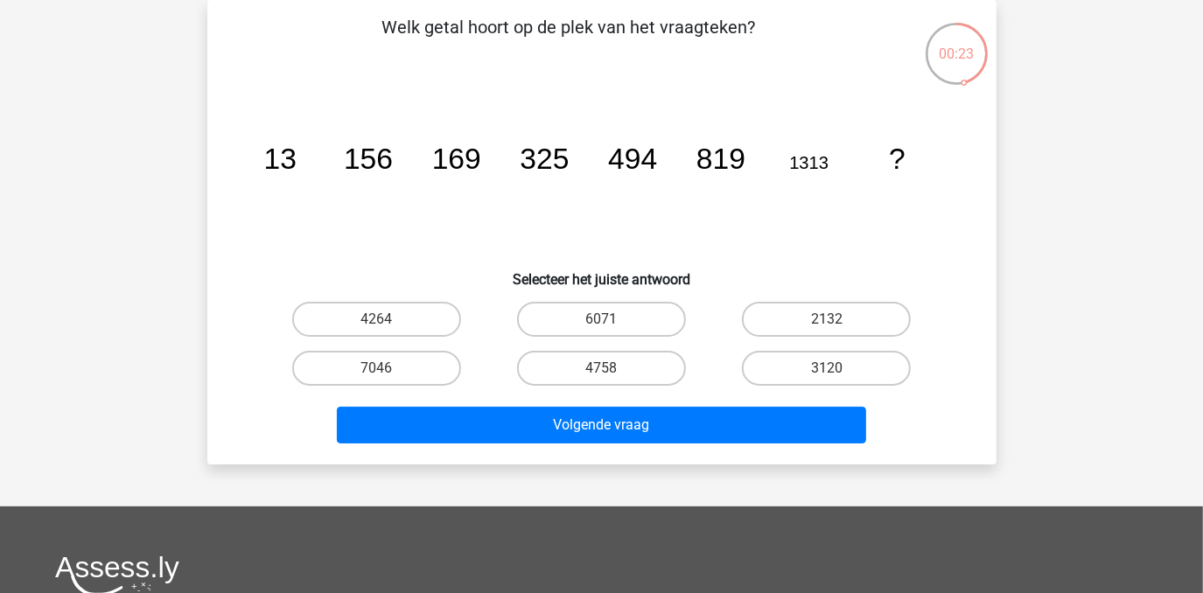
click at [286, 207] on icon "image/svg+xml 13 156 169 325 494 819 1313 ?" at bounding box center [601, 169] width 705 height 177
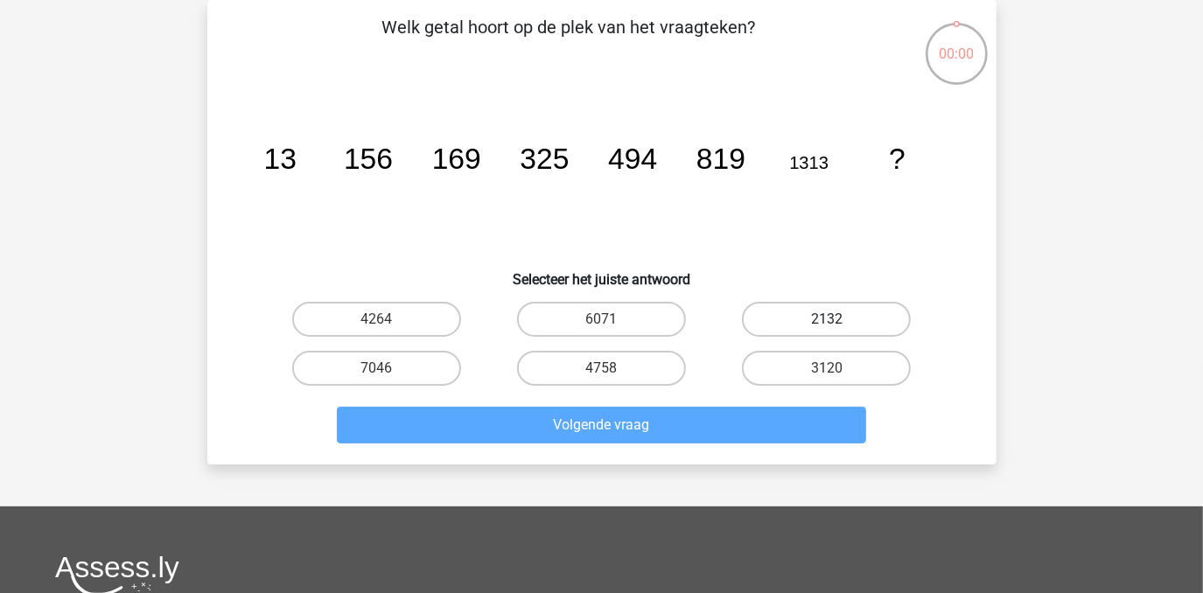
click at [845, 309] on label "2132" at bounding box center [826, 319] width 169 height 35
click at [838, 319] on input "2132" at bounding box center [832, 324] width 11 height 11
radio input "true"
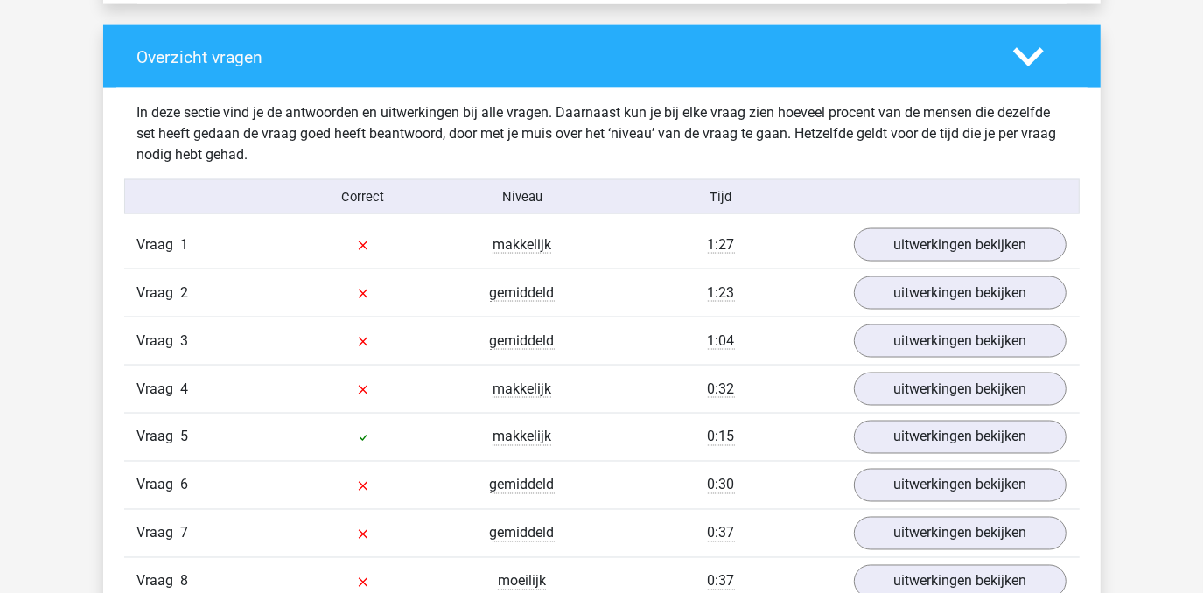
scroll to position [1776, 0]
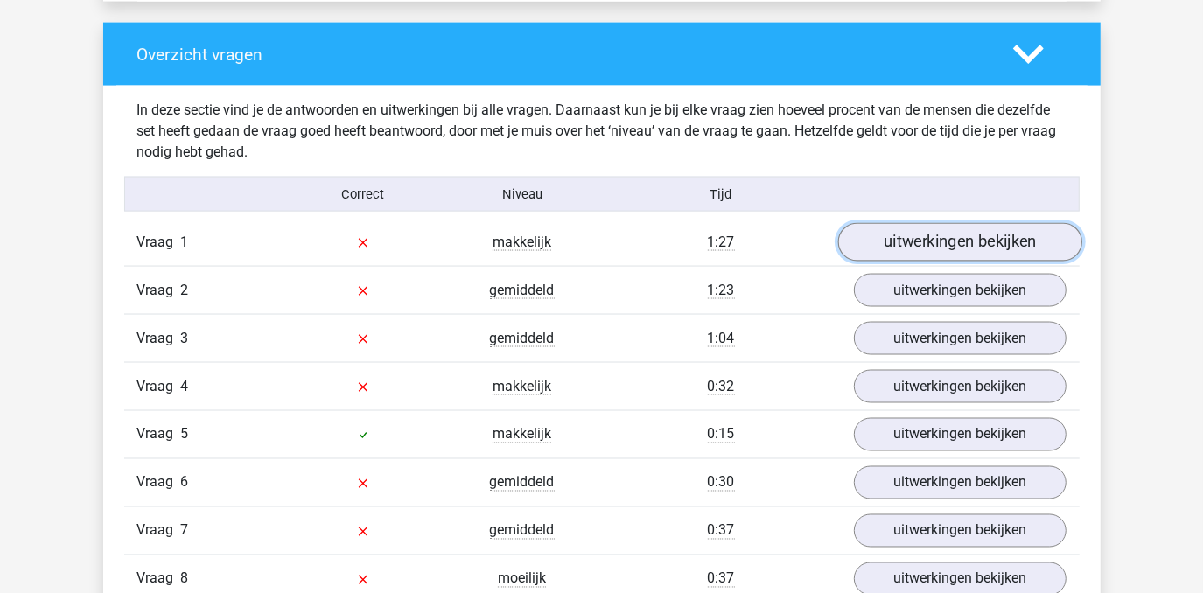
click at [939, 235] on link "uitwerkingen bekijken" at bounding box center [960, 243] width 244 height 39
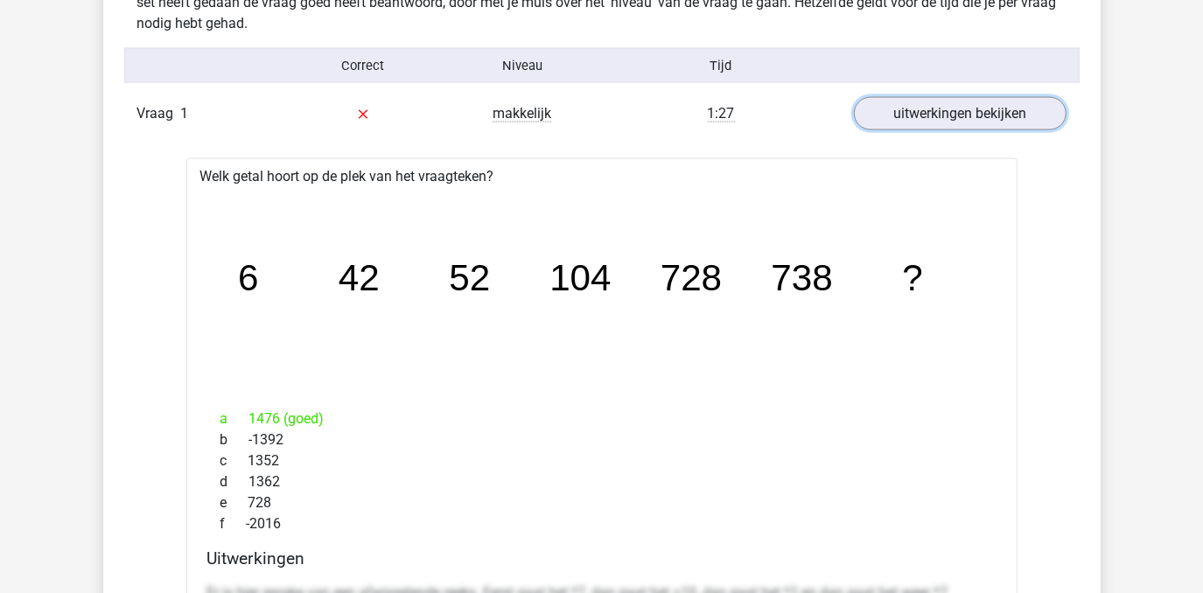
scroll to position [1889, 0]
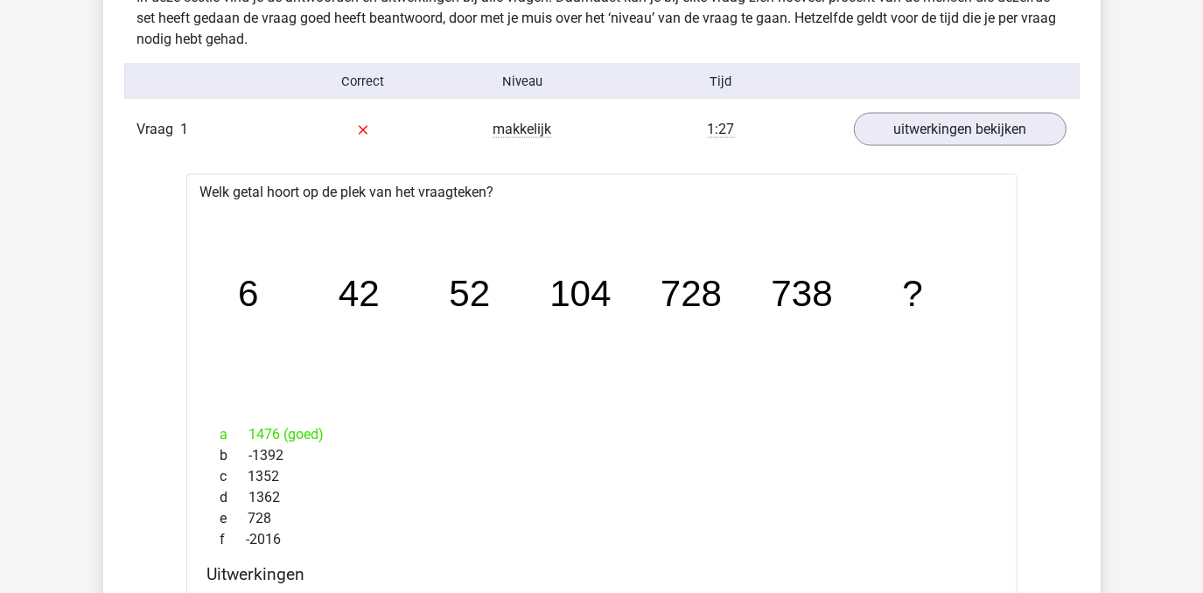
click at [684, 326] on icon "image/svg+xml 6 42 52 104 728 738 ?" at bounding box center [601, 307] width 775 height 194
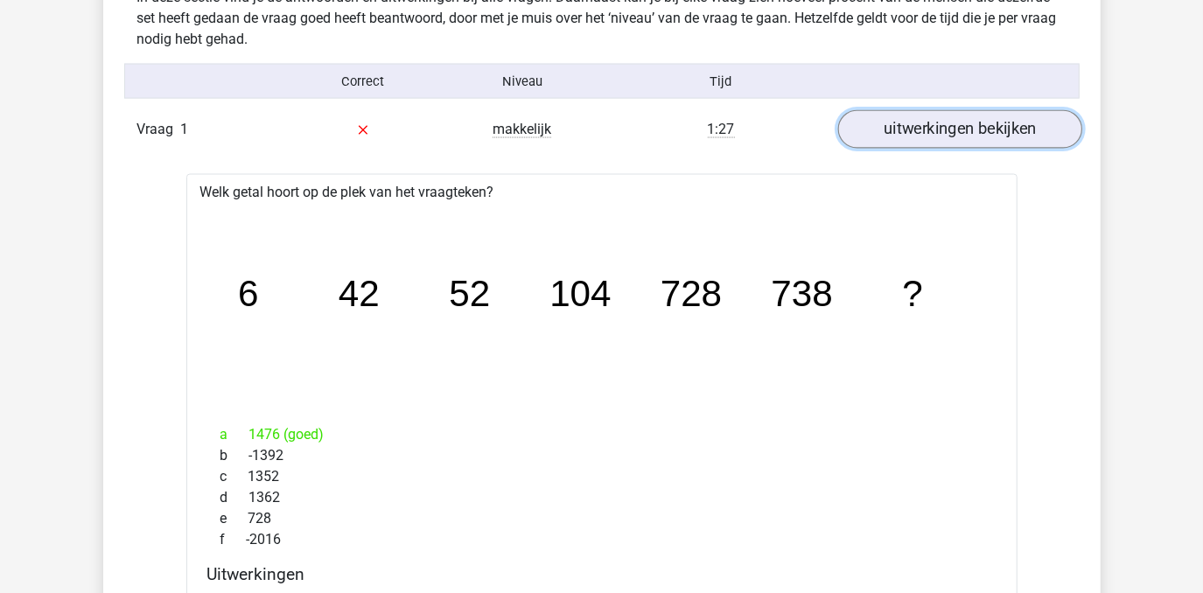
click at [898, 134] on link "uitwerkingen bekijken" at bounding box center [960, 130] width 244 height 39
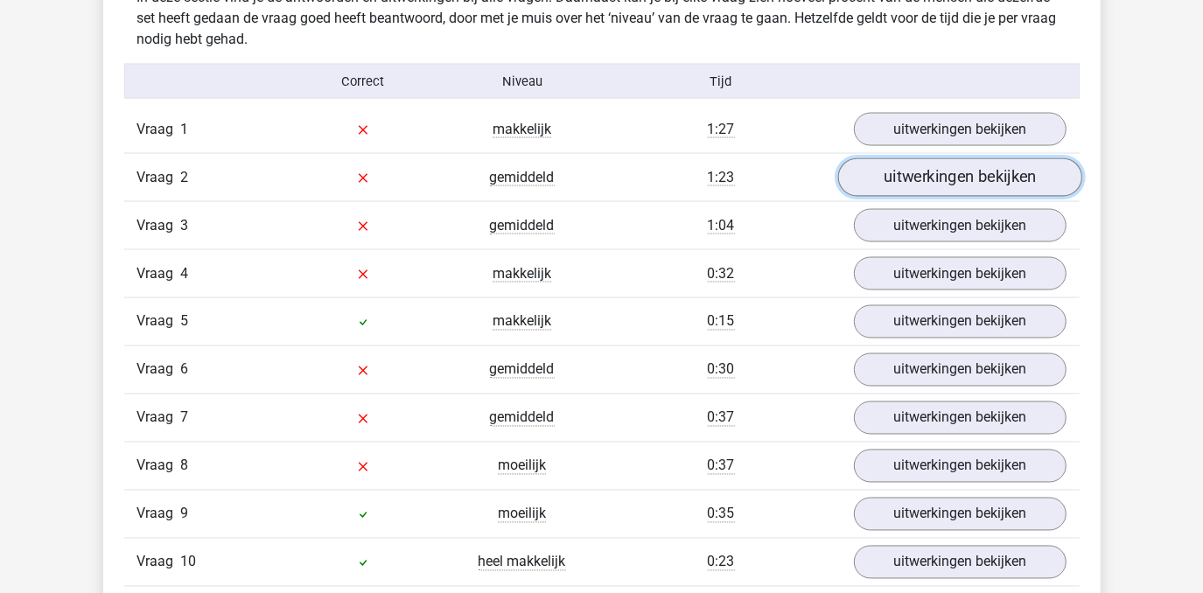
click at [906, 176] on link "uitwerkingen bekijken" at bounding box center [960, 178] width 244 height 39
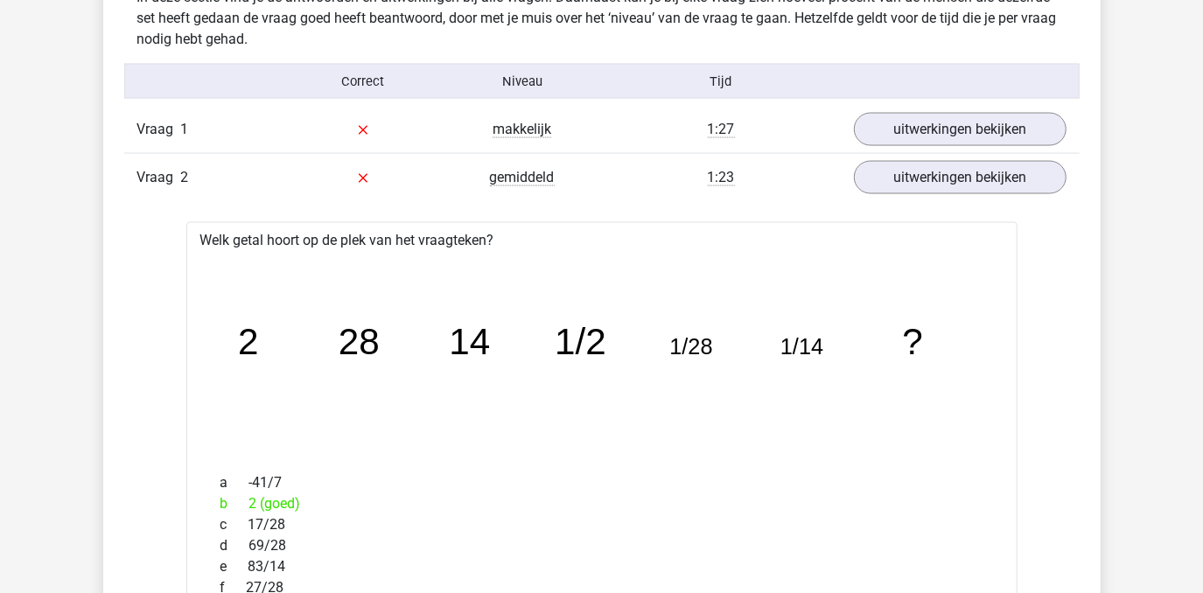
click at [894, 145] on div "Vraag 1 makkelijk 1:27 uitwerkingen bekijken" at bounding box center [602, 129] width 956 height 47
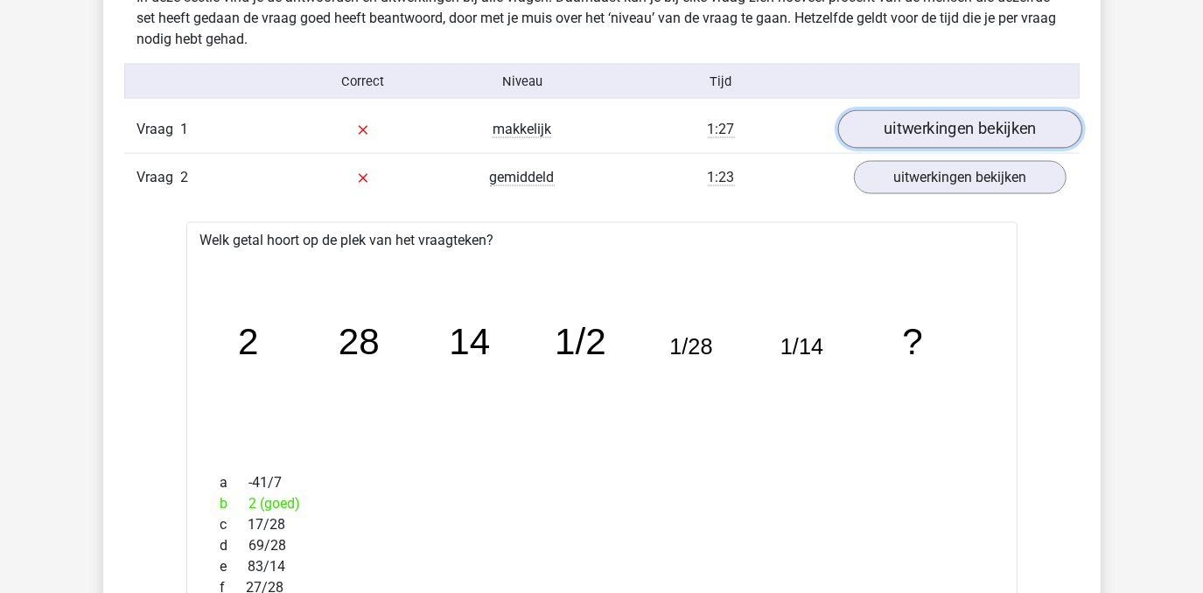
click at [898, 140] on link "uitwerkingen bekijken" at bounding box center [960, 130] width 244 height 39
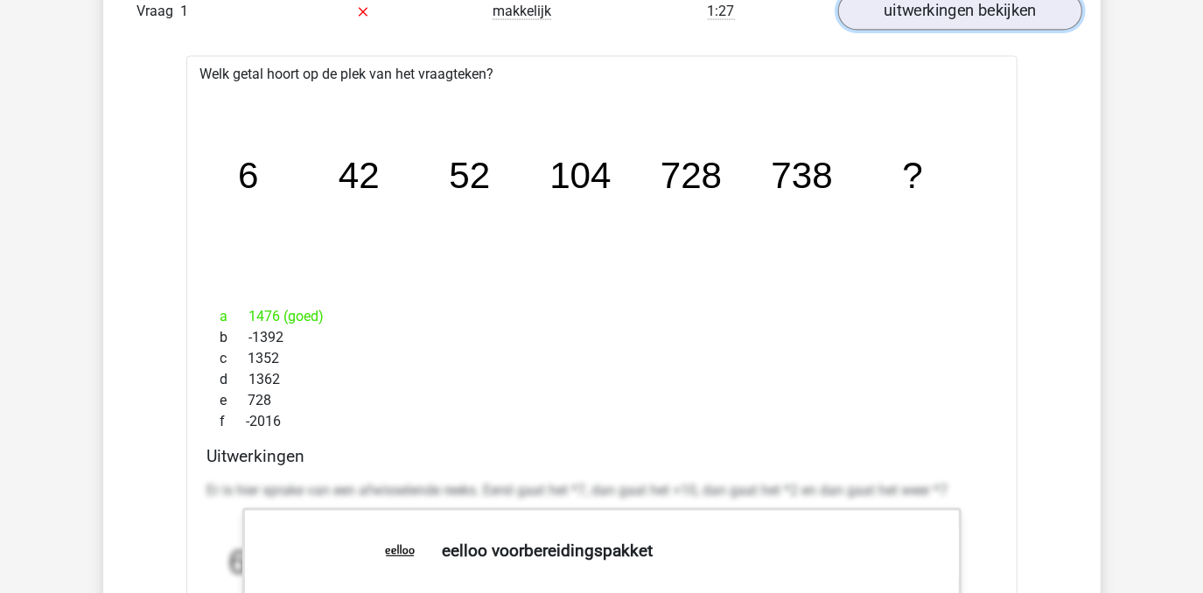
scroll to position [1994, 0]
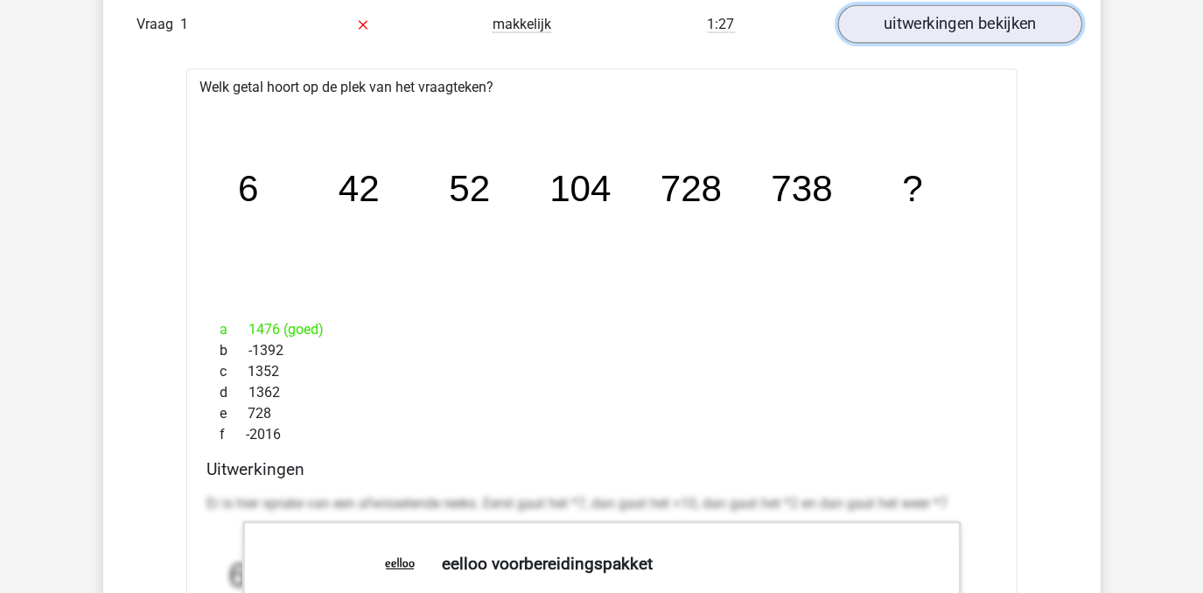
click at [936, 29] on link "uitwerkingen bekijken" at bounding box center [960, 25] width 244 height 39
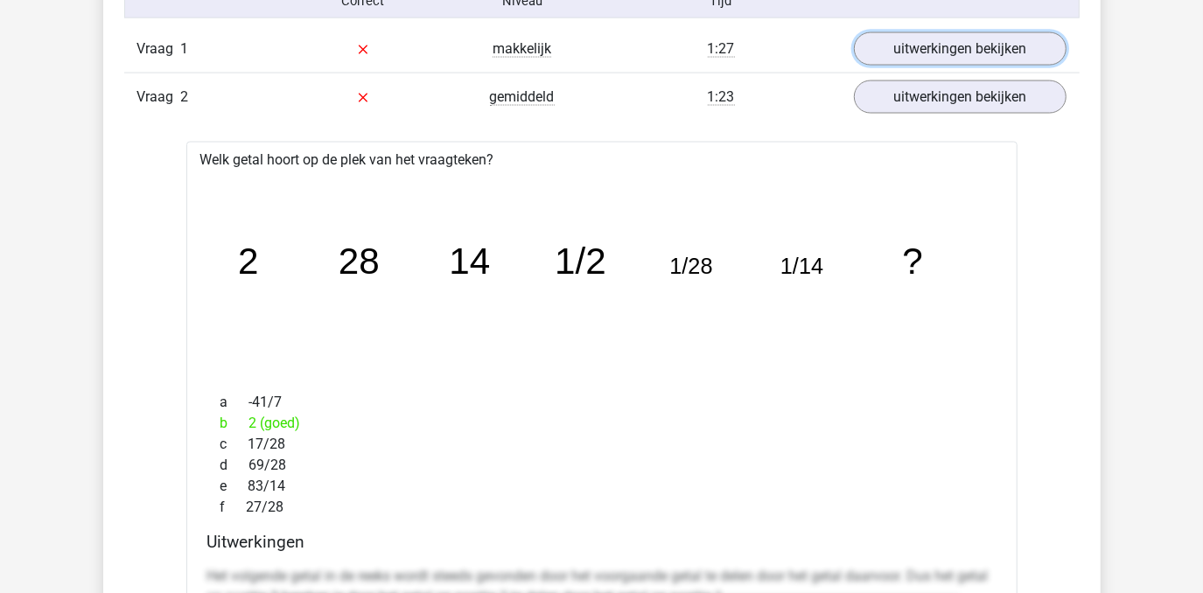
scroll to position [1940, 0]
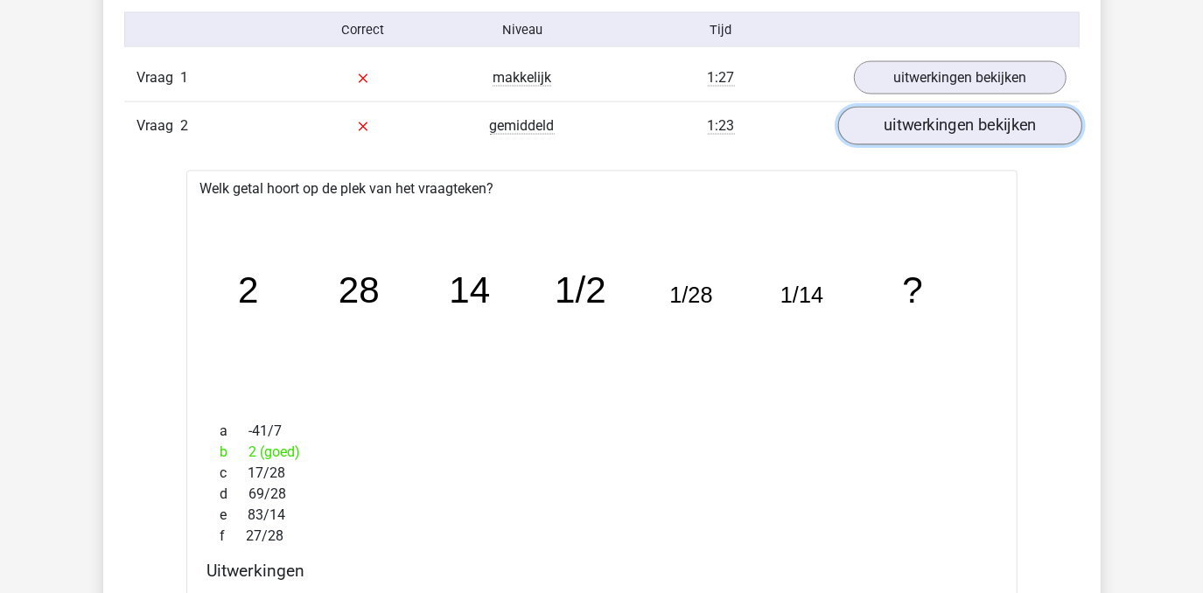
click at [891, 130] on link "uitwerkingen bekijken" at bounding box center [960, 127] width 244 height 39
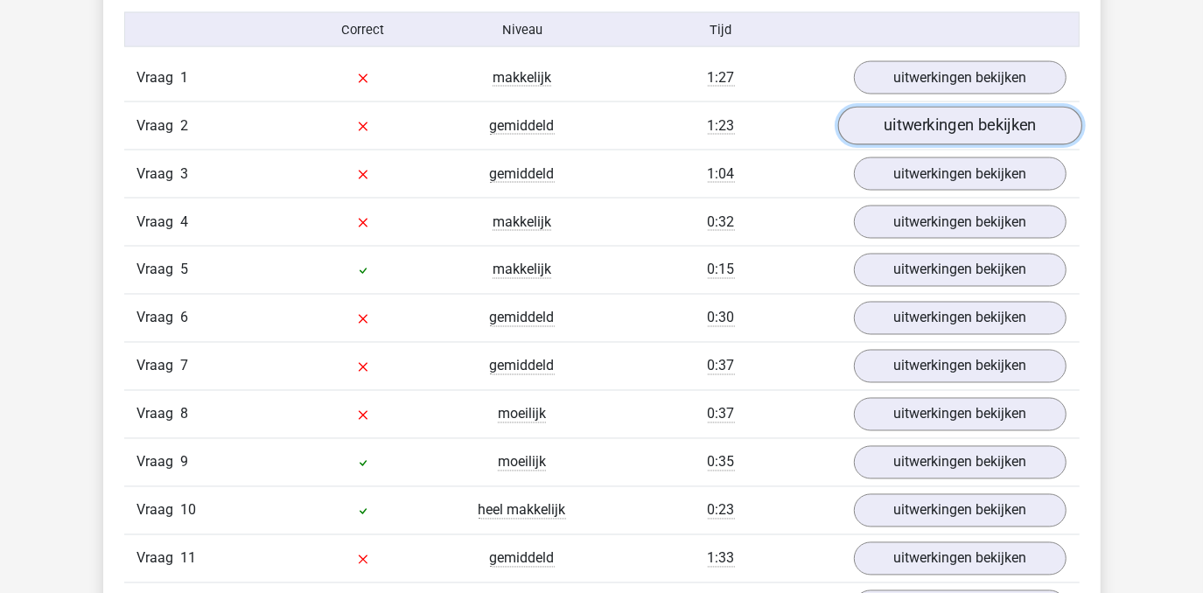
click at [891, 130] on link "uitwerkingen bekijken" at bounding box center [960, 127] width 244 height 39
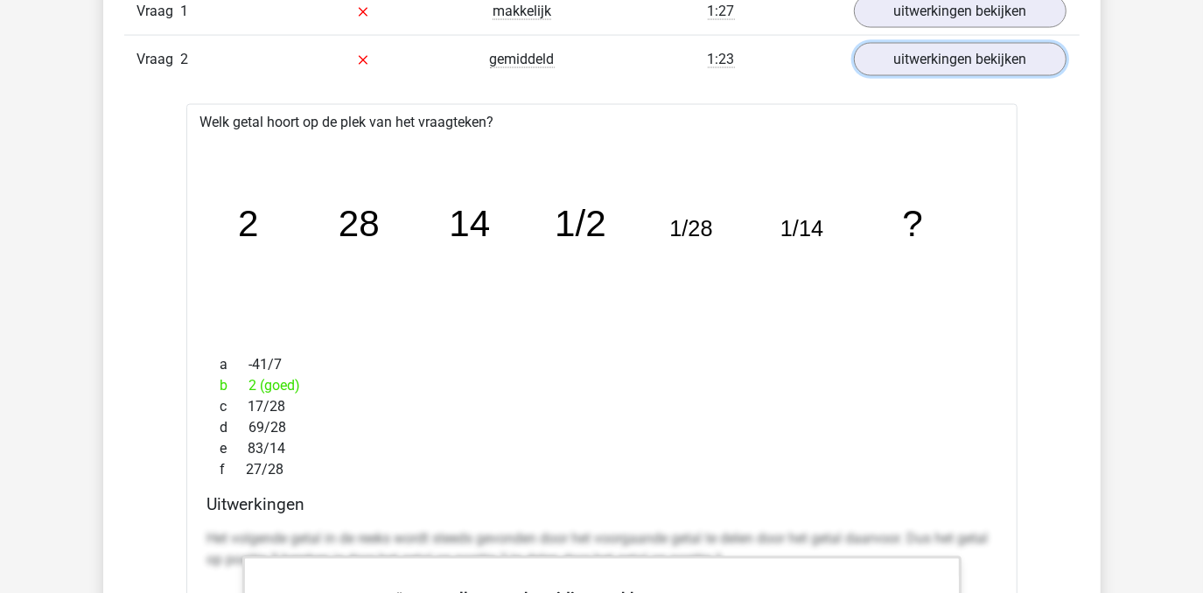
scroll to position [2008, 0]
click at [902, 58] on link "uitwerkingen bekijken" at bounding box center [960, 59] width 244 height 39
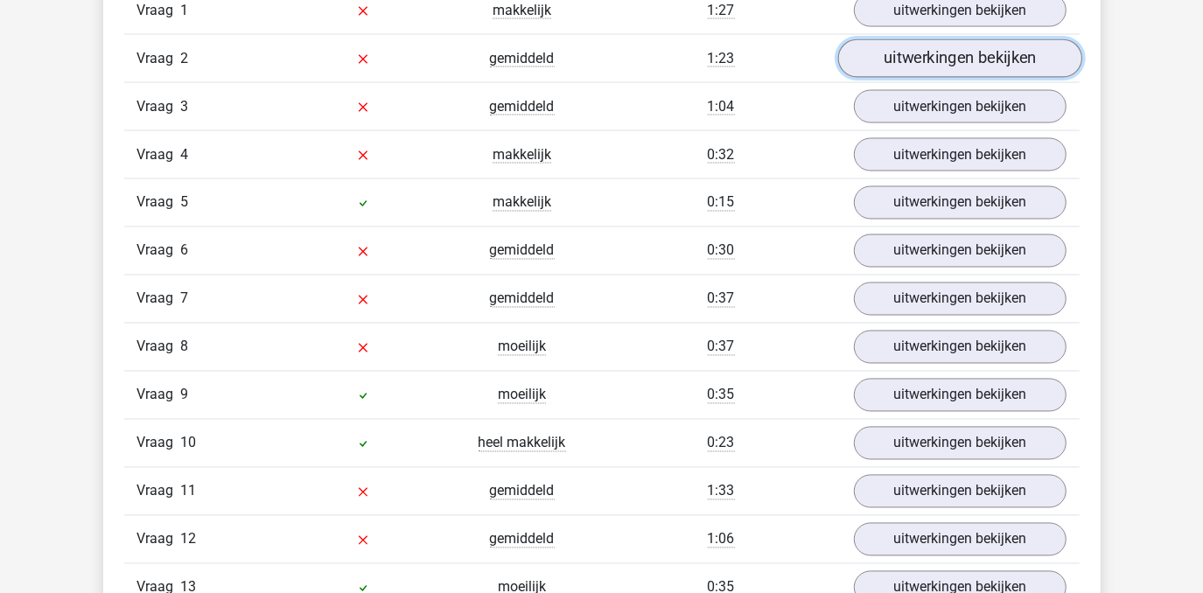
click at [933, 47] on link "uitwerkingen bekijken" at bounding box center [960, 59] width 244 height 39
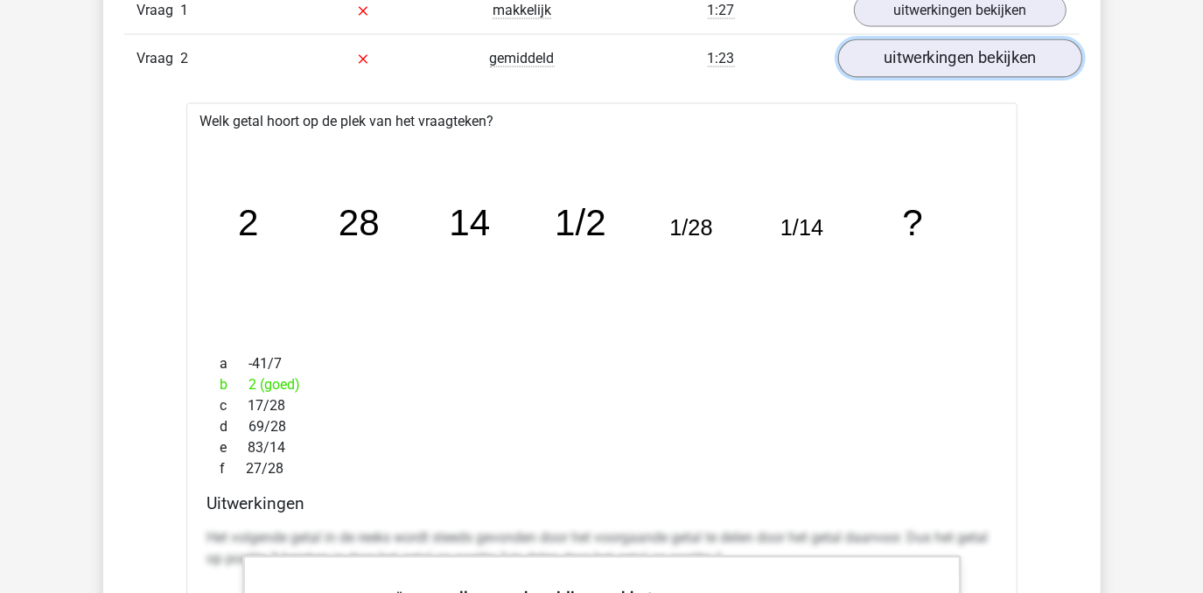
click at [933, 47] on link "uitwerkingen bekijken" at bounding box center [960, 59] width 244 height 39
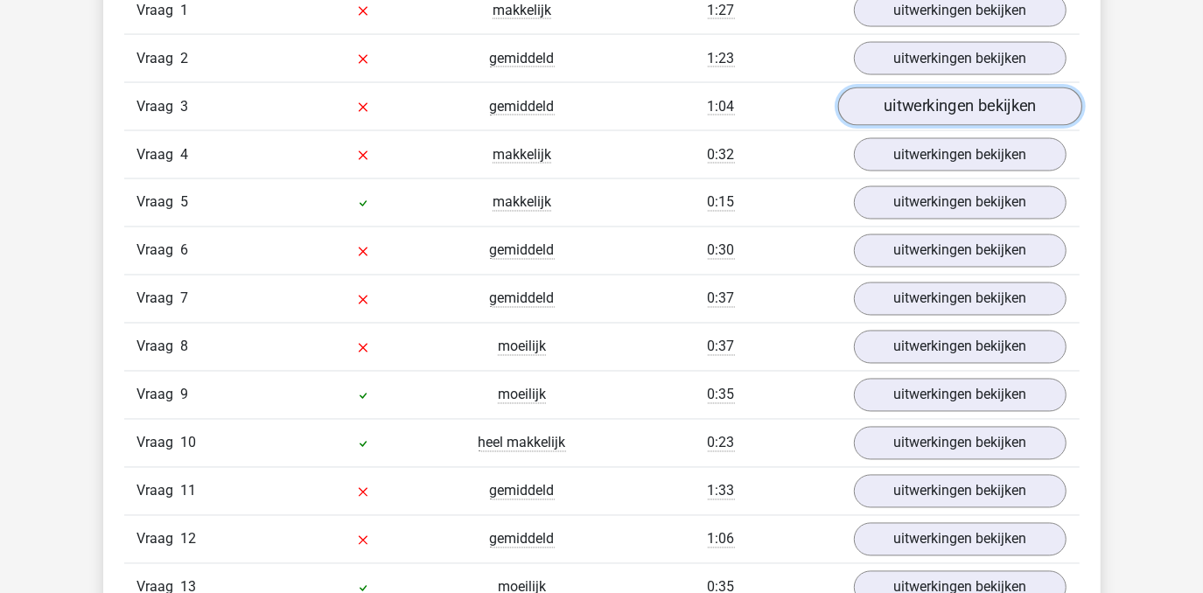
click at [945, 99] on link "uitwerkingen bekijken" at bounding box center [960, 107] width 244 height 39
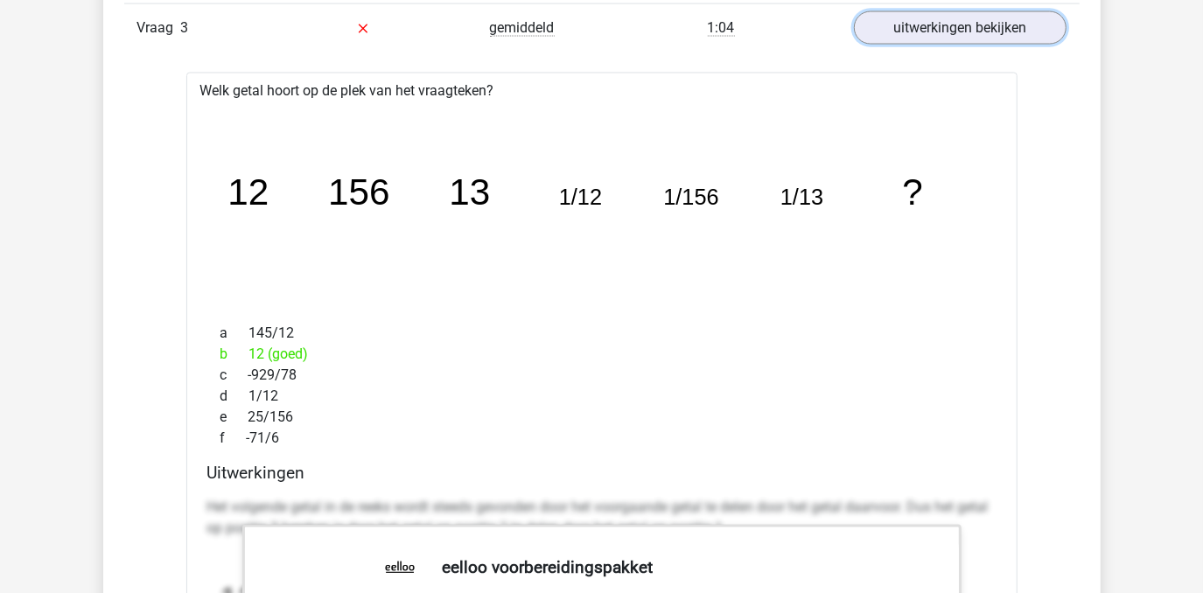
scroll to position [2084, 0]
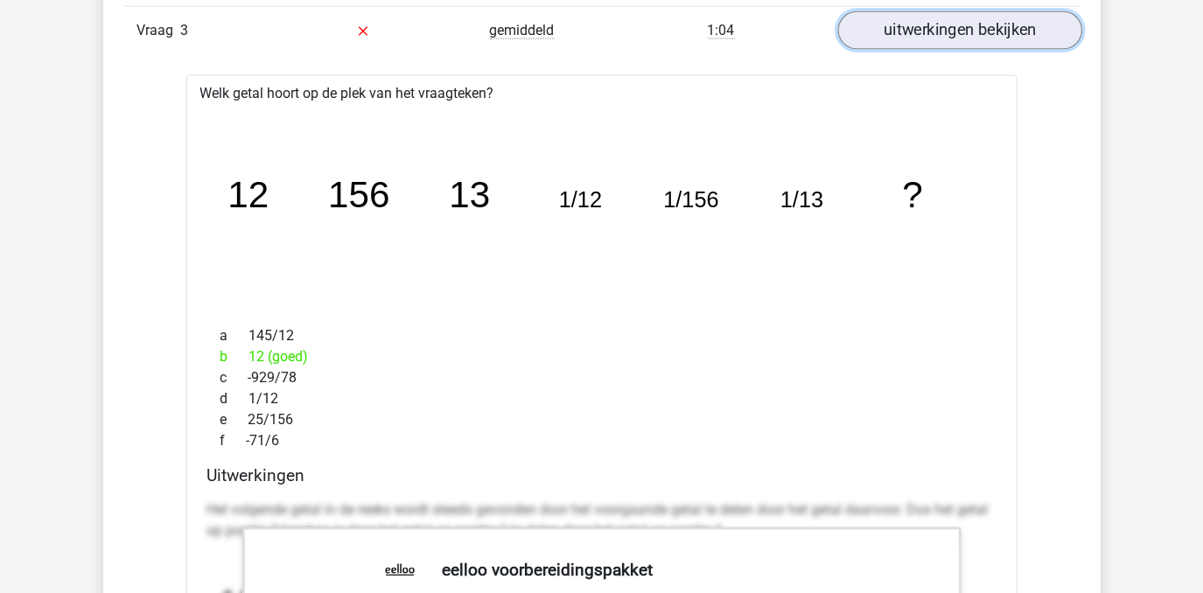
click at [938, 27] on link "uitwerkingen bekijken" at bounding box center [960, 31] width 244 height 39
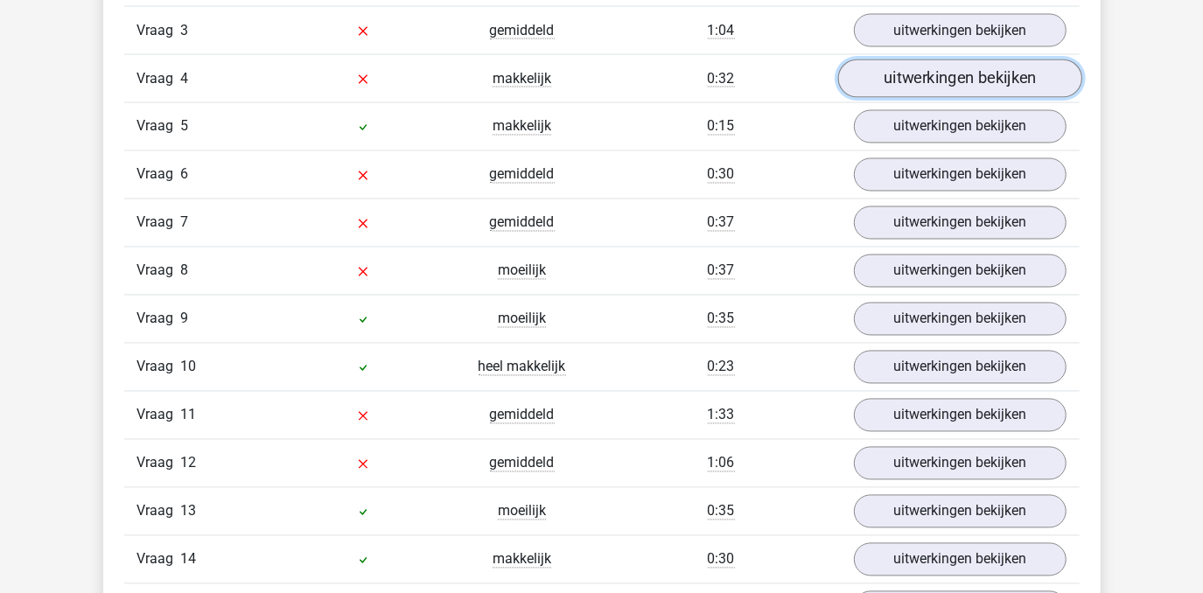
click at [980, 78] on link "uitwerkingen bekijken" at bounding box center [960, 79] width 244 height 39
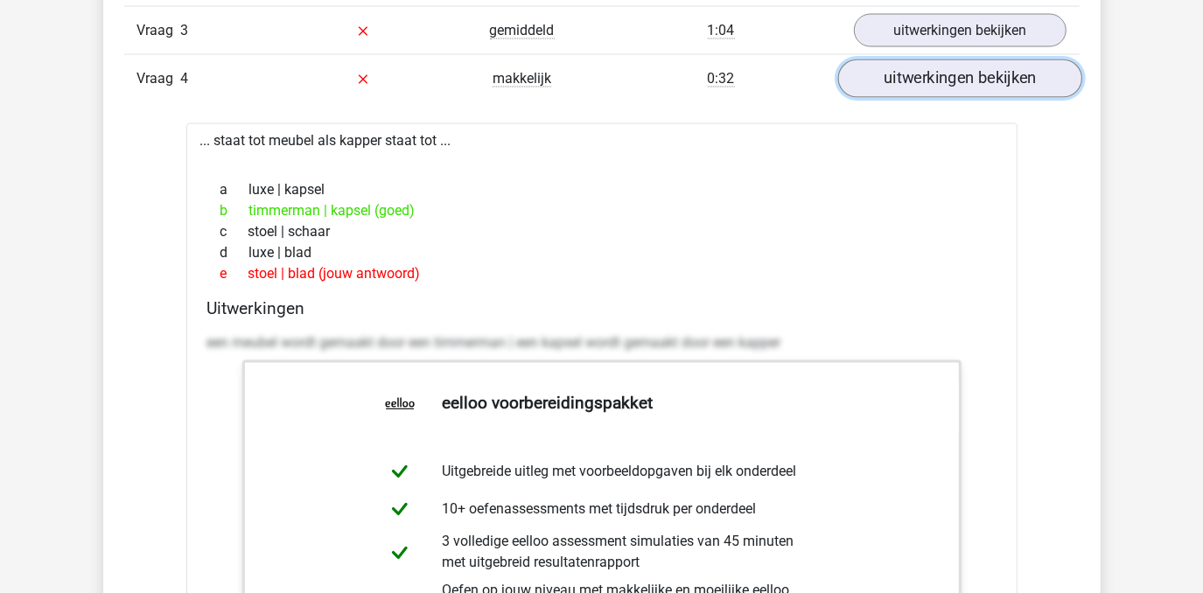
click at [981, 76] on link "uitwerkingen bekijken" at bounding box center [960, 79] width 244 height 39
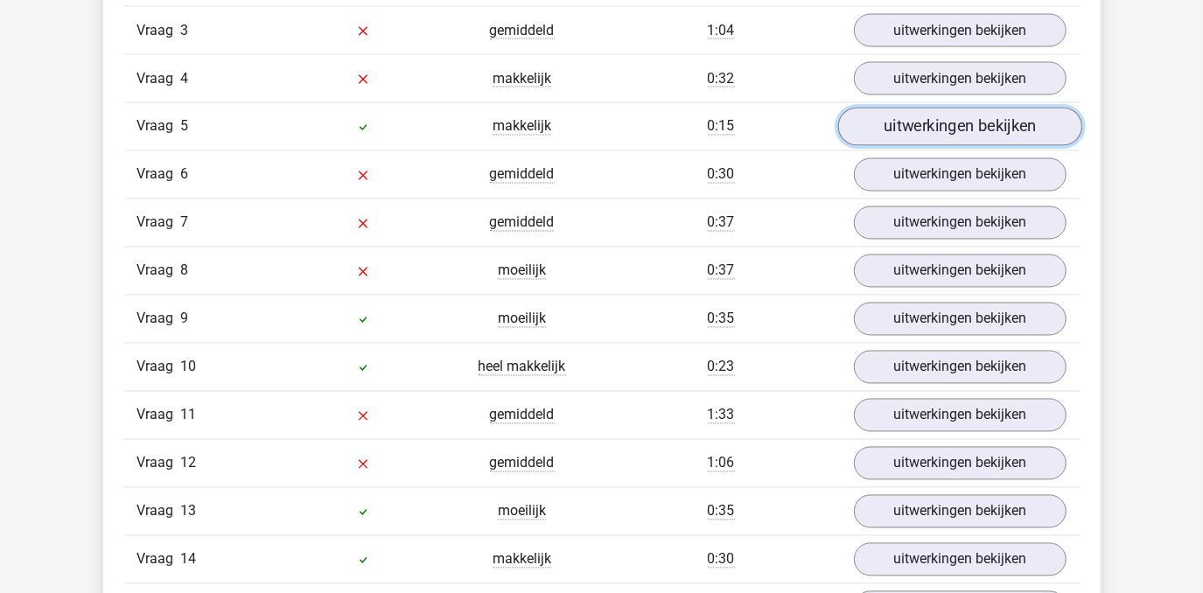
click at [971, 124] on link "uitwerkingen bekijken" at bounding box center [960, 128] width 244 height 39
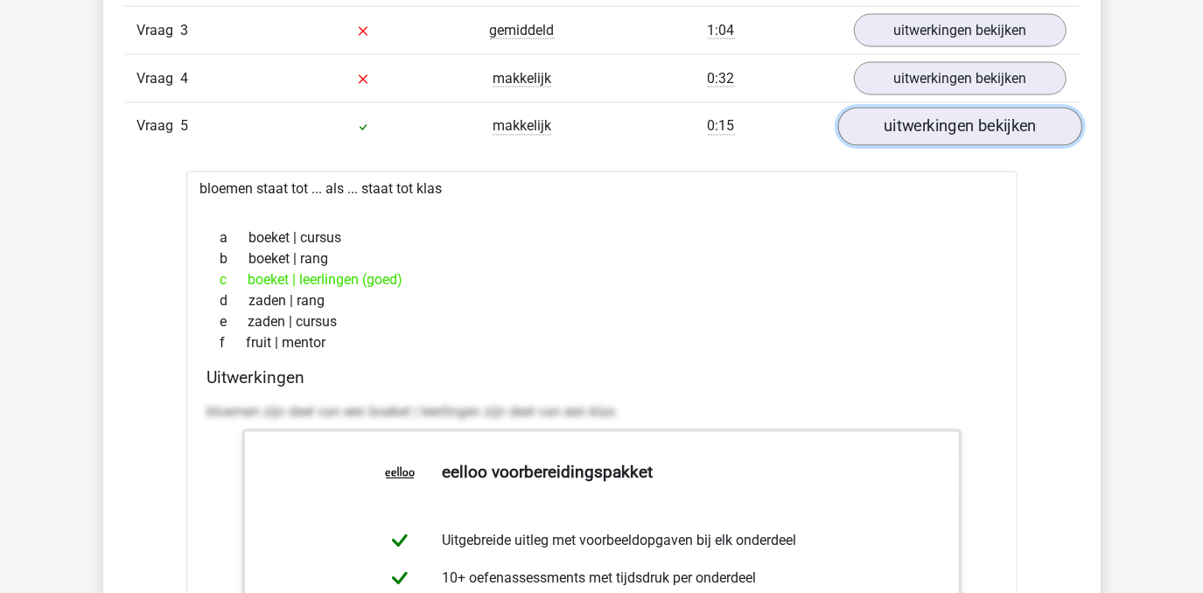
click at [971, 124] on link "uitwerkingen bekijken" at bounding box center [960, 128] width 244 height 39
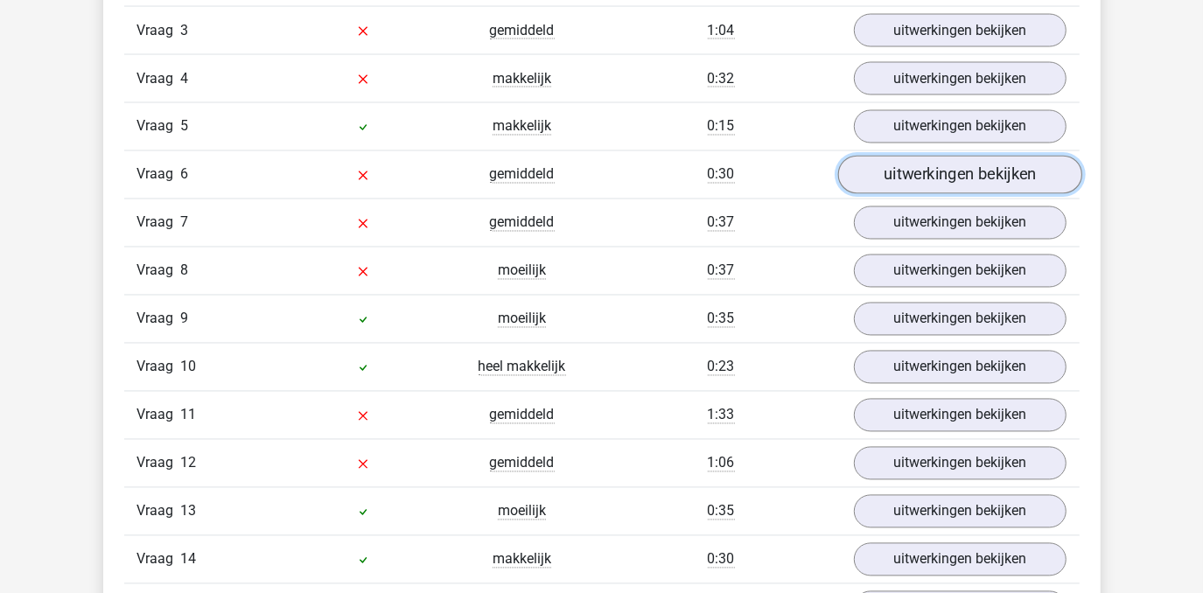
click at [952, 172] on link "uitwerkingen bekijken" at bounding box center [960, 176] width 244 height 39
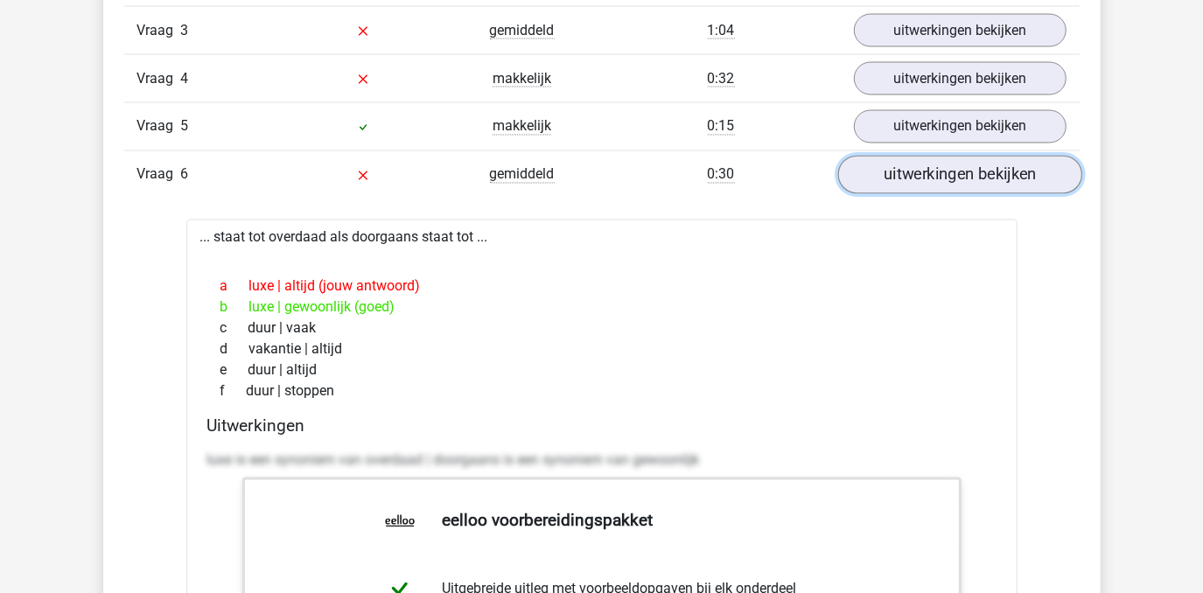
click at [952, 172] on link "uitwerkingen bekijken" at bounding box center [960, 176] width 244 height 39
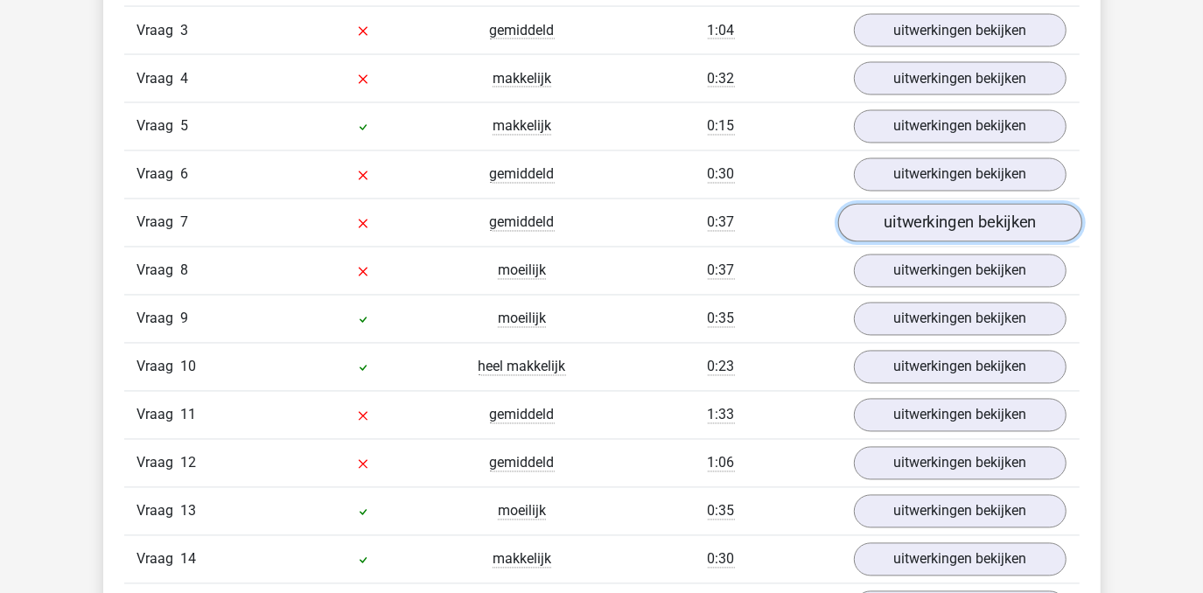
click at [960, 215] on link "uitwerkingen bekijken" at bounding box center [960, 224] width 244 height 39
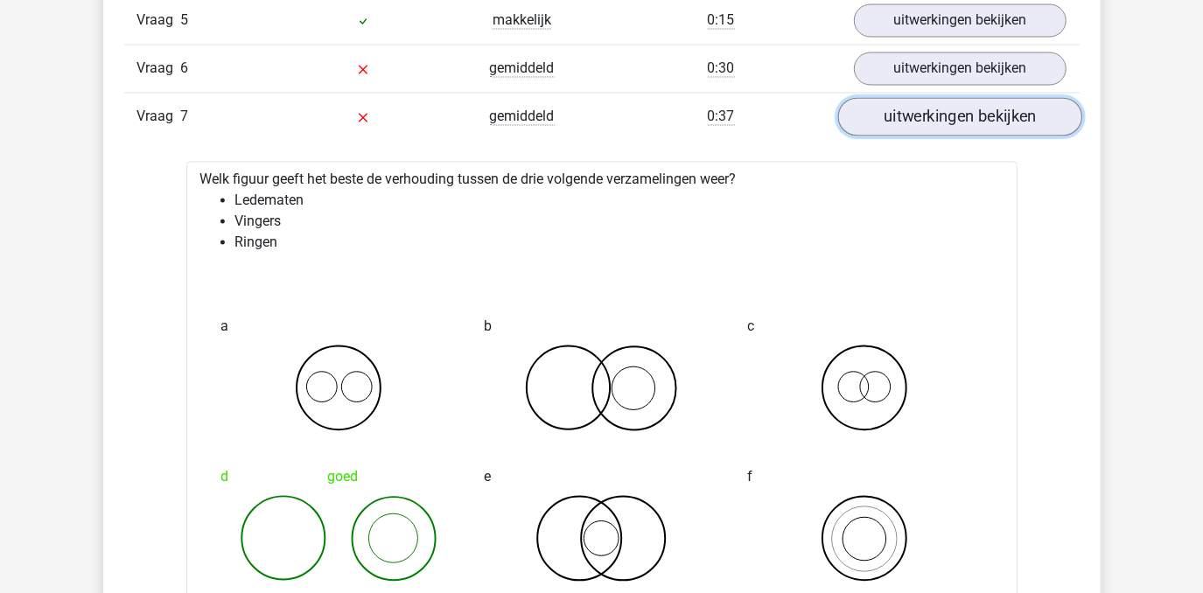
scroll to position [2189, 0]
click at [995, 114] on link "uitwerkingen bekijken" at bounding box center [960, 119] width 244 height 39
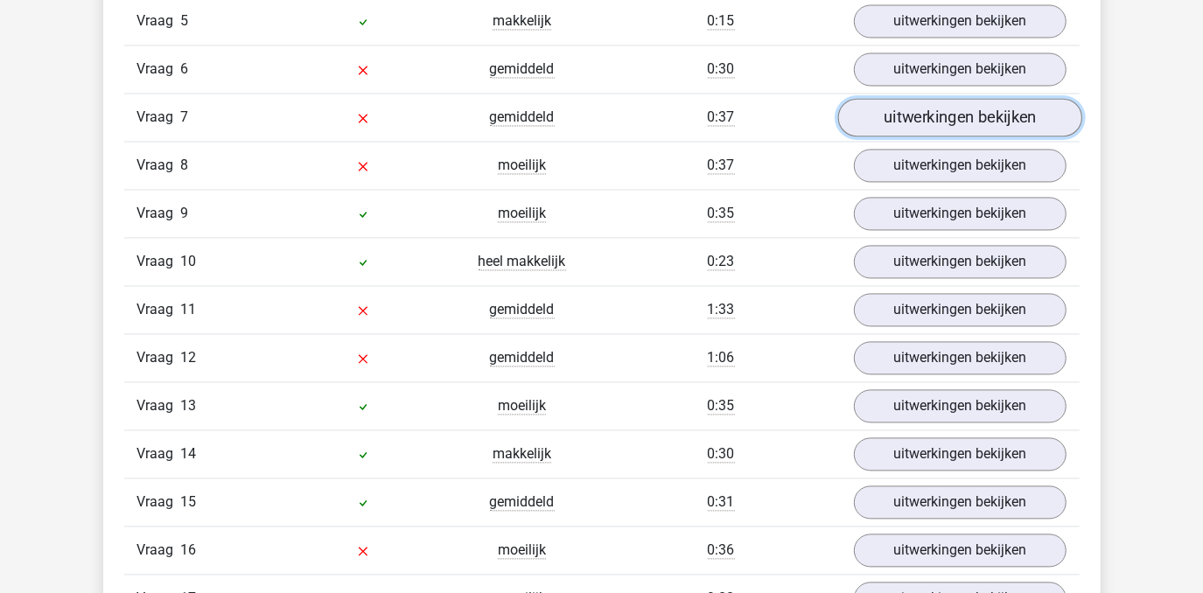
click at [995, 114] on link "uitwerkingen bekijken" at bounding box center [960, 119] width 244 height 39
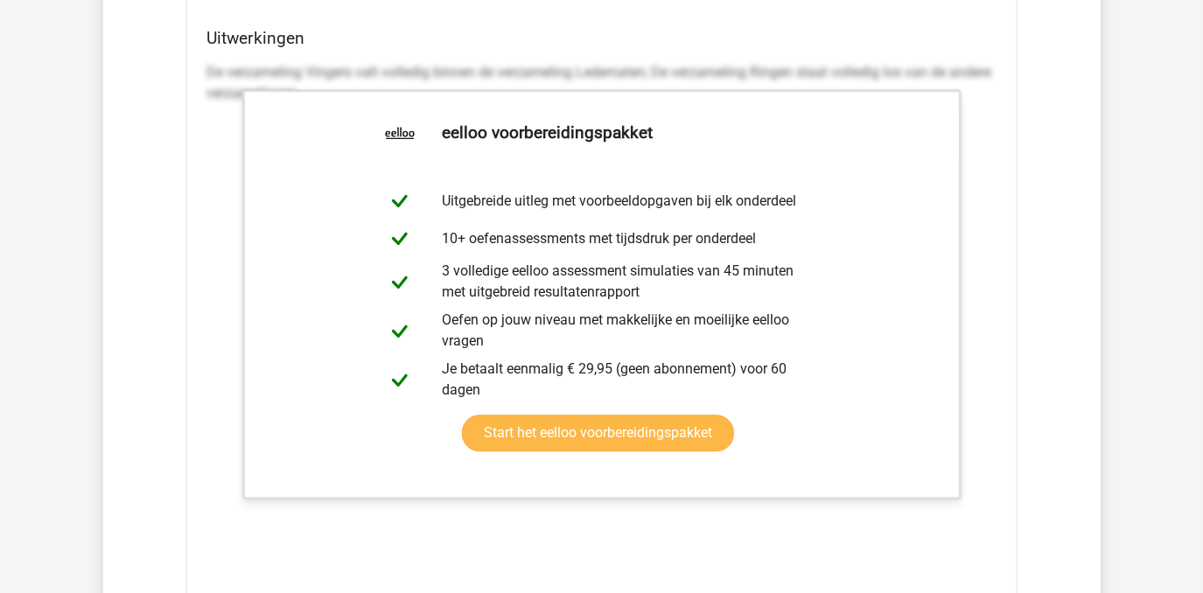
scroll to position [2773, 0]
click at [665, 438] on link "Start het eelloo voorbereidingspakket" at bounding box center [598, 433] width 272 height 37
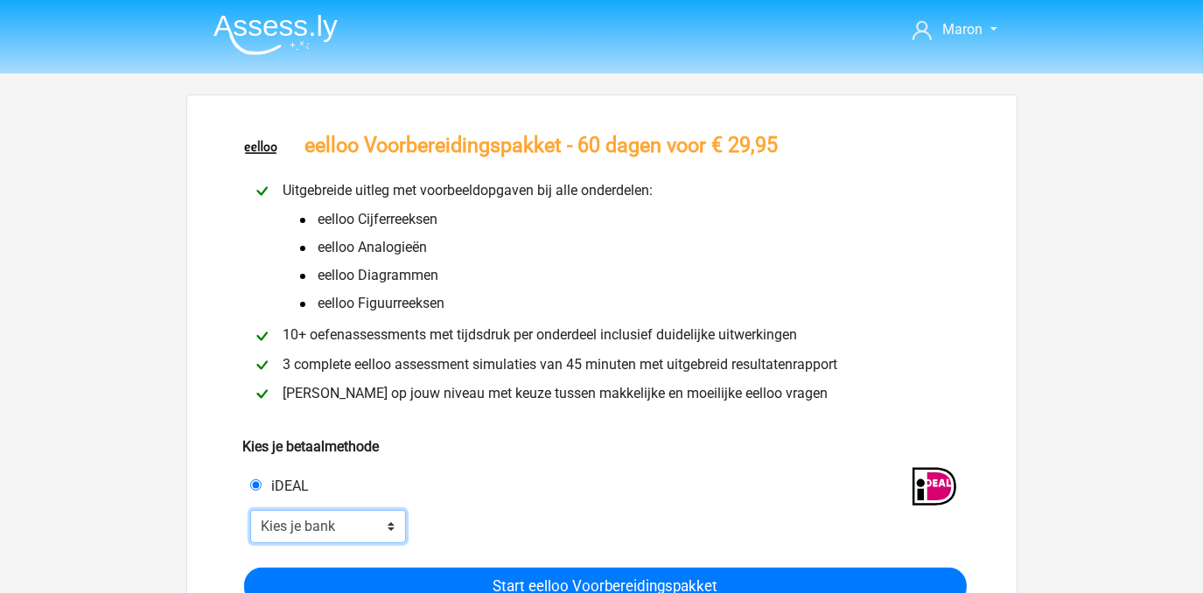
click at [319, 530] on select "Kies je bank ABN AMRO ING Rabobank ASN Bank bunq Knab N26 NN Regiobank Revolut …" at bounding box center [328, 526] width 157 height 33
select select "ideal_[SWIFT_CODE]"
click at [250, 511] on select "Kies je bank ABN AMRO ING Rabobank ASN Bank bunq Knab N26 NN Regiobank Revolut …" at bounding box center [328, 526] width 157 height 33
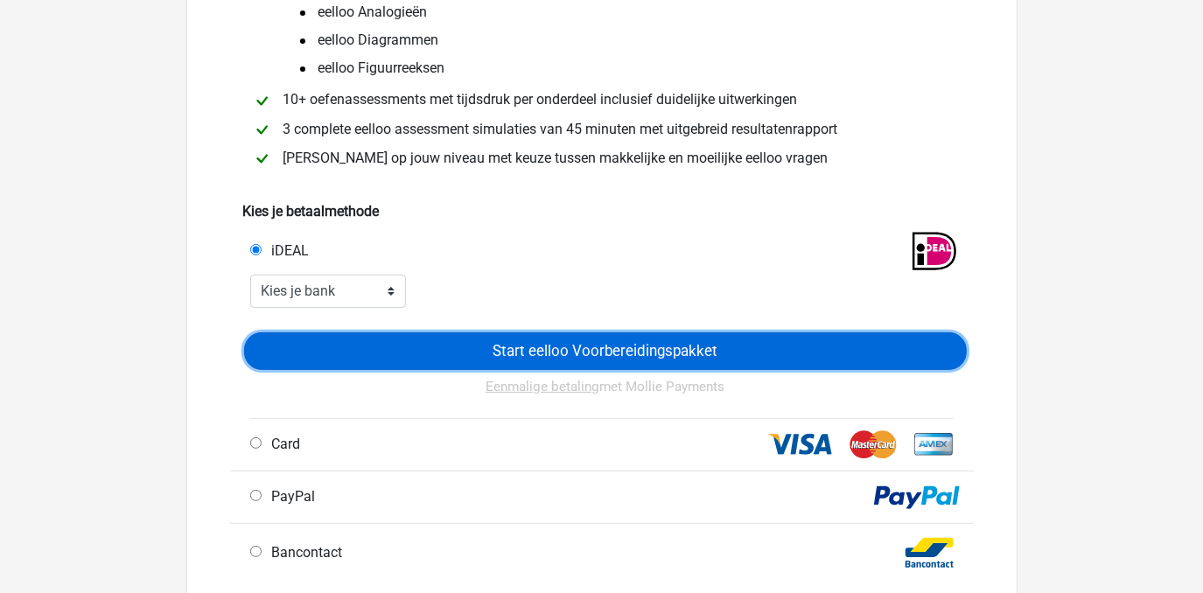
click at [558, 356] on input "Start eelloo Voorbereidingspakket" at bounding box center [605, 352] width 723 height 38
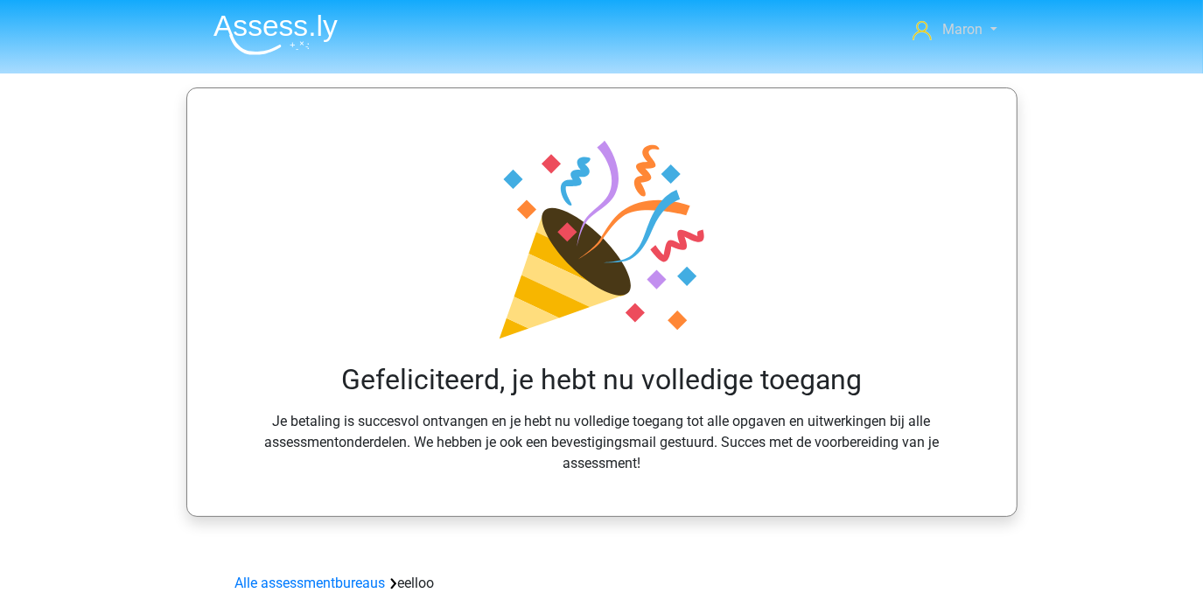
click at [940, 26] on link "Maron" at bounding box center [955, 29] width 98 height 21
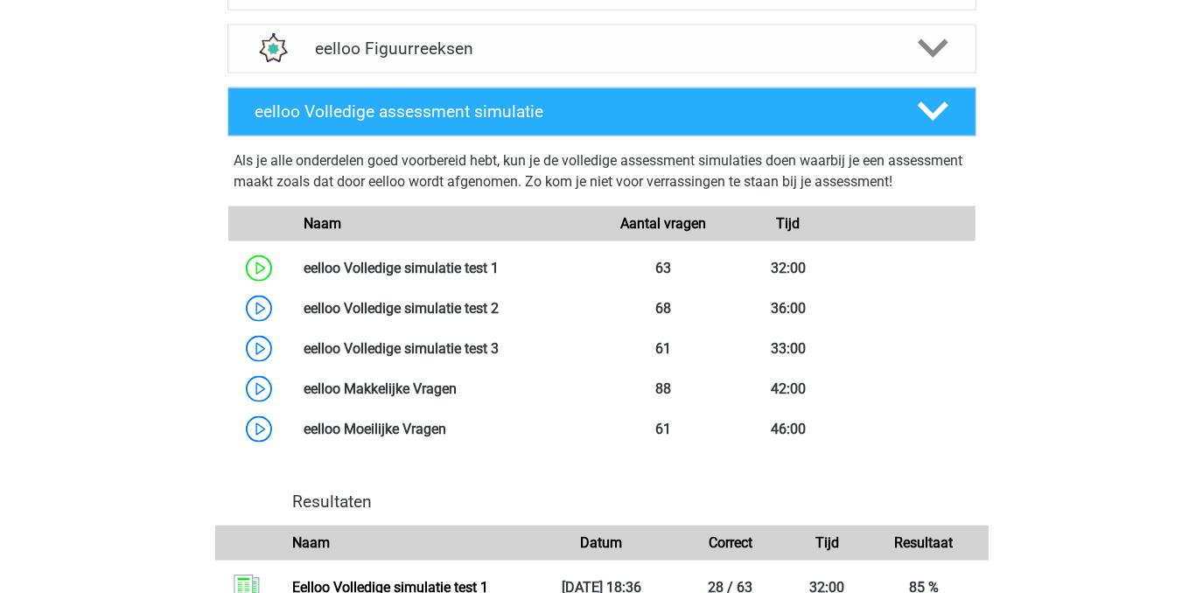
scroll to position [1379, 0]
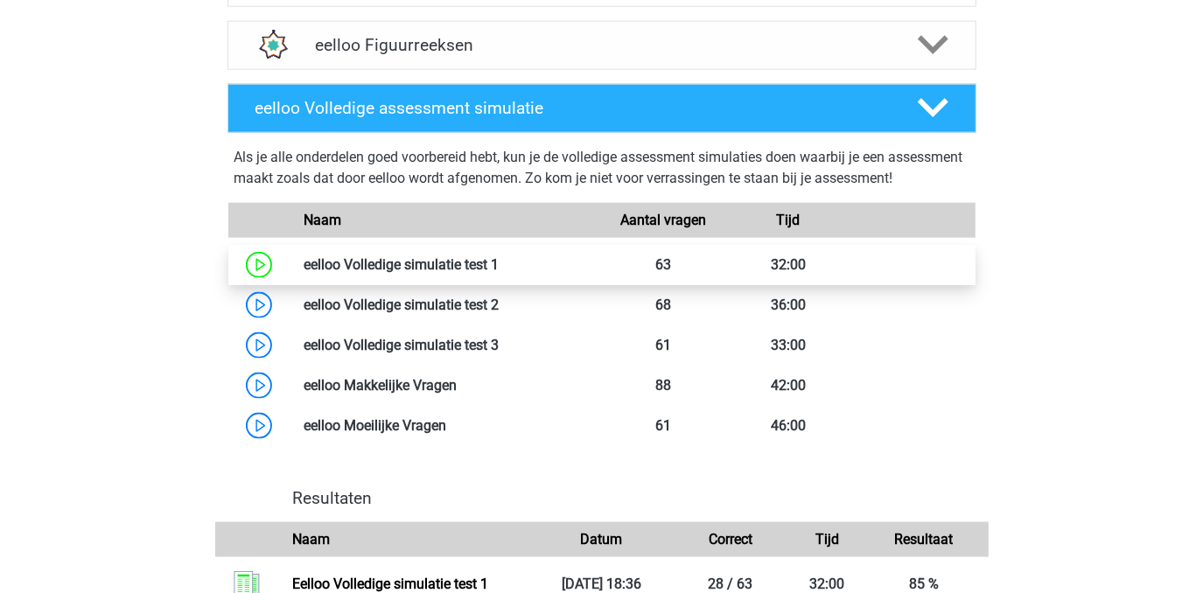
click at [499, 273] on link at bounding box center [499, 264] width 0 height 17
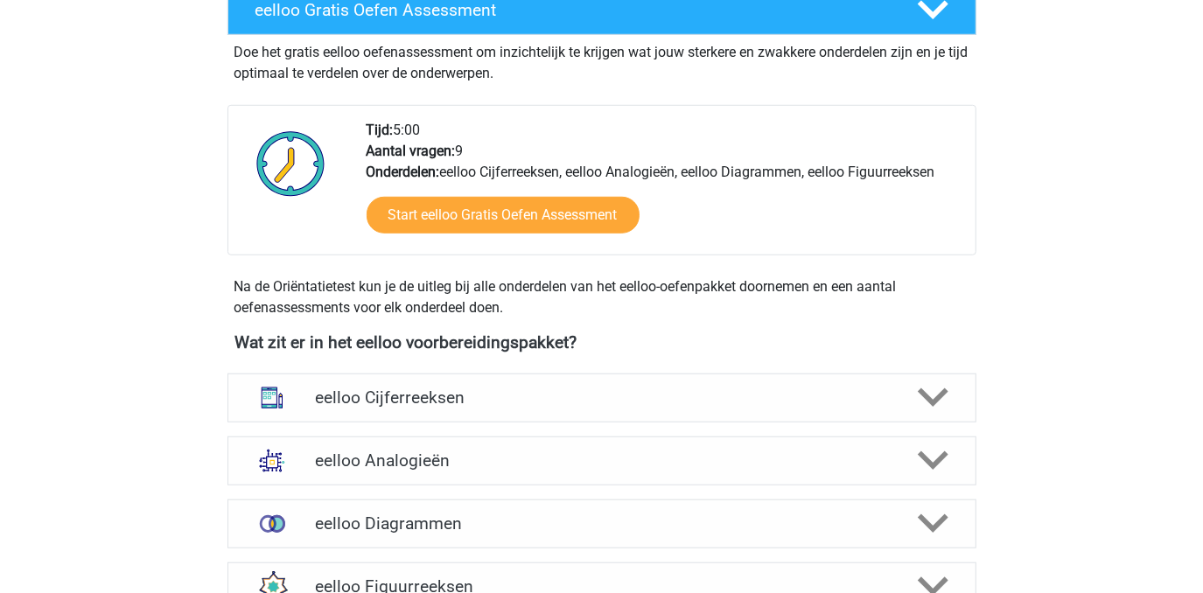
scroll to position [707, 0]
